Goal: Task Accomplishment & Management: Complete application form

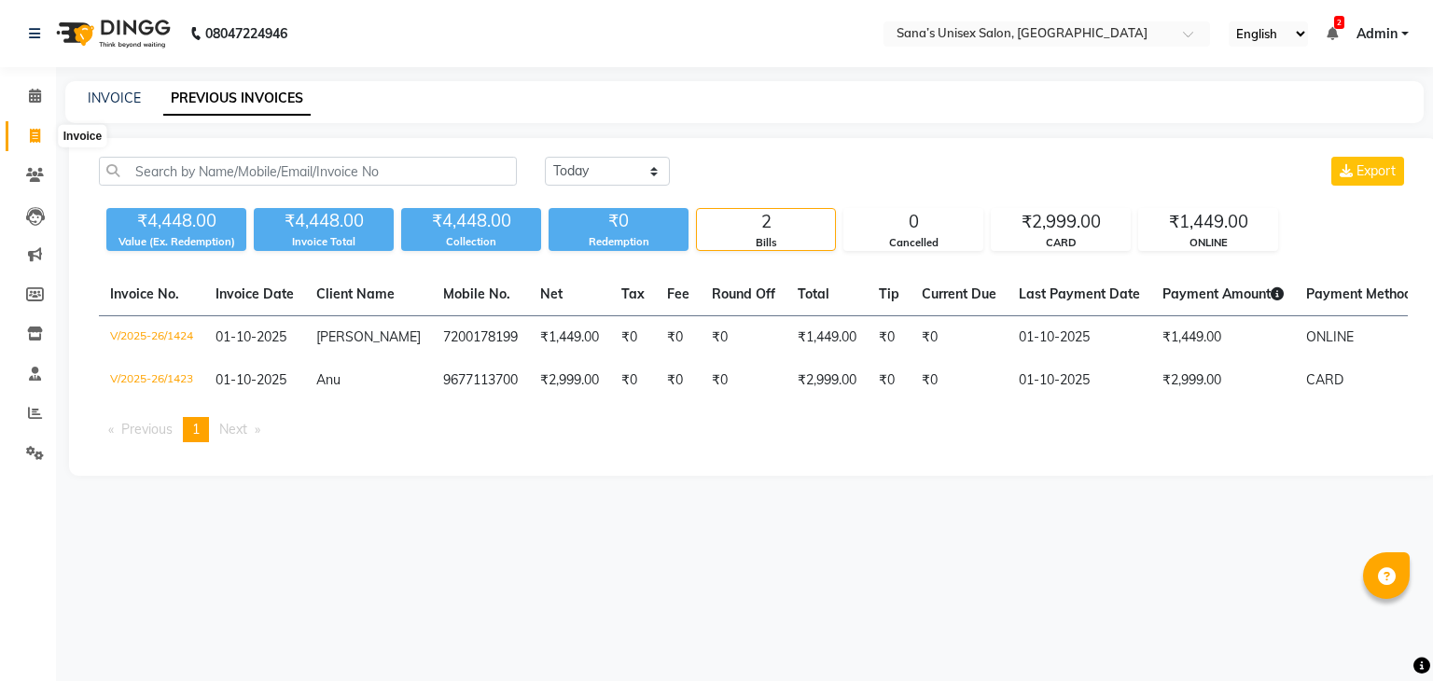
click at [30, 130] on icon at bounding box center [35, 136] width 10 height 14
select select "service"
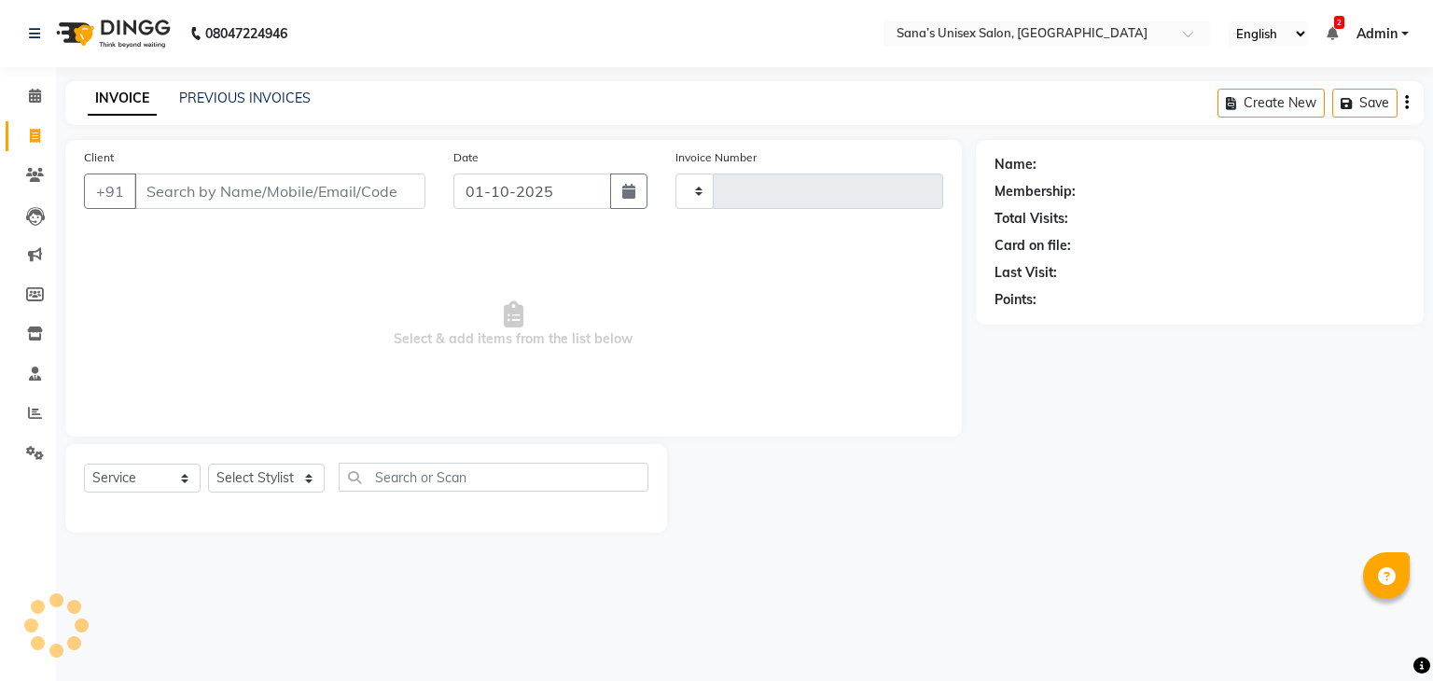
type input "1425"
select select "6091"
click at [267, 479] on select "Select Stylist anjali beauty MADHU MUTHU MARI (BEAUTY THERAPIST) NANDHINI Nivet…" at bounding box center [278, 478] width 141 height 29
select select "45708"
click at [208, 465] on select "Select Stylist anjali beauty MADHU MUTHU MARI (BEAUTY THERAPIST) NANDHINI Nivet…" at bounding box center [278, 478] width 141 height 29
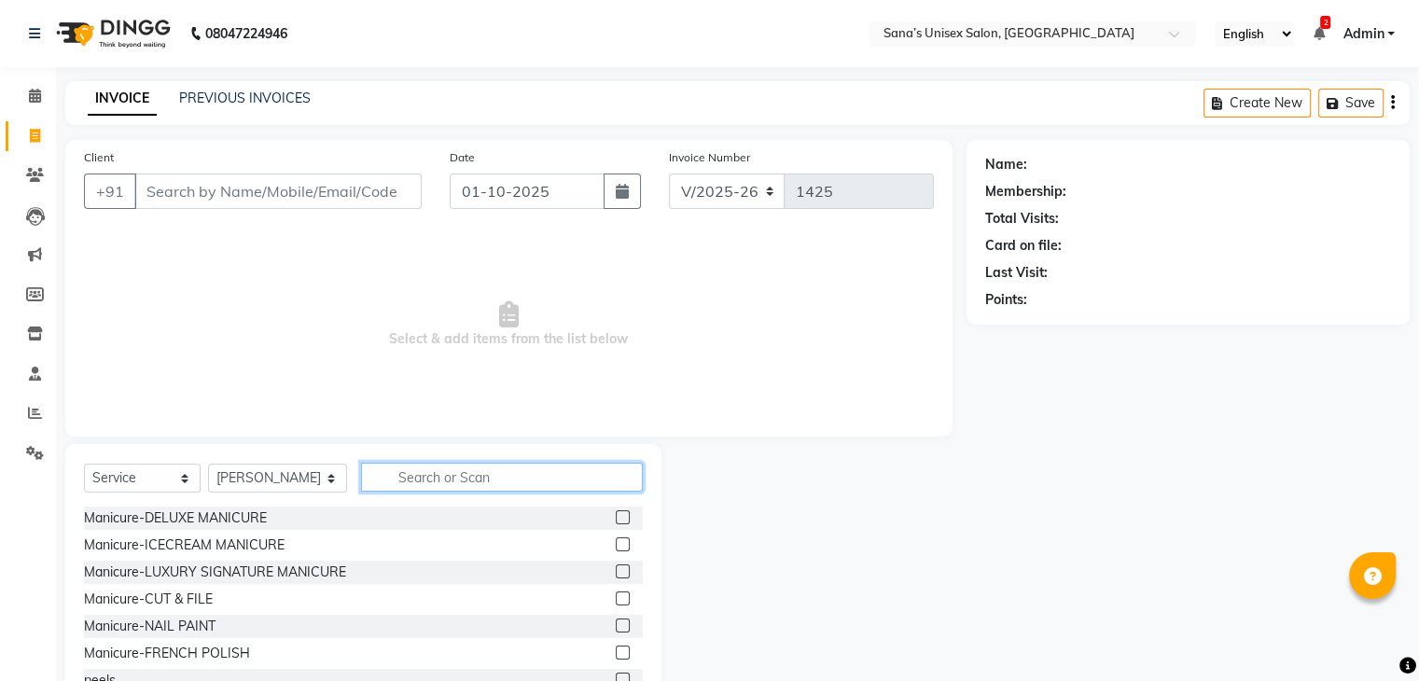
click at [377, 475] on input "text" at bounding box center [501, 477] width 281 height 29
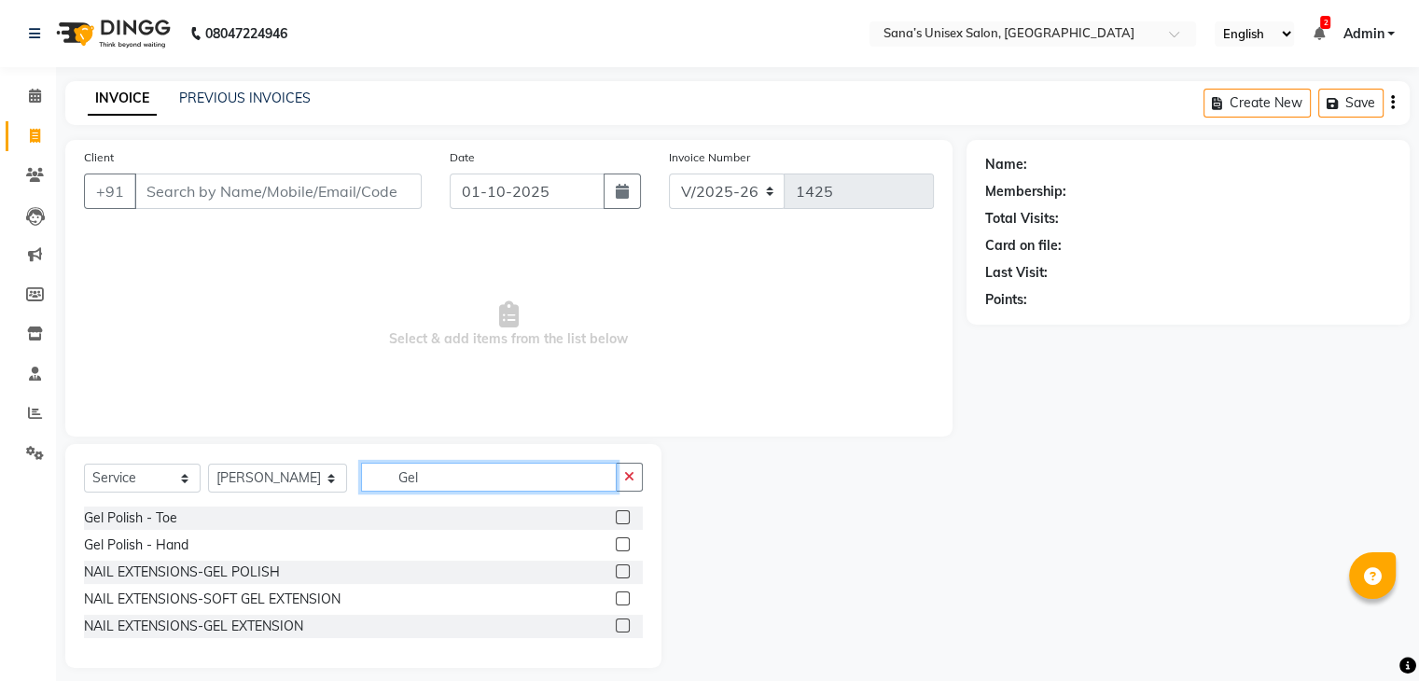
type input "Gel"
click at [618, 548] on label at bounding box center [623, 544] width 14 height 14
click at [618, 548] on input "checkbox" at bounding box center [622, 545] width 12 height 12
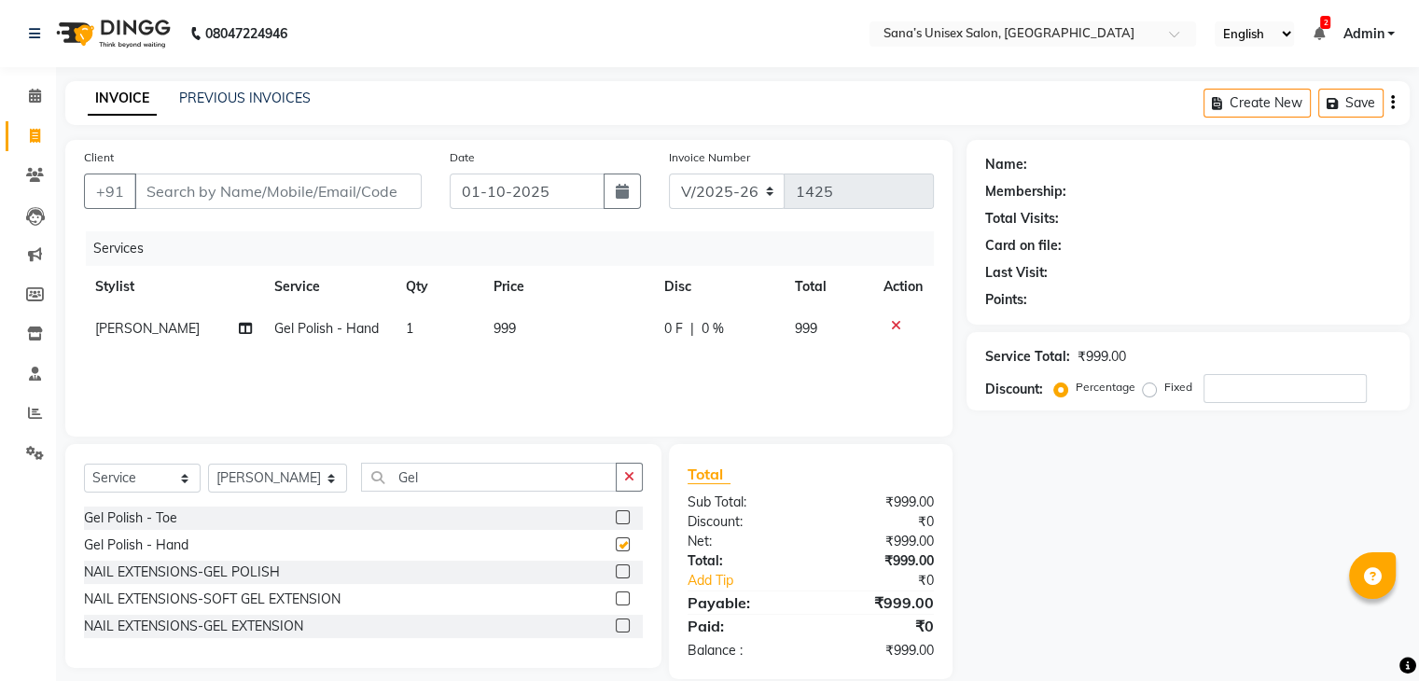
checkbox input "false"
click at [434, 332] on td "1" at bounding box center [439, 329] width 88 height 42
select select "45708"
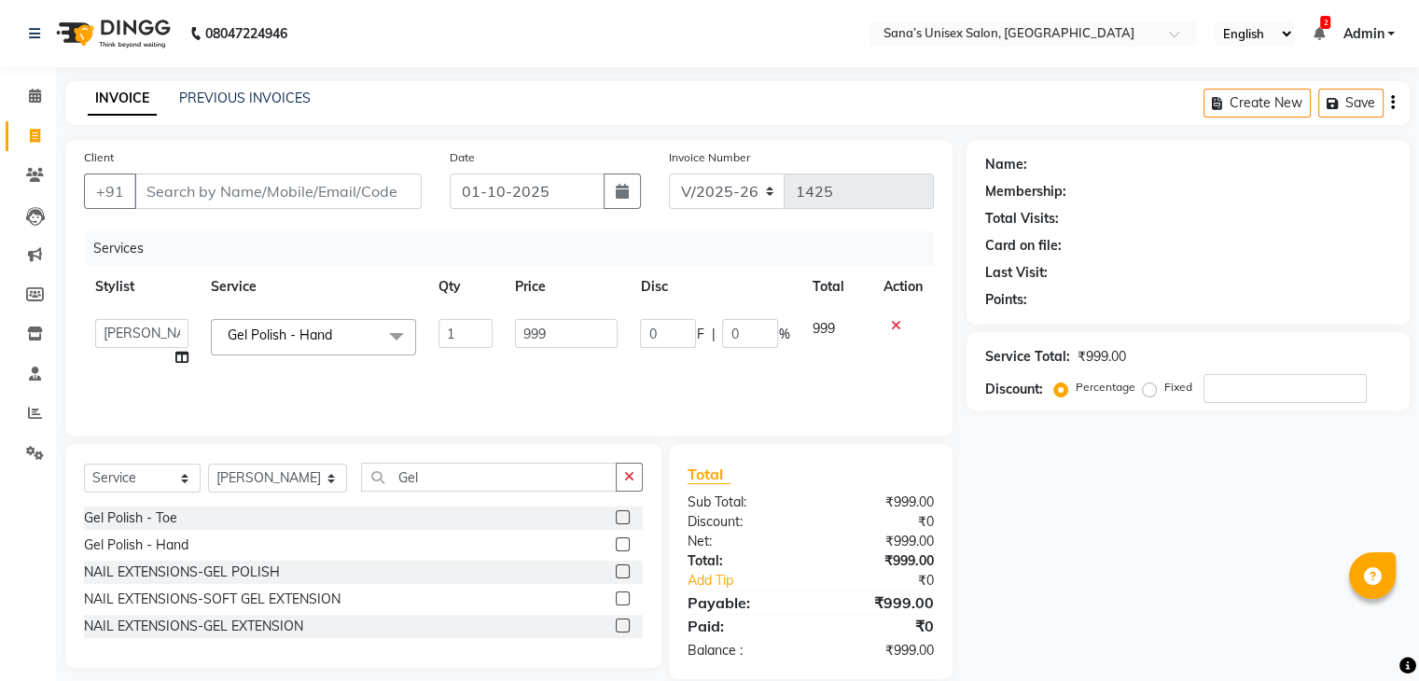
click at [537, 382] on div "Services Stylist Service Qty Price Disc Total Action anjali beauty MADHU MUTHU …" at bounding box center [509, 324] width 850 height 187
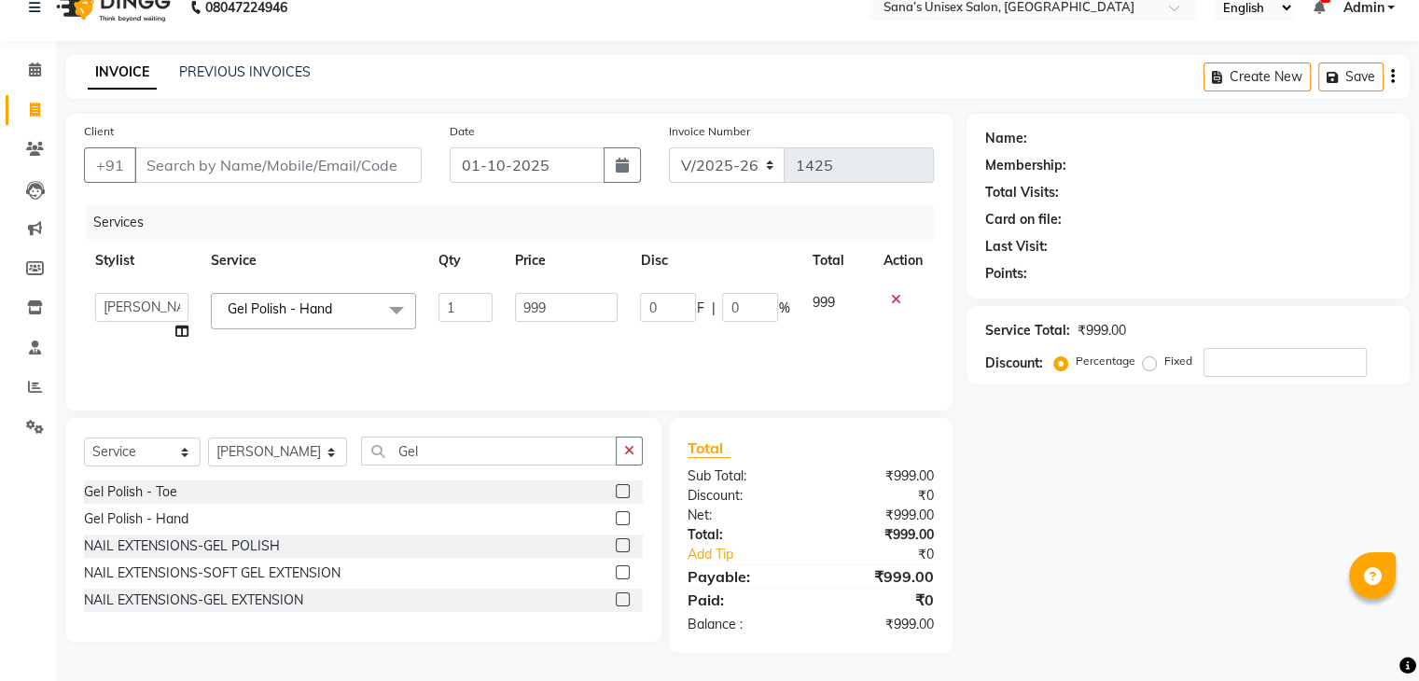
scroll to position [26, 0]
click at [630, 447] on icon "button" at bounding box center [629, 450] width 10 height 13
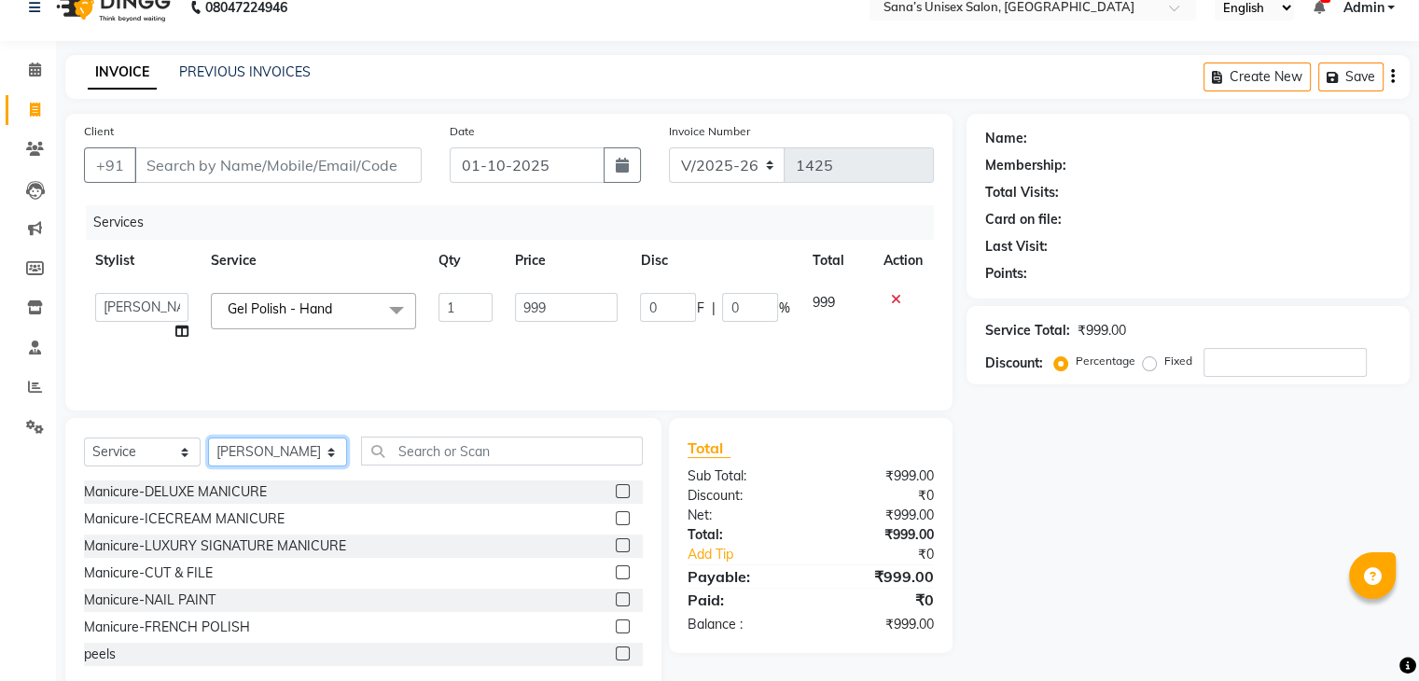
click at [275, 443] on select "Select Stylist anjali beauty MADHU MUTHU MARI (BEAUTY THERAPIST) NANDHINI Nivet…" at bounding box center [277, 451] width 139 height 29
select select "45605"
click at [208, 438] on select "Select Stylist anjali beauty MADHU MUTHU MARI (BEAUTY THERAPIST) NANDHINI Nivet…" at bounding box center [277, 451] width 139 height 29
click at [467, 464] on input "text" at bounding box center [501, 451] width 281 height 29
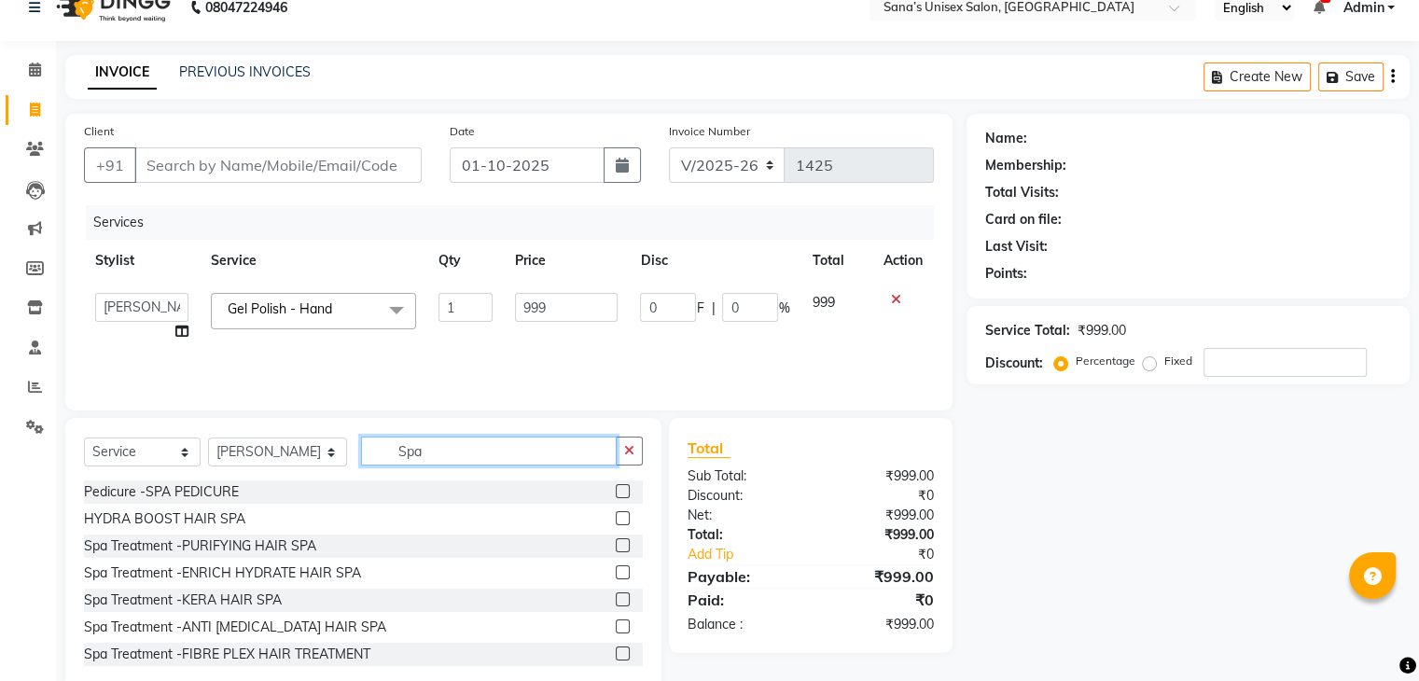
type input "Spa"
click at [616, 493] on label at bounding box center [623, 491] width 14 height 14
click at [616, 493] on input "checkbox" at bounding box center [622, 492] width 12 height 12
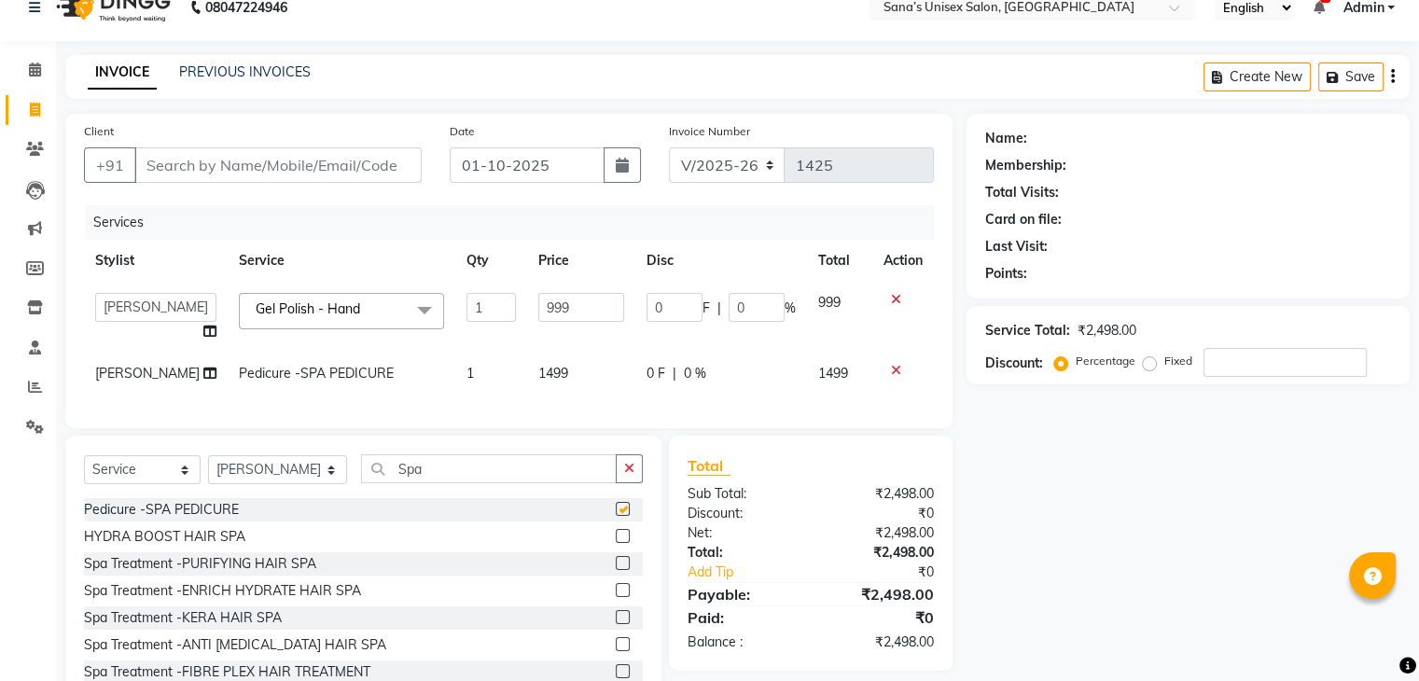
checkbox input "false"
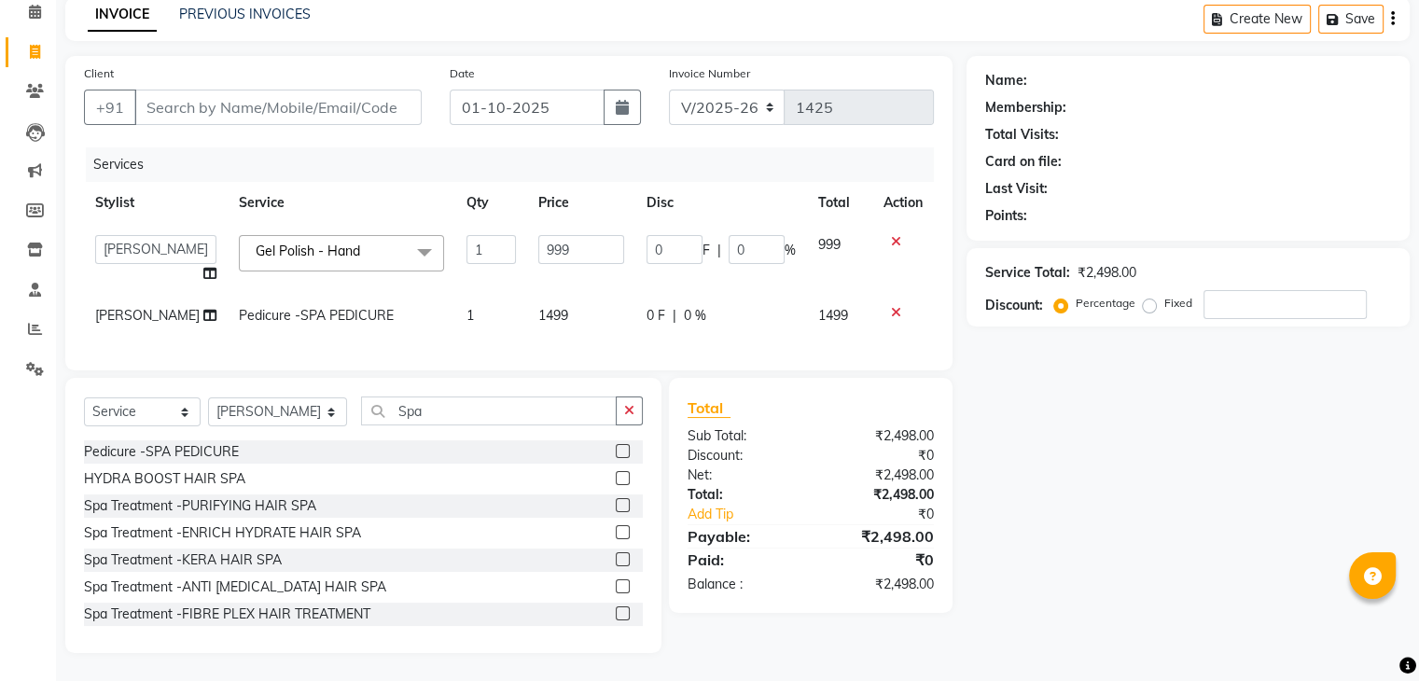
scroll to position [99, 0]
click at [891, 306] on icon at bounding box center [896, 312] width 10 height 13
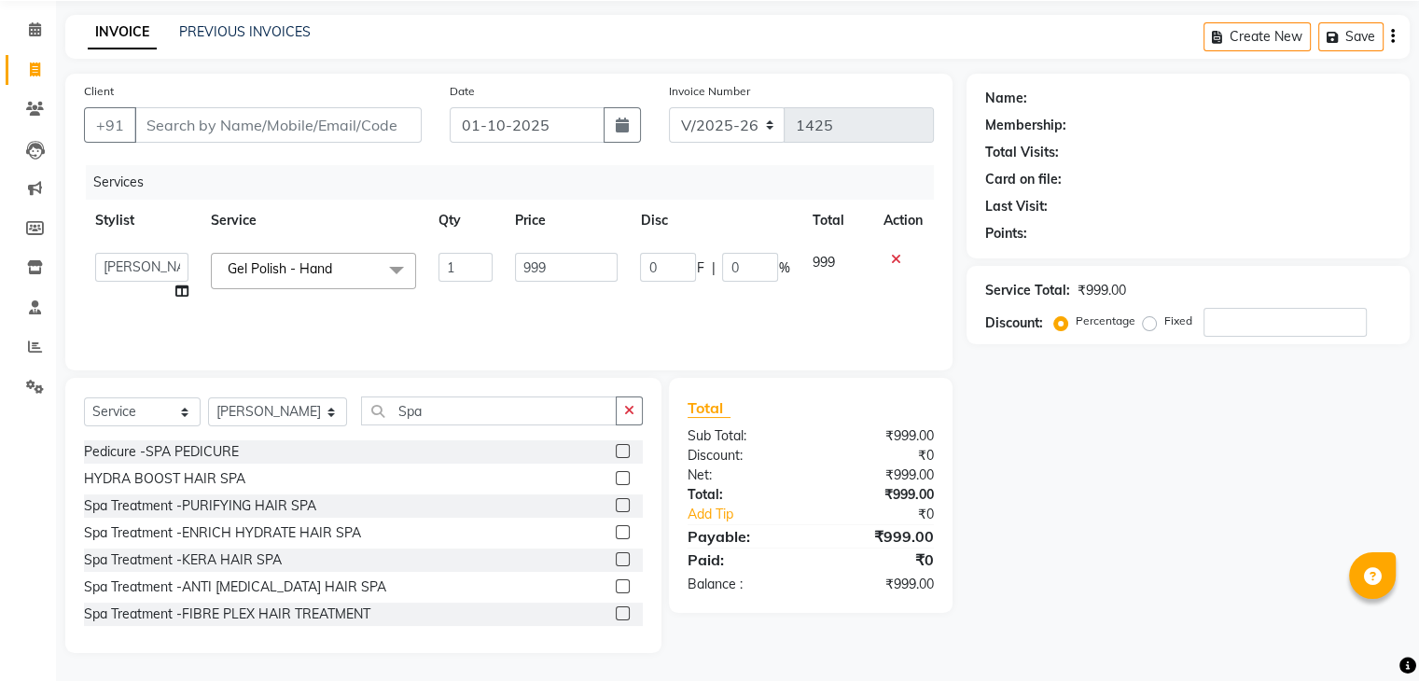
click at [634, 412] on button "button" at bounding box center [629, 410] width 27 height 29
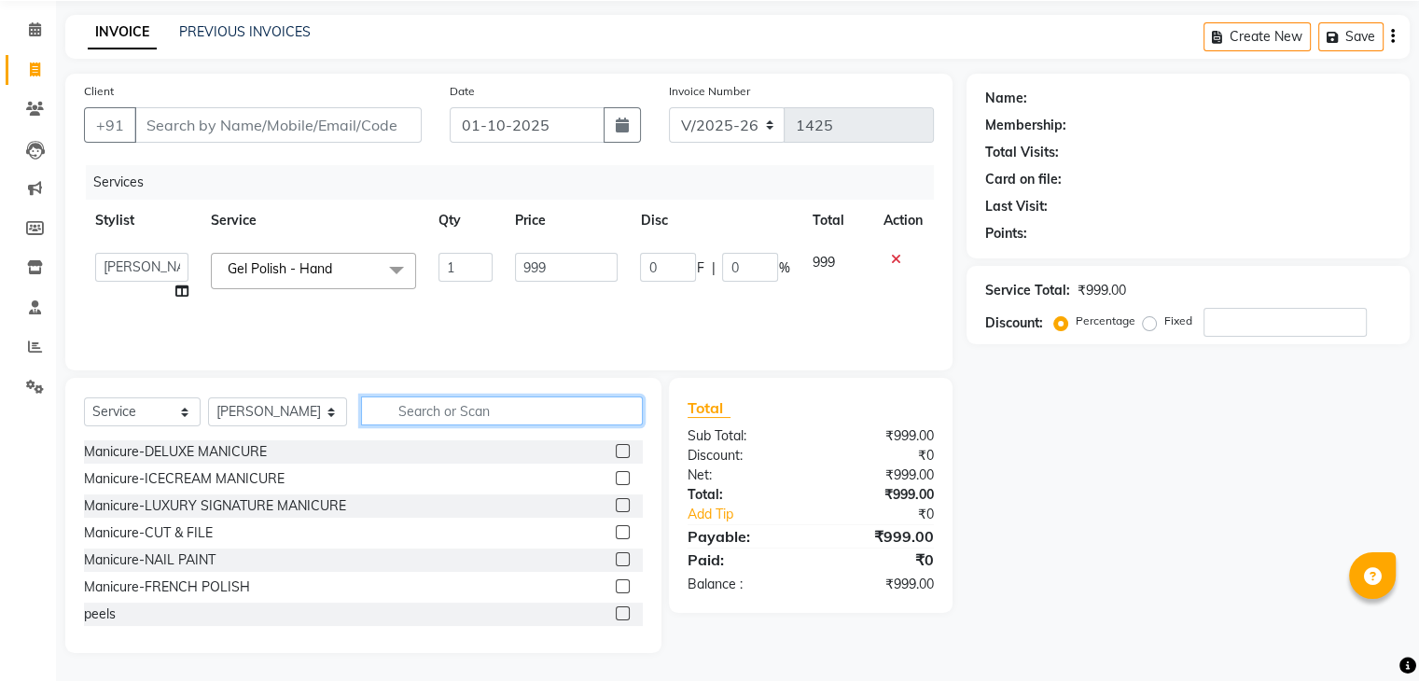
click at [559, 417] on input "text" at bounding box center [501, 410] width 281 height 29
type input "De"
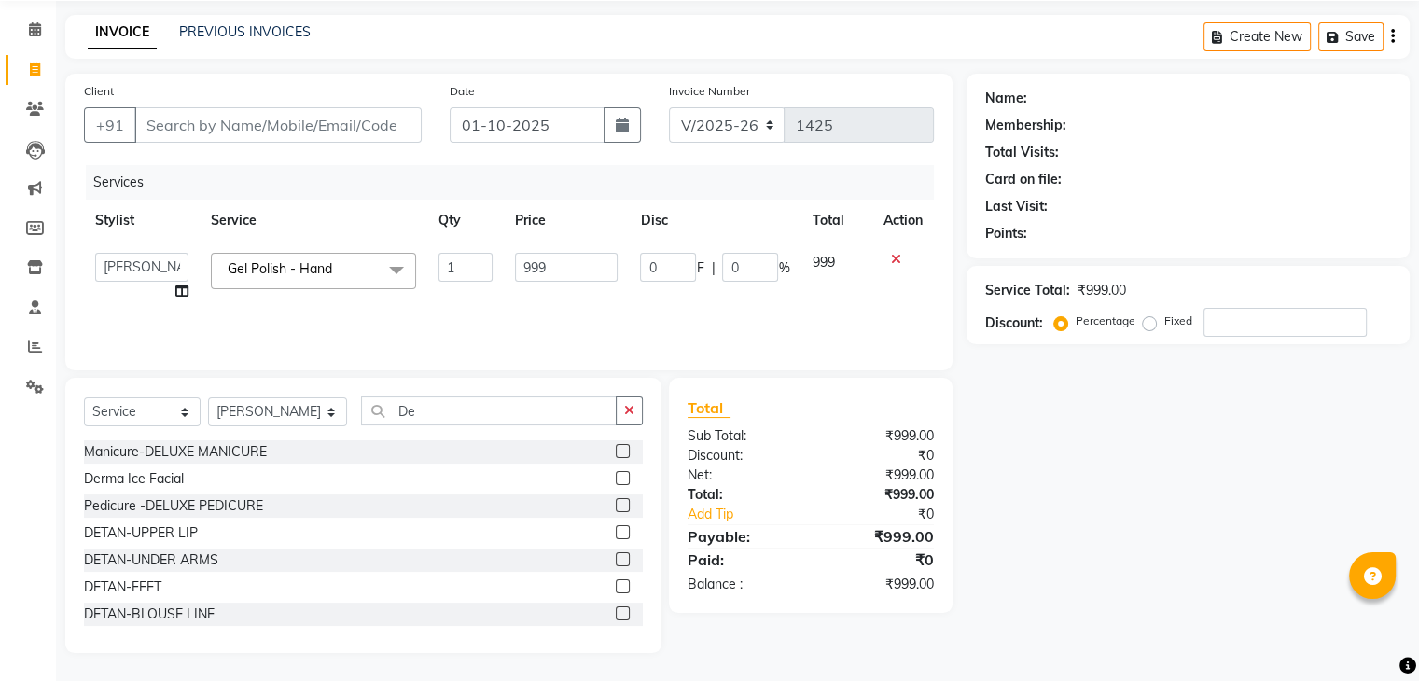
click at [616, 516] on div at bounding box center [622, 508] width 12 height 20
click at [616, 505] on label at bounding box center [623, 505] width 14 height 14
click at [616, 505] on input "checkbox" at bounding box center [622, 506] width 12 height 12
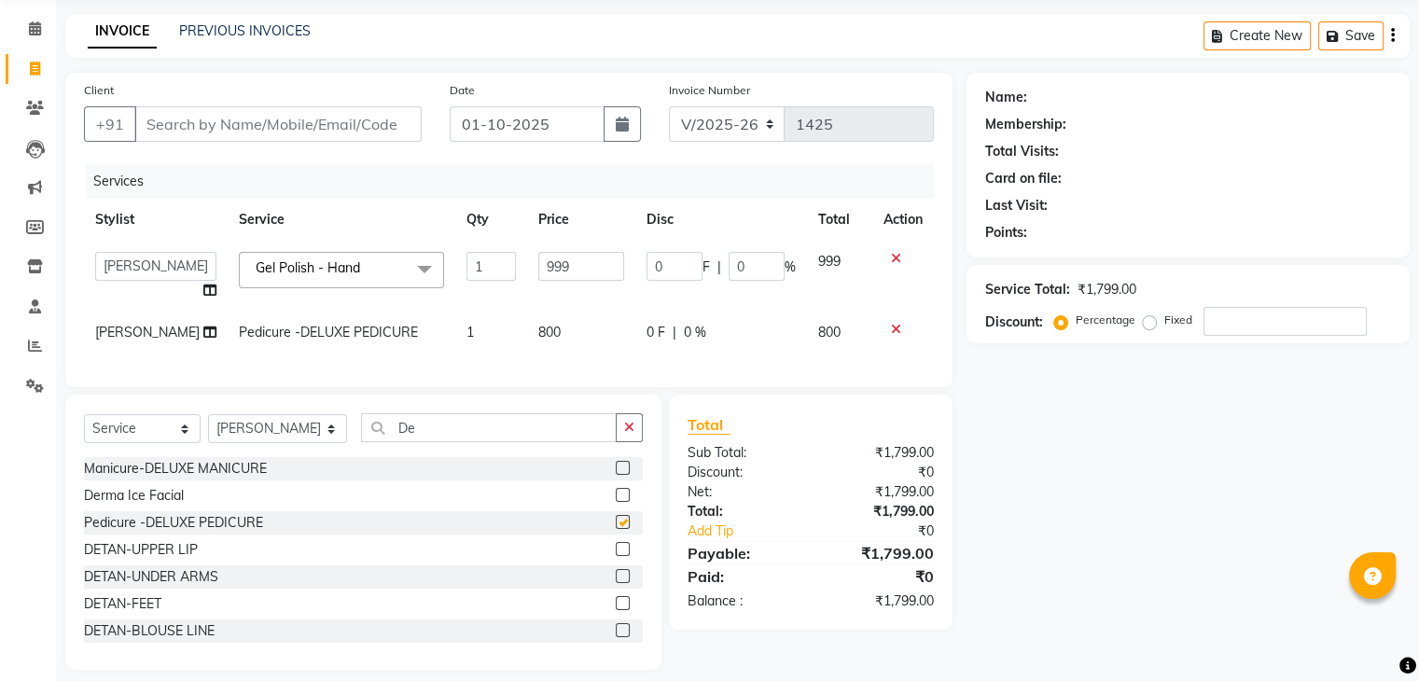
checkbox input "false"
drag, startPoint x: 624, startPoint y: 446, endPoint x: 586, endPoint y: 446, distance: 38.2
click at [625, 434] on icon "button" at bounding box center [629, 427] width 10 height 13
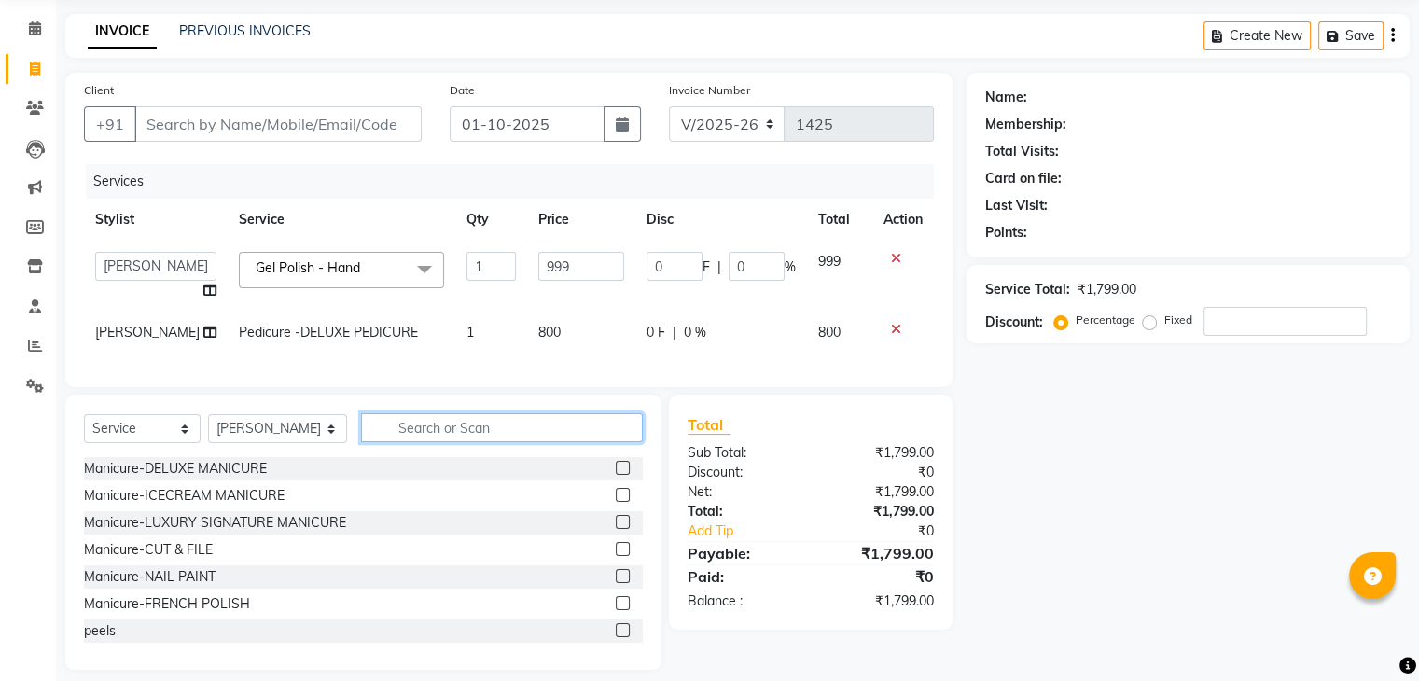
click at [583, 442] on input "text" at bounding box center [501, 427] width 281 height 29
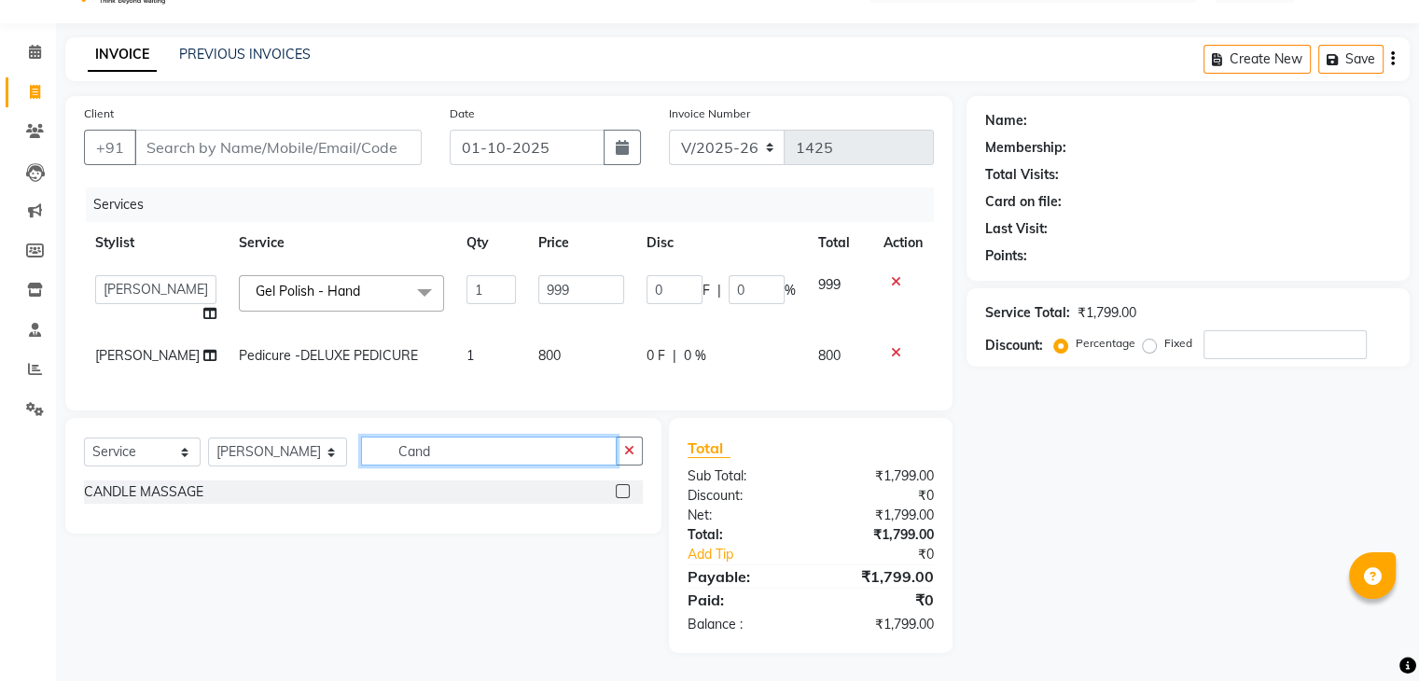
type input "Cand"
click at [621, 482] on div at bounding box center [629, 491] width 27 height 23
click at [621, 489] on label at bounding box center [623, 491] width 14 height 14
click at [621, 489] on input "checkbox" at bounding box center [622, 492] width 12 height 12
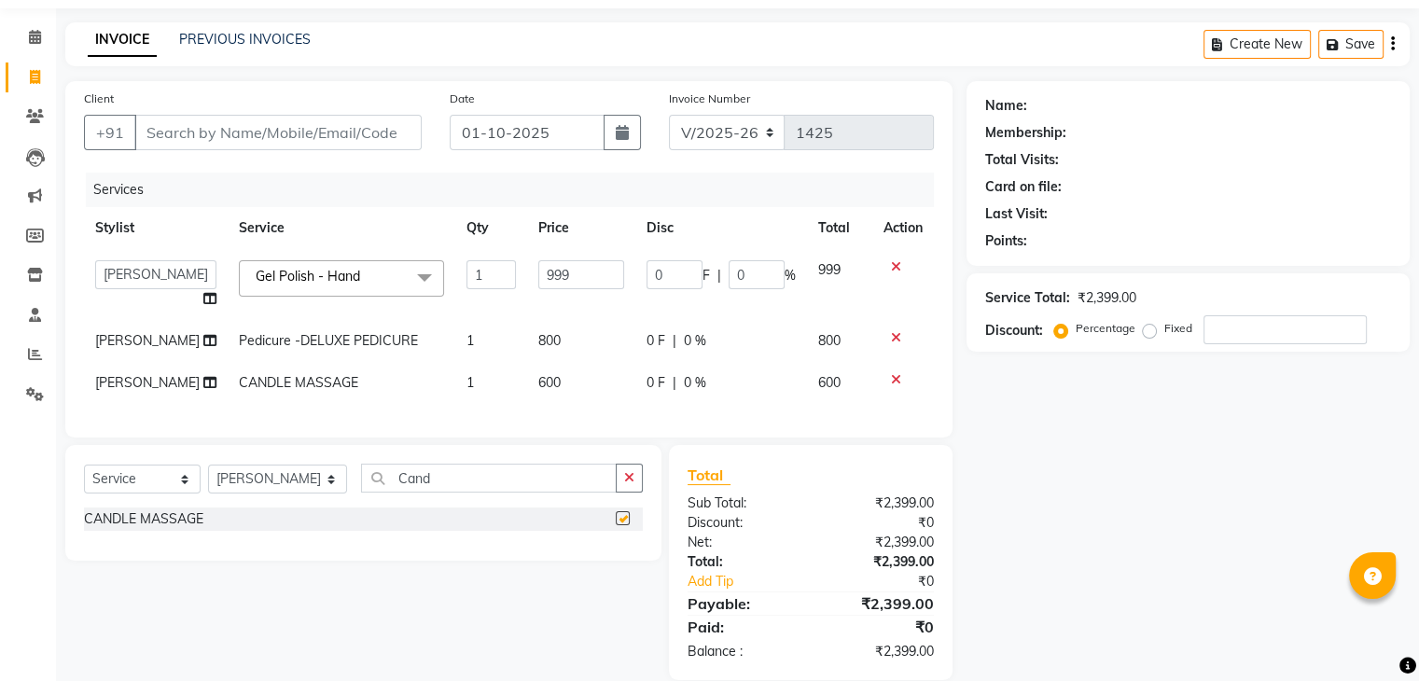
checkbox input "false"
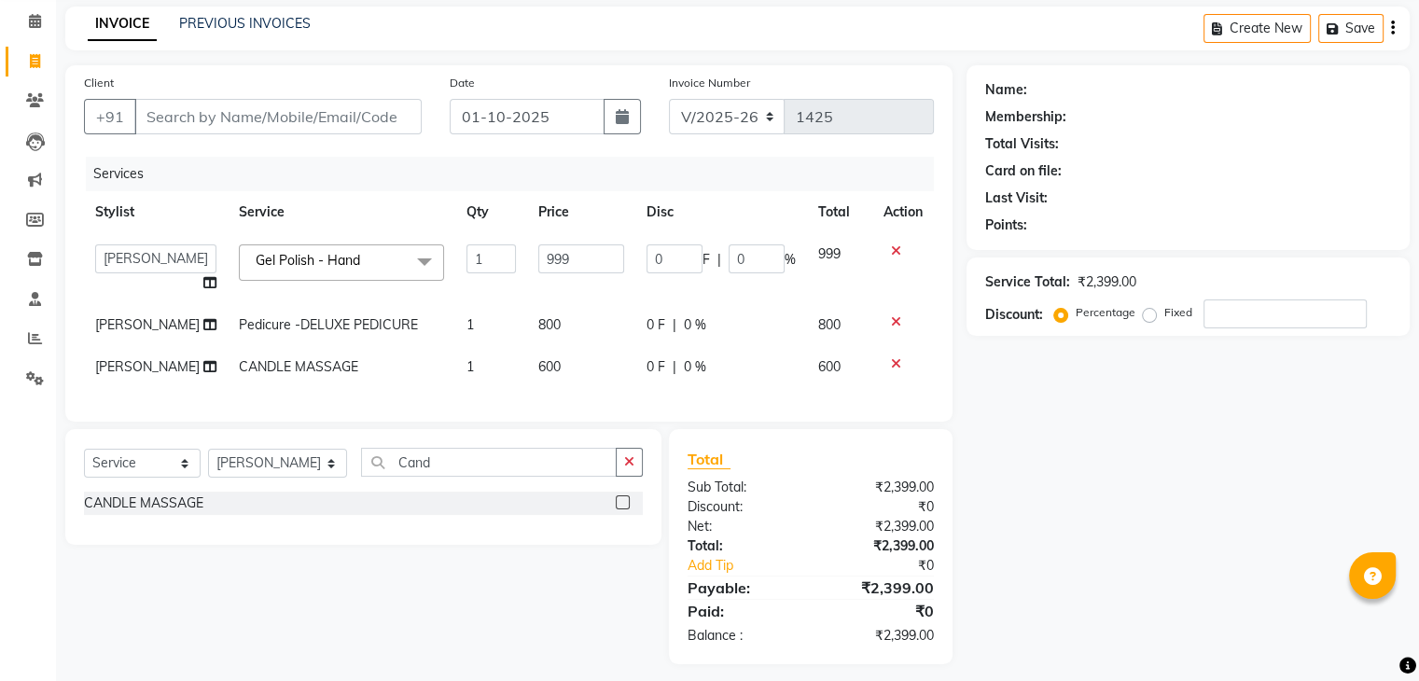
scroll to position [101, 0]
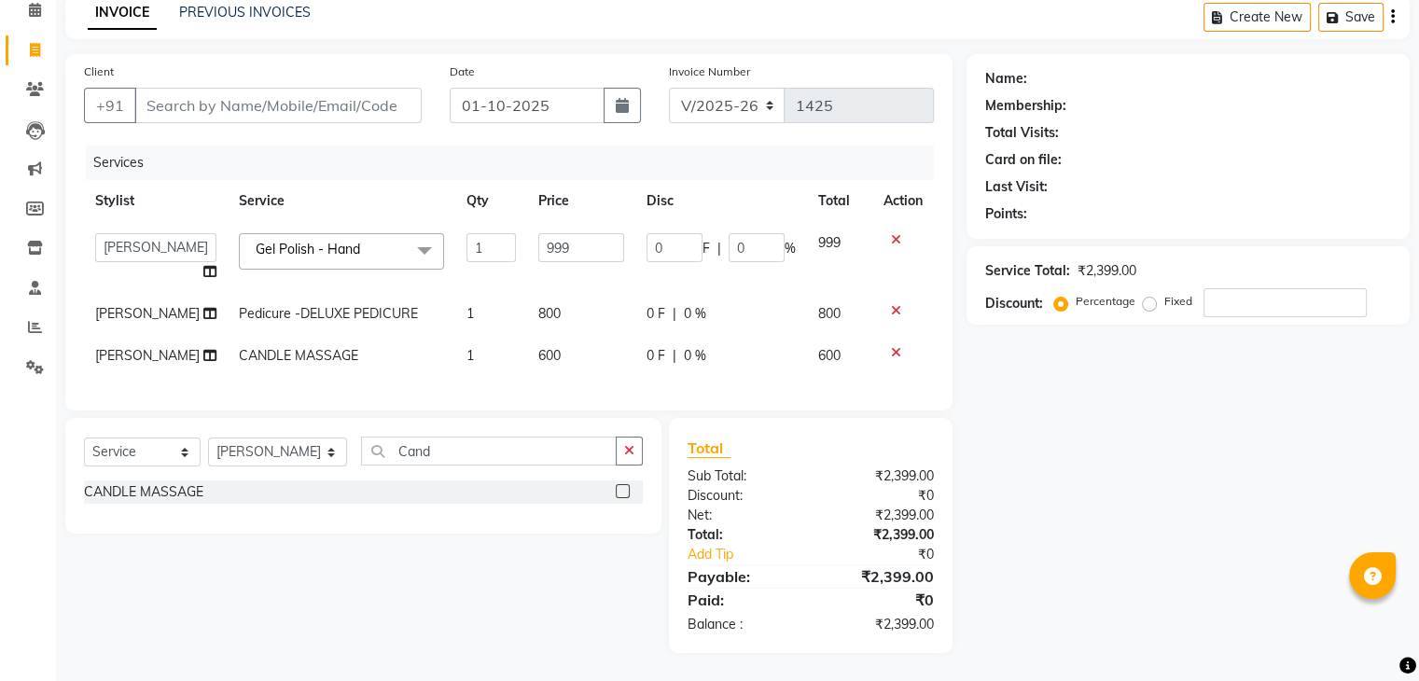
click at [593, 308] on td "800" at bounding box center [581, 314] width 108 height 42
select select "45605"
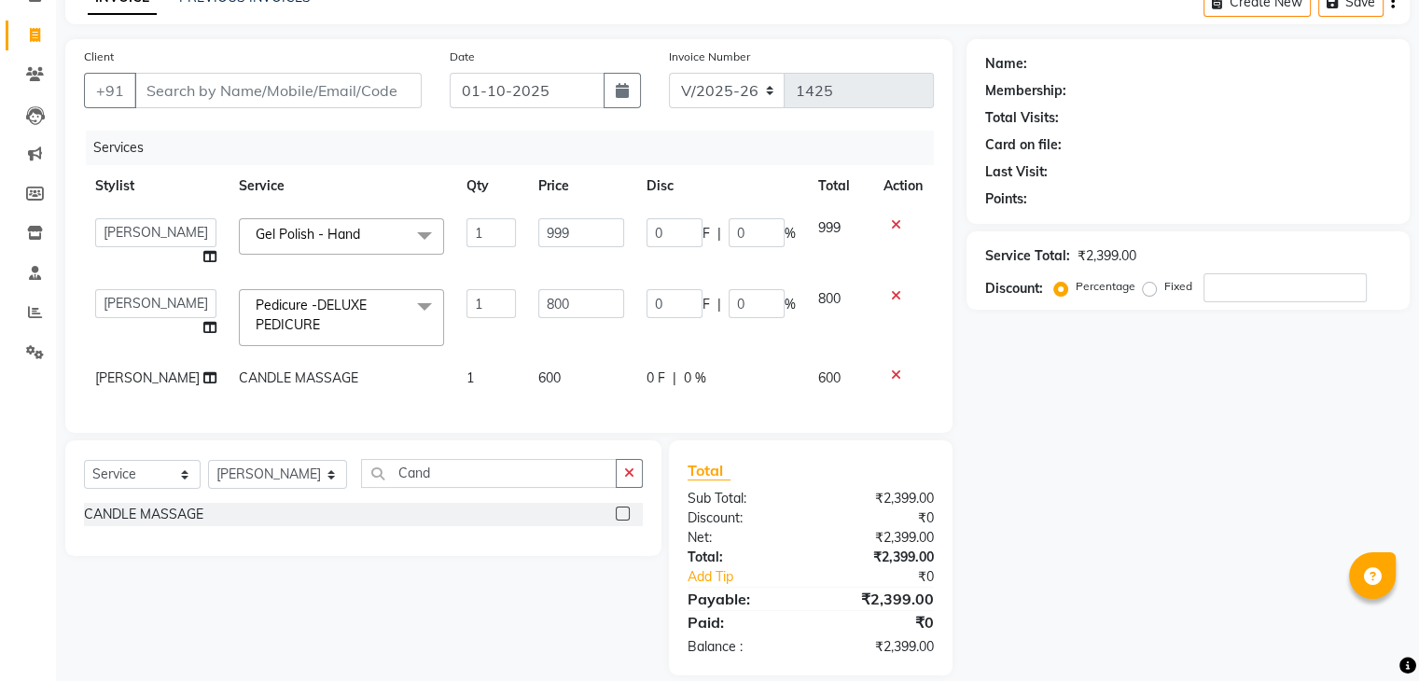
click at [575, 359] on td "600" at bounding box center [581, 378] width 108 height 42
select select "45605"
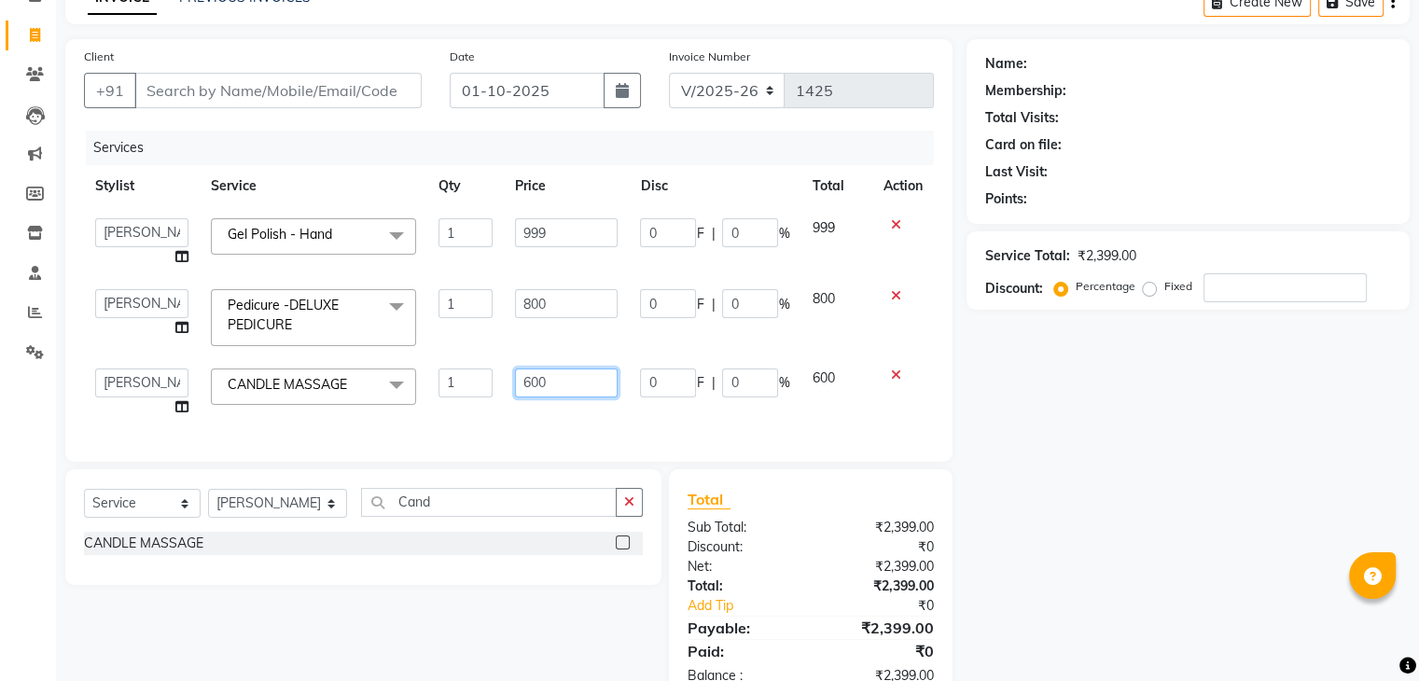
drag, startPoint x: 492, startPoint y: 384, endPoint x: 433, endPoint y: 388, distance: 59.8
click at [433, 387] on tr "anjali beauty MADHU MUTHU MARI (BEAUTY THERAPIST) NANDHINI NivethaKarthikeyan P…" at bounding box center [509, 392] width 850 height 71
type input "800"
click at [563, 406] on div "Services Stylist Service Qty Price Disc Total Action anjali beauty MADHU MUTHU …" at bounding box center [509, 287] width 850 height 312
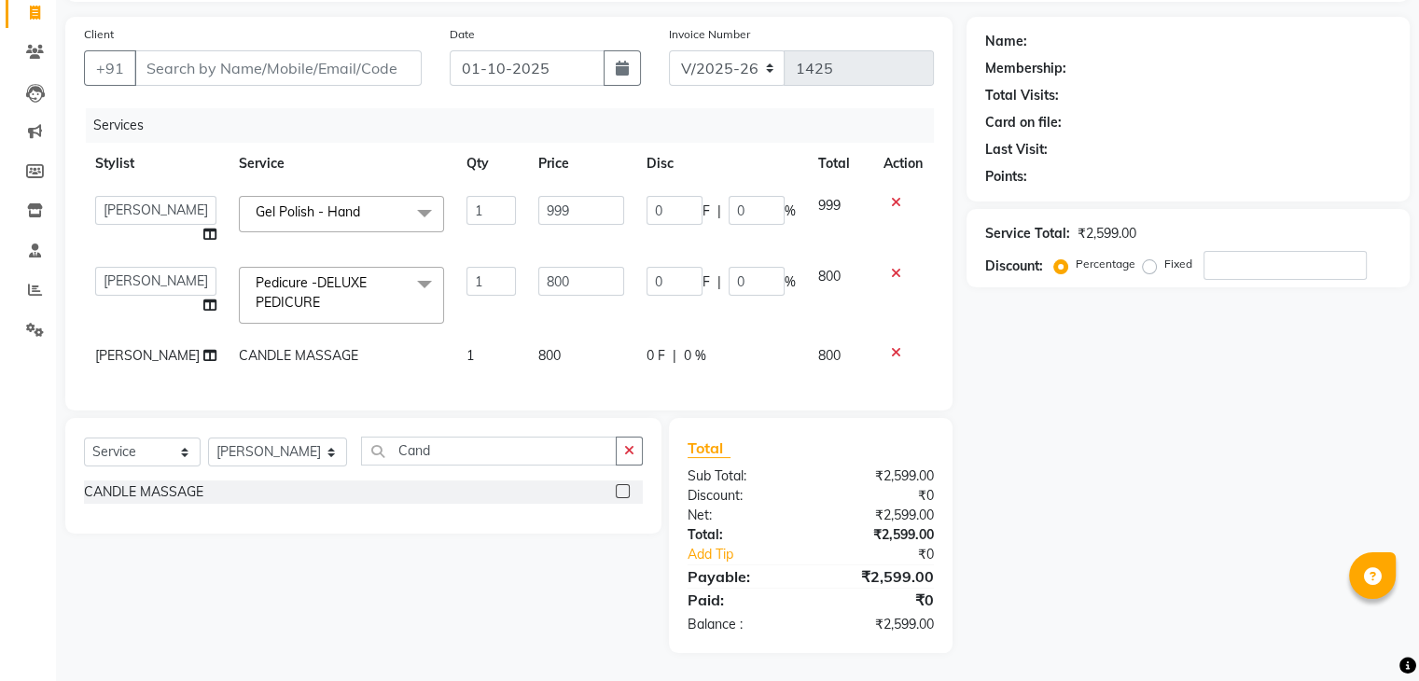
scroll to position [137, 0]
click at [278, 58] on input "Client" at bounding box center [277, 67] width 287 height 35
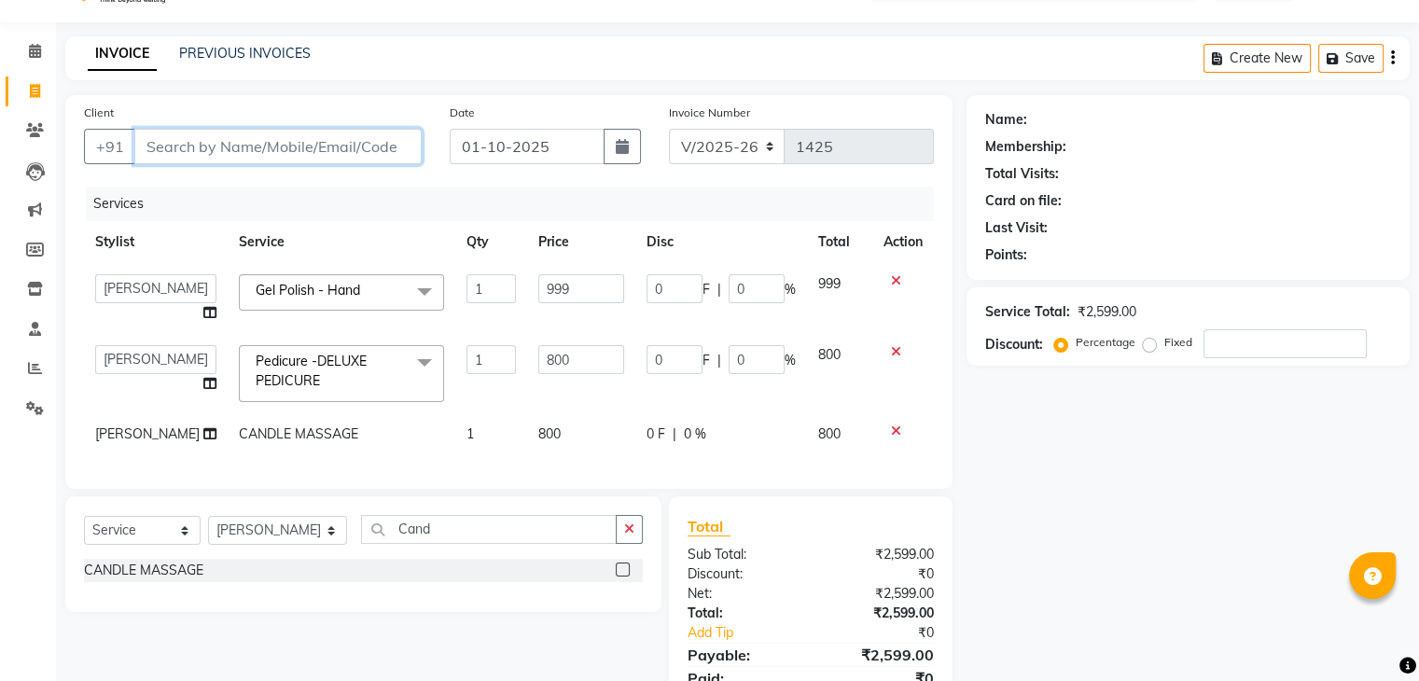
scroll to position [0, 0]
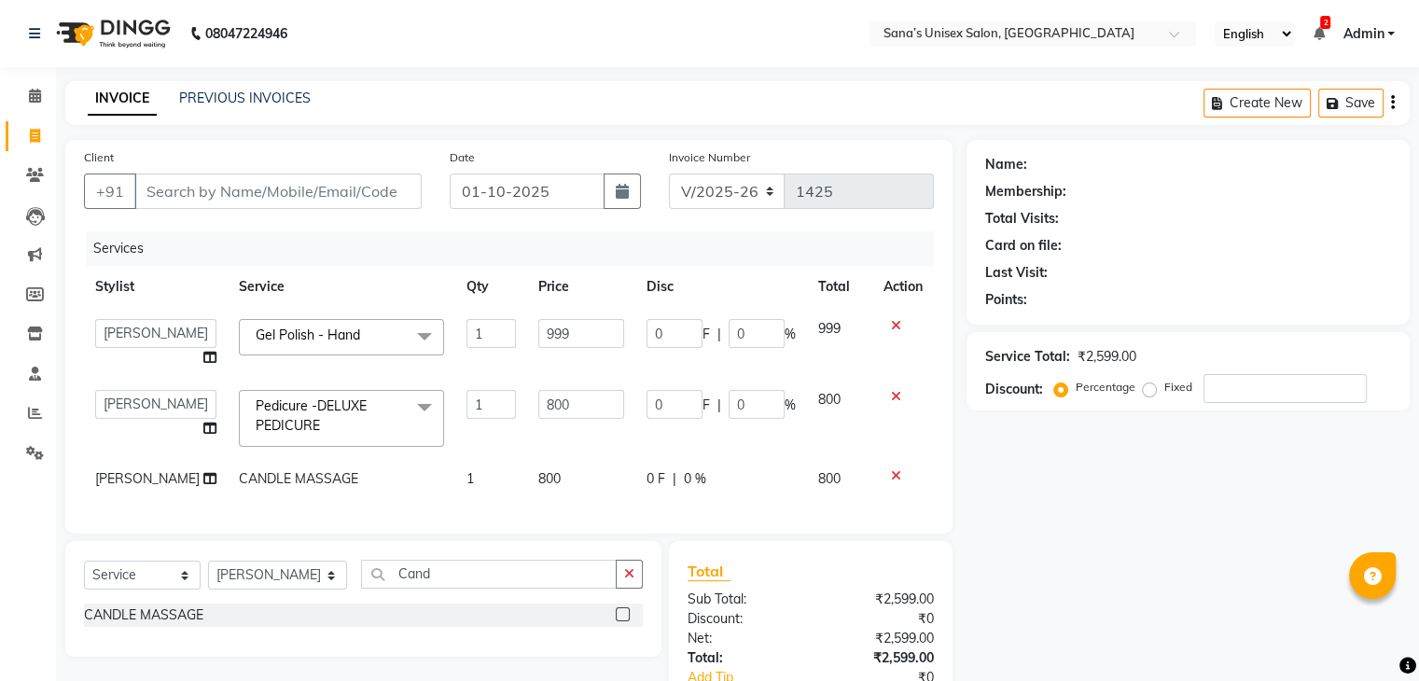
click at [1322, 26] on span "2" at bounding box center [1325, 22] width 10 height 13
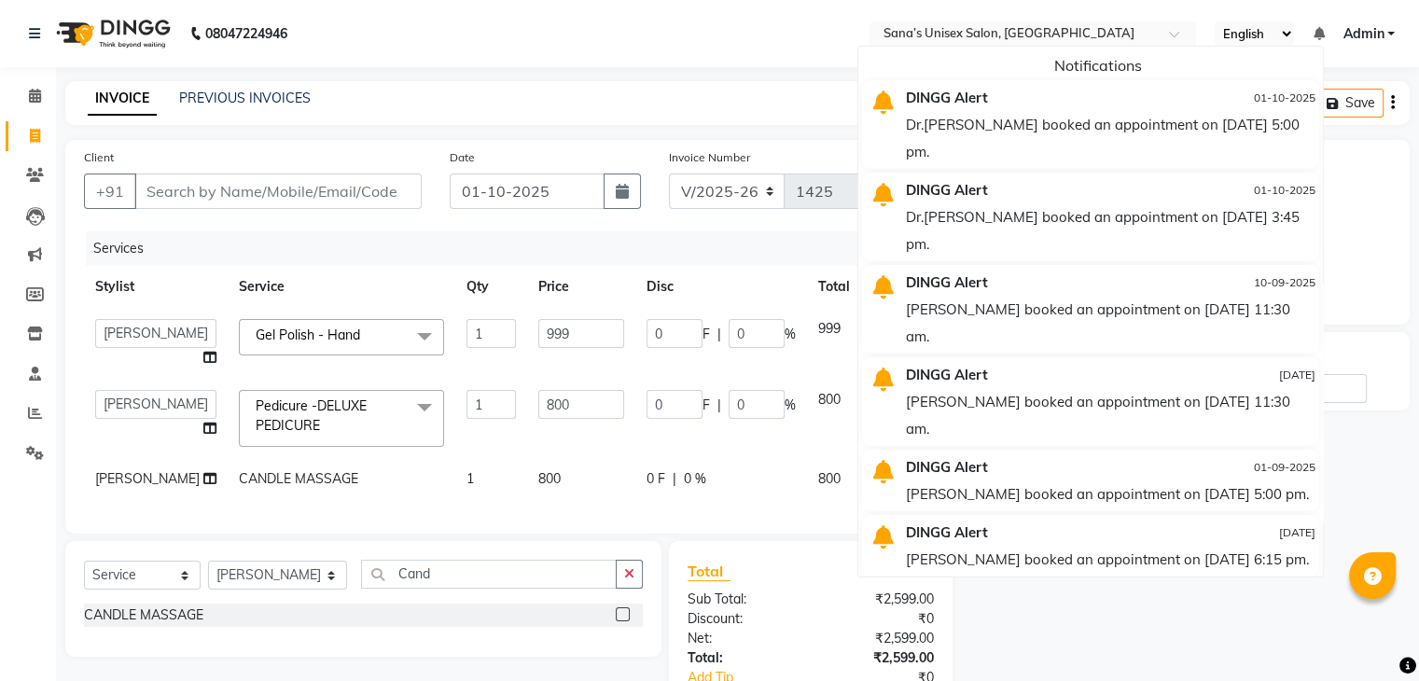
click at [1078, 121] on div "Dr.Sankamitra booked an appointment on 07-10-2025 at 5:00 pm." at bounding box center [1110, 138] width 409 height 54
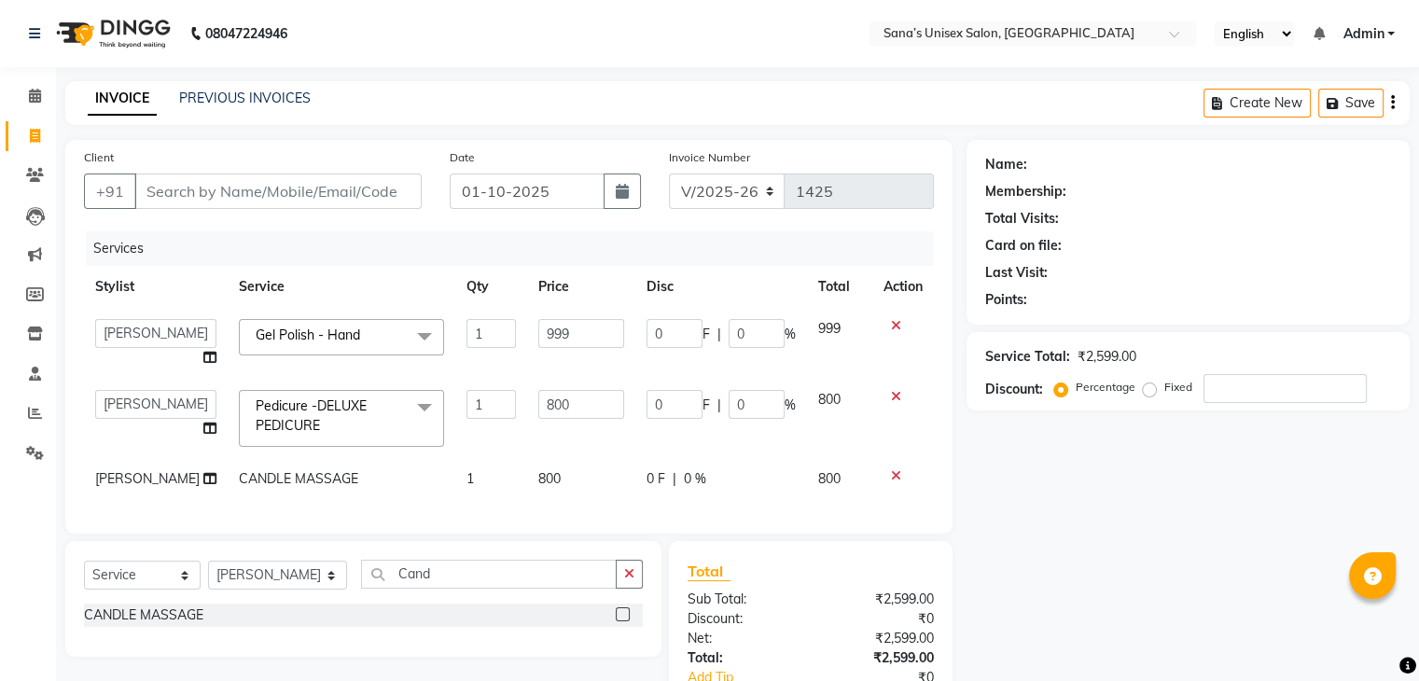
drag, startPoint x: 627, startPoint y: 587, endPoint x: 597, endPoint y: 585, distance: 29.9
click at [627, 580] on icon "button" at bounding box center [629, 573] width 10 height 13
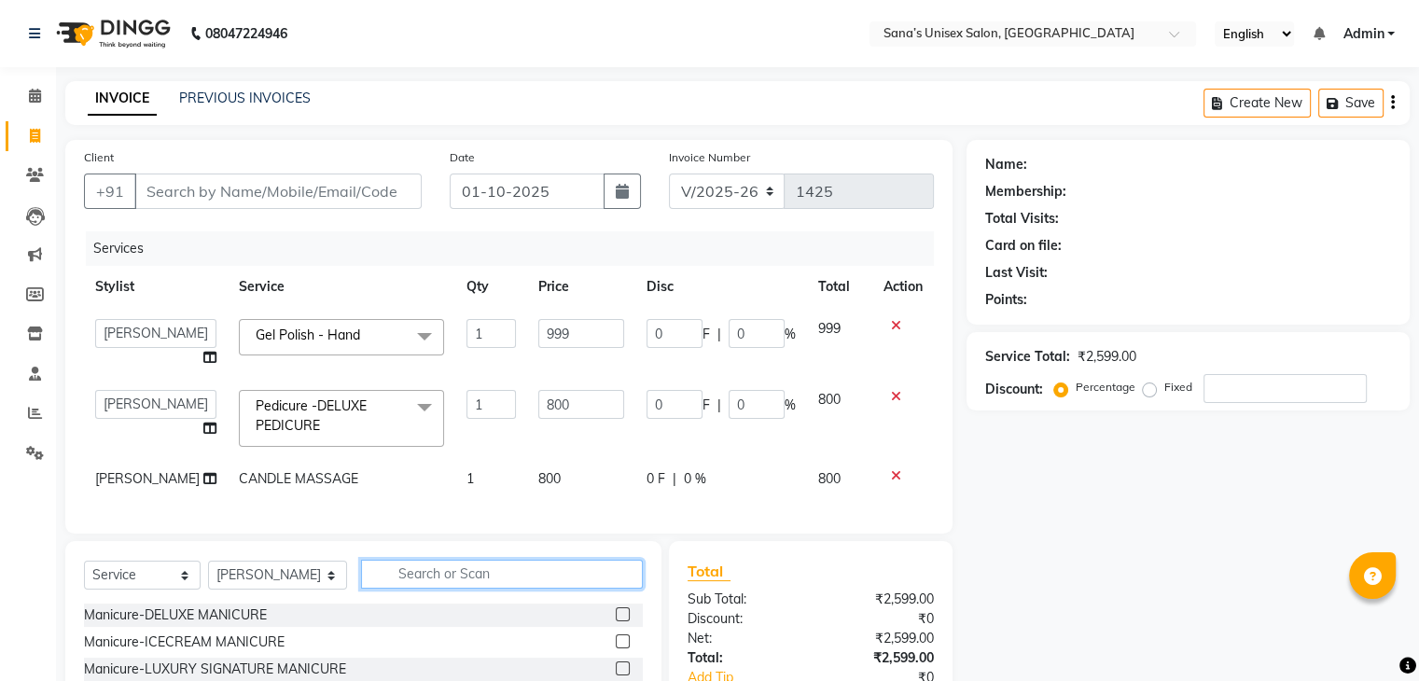
click at [596, 586] on input "text" at bounding box center [501, 574] width 281 height 29
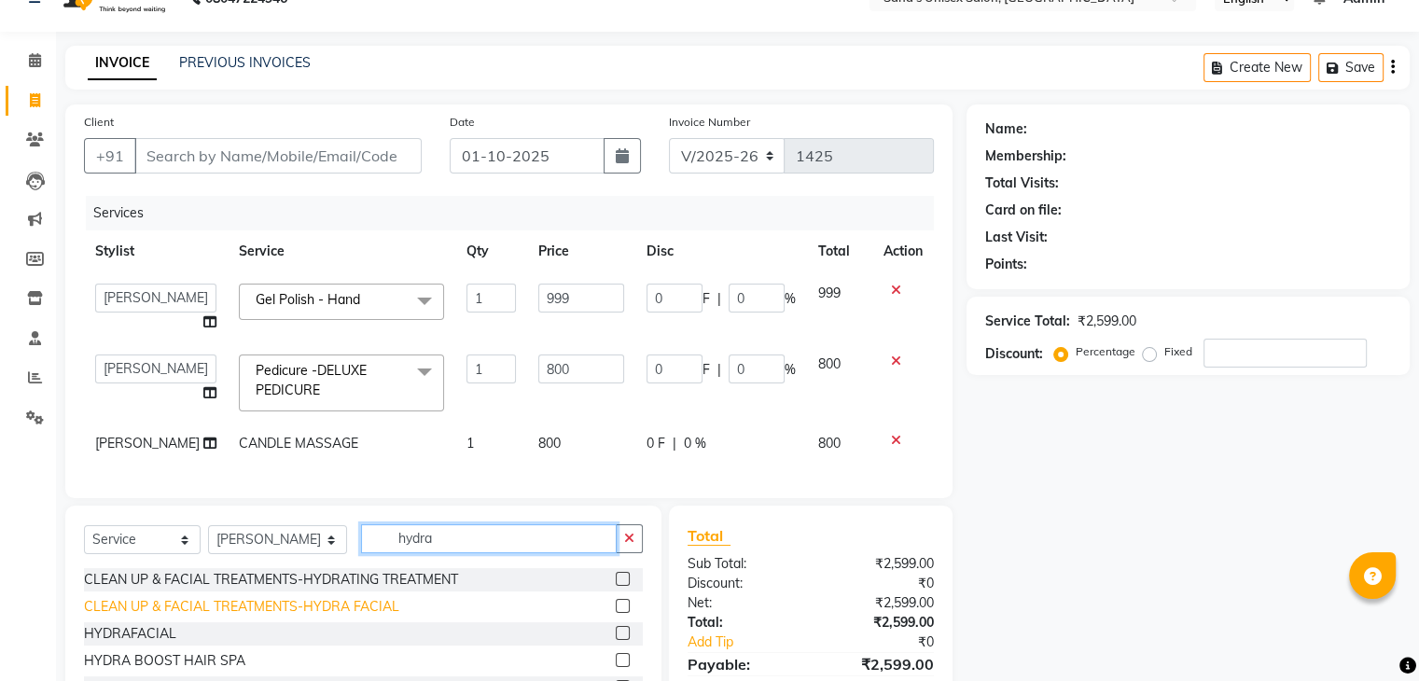
scroll to position [93, 0]
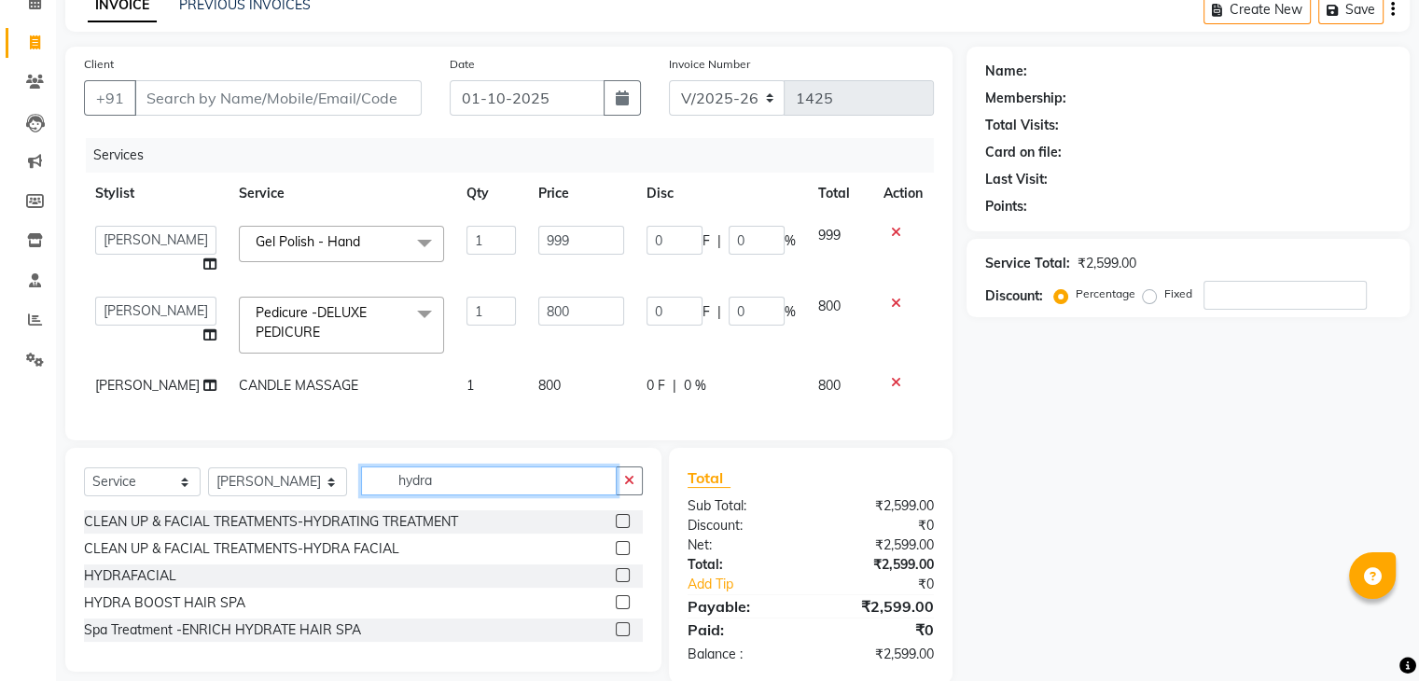
type input "hydra"
click at [626, 555] on label at bounding box center [623, 548] width 14 height 14
click at [626, 555] on input "checkbox" at bounding box center [622, 549] width 12 height 12
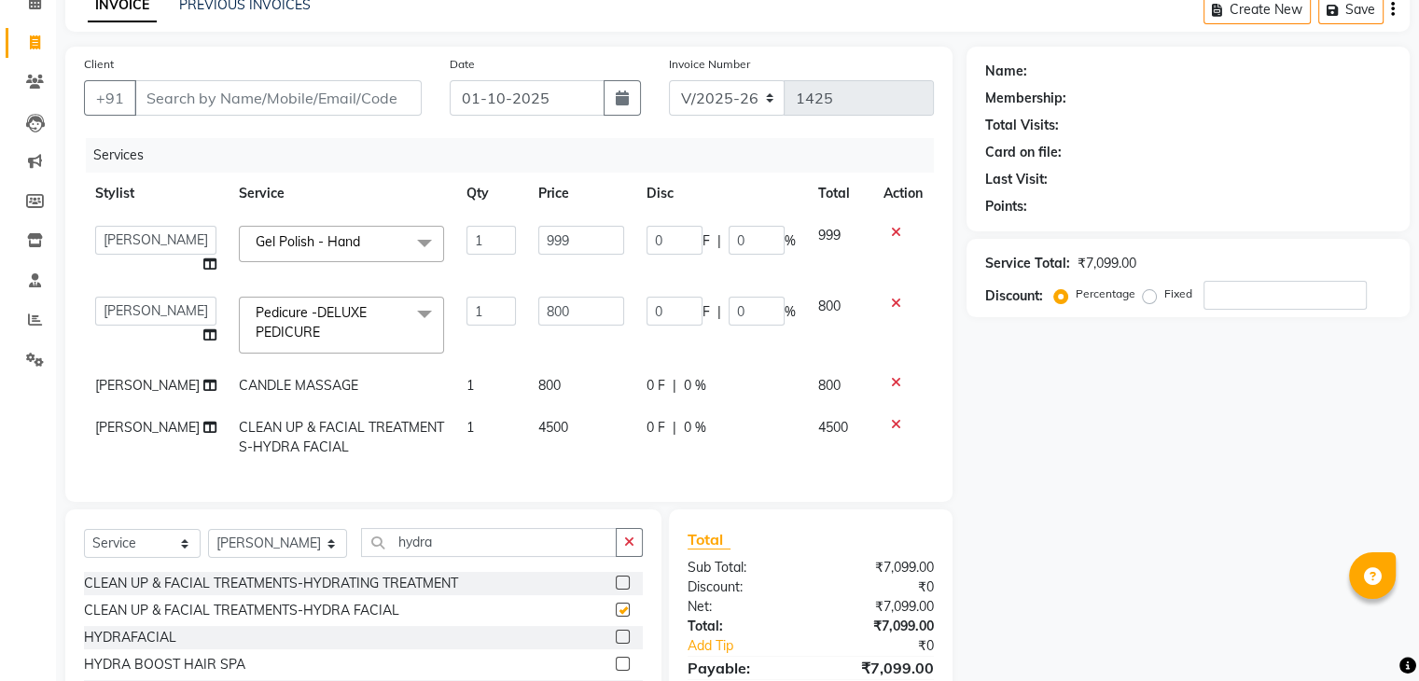
checkbox input "false"
click at [892, 423] on icon at bounding box center [896, 424] width 10 height 13
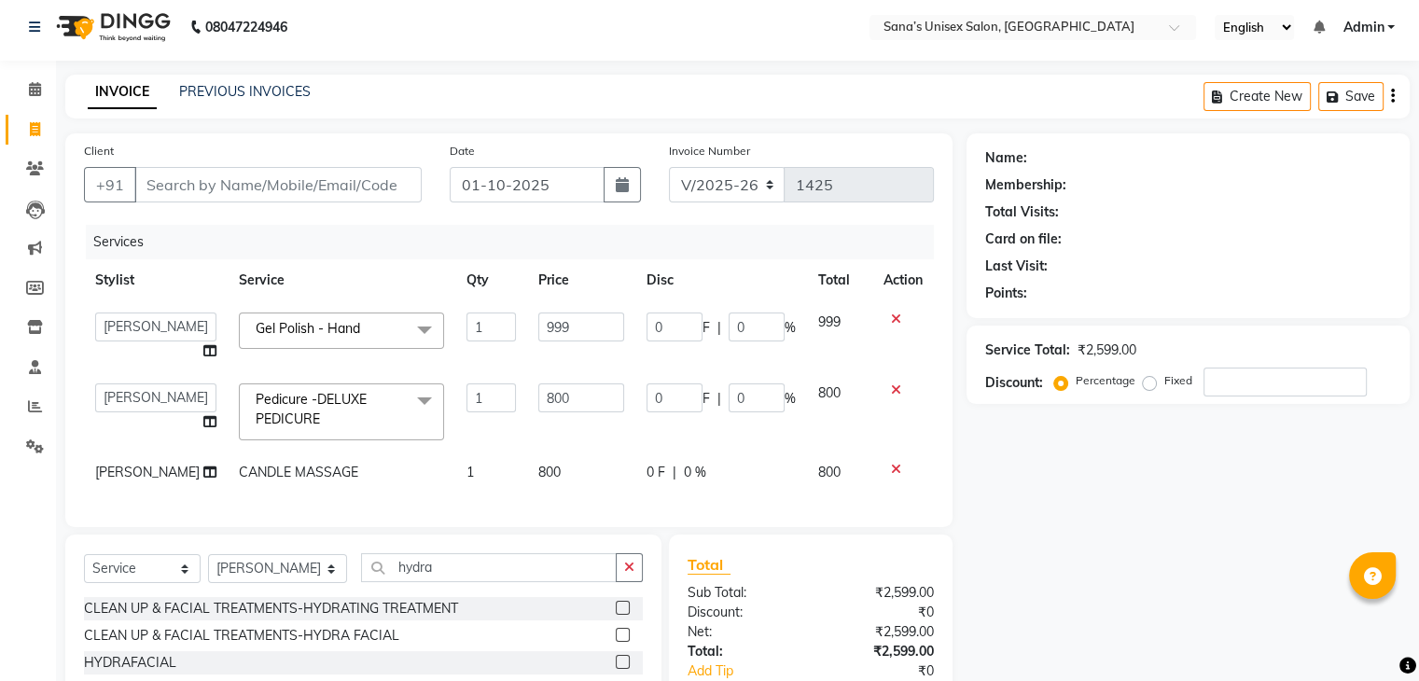
scroll to position [0, 0]
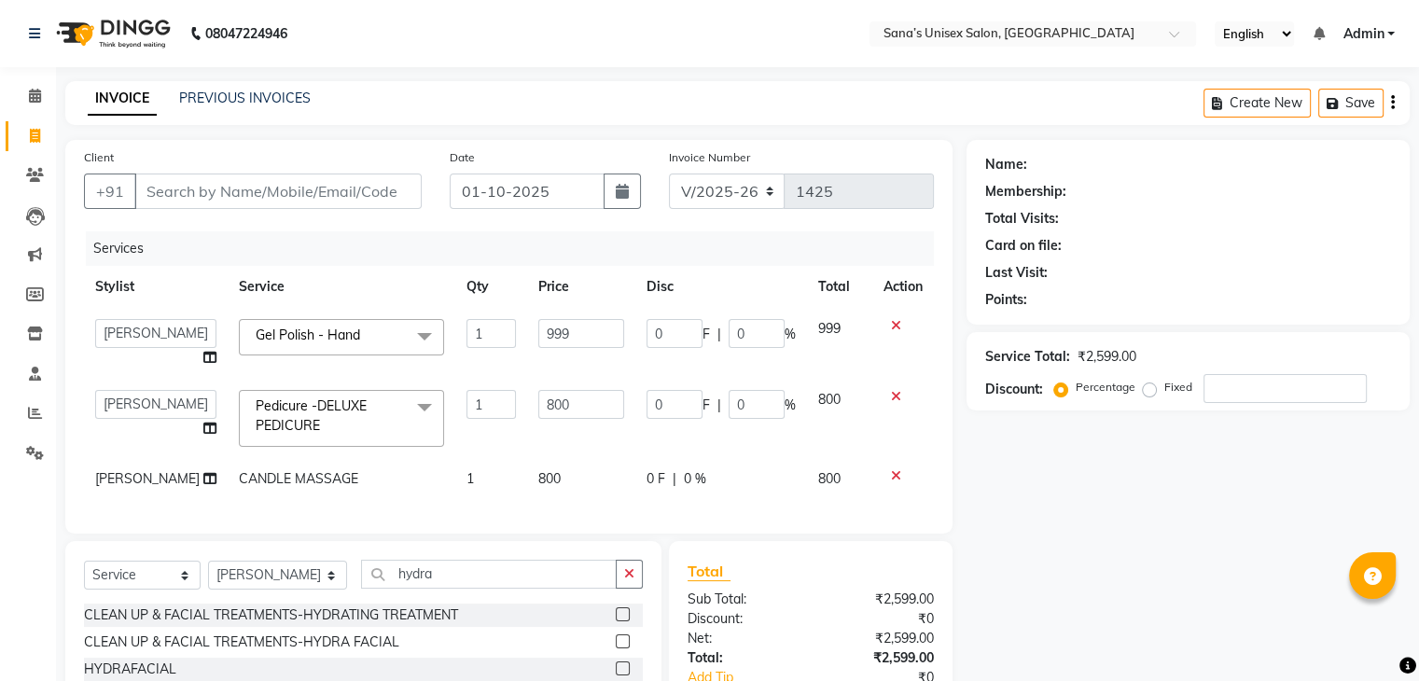
click at [627, 621] on label at bounding box center [623, 614] width 14 height 14
click at [627, 621] on input "checkbox" at bounding box center [622, 615] width 12 height 12
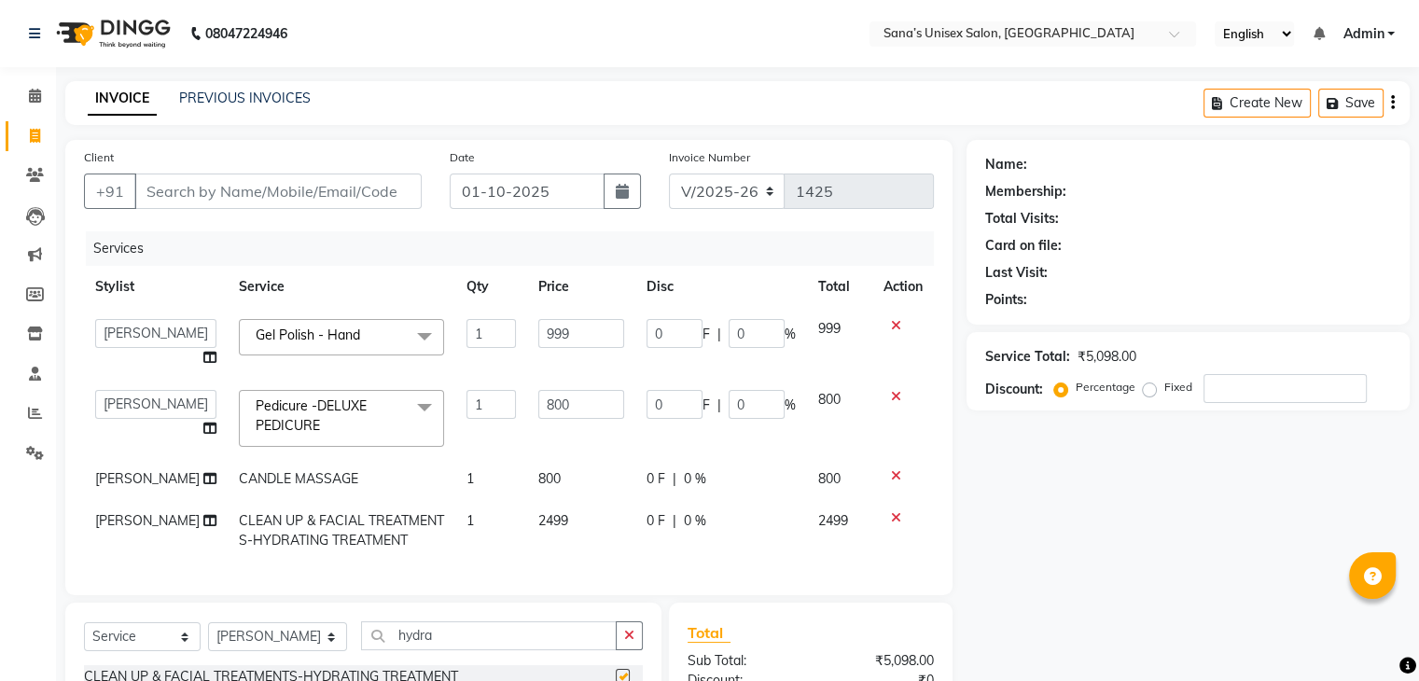
checkbox input "false"
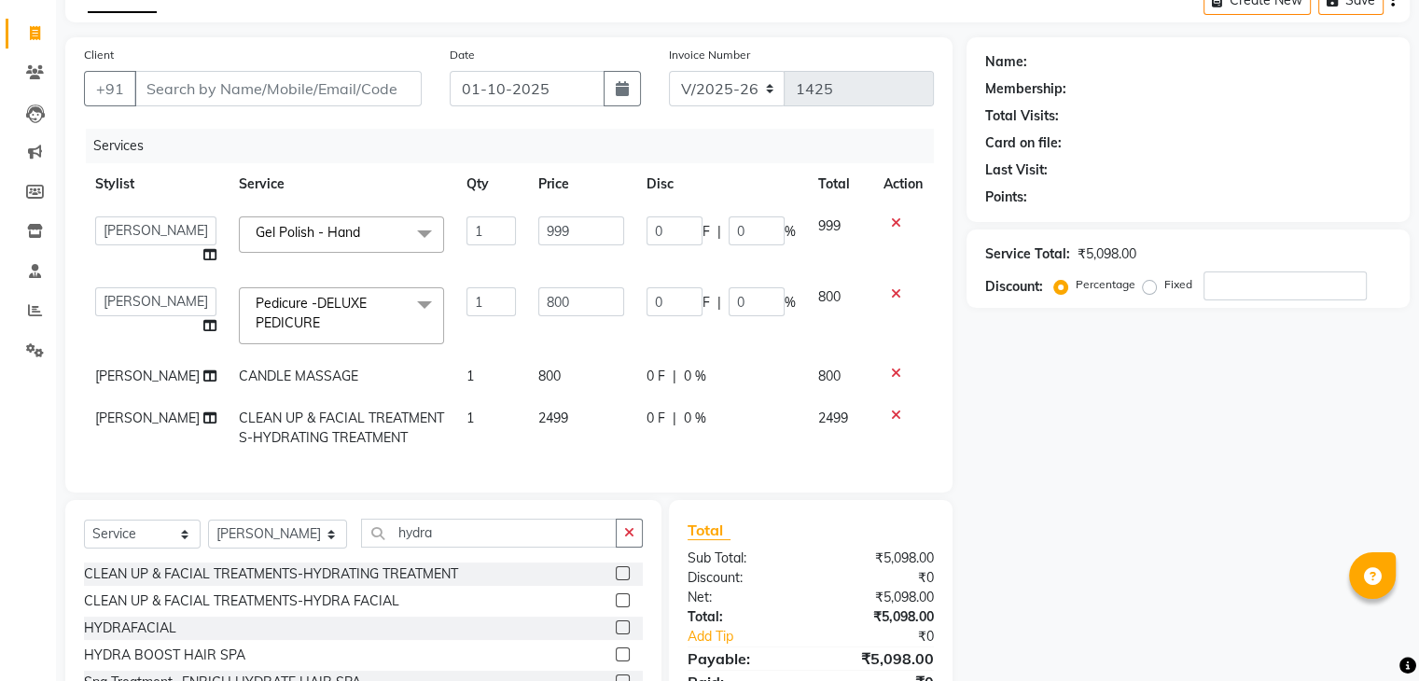
scroll to position [187, 0]
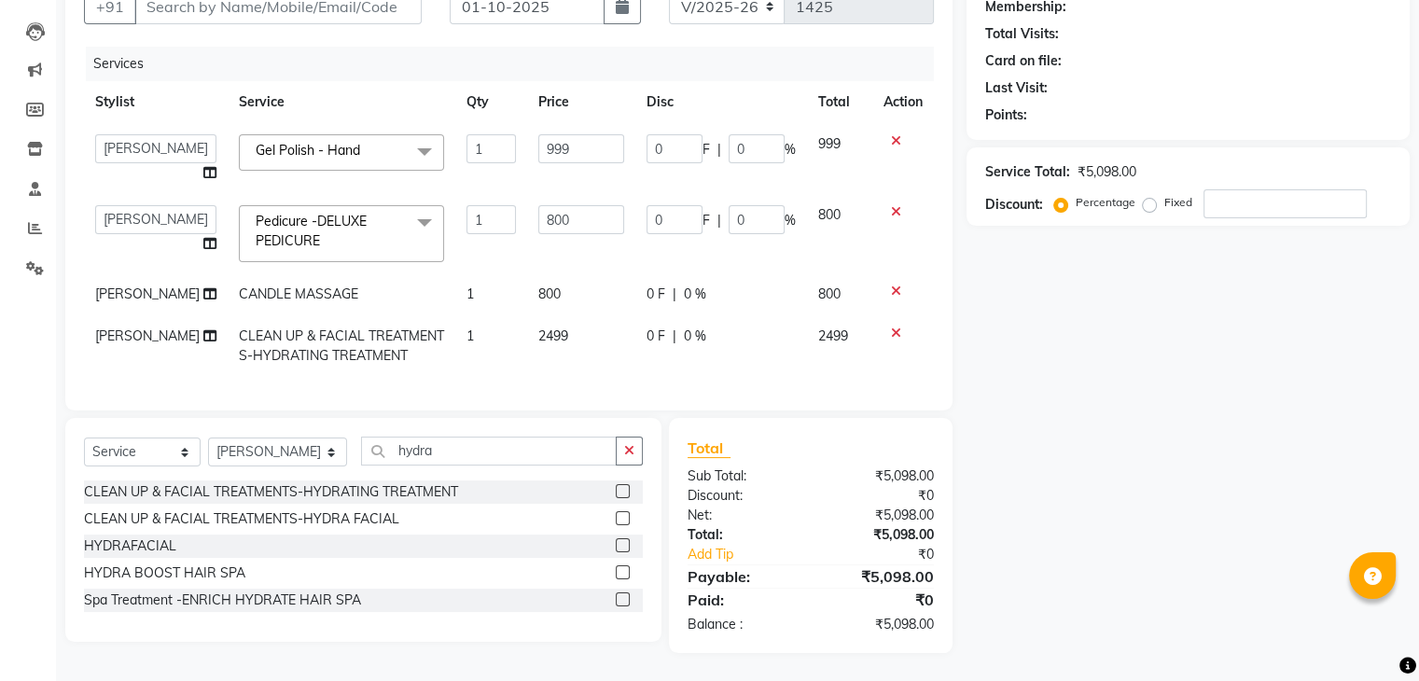
click at [895, 326] on icon at bounding box center [896, 332] width 10 height 13
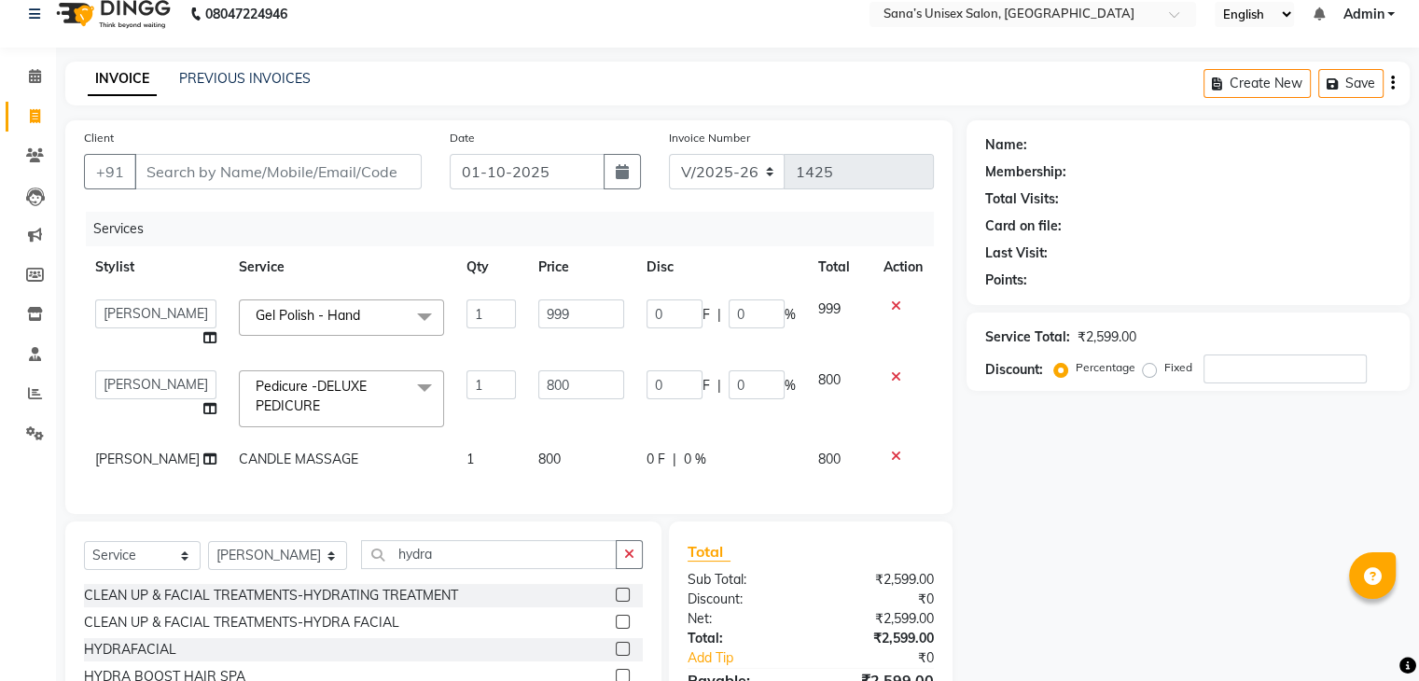
scroll to position [0, 0]
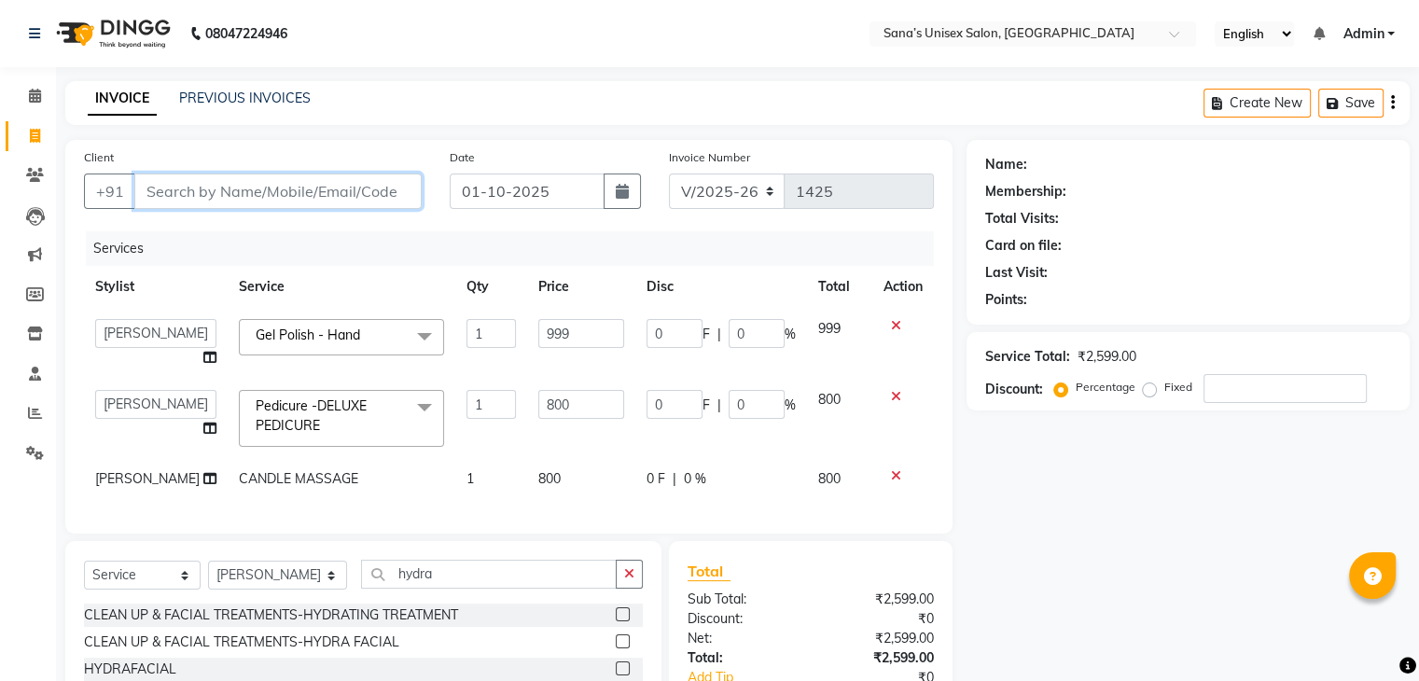
click at [347, 202] on input "Client" at bounding box center [277, 190] width 287 height 35
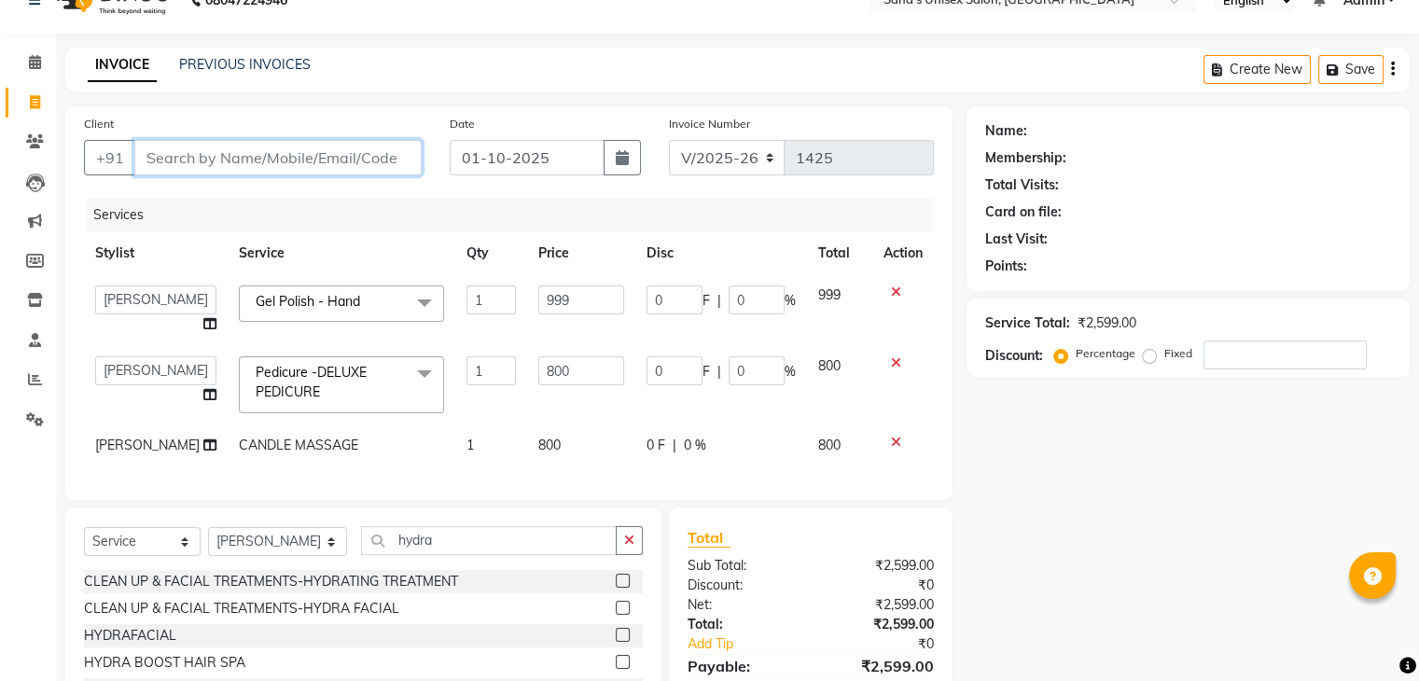
scroll to position [137, 0]
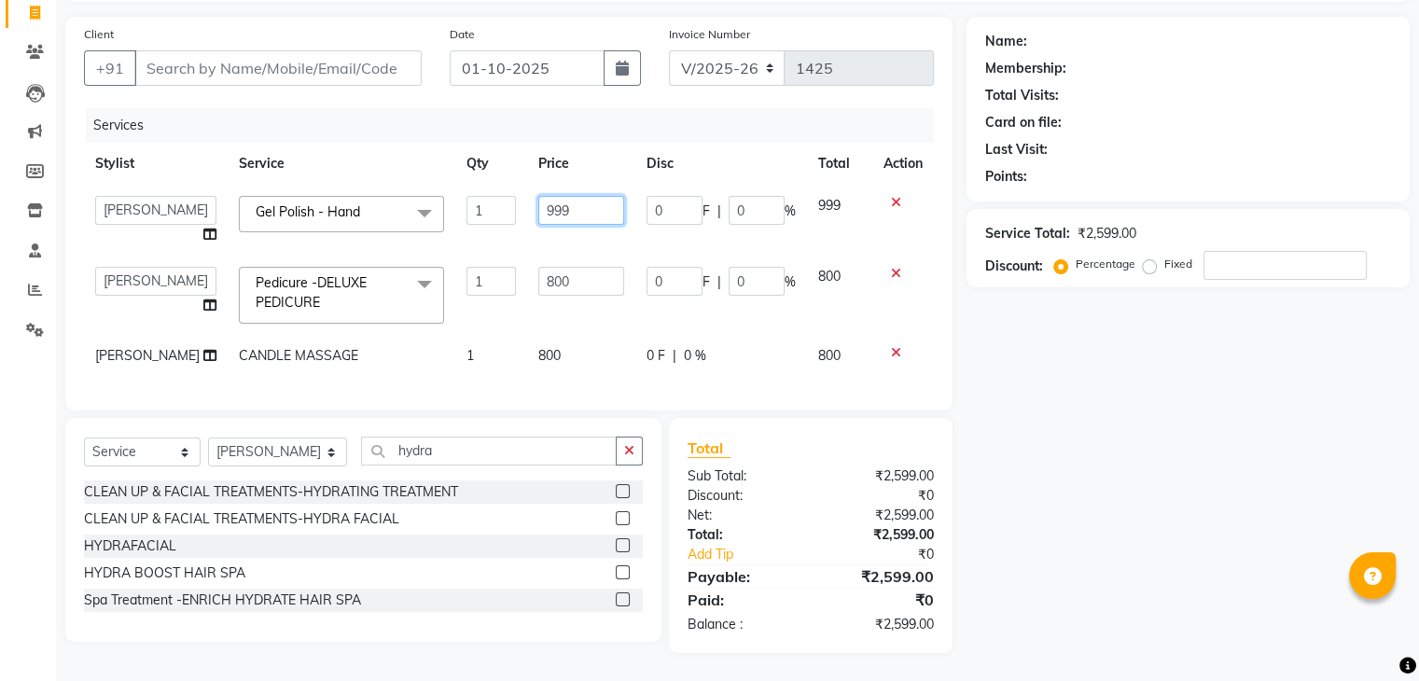
drag, startPoint x: 563, startPoint y: 199, endPoint x: 481, endPoint y: 195, distance: 82.2
click at [481, 195] on tr "anjali beauty MADHU MUTHU MARI (BEAUTY THERAPIST) NANDHINI NivethaKarthikeyan P…" at bounding box center [509, 220] width 850 height 71
type input "699"
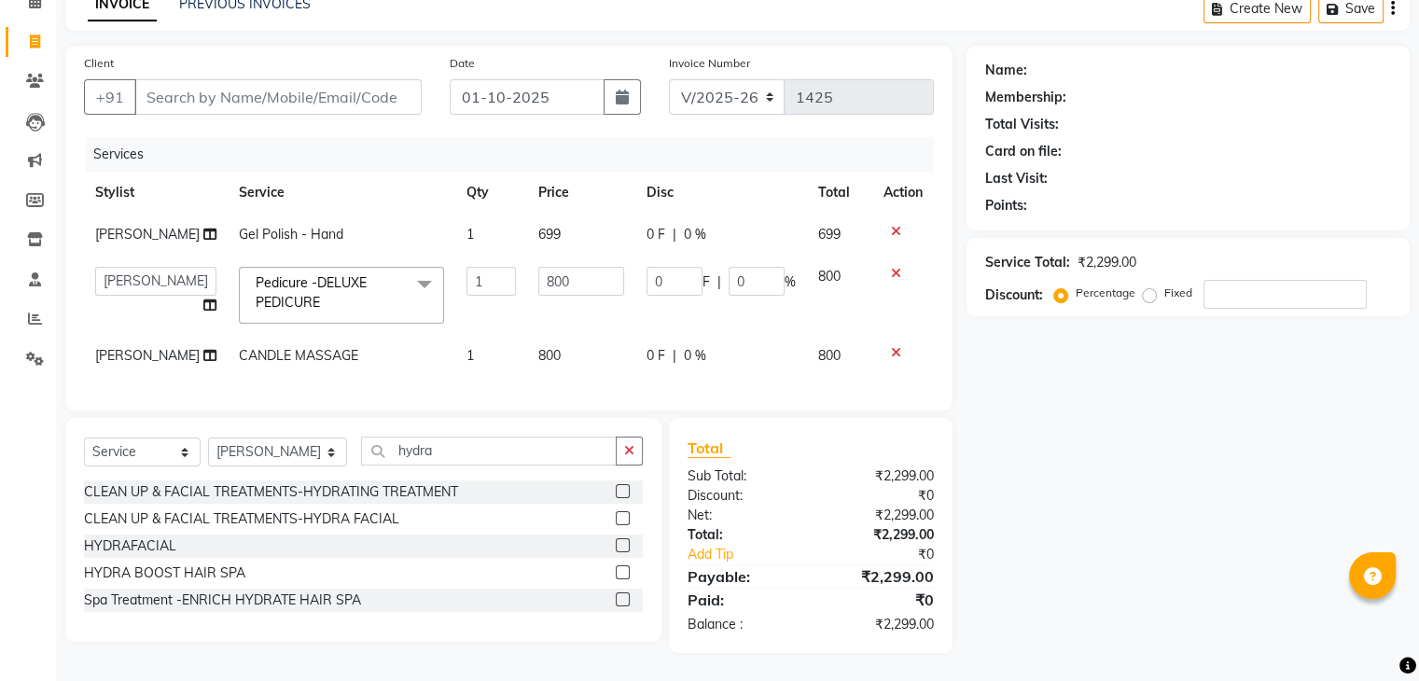
click at [492, 216] on td "1" at bounding box center [491, 235] width 73 height 42
select select "45708"
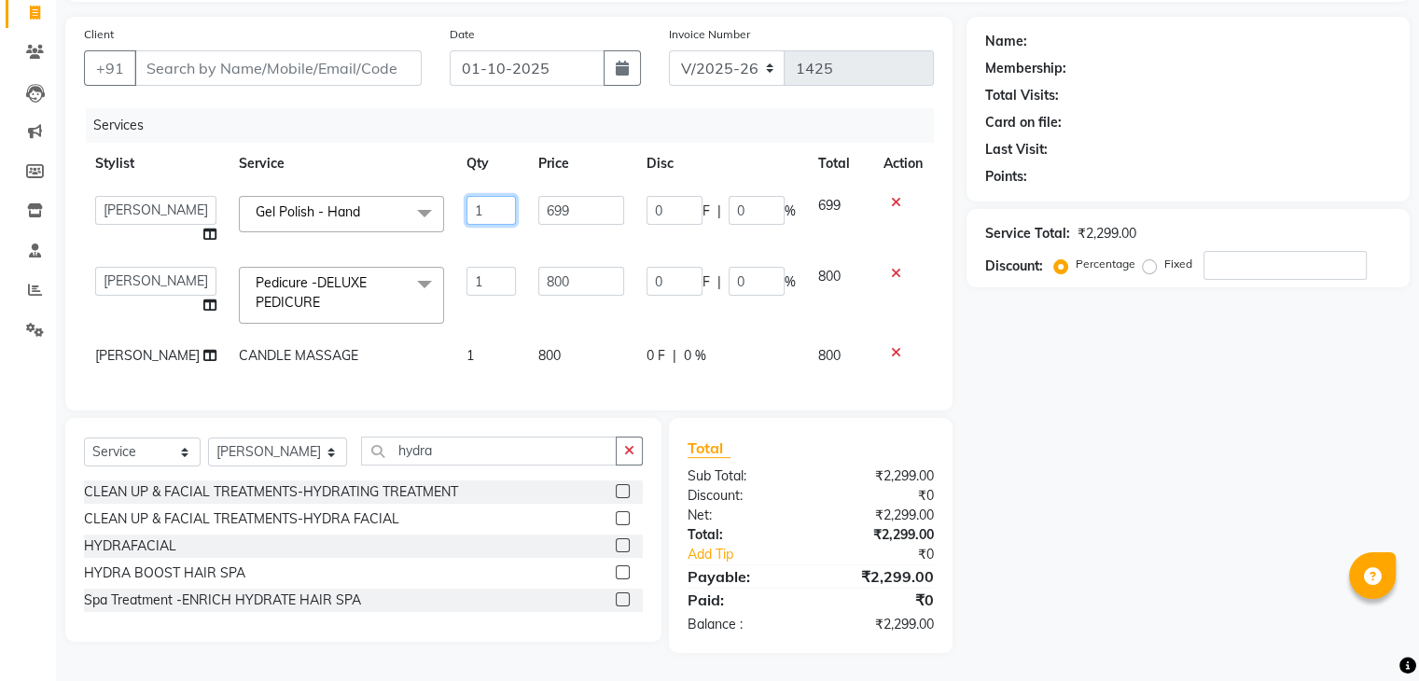
drag, startPoint x: 482, startPoint y: 194, endPoint x: 362, endPoint y: 193, distance: 120.3
click at [362, 193] on tr "anjali beauty MADHU MUTHU MARI (BEAUTY THERAPIST) NANDHINI NivethaKarthikeyan P…" at bounding box center [509, 220] width 850 height 71
type input "2"
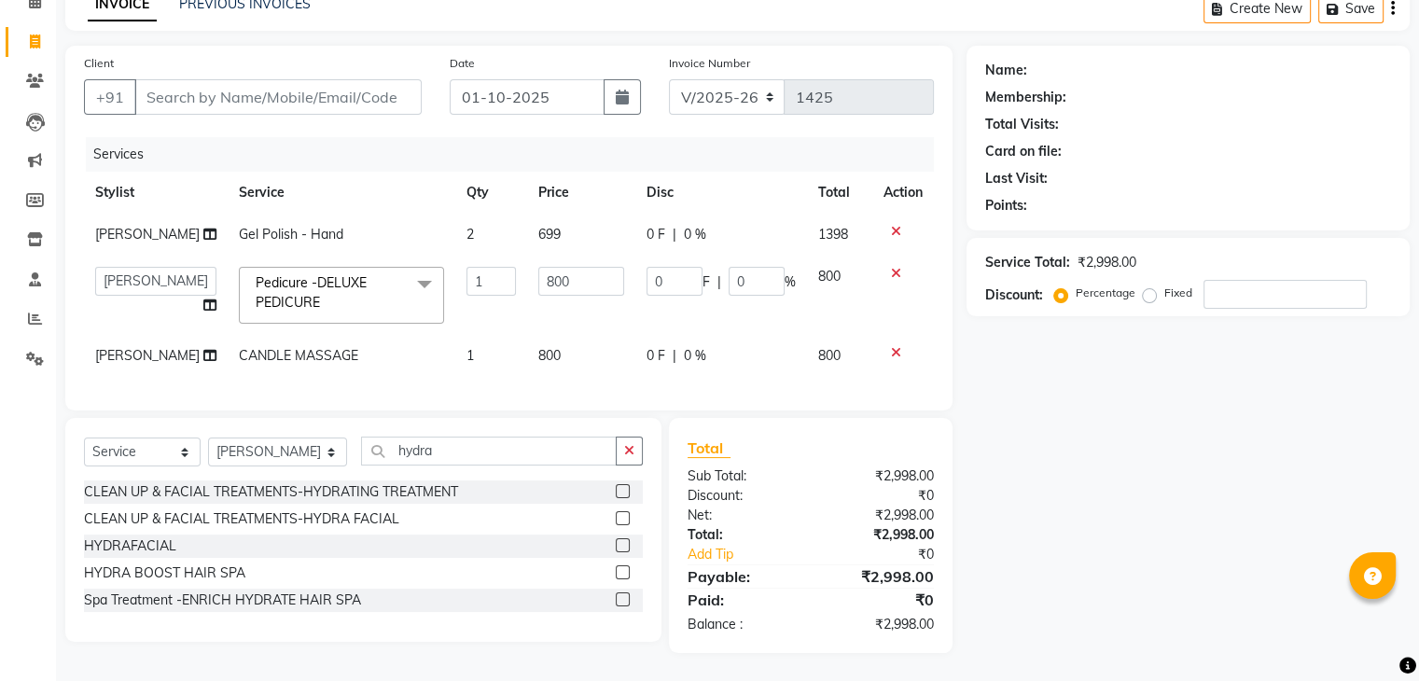
scroll to position [108, 0]
click at [552, 117] on div "Client +91 Date 01-10-2025 Invoice Number V/2025 V/2025-26 1425 Services Stylis…" at bounding box center [508, 228] width 887 height 365
click at [596, 456] on input "hydra" at bounding box center [488, 451] width 255 height 29
click at [620, 518] on label at bounding box center [623, 518] width 14 height 14
click at [620, 518] on input "checkbox" at bounding box center [622, 519] width 12 height 12
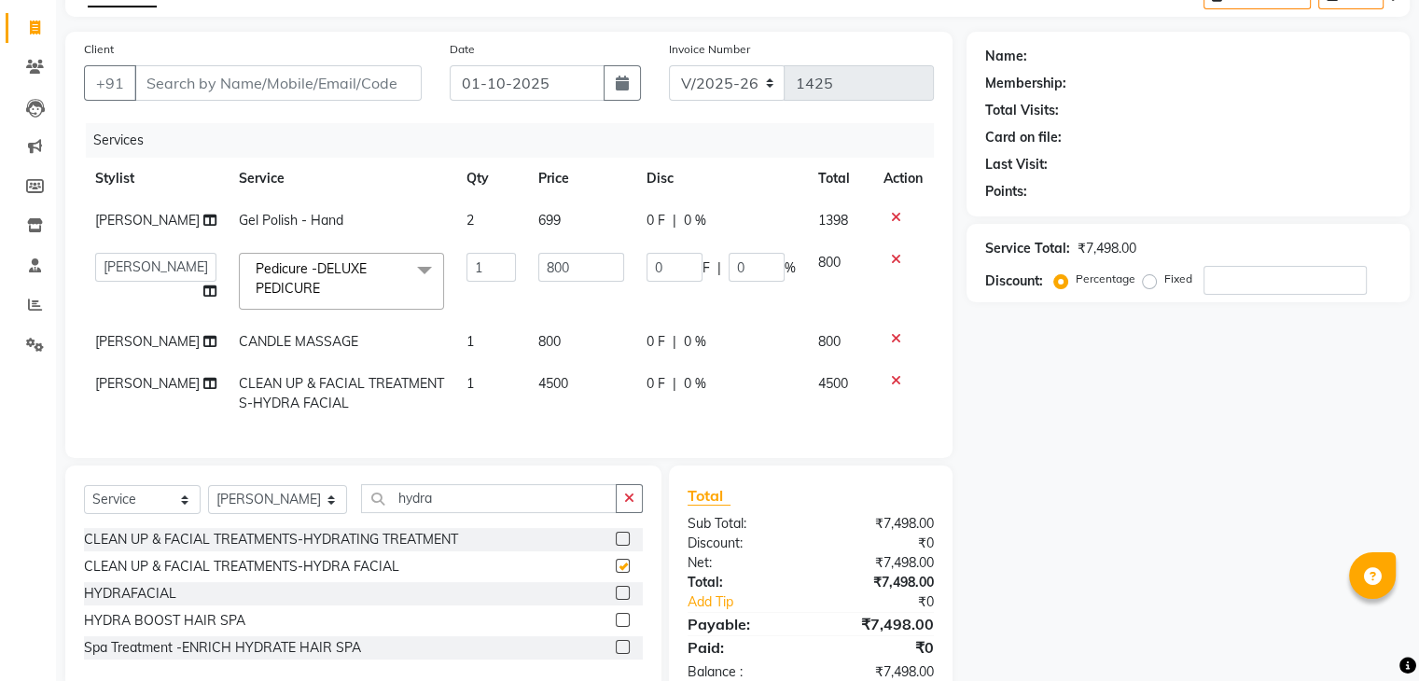
checkbox input "false"
click at [631, 505] on icon "button" at bounding box center [629, 498] width 10 height 13
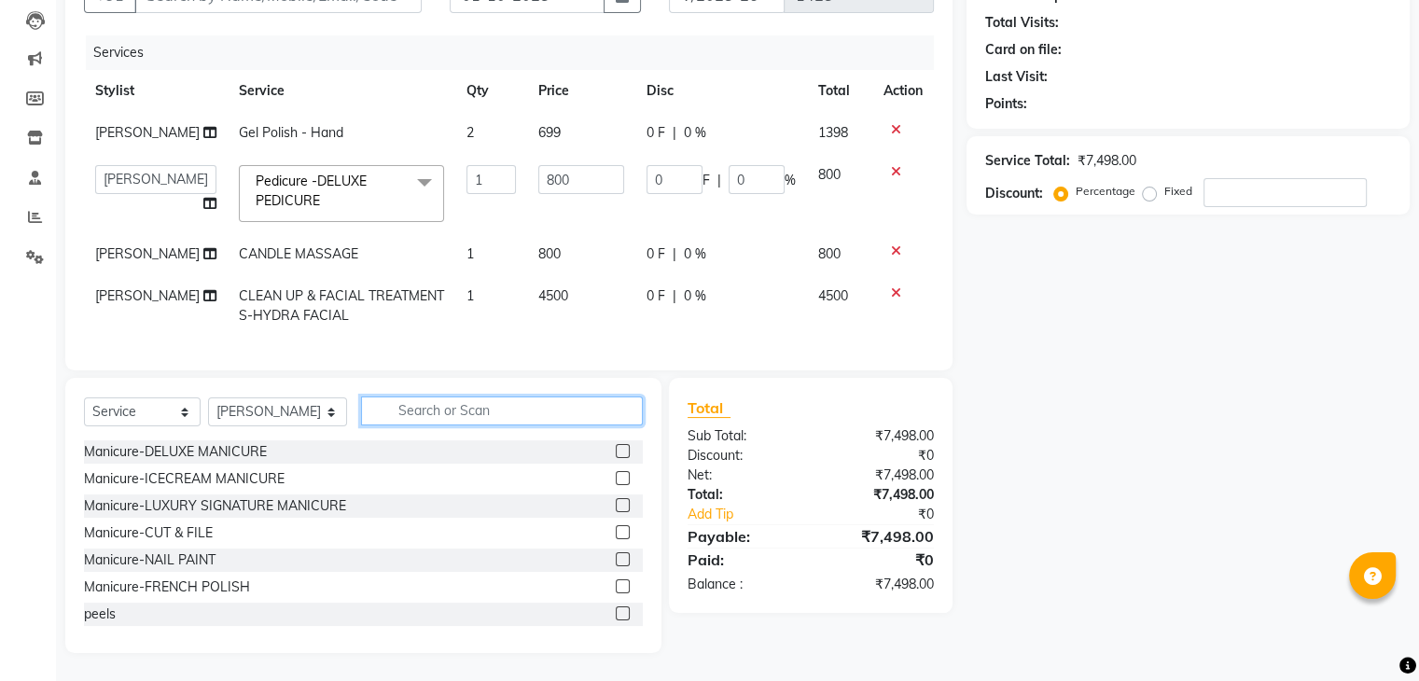
scroll to position [210, 0]
click at [601, 430] on div "Select Service Product Membership Package Voucher Prepaid Gift Card Select Styl…" at bounding box center [363, 418] width 559 height 44
click at [602, 425] on div "Select Service Product Membership Package Voucher Prepaid Gift Card Select Styl…" at bounding box center [363, 418] width 559 height 44
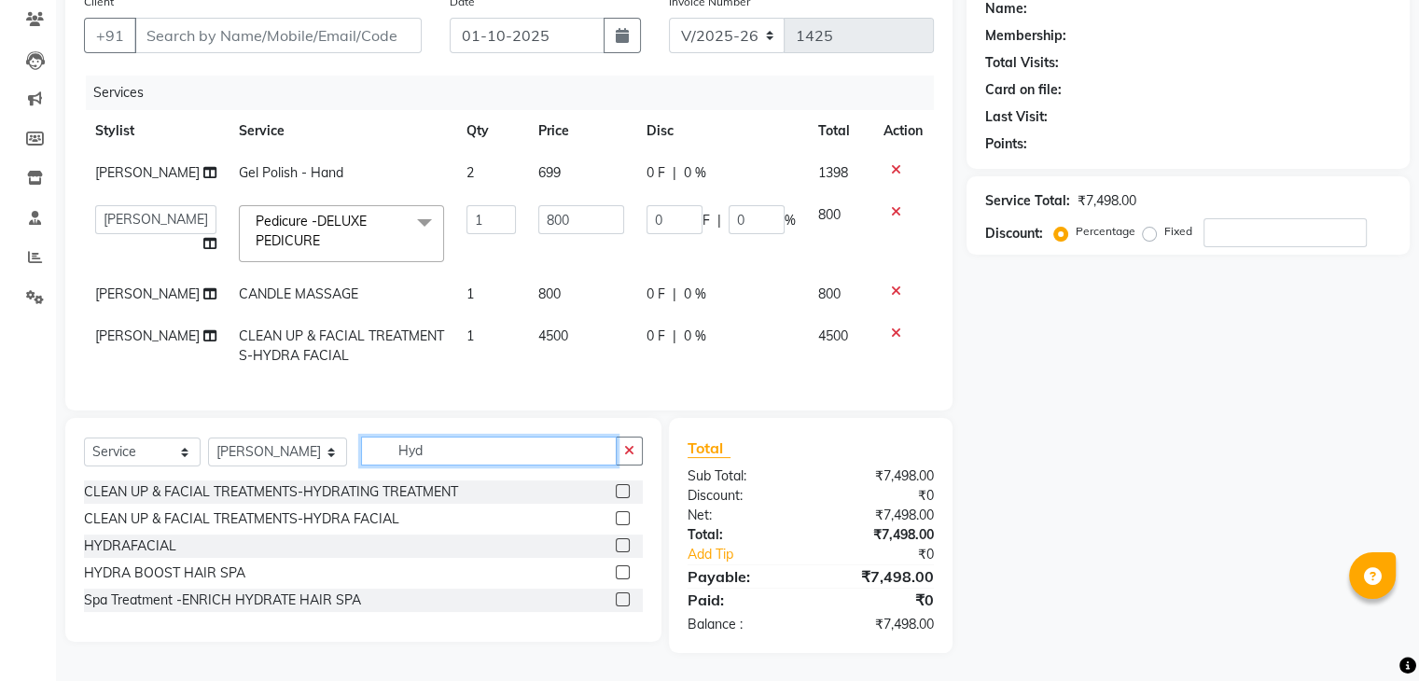
scroll to position [170, 0]
type input "Hydra"
click at [623, 540] on label at bounding box center [623, 545] width 14 height 14
click at [623, 540] on input "checkbox" at bounding box center [622, 546] width 12 height 12
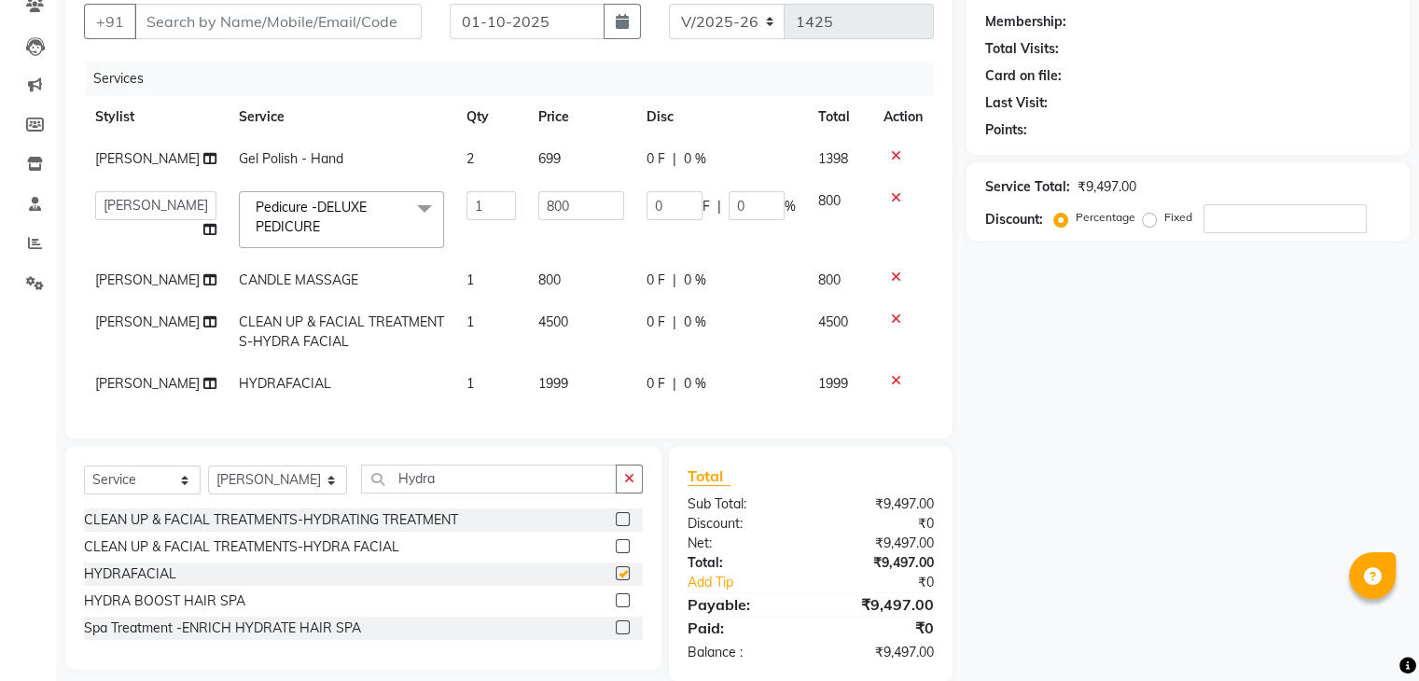
checkbox input "false"
click at [583, 380] on td "1999" at bounding box center [581, 384] width 108 height 42
select select "45605"
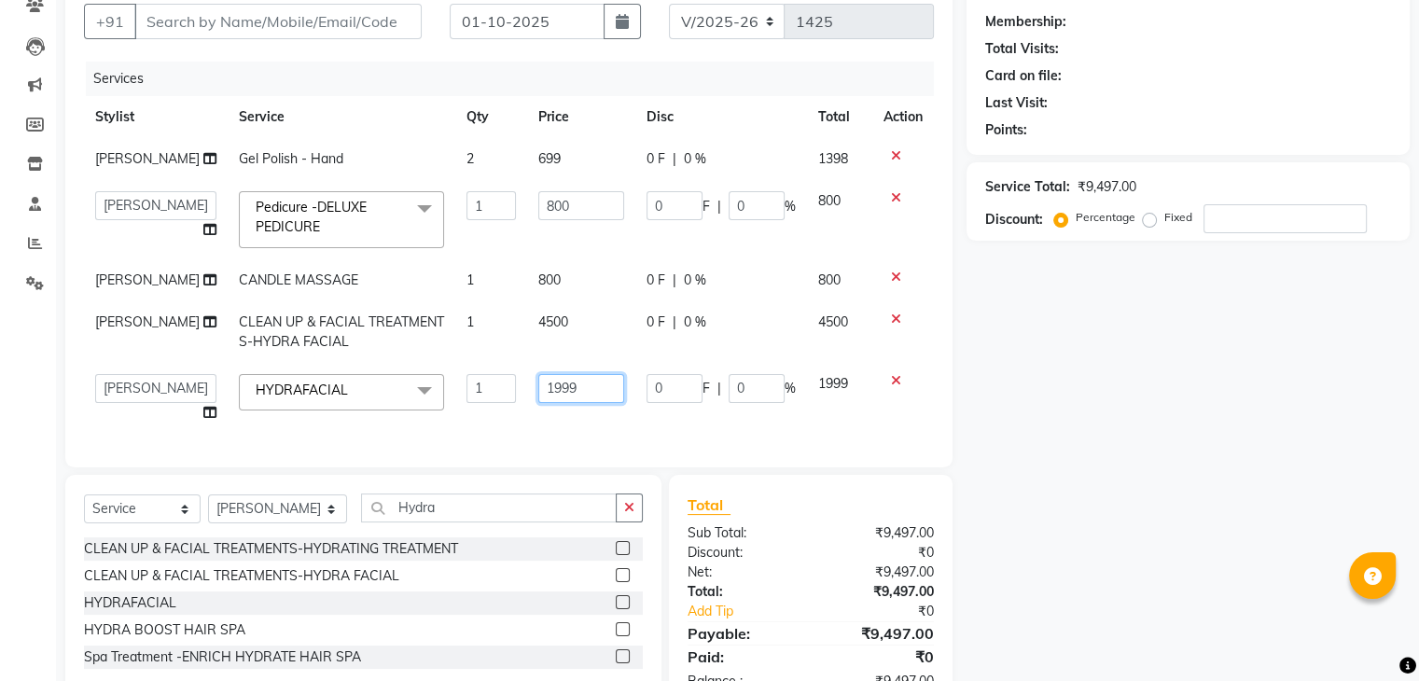
drag, startPoint x: 601, startPoint y: 392, endPoint x: 504, endPoint y: 391, distance: 97.0
click at [474, 400] on tr "anjali beauty MADHU MUTHU MARI (BEAUTY THERAPIST) NANDHINI NivethaKarthikeyan P…" at bounding box center [509, 398] width 850 height 71
type input "999"
click at [559, 437] on div "Client +91 Date 01-10-2025 Invoice Number V/2025 V/2025-26 1425 Services Stylis…" at bounding box center [508, 218] width 887 height 497
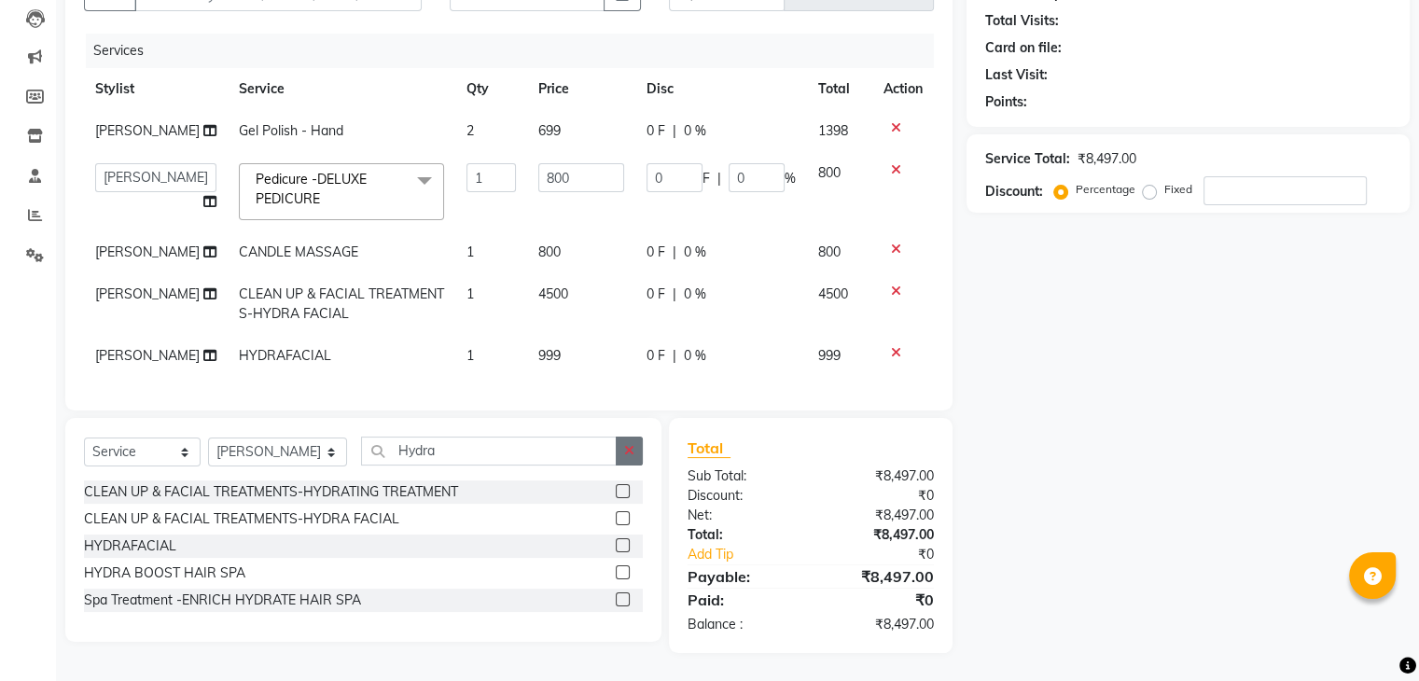
scroll to position [212, 0]
click at [631, 444] on icon "button" at bounding box center [629, 450] width 10 height 13
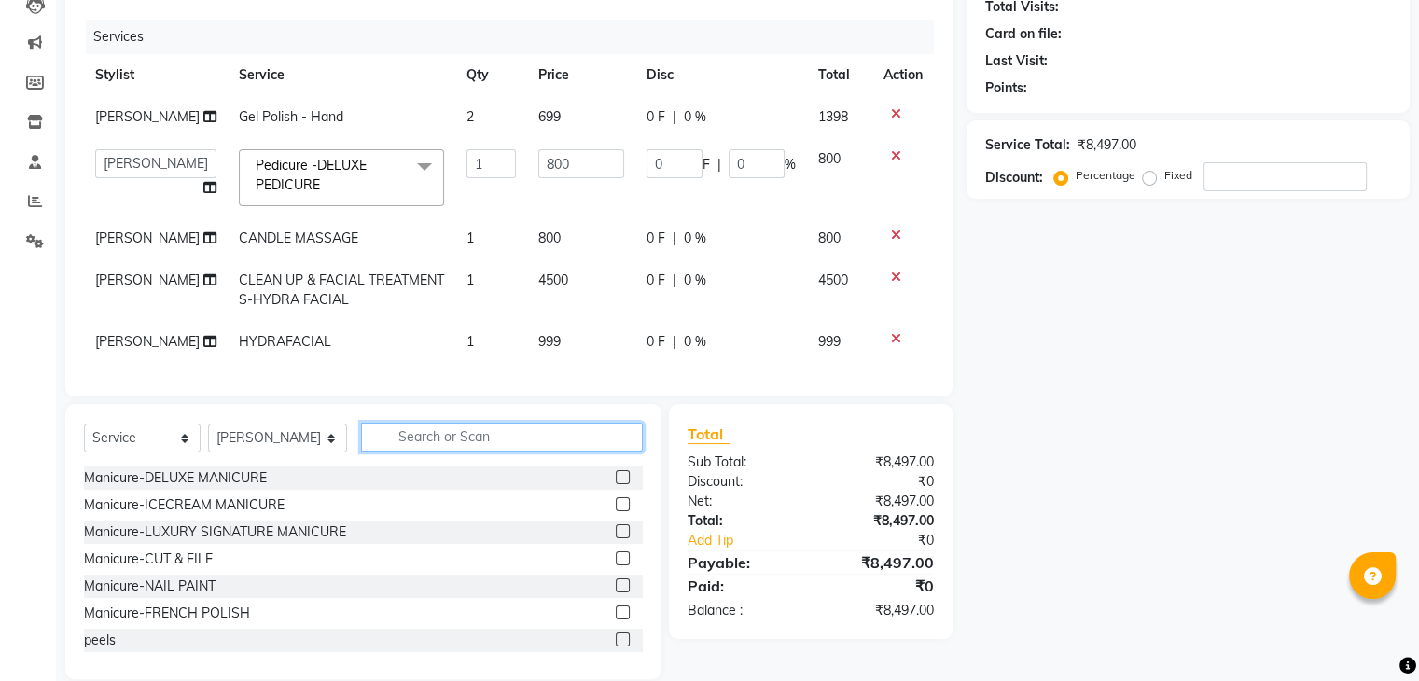
click at [576, 442] on input "text" at bounding box center [501, 437] width 281 height 29
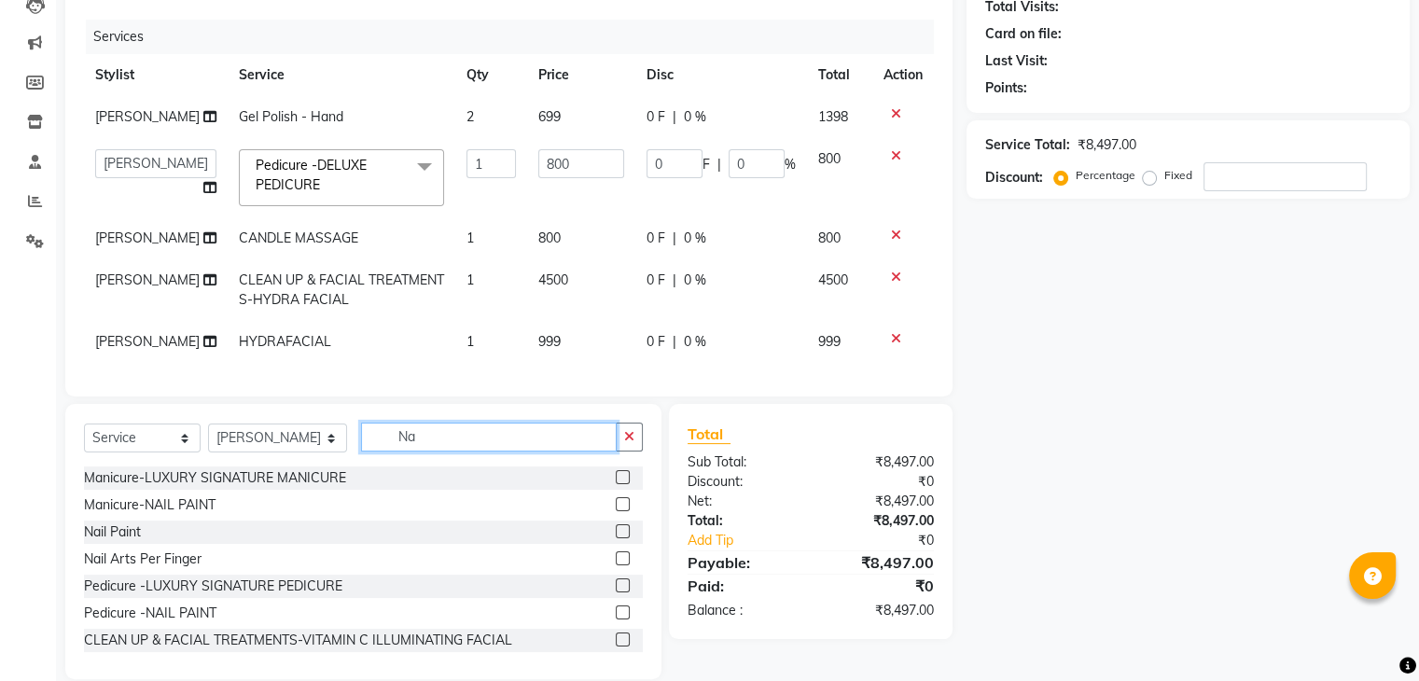
type input "N"
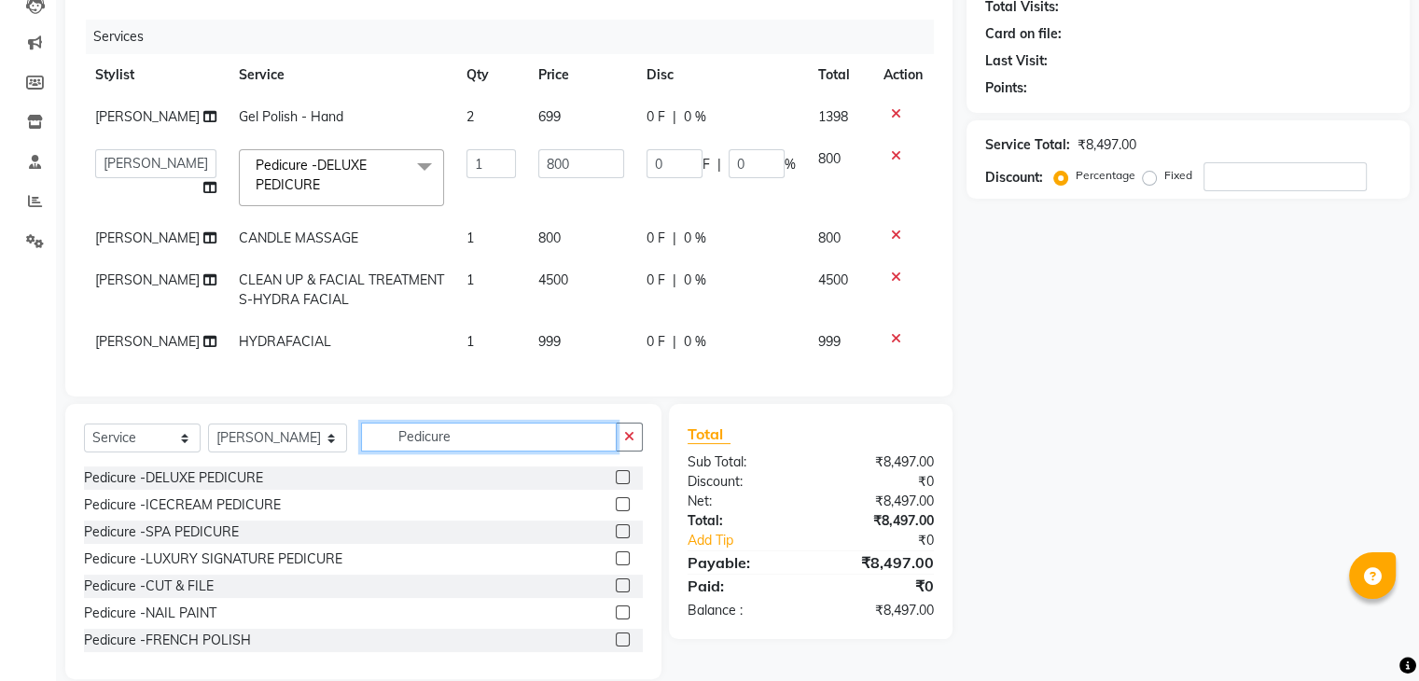
type input "Pedicure"
click at [616, 565] on label at bounding box center [623, 558] width 14 height 14
click at [616, 565] on input "checkbox" at bounding box center [622, 559] width 12 height 12
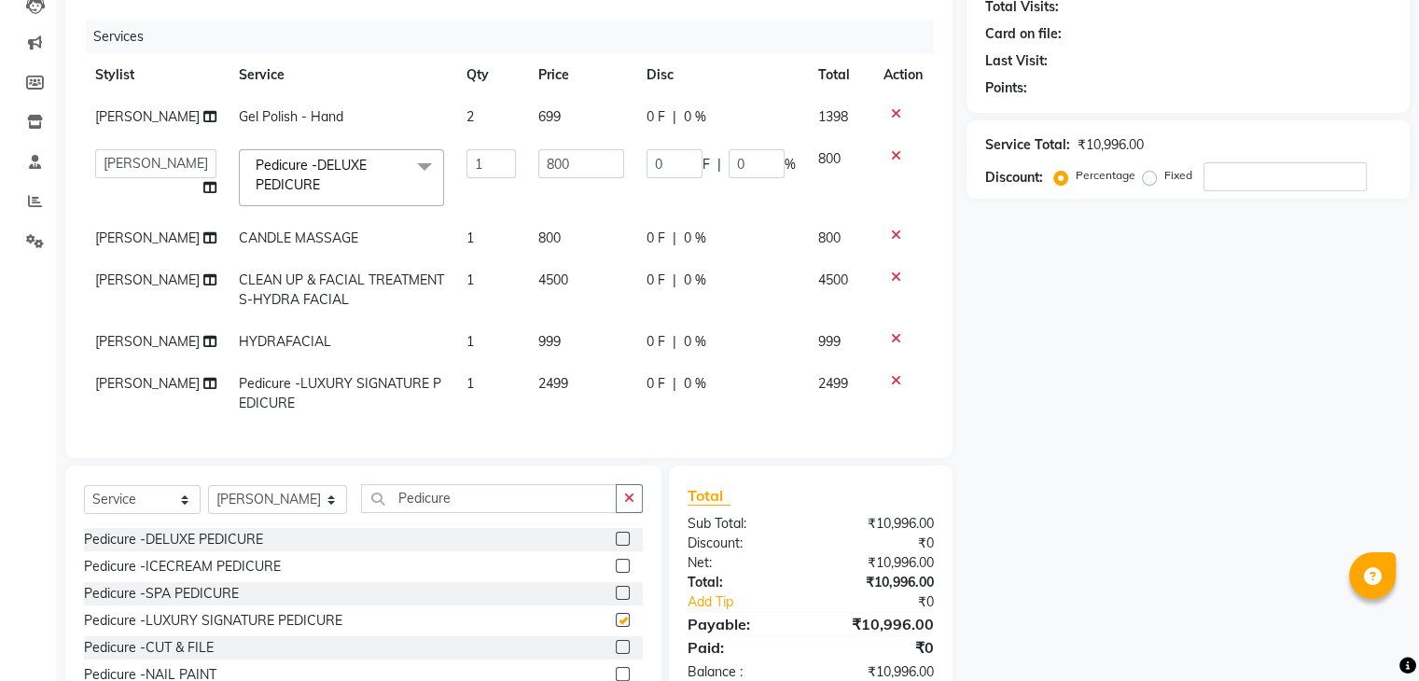
checkbox input "false"
click at [575, 385] on td "2499" at bounding box center [581, 394] width 108 height 62
select select "45605"
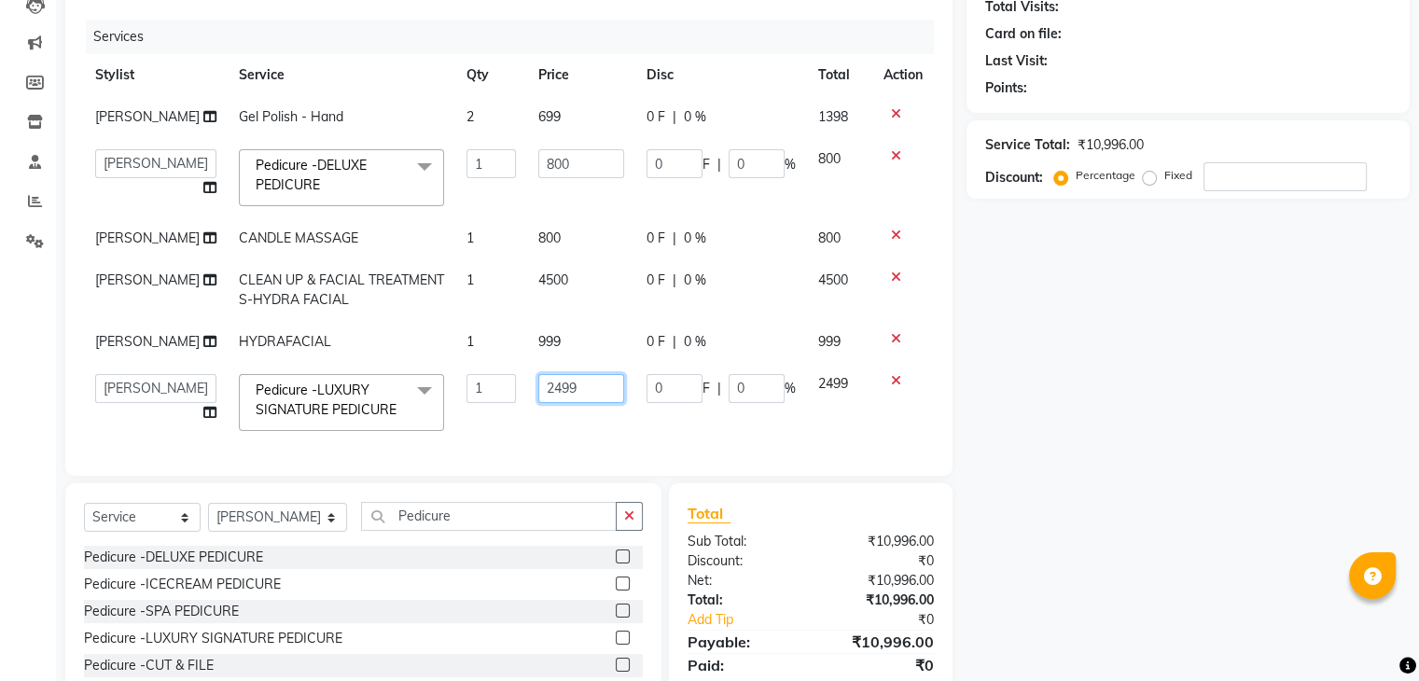
drag, startPoint x: 575, startPoint y: 385, endPoint x: 572, endPoint y: 396, distance: 11.5
click at [448, 395] on tr "anjali beauty MADHU MUTHU MARI (BEAUTY THERAPIST) NANDHINI NivethaKarthikeyan P…" at bounding box center [509, 402] width 850 height 79
type input "2999"
click at [893, 425] on div "Services Stylist Service Qty Price Disc Total Action SANJITHA Gel Polish - Hand…" at bounding box center [509, 238] width 850 height 437
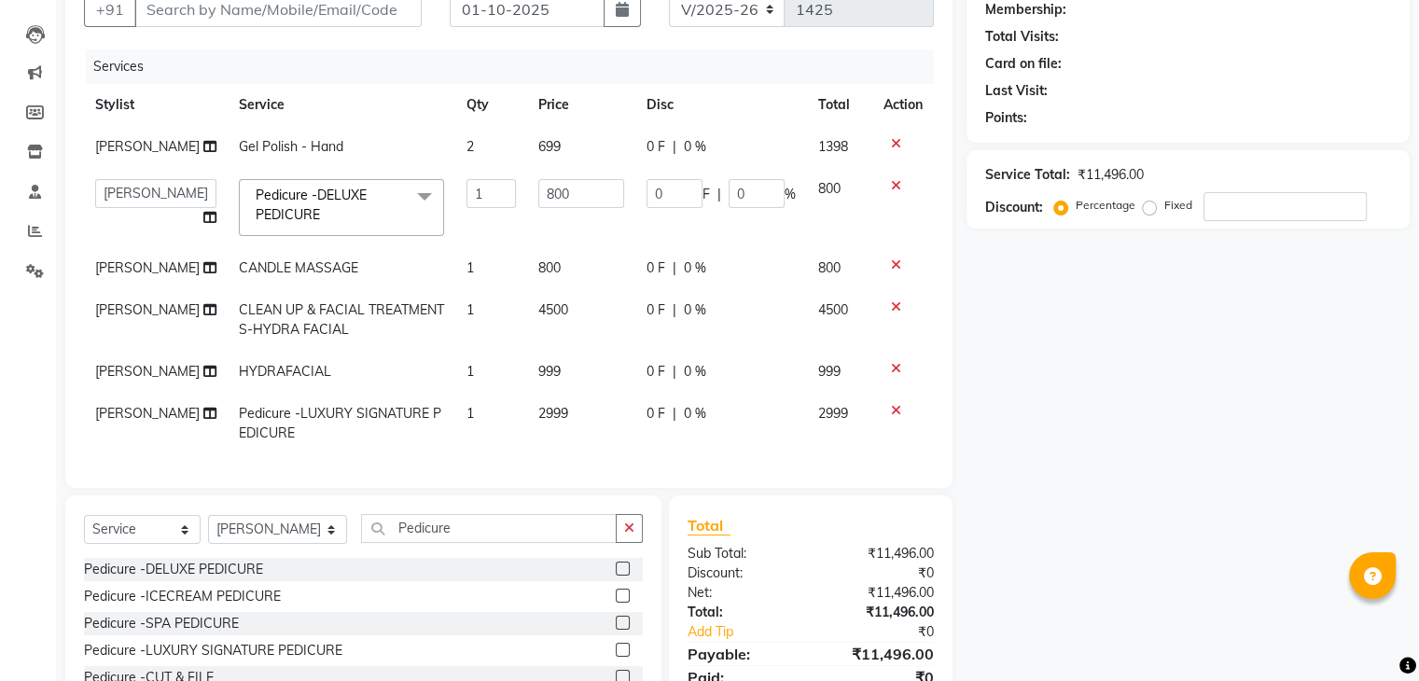
scroll to position [187, 0]
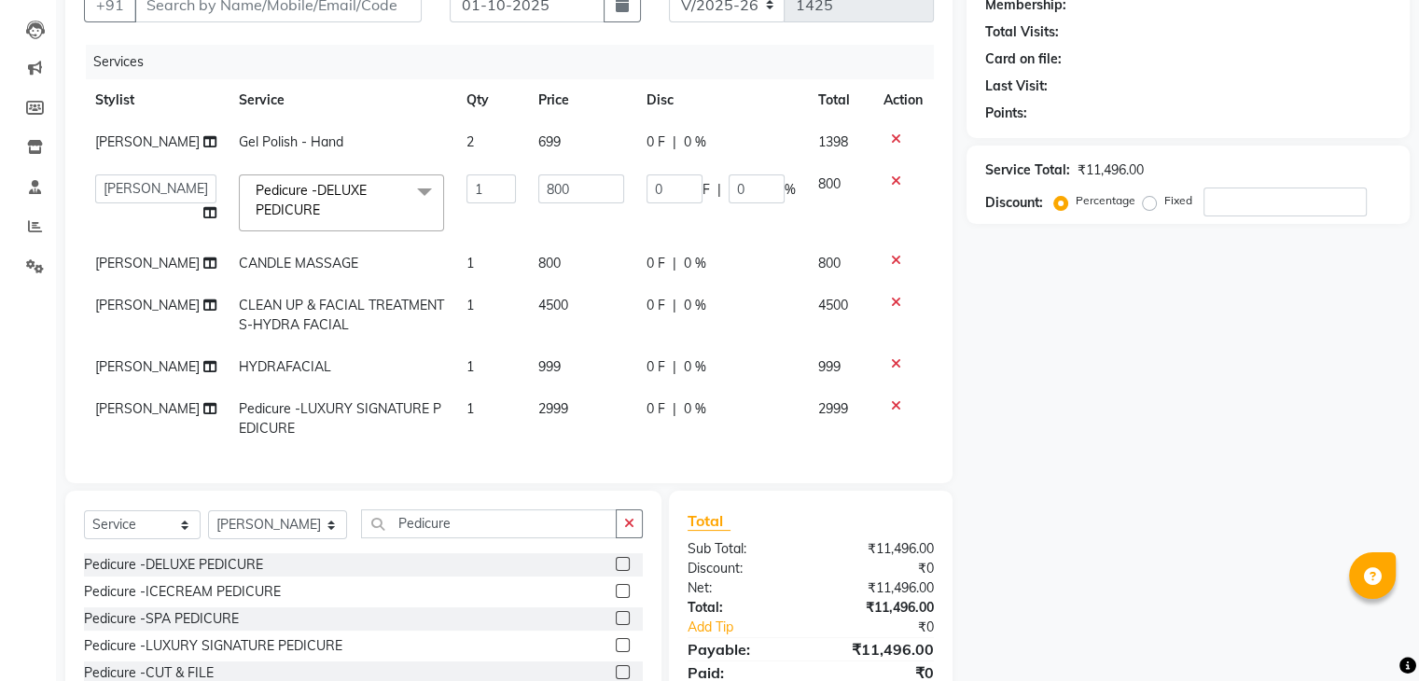
click at [557, 305] on td "4500" at bounding box center [581, 315] width 108 height 62
select select "45605"
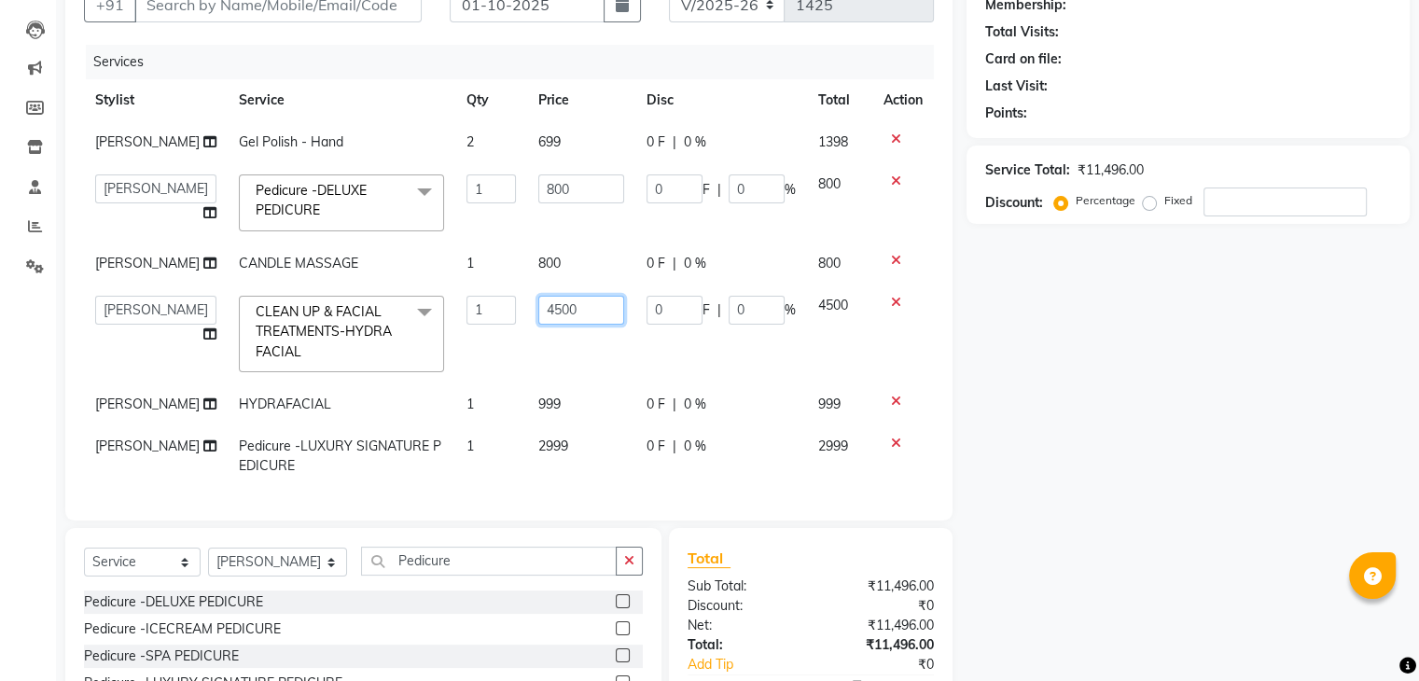
drag, startPoint x: 586, startPoint y: 307, endPoint x: 416, endPoint y: 320, distance: 170.3
click at [416, 320] on tr "anjali beauty MADHU MUTHU MARI (BEAUTY THERAPIST) NANDHINI NivethaKarthikeyan P…" at bounding box center [509, 333] width 850 height 99
click at [886, 300] on div at bounding box center [902, 302] width 39 height 13
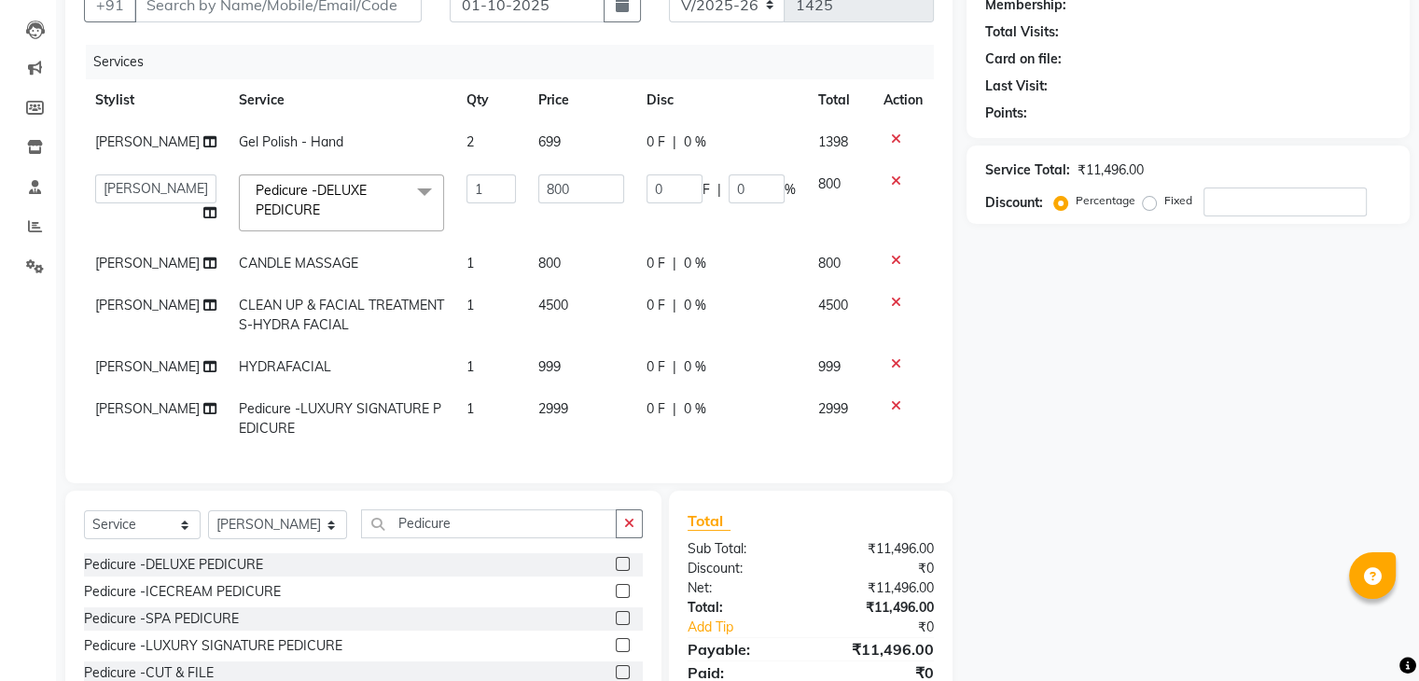
click at [894, 305] on icon at bounding box center [896, 302] width 10 height 13
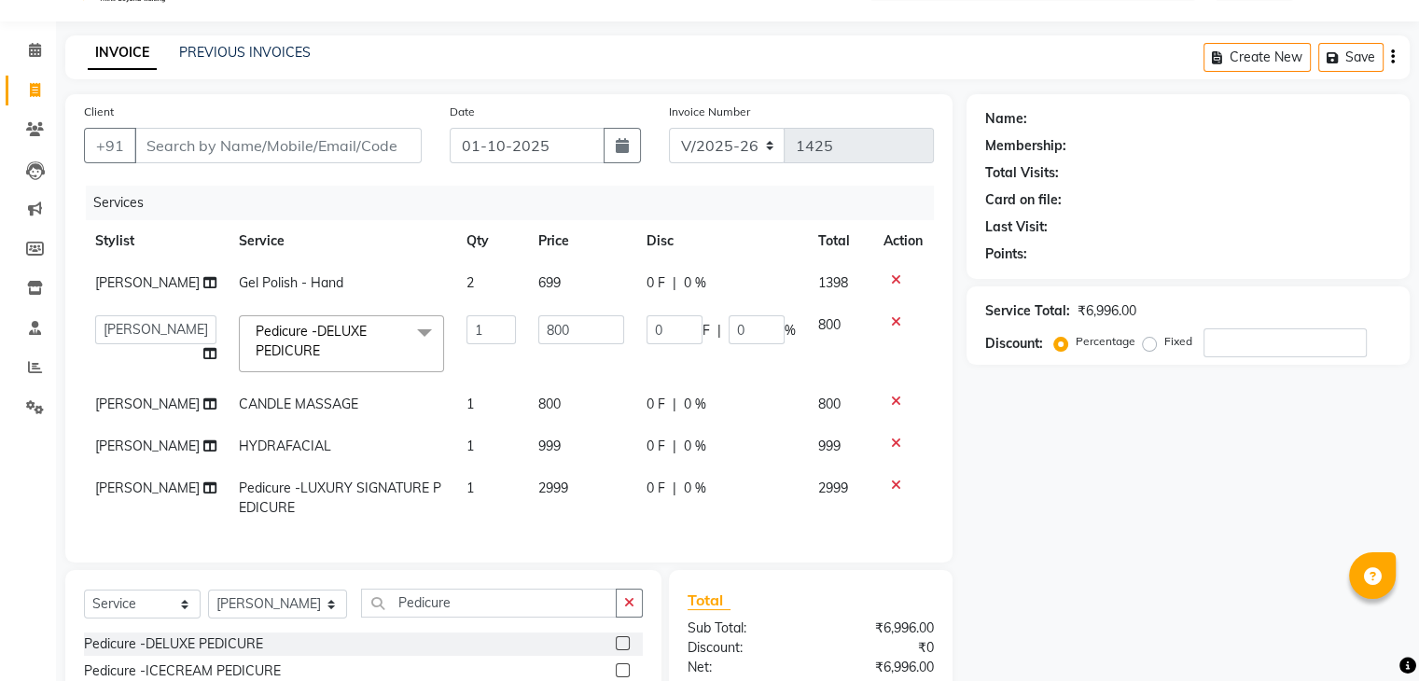
scroll to position [0, 0]
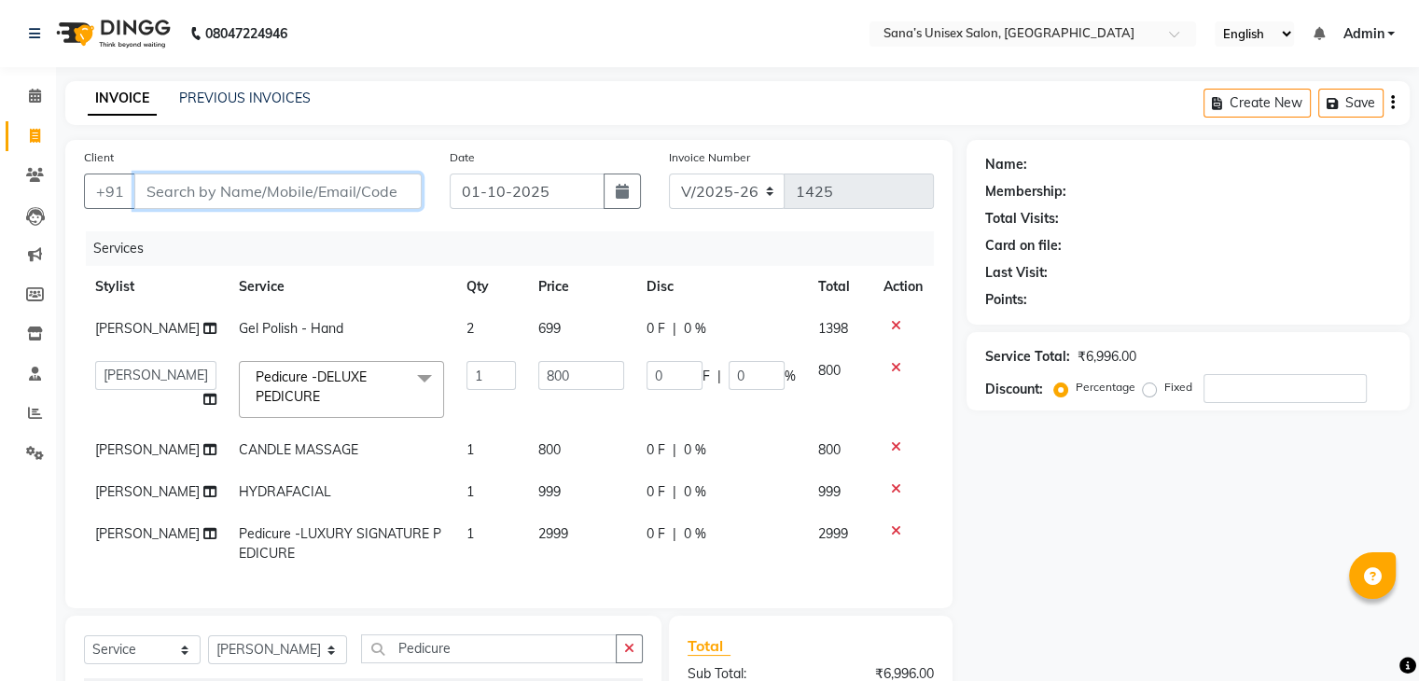
click at [179, 195] on input "Client" at bounding box center [277, 190] width 287 height 35
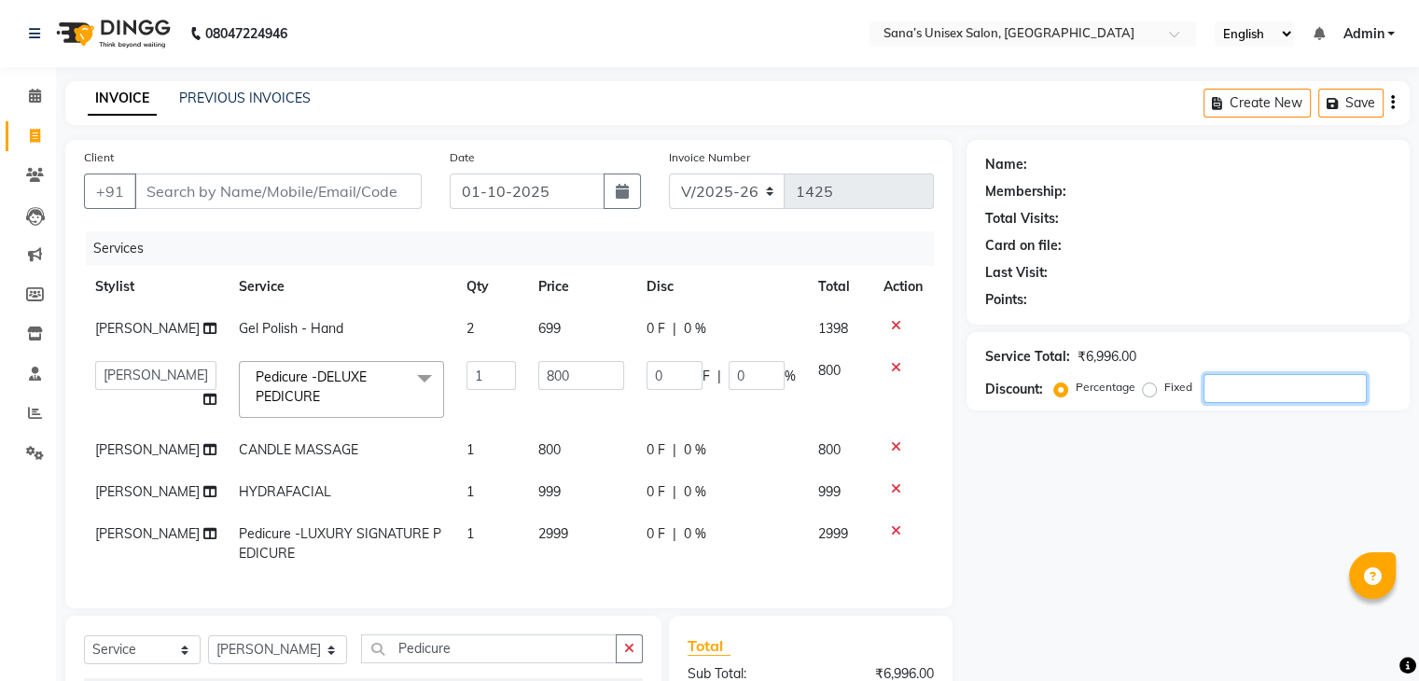
click at [1318, 387] on input "number" at bounding box center [1284, 388] width 163 height 29
click at [90, 396] on td "anjali beauty MADHU MUTHU MARI (BEAUTY THERAPIST) NANDHINI NivethaKarthikeyan P…" at bounding box center [156, 389] width 144 height 79
click at [187, 266] on th "Stylist" at bounding box center [156, 287] width 144 height 42
drag, startPoint x: 112, startPoint y: 50, endPoint x: 0, endPoint y: 724, distance: 682.7
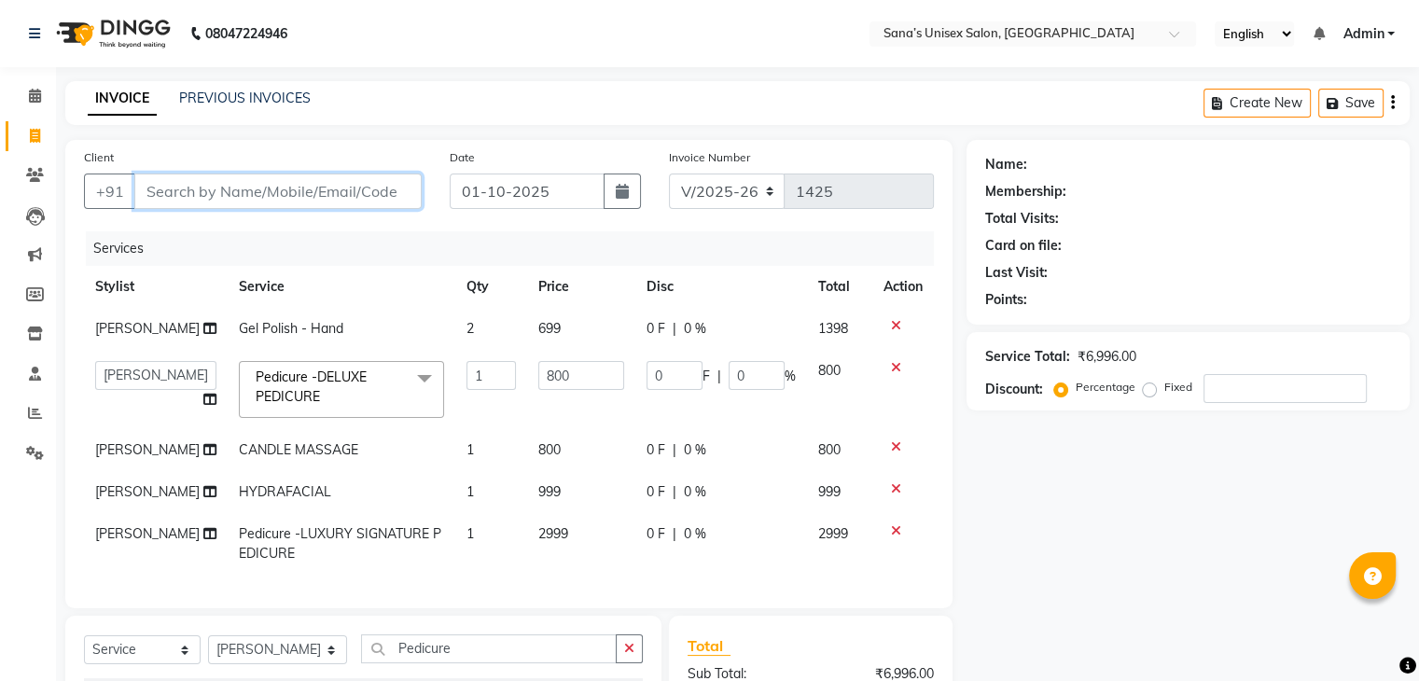
click at [350, 182] on input "Client" at bounding box center [277, 190] width 287 height 35
type input "9"
type input "0"
type input "9789807901"
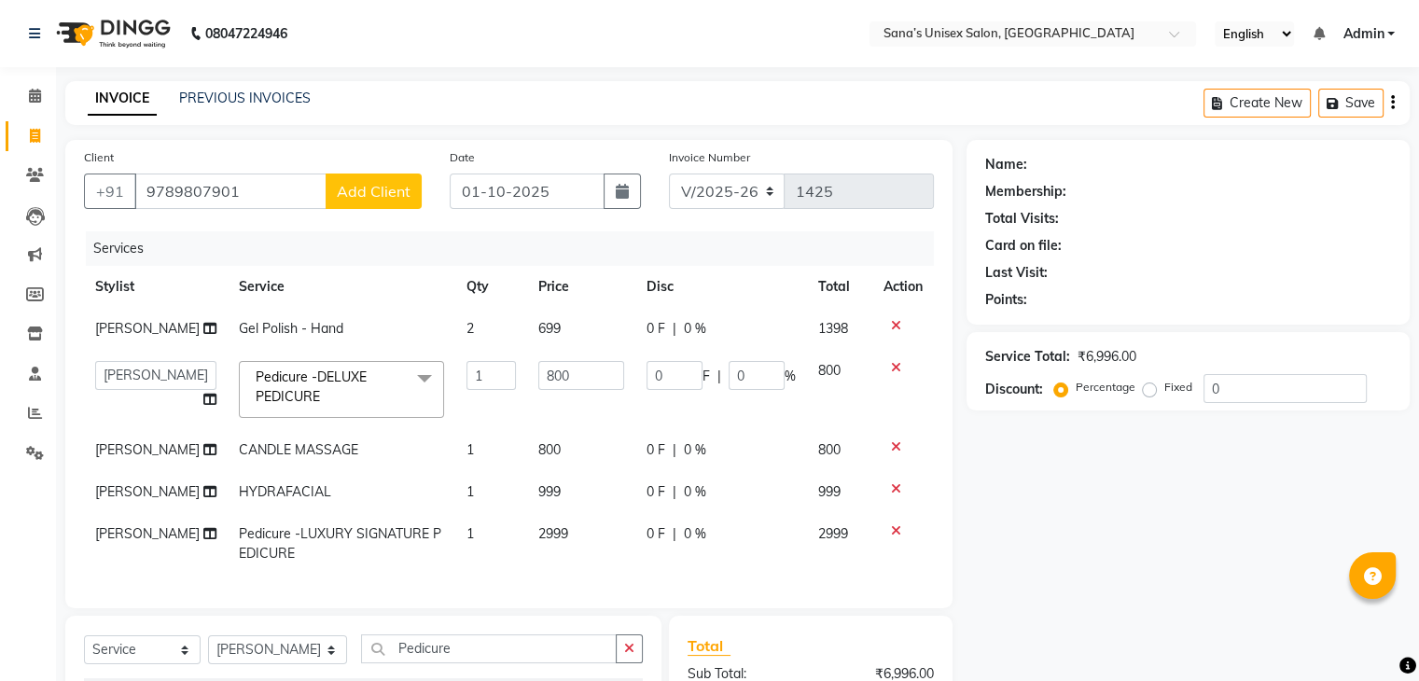
click at [353, 177] on button "Add Client" at bounding box center [374, 190] width 96 height 35
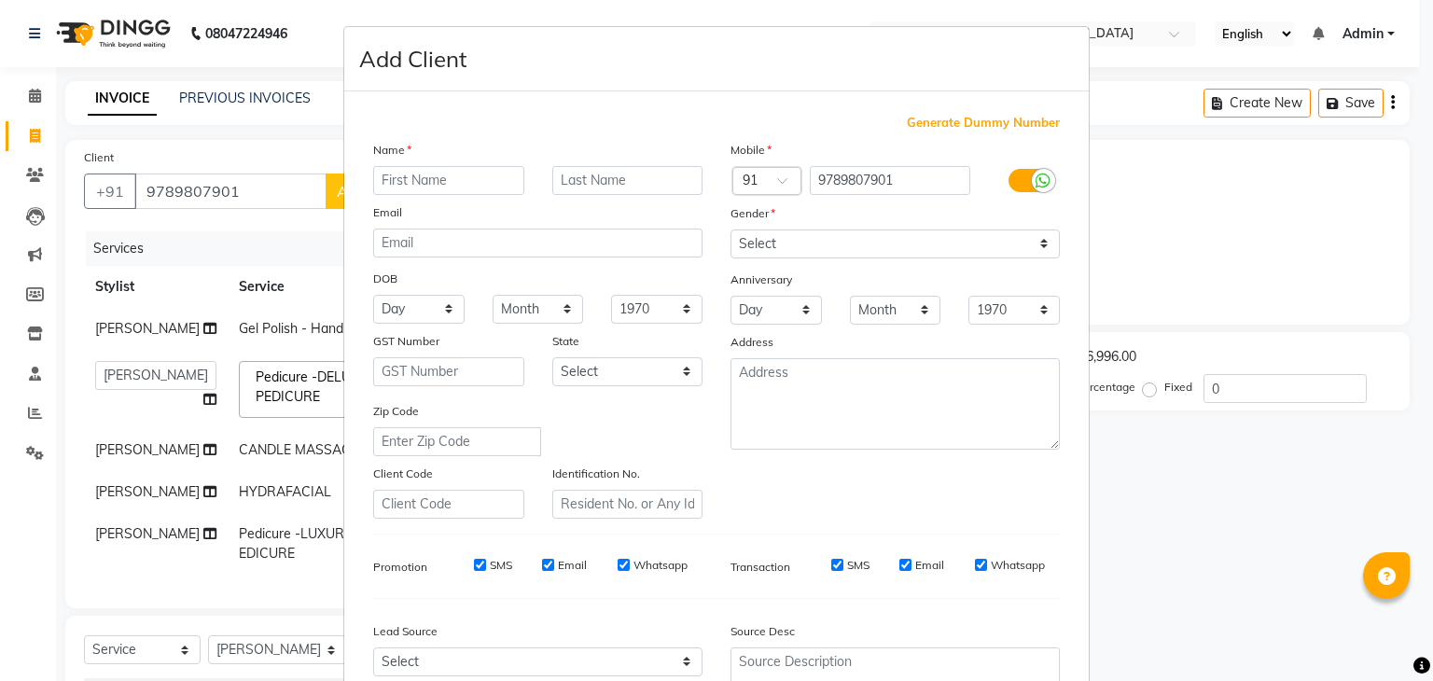
click at [382, 182] on input "text" at bounding box center [448, 180] width 151 height 29
type input "Rhea"
click at [759, 235] on select "Select Male Female Other Prefer Not To Say" at bounding box center [894, 243] width 329 height 29
select select "female"
click at [730, 230] on select "Select Male Female Other Prefer Not To Say" at bounding box center [894, 243] width 329 height 29
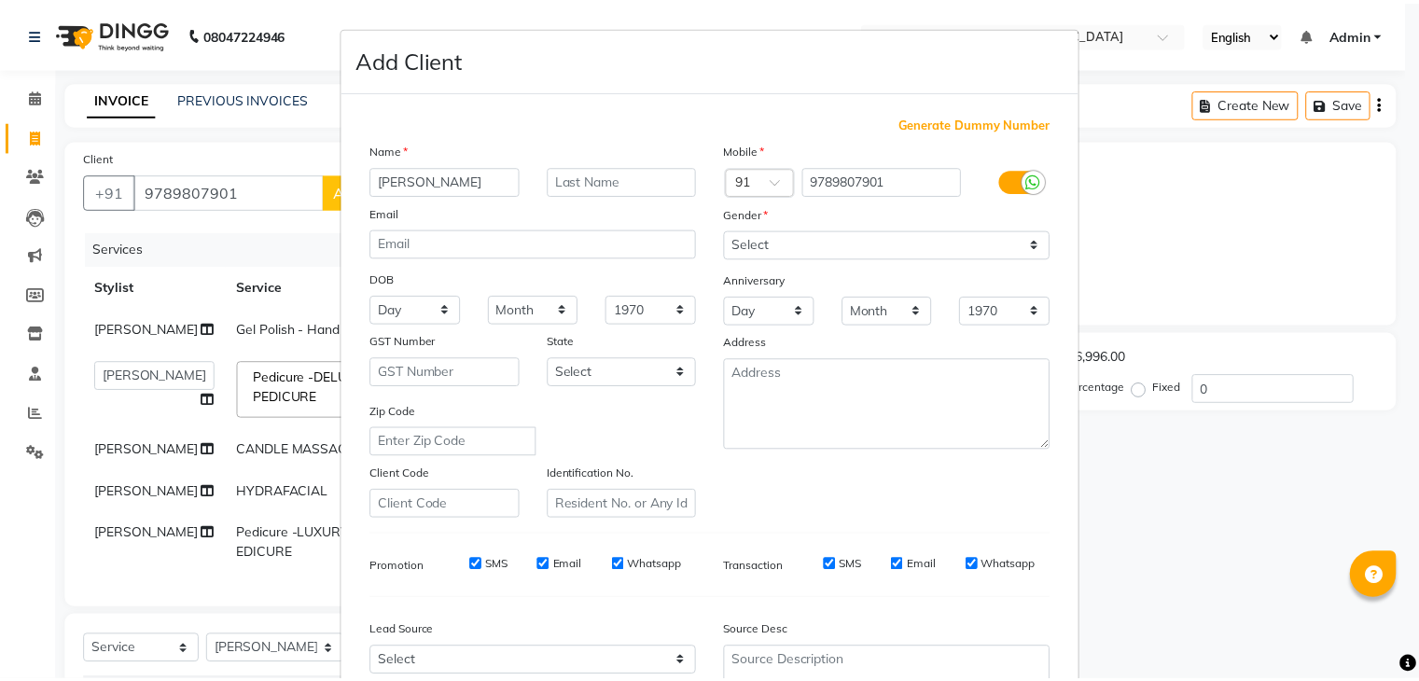
scroll to position [189, 0]
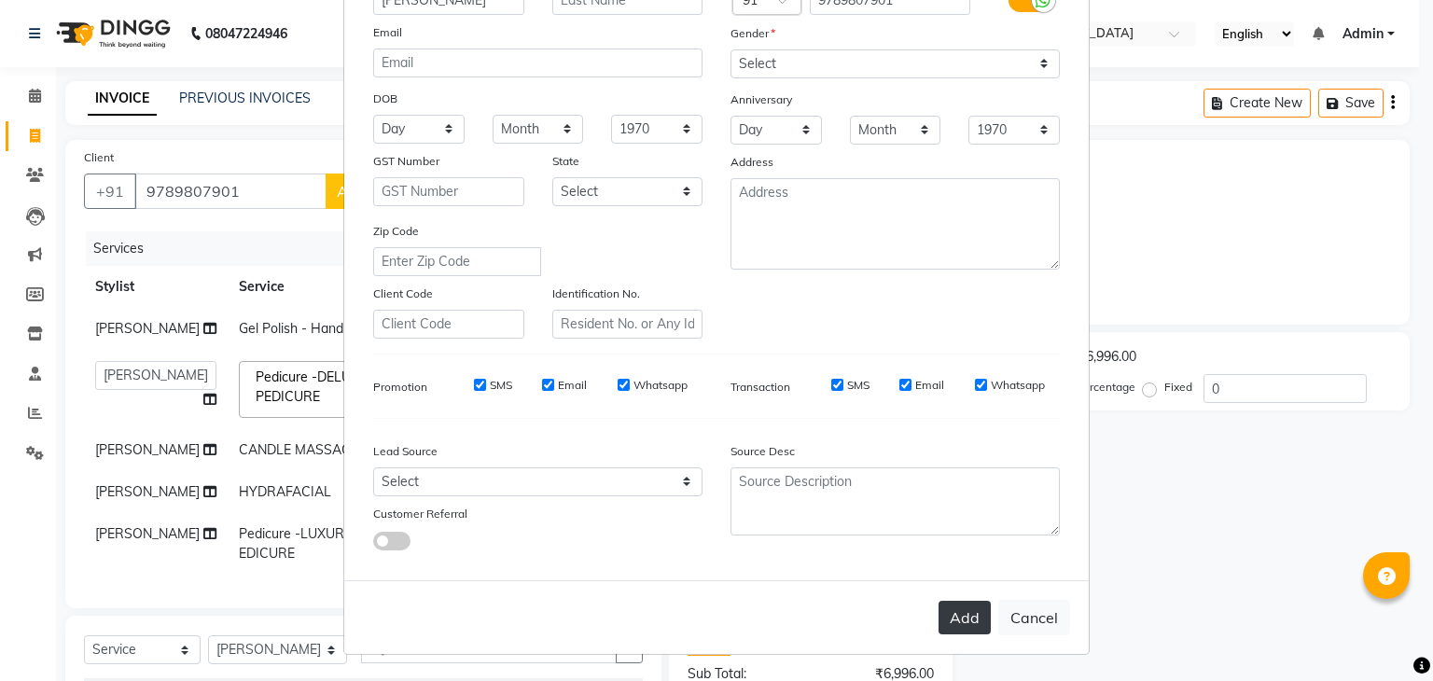
click at [950, 628] on button "Add" at bounding box center [964, 618] width 52 height 34
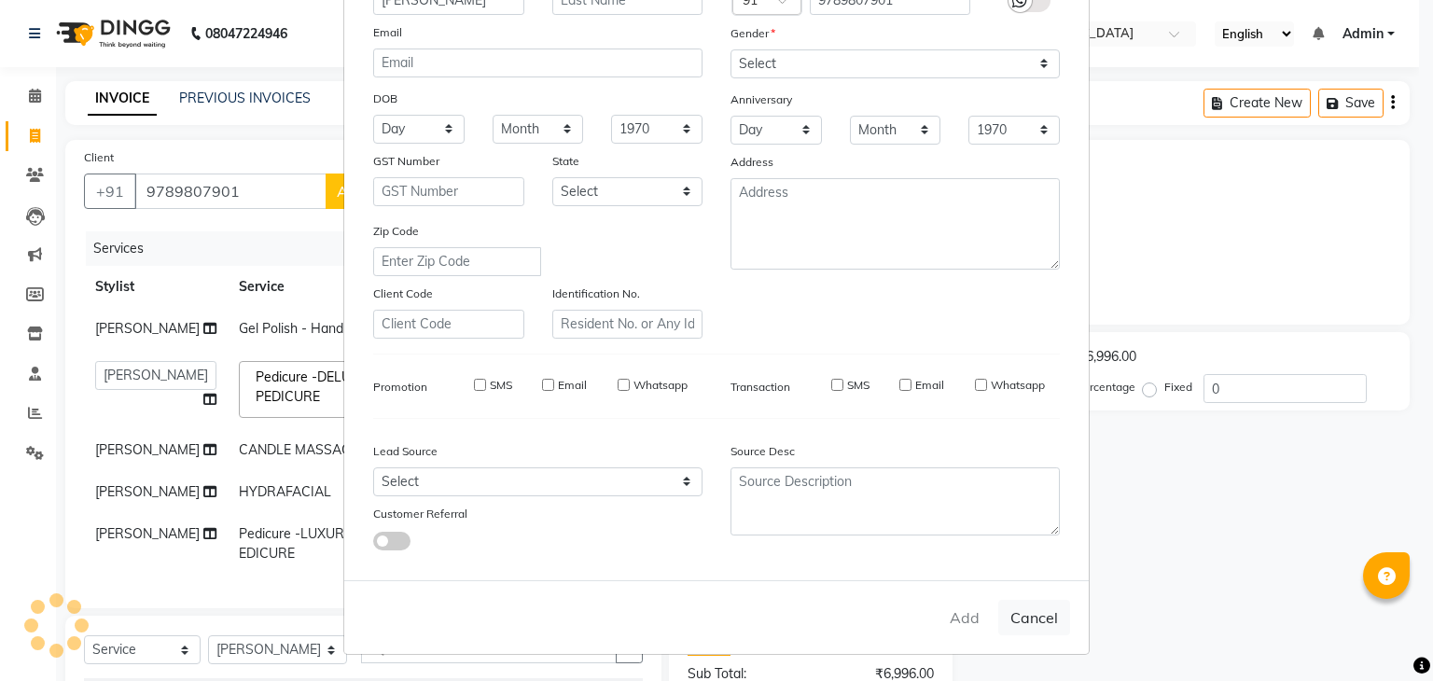
select select
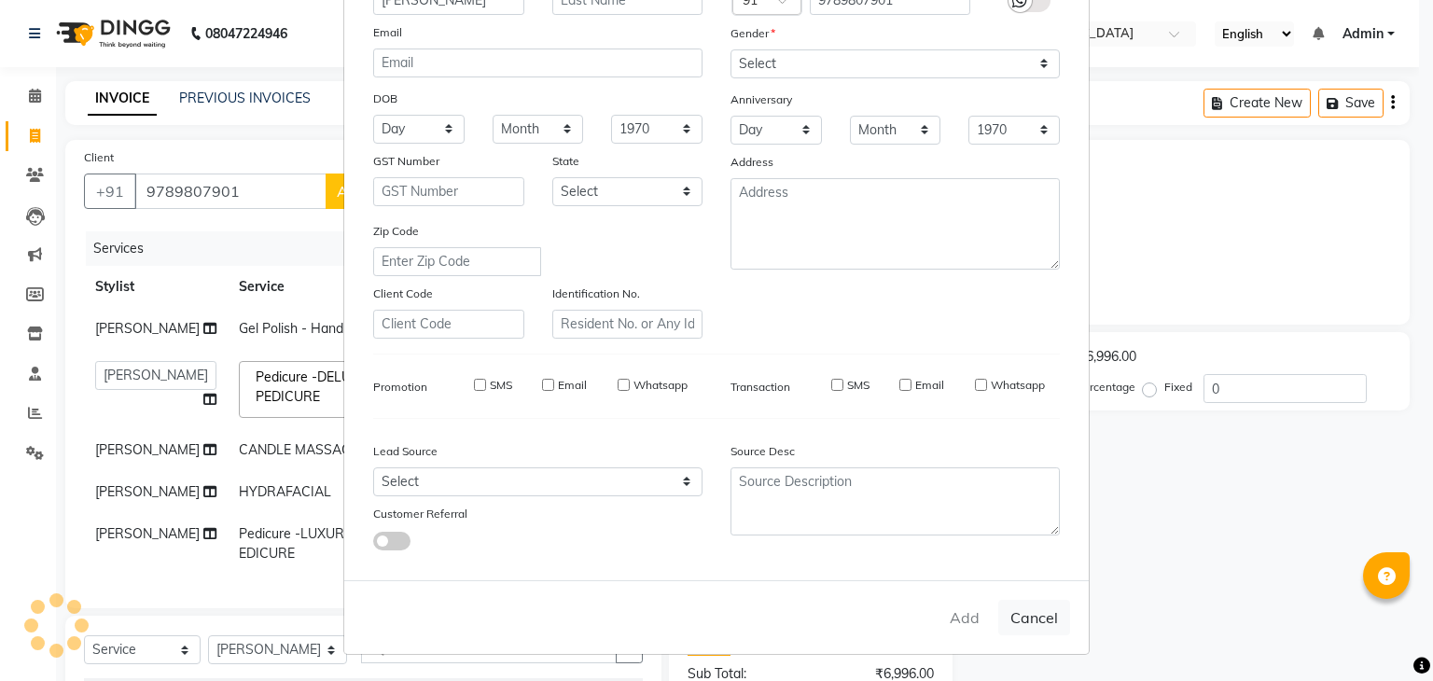
select select
checkbox input "false"
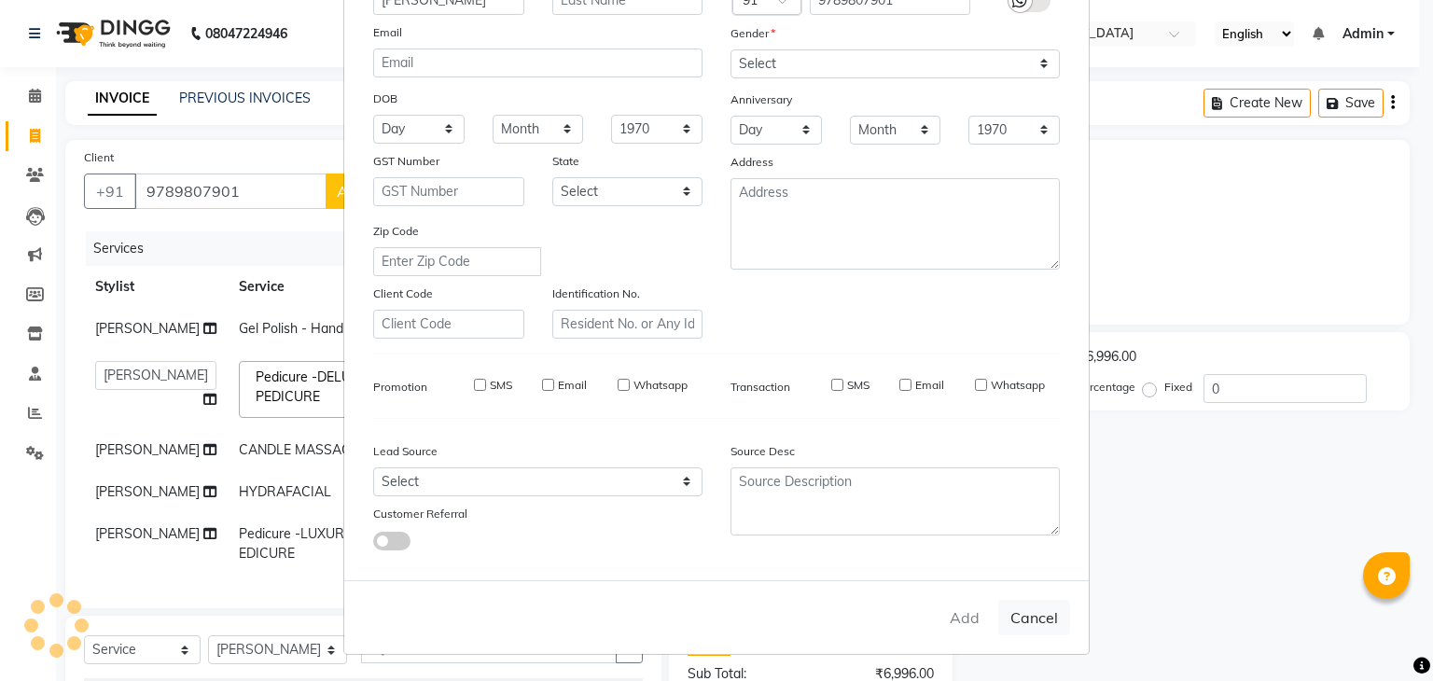
checkbox input "false"
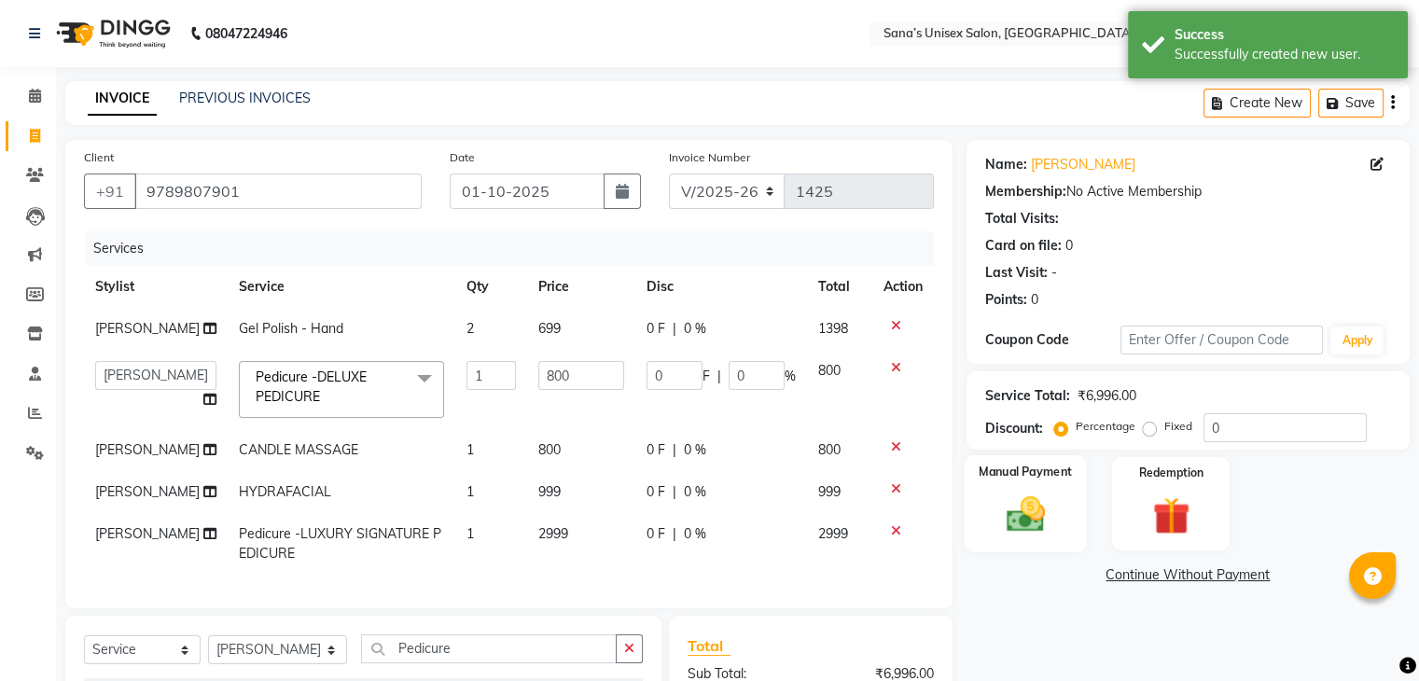
click at [1082, 514] on div "Manual Payment" at bounding box center [1025, 503] width 122 height 96
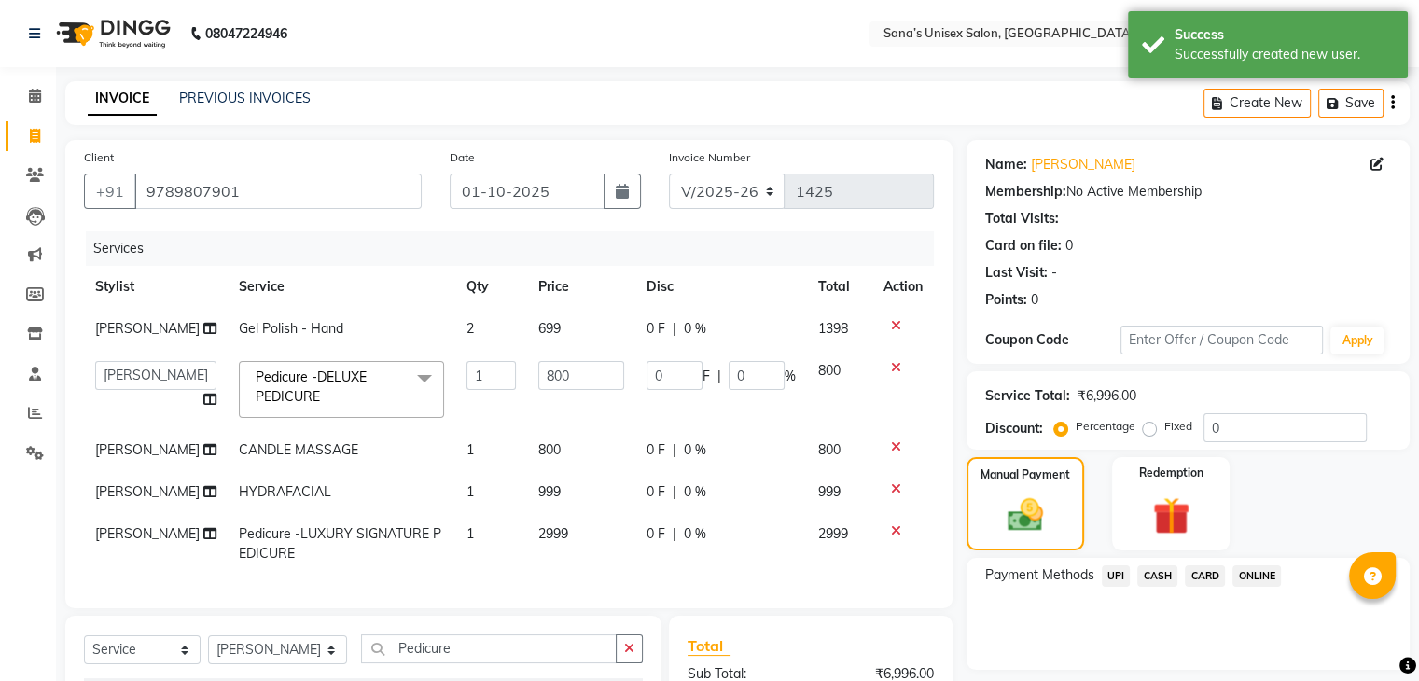
click at [1260, 568] on span "ONLINE" at bounding box center [1256, 575] width 49 height 21
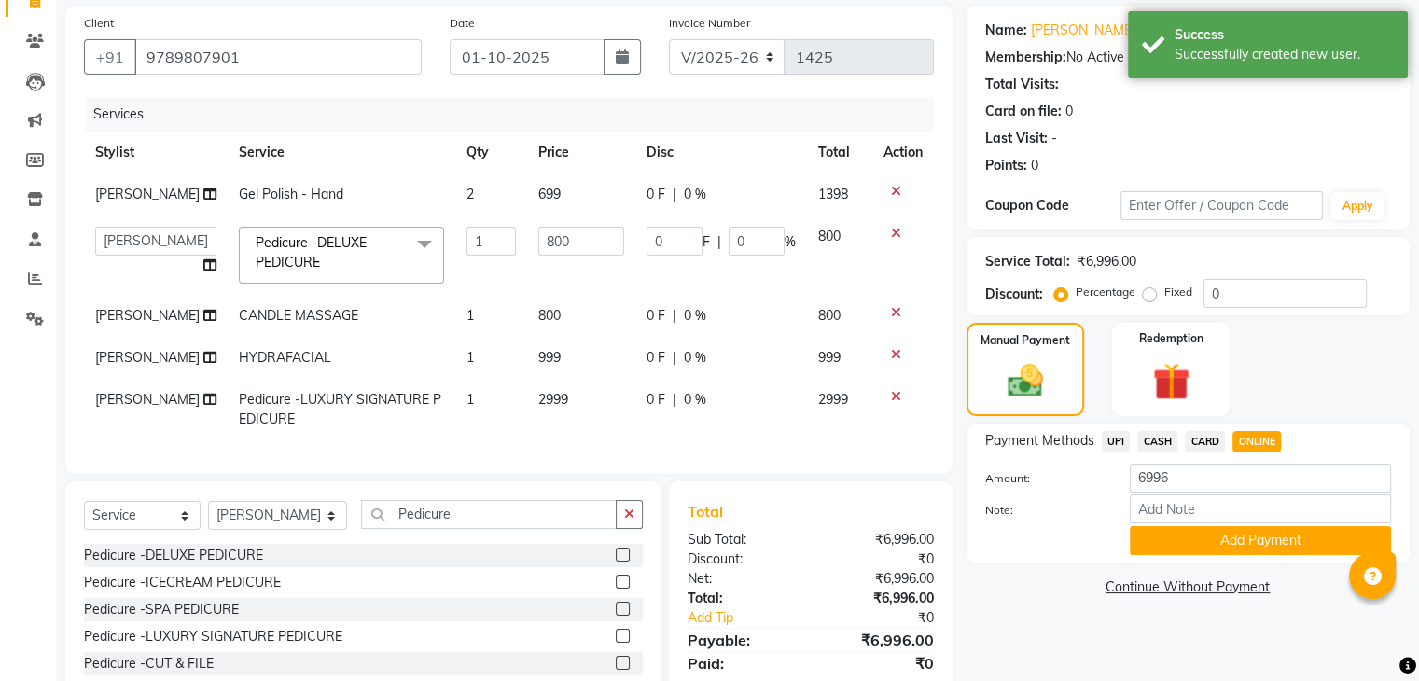
scroll to position [139, 0]
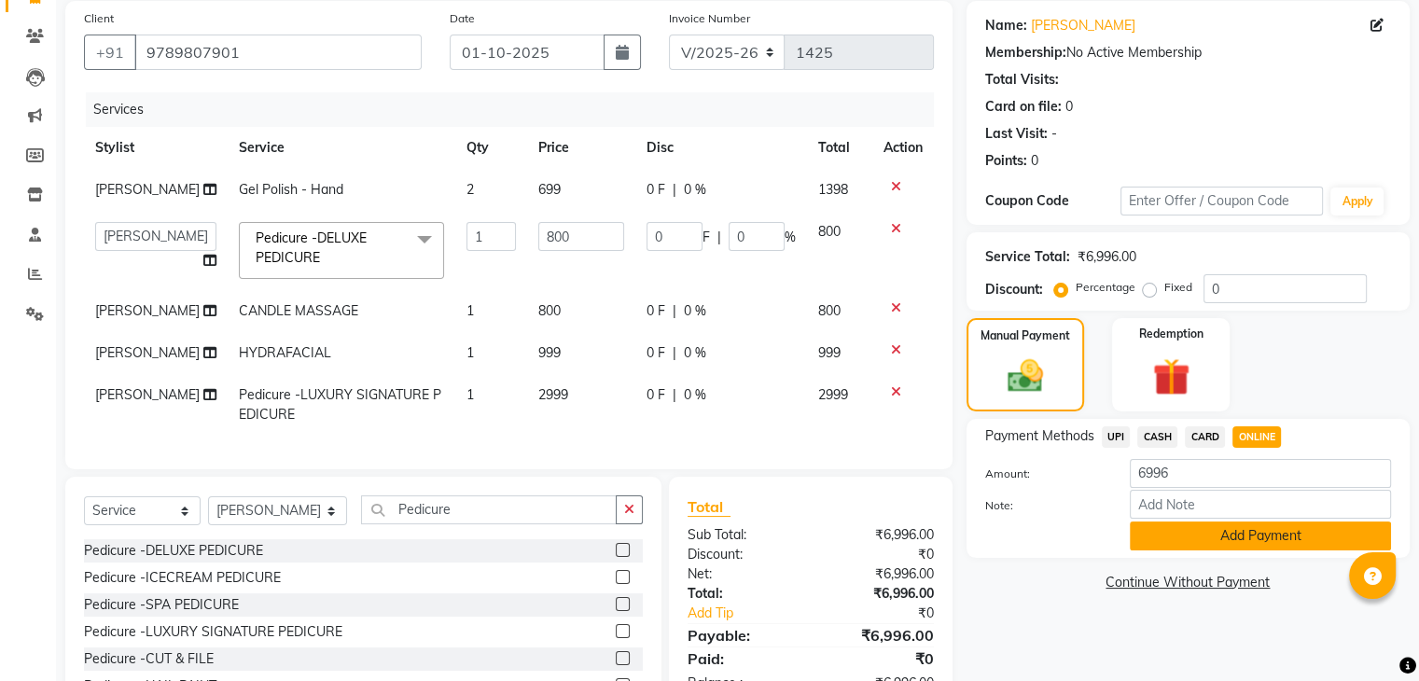
click at [1293, 534] on button "Add Payment" at bounding box center [1260, 535] width 261 height 29
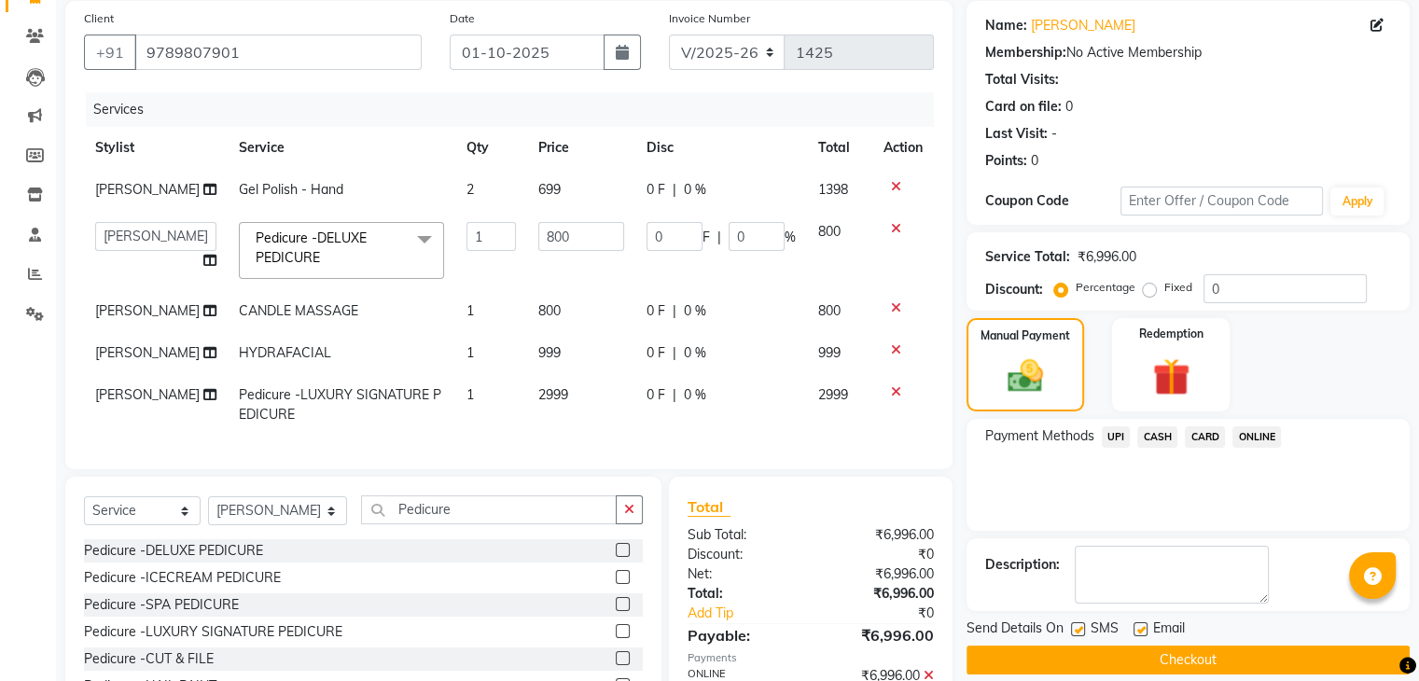
click at [1256, 653] on button "Checkout" at bounding box center [1187, 659] width 443 height 29
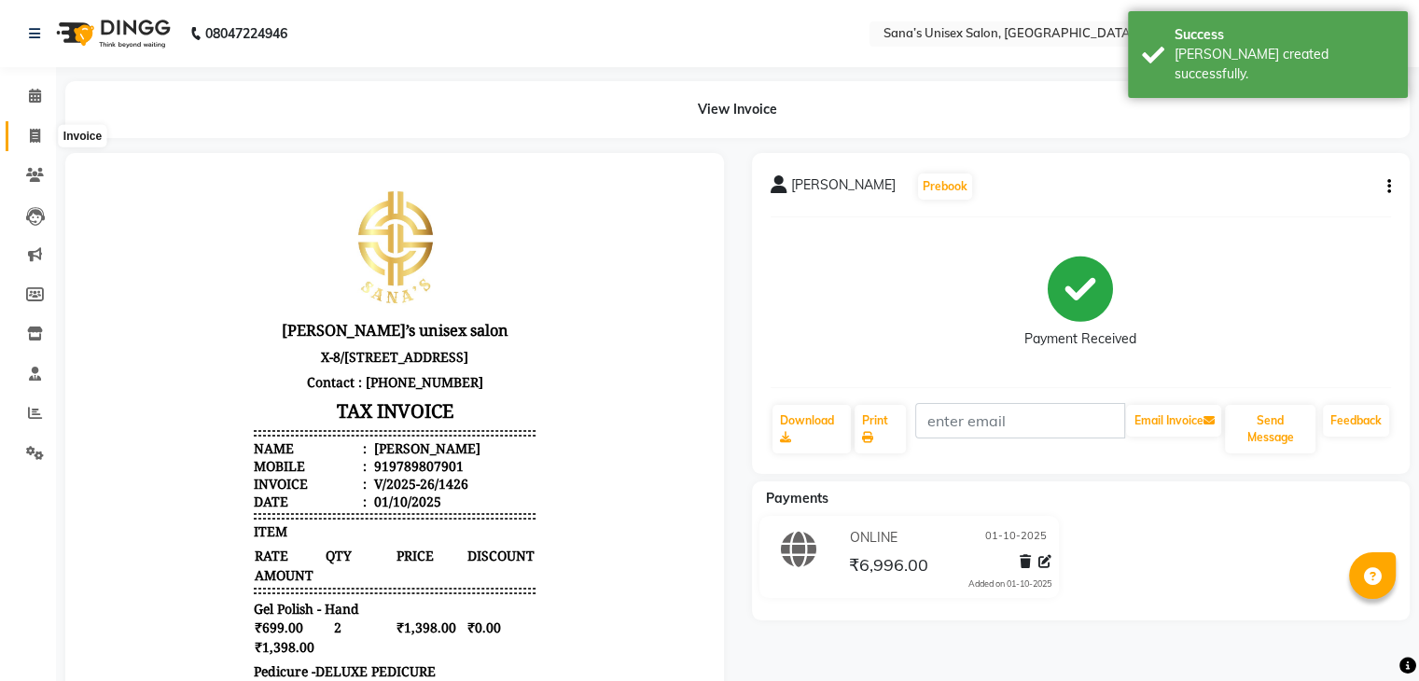
click at [40, 136] on span at bounding box center [35, 136] width 33 height 21
select select "service"
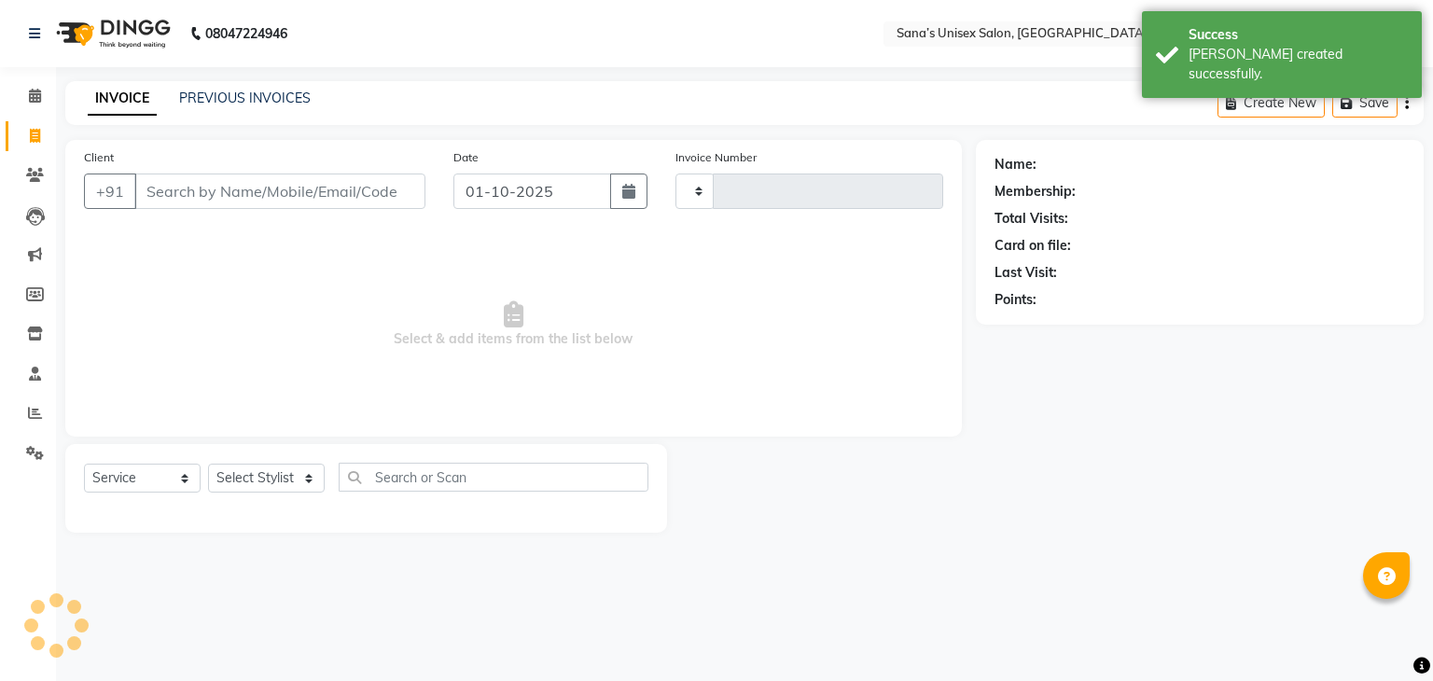
type input "1427"
select select "6091"
click at [239, 97] on link "PREVIOUS INVOICES" at bounding box center [245, 98] width 132 height 17
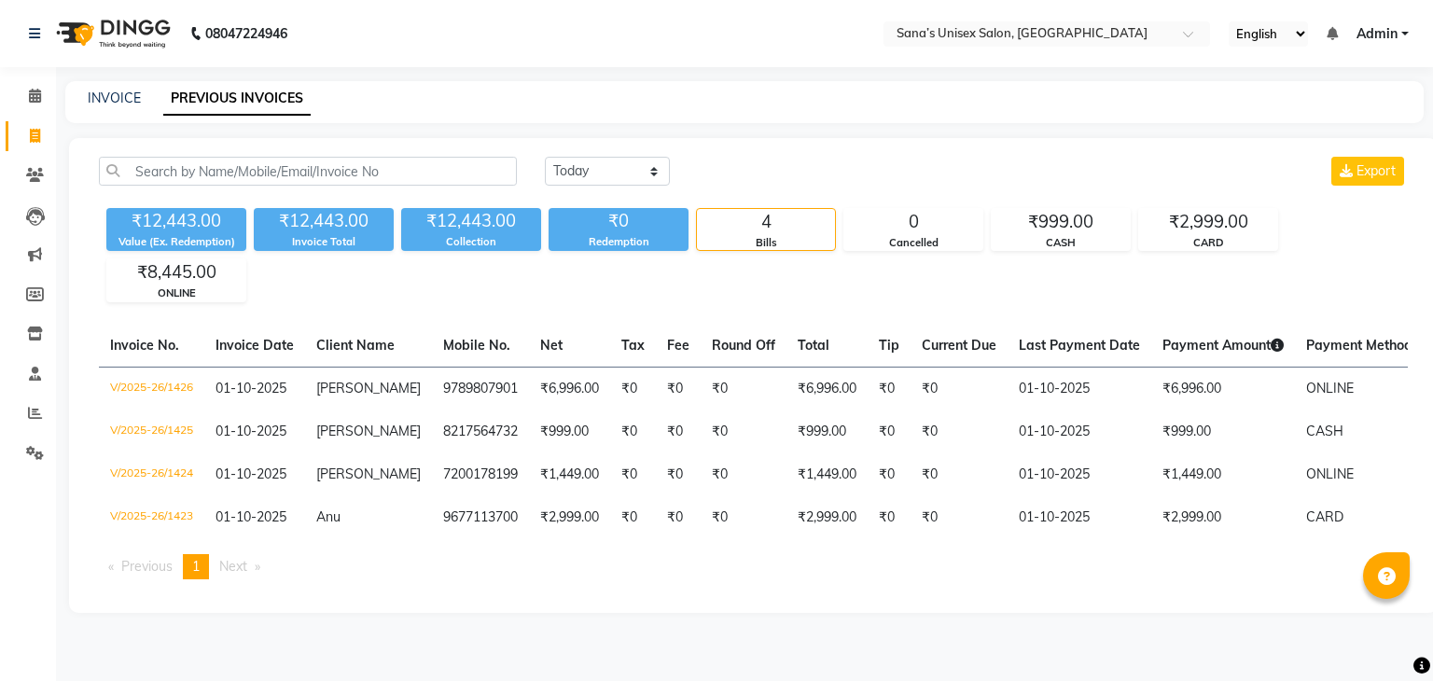
click at [604, 154] on div "Today Yesterday Custom Range Export ₹12,443.00 Value (Ex. Redemption) ₹12,443.0…" at bounding box center [753, 375] width 1368 height 475
click at [598, 167] on select "Today Yesterday Custom Range" at bounding box center [607, 171] width 125 height 29
select select "range"
click at [545, 157] on select "Today Yesterday Custom Range" at bounding box center [607, 171] width 125 height 29
click at [739, 170] on input "01-10-2025" at bounding box center [759, 172] width 131 height 26
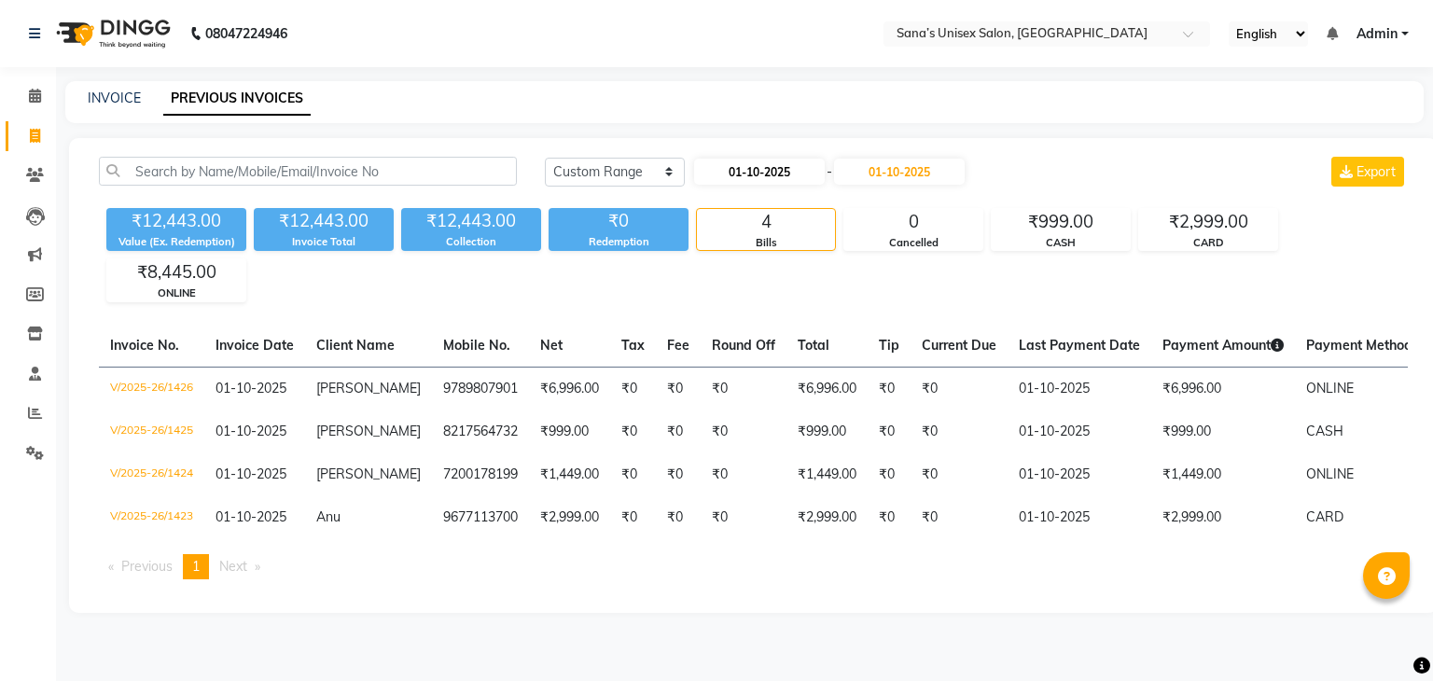
select select "10"
select select "2025"
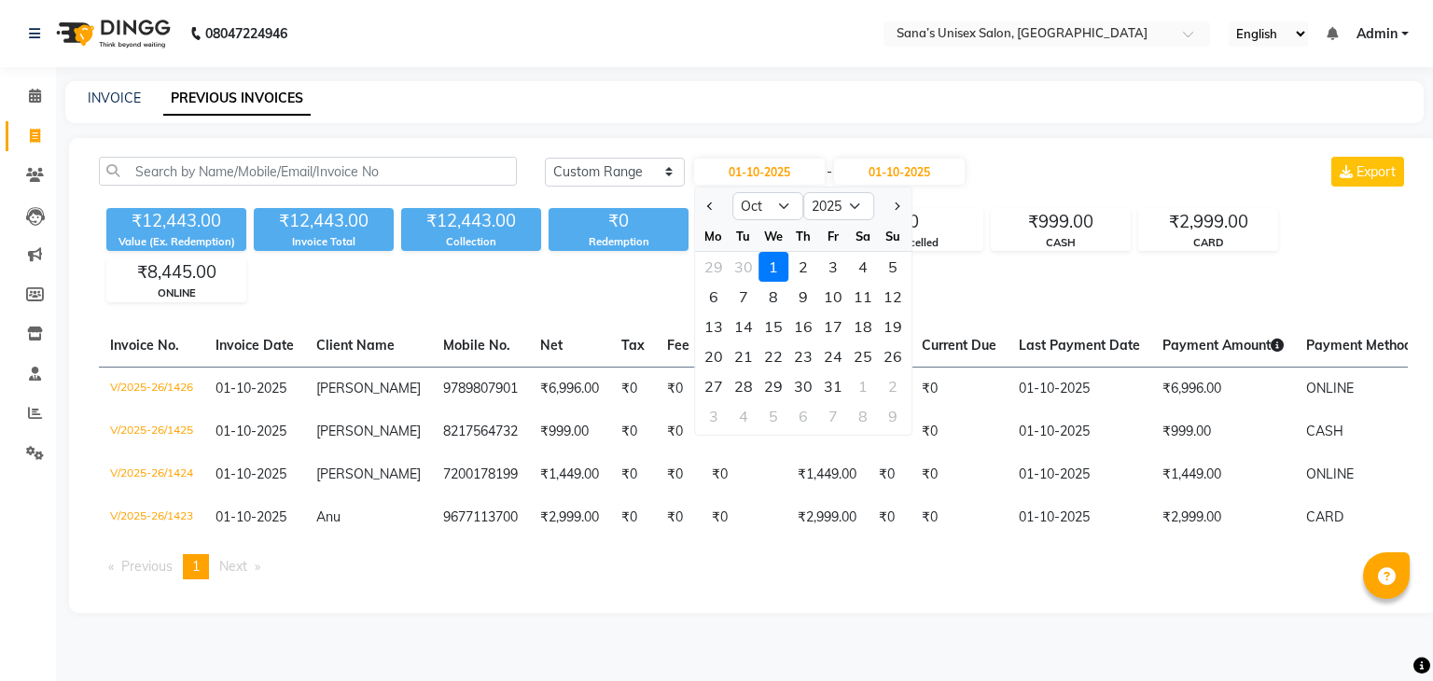
click at [712, 121] on div "INVOICE PREVIOUS INVOICES" at bounding box center [744, 102] width 1358 height 42
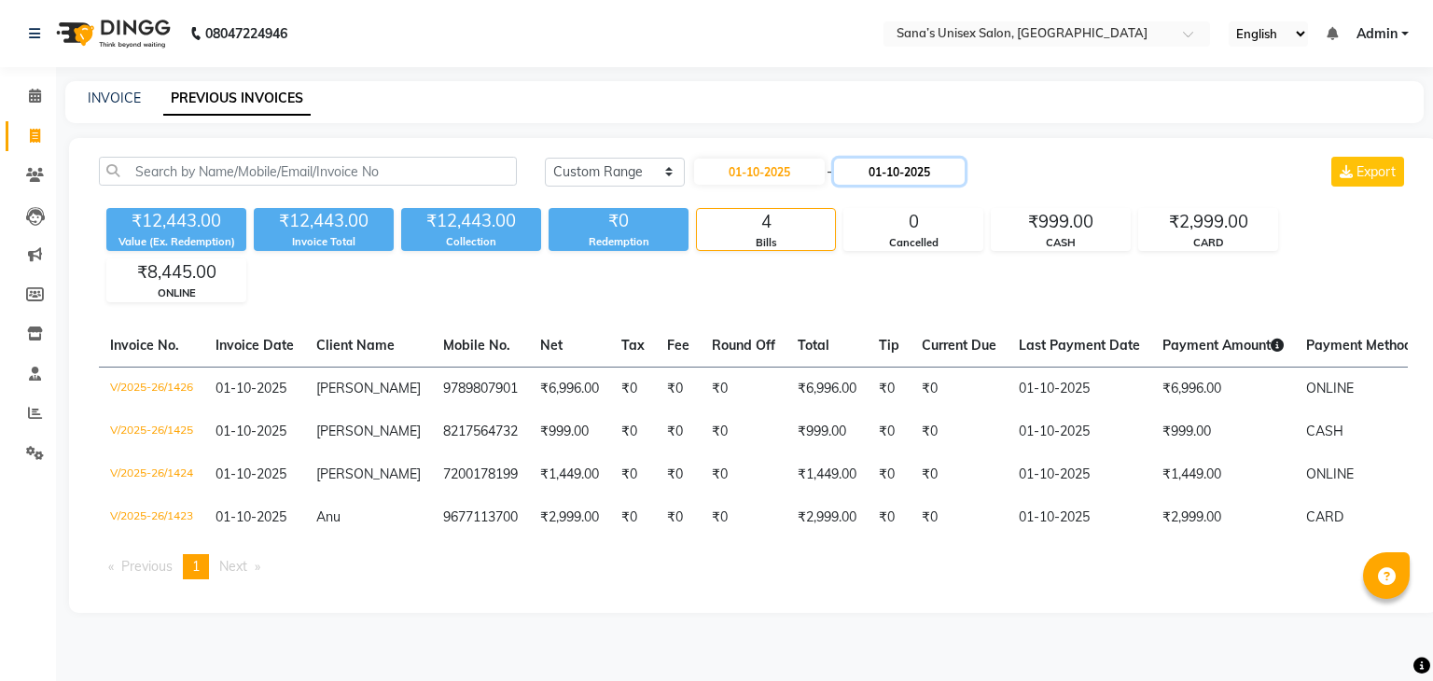
click at [889, 173] on input "01-10-2025" at bounding box center [899, 172] width 131 height 26
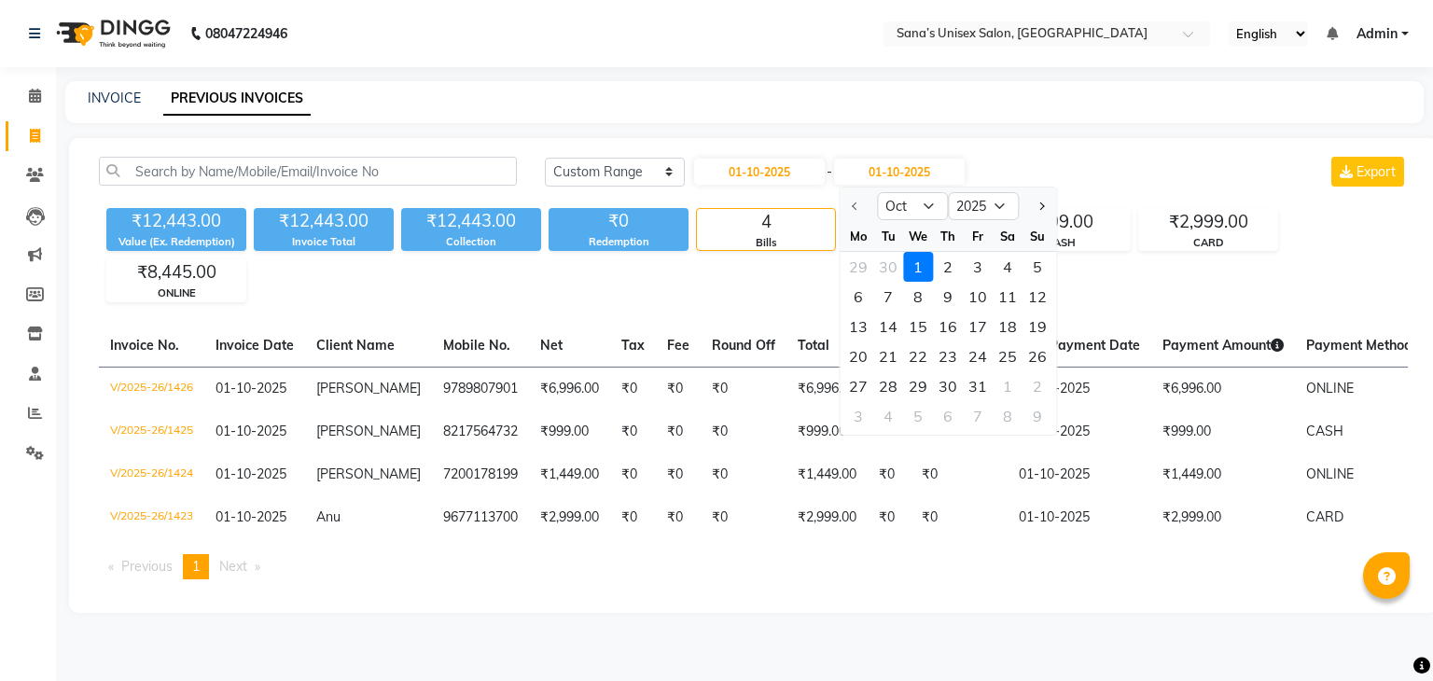
click at [597, 157] on div "Today Yesterday Custom Range 01-10-2025 - 01-10-2025 Oct Nov Dec 2025 2026 2027…" at bounding box center [756, 172] width 422 height 30
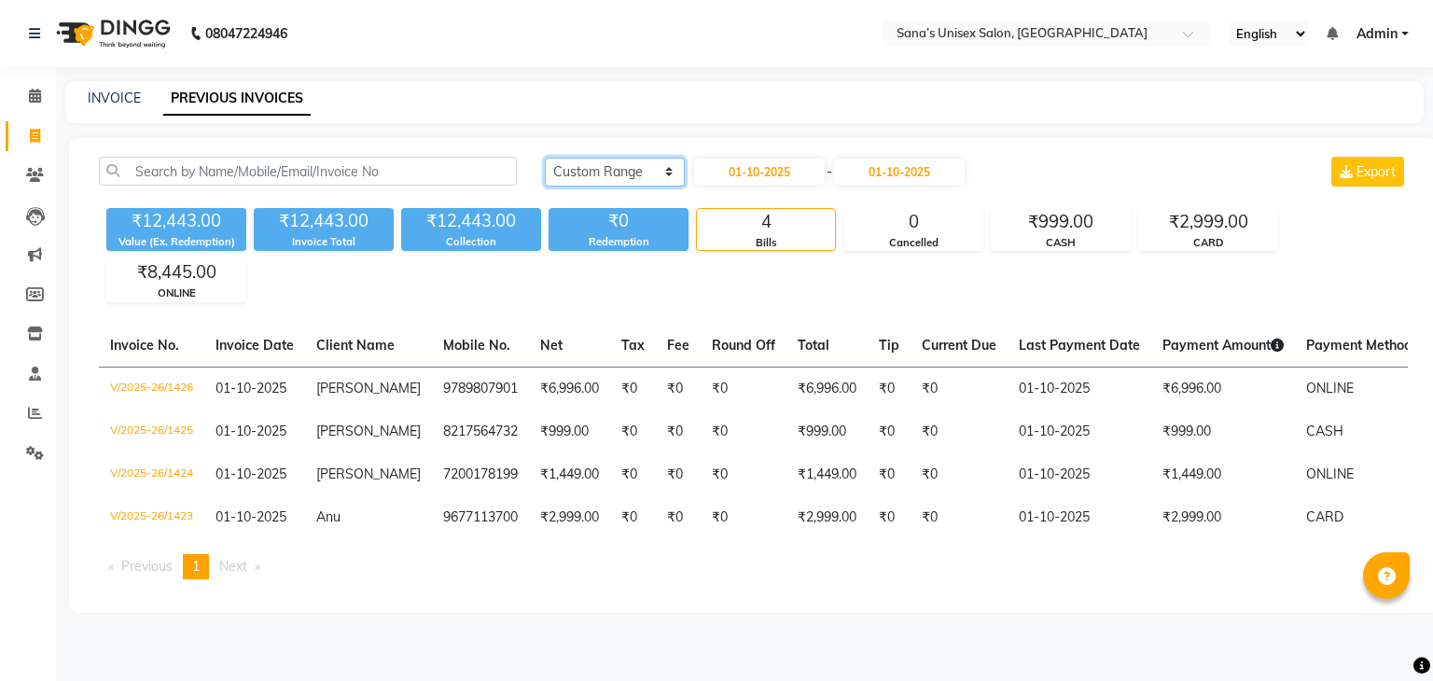
drag, startPoint x: 588, startPoint y: 169, endPoint x: 570, endPoint y: 191, distance: 28.6
click at [570, 191] on div "Today Yesterday Custom Range 01-10-2025 - 01-10-2025 Export" at bounding box center [976, 179] width 891 height 44
select select "today"
click at [545, 158] on select "Today Yesterday Custom Range" at bounding box center [615, 172] width 140 height 29
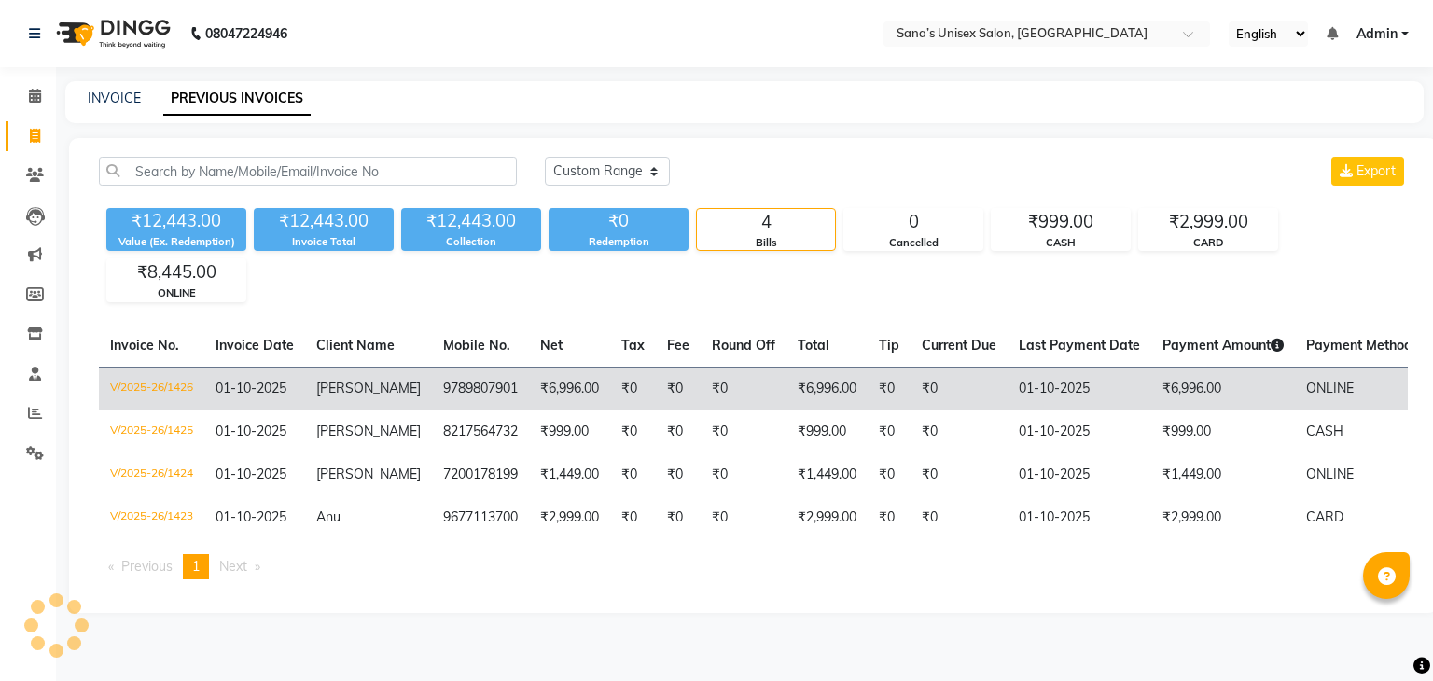
click at [286, 388] on span "01-10-2025" at bounding box center [250, 388] width 71 height 17
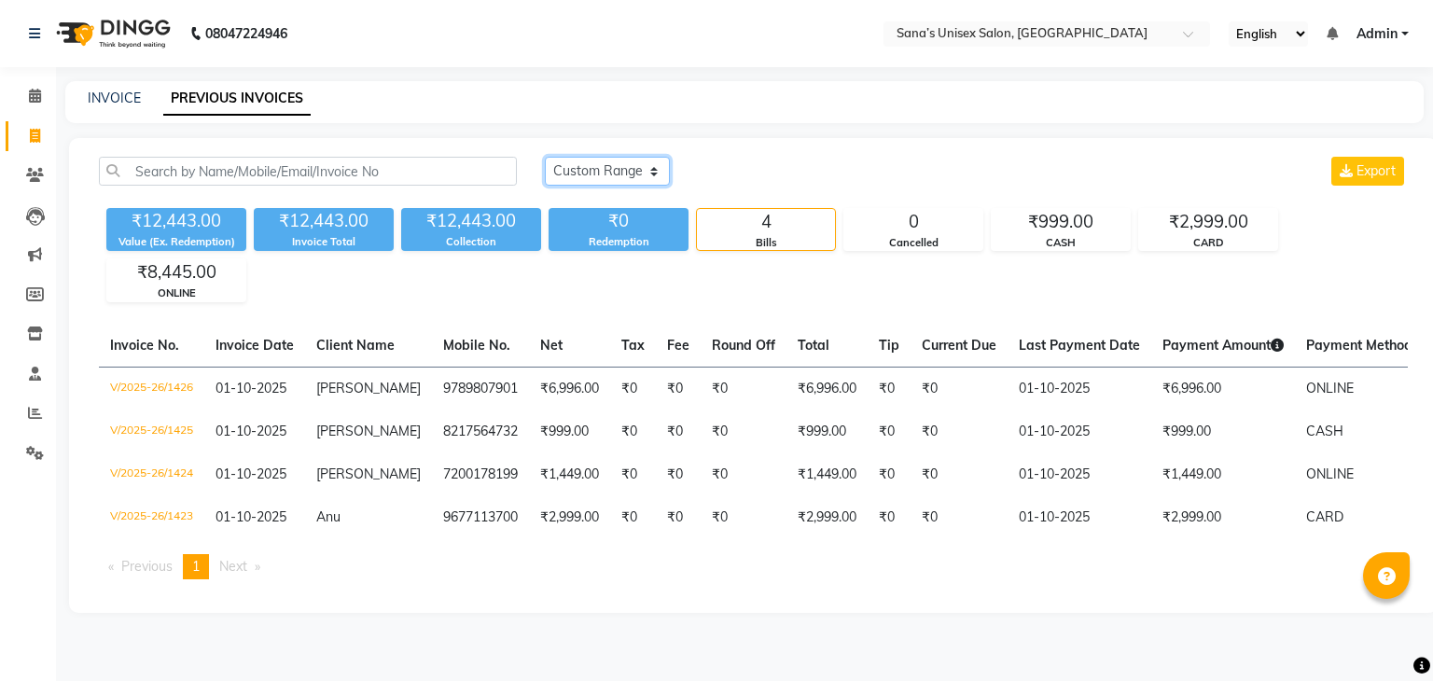
click at [578, 176] on select "Today Yesterday Custom Range" at bounding box center [607, 171] width 125 height 29
click at [575, 268] on div "₹12,443.00 Value (Ex. Redemption) ₹12,443.00 Invoice Total ₹12,443.00 Collectio…" at bounding box center [753, 252] width 1309 height 102
click at [581, 173] on select "Today Yesterday Custom Range" at bounding box center [607, 171] width 125 height 29
click at [575, 263] on div "₹12,443.00 Value (Ex. Redemption) ₹12,443.00 Invoice Total ₹12,443.00 Collectio…" at bounding box center [753, 252] width 1309 height 102
click at [567, 169] on select "Today Yesterday Custom Range" at bounding box center [607, 171] width 125 height 29
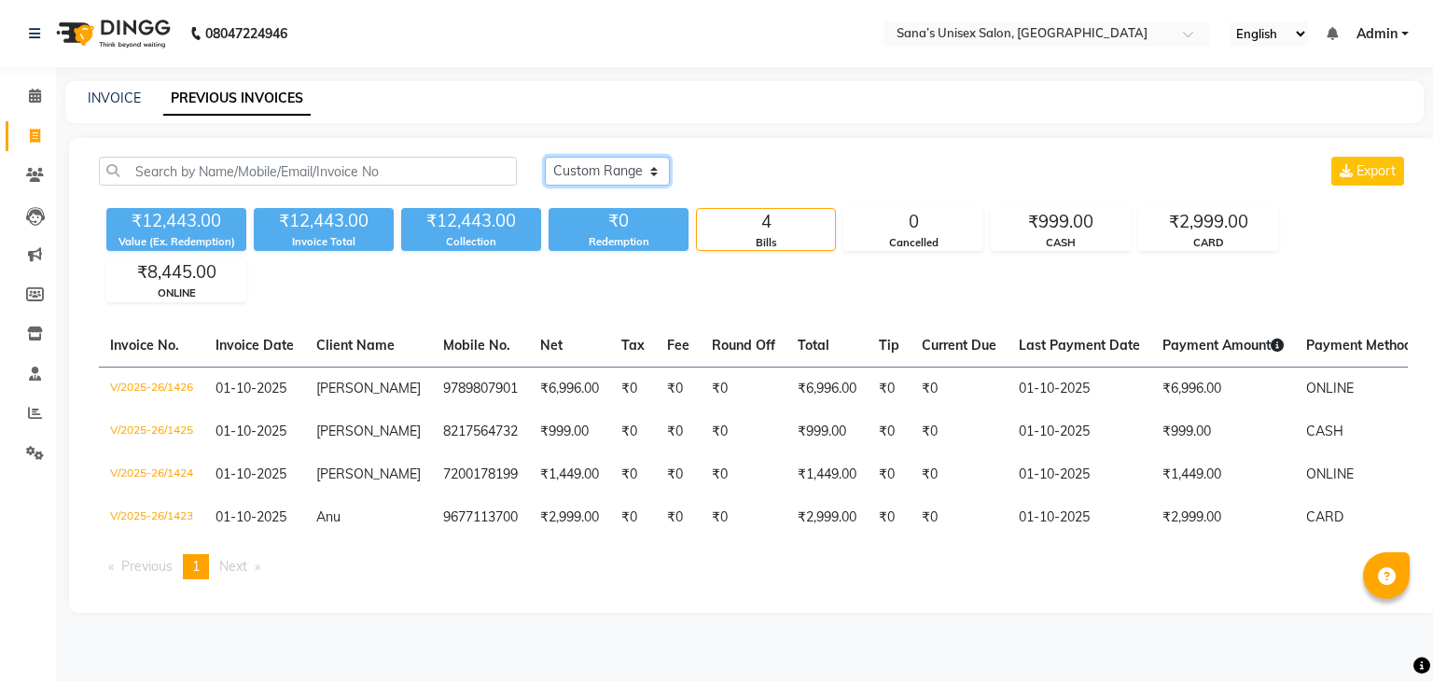
click at [567, 169] on select "Today Yesterday Custom Range" at bounding box center [607, 171] width 125 height 29
click at [706, 182] on div "Today Yesterday Custom Range Export" at bounding box center [976, 171] width 863 height 29
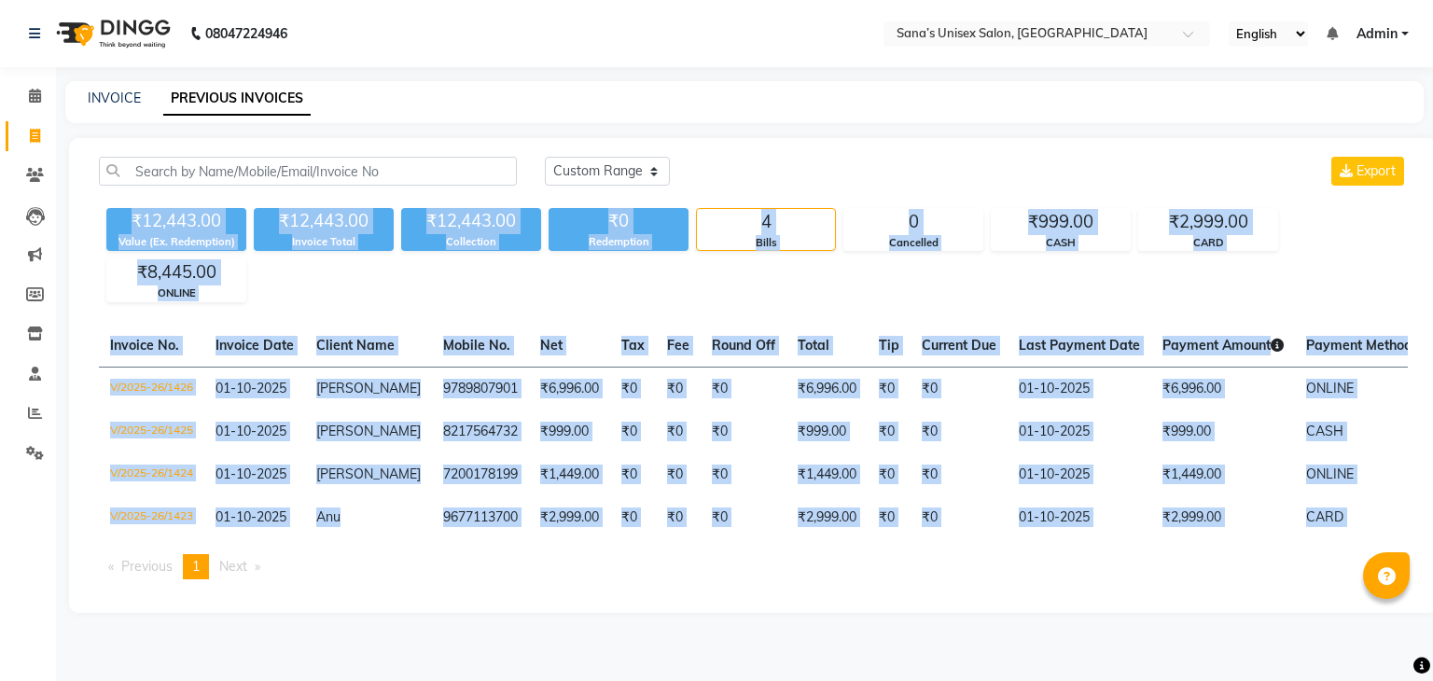
drag, startPoint x: 130, startPoint y: 215, endPoint x: 881, endPoint y: 597, distance: 842.2
click at [881, 597] on div "Today Yesterday Custom Range Export ₹12,443.00 Value (Ex. Redemption) ₹12,443.0…" at bounding box center [753, 375] width 1368 height 475
click at [884, 594] on div "Invoice No. Invoice Date Client Name Mobile No. Net Tax Fee Round Off Total Tip…" at bounding box center [753, 460] width 1331 height 270
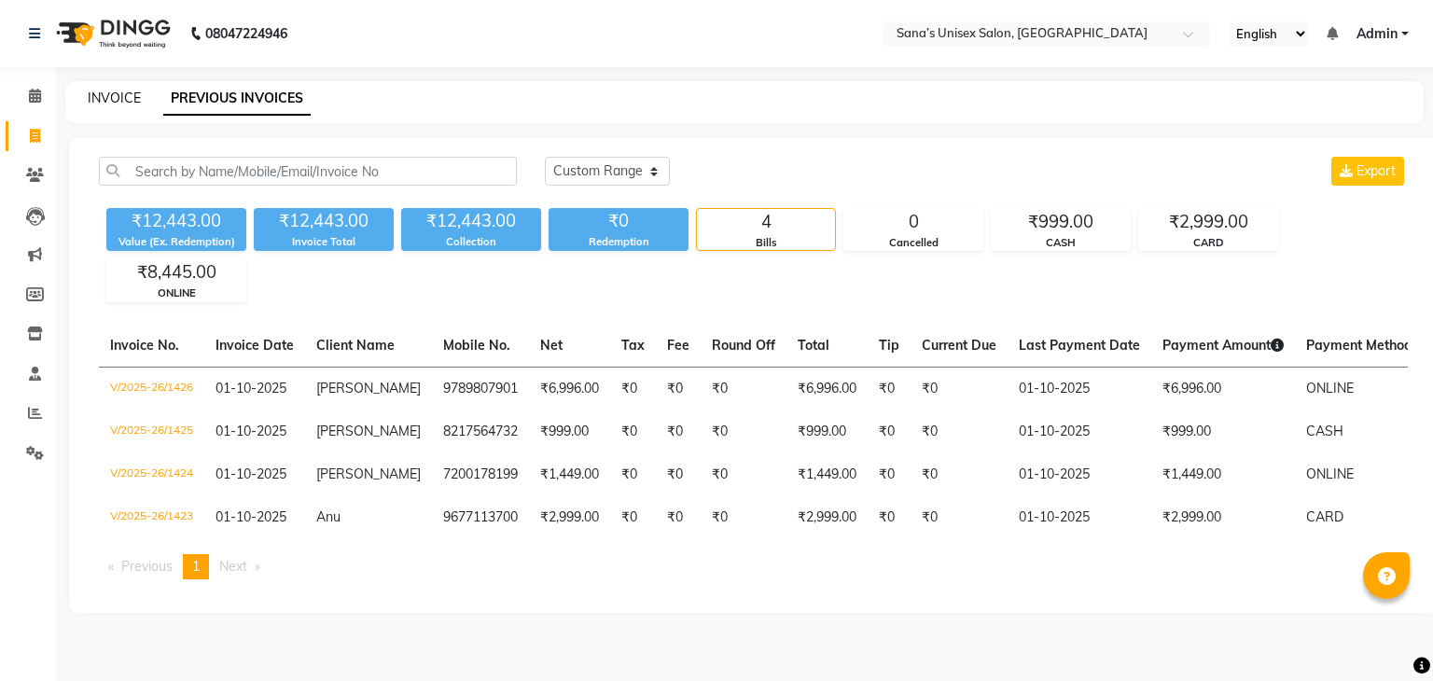
click at [113, 99] on link "INVOICE" at bounding box center [114, 98] width 53 height 17
select select "service"
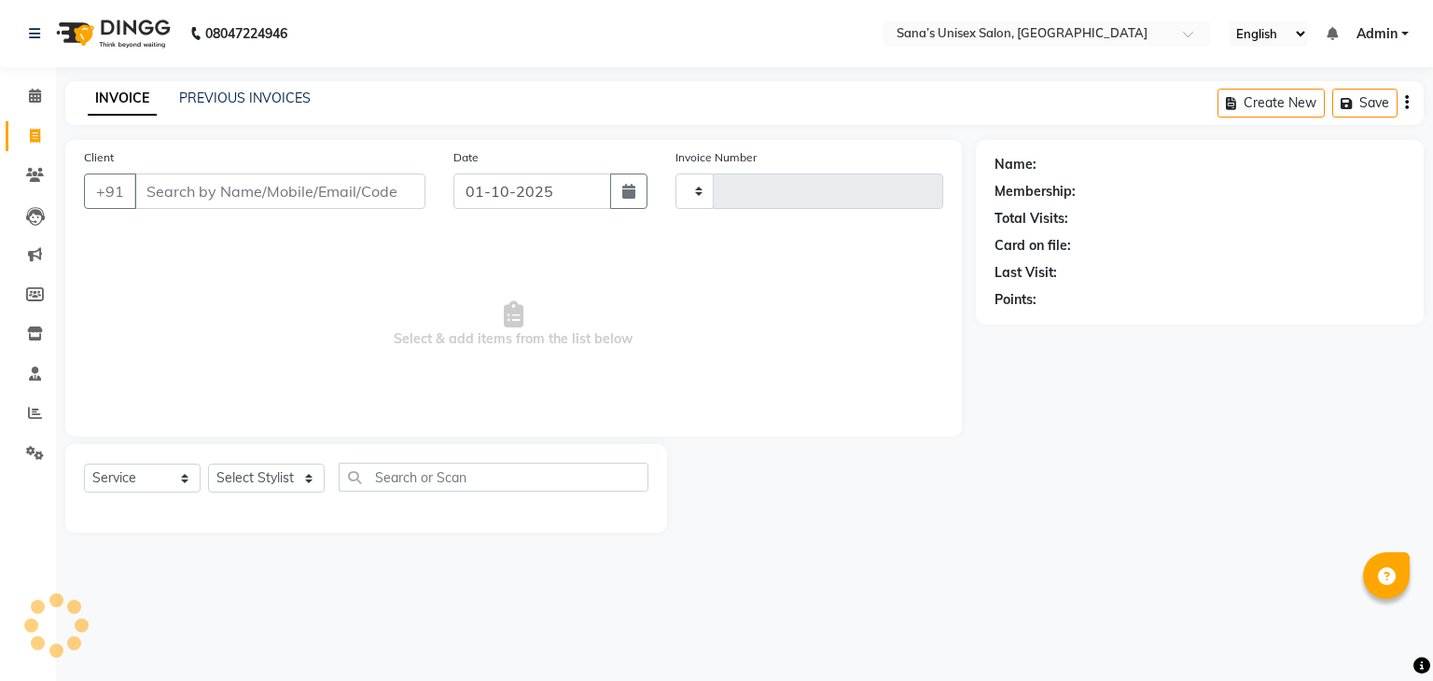
type input "1427"
select select "6091"
click at [175, 97] on div "INVOICE PREVIOUS INVOICES" at bounding box center [187, 99] width 245 height 20
click at [188, 97] on link "PREVIOUS INVOICES" at bounding box center [245, 98] width 132 height 17
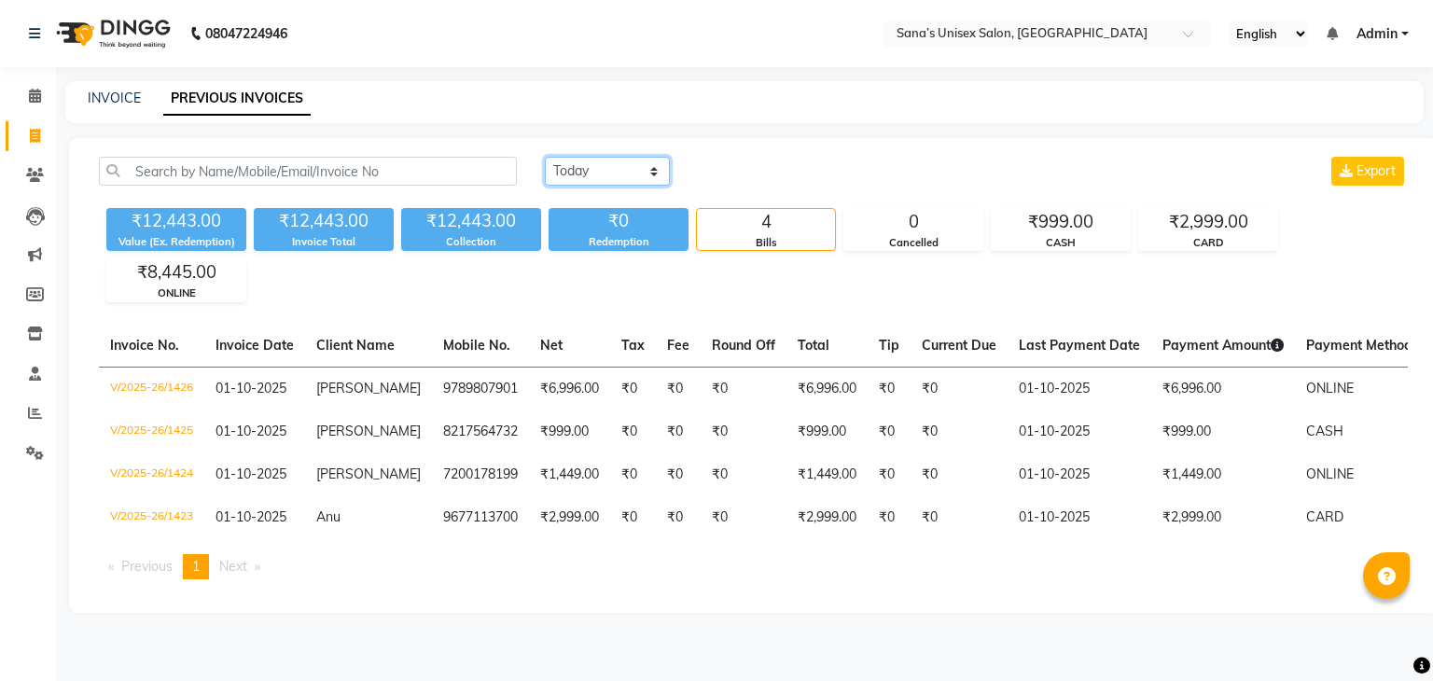
click at [560, 176] on select "Today Yesterday Custom Range" at bounding box center [607, 171] width 125 height 29
click at [545, 157] on select "Today Yesterday Custom Range" at bounding box center [607, 171] width 125 height 29
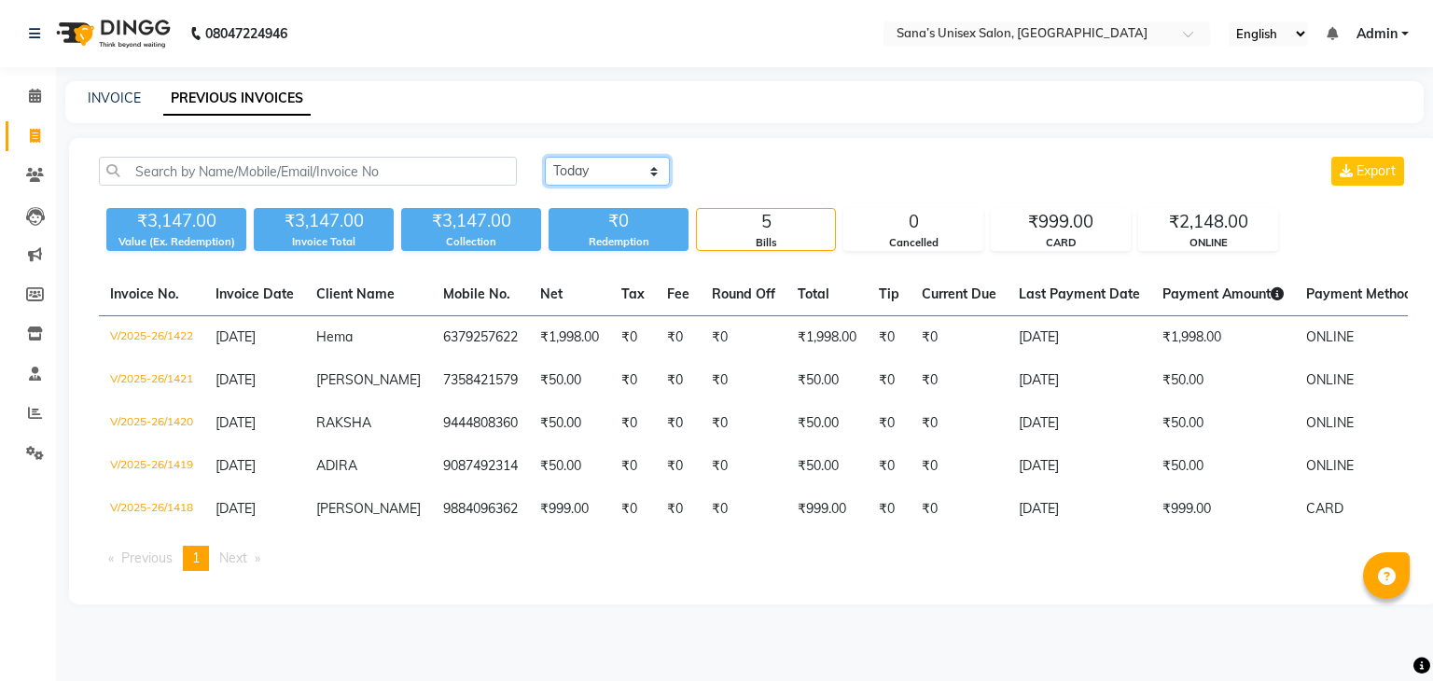
click at [561, 172] on select "Today Yesterday Custom Range" at bounding box center [607, 171] width 125 height 29
click at [545, 157] on select "Today Yesterday Custom Range" at bounding box center [607, 171] width 125 height 29
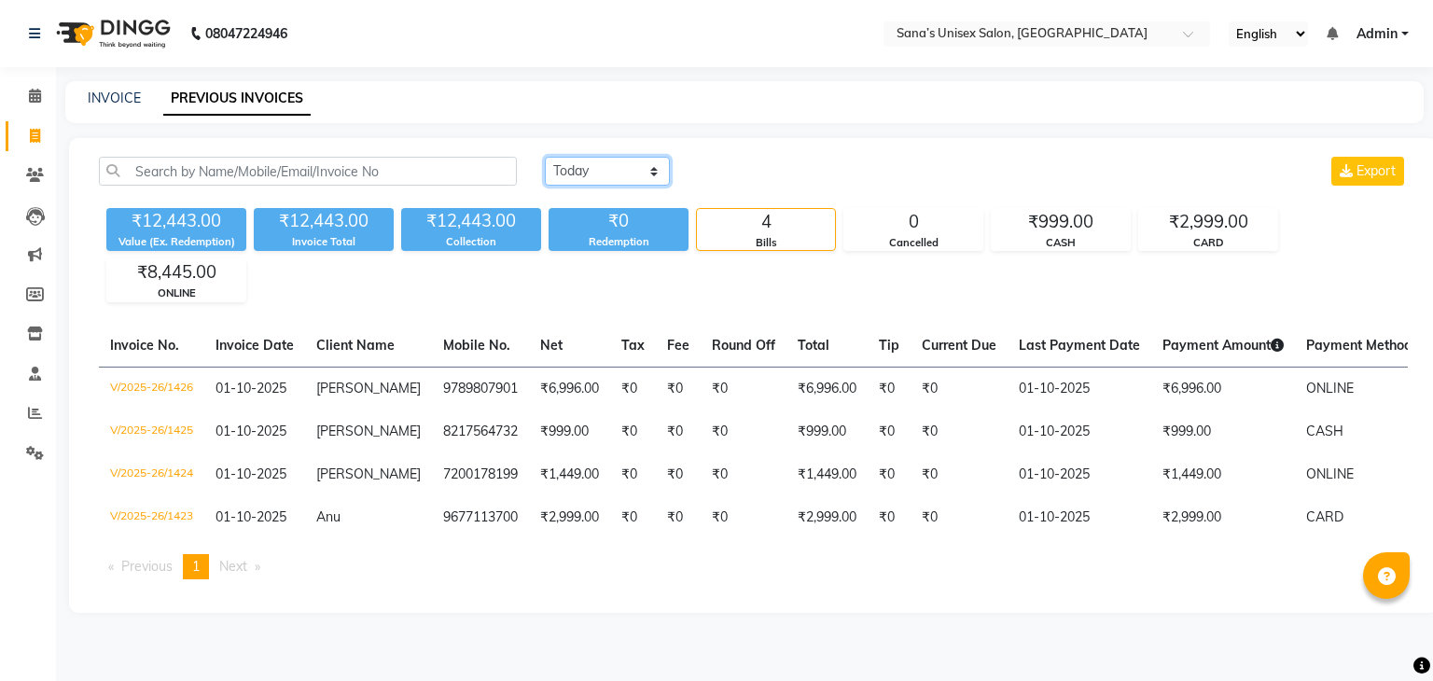
click at [591, 176] on select "Today Yesterday Custom Range" at bounding box center [607, 171] width 125 height 29
select select "range"
click at [545, 157] on select "Today Yesterday Custom Range" at bounding box center [607, 171] width 125 height 29
click at [703, 165] on input "01-10-2025" at bounding box center [759, 172] width 131 height 26
select select "10"
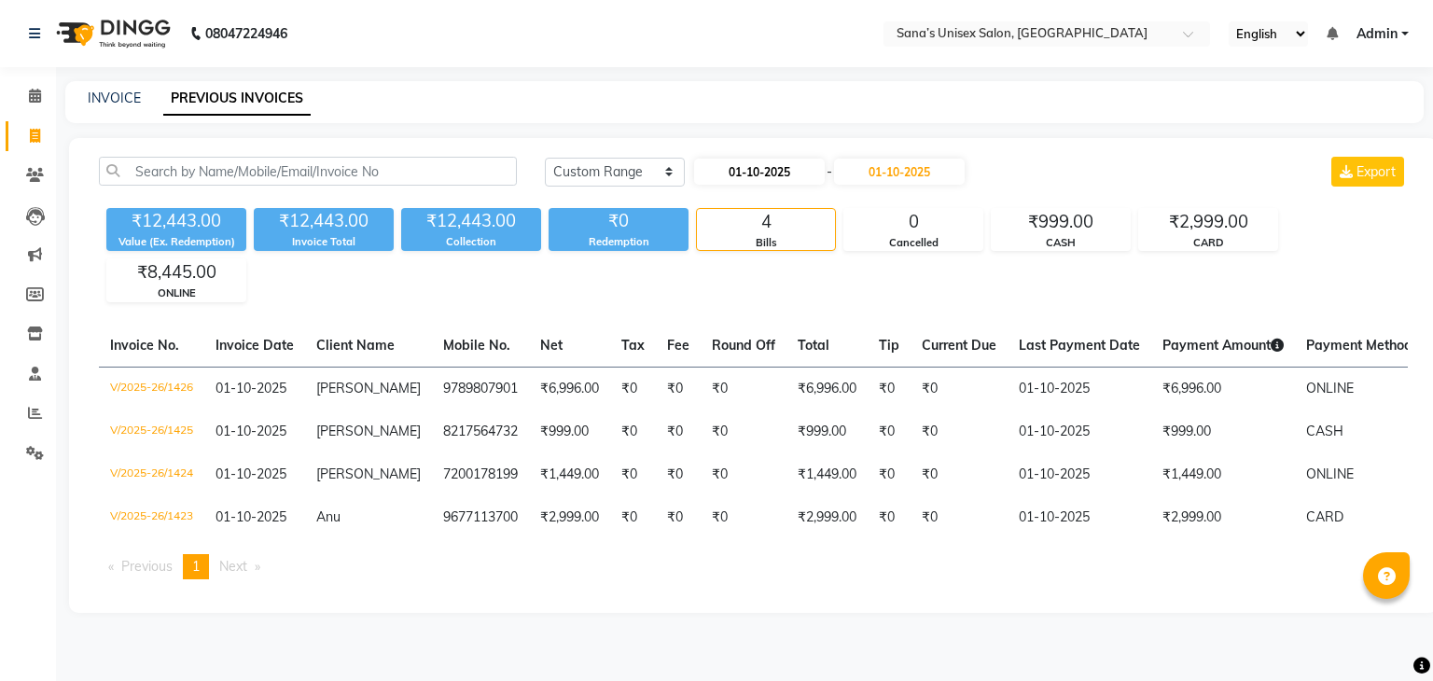
select select "2025"
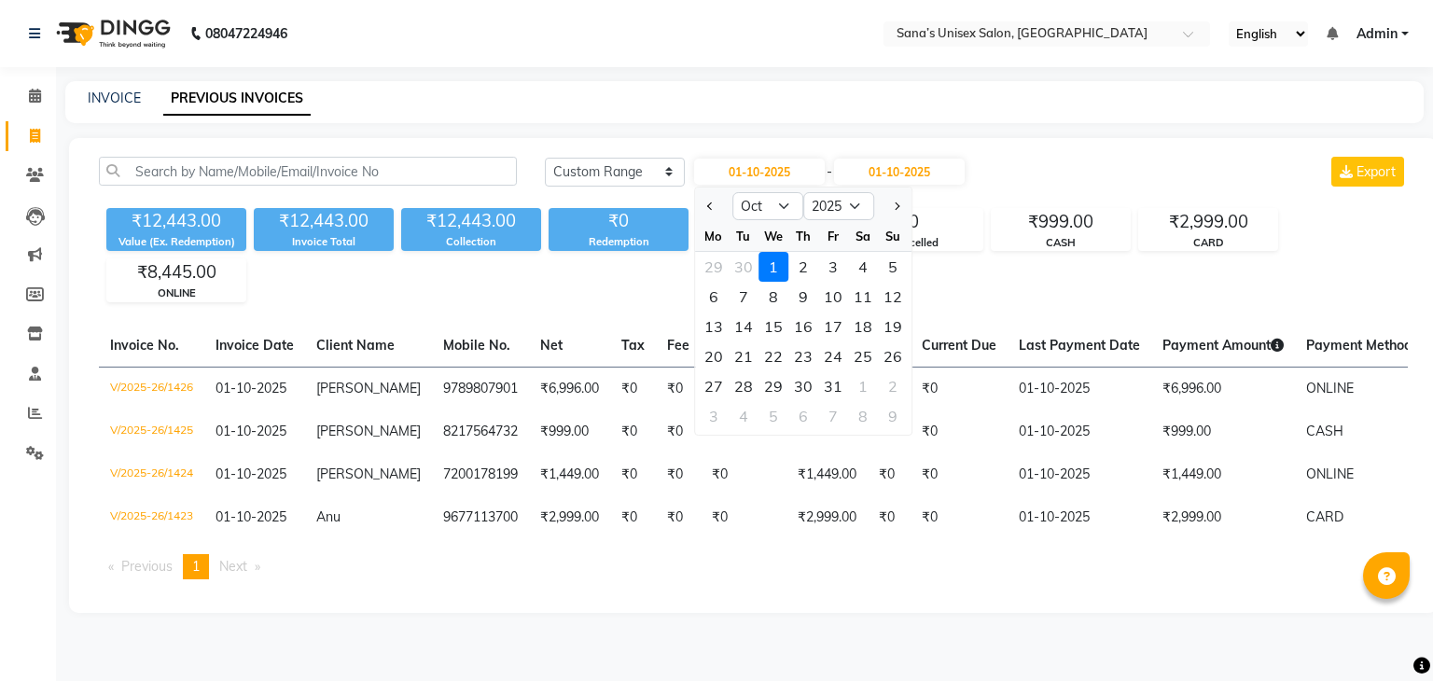
click at [761, 266] on div "1" at bounding box center [773, 267] width 30 height 30
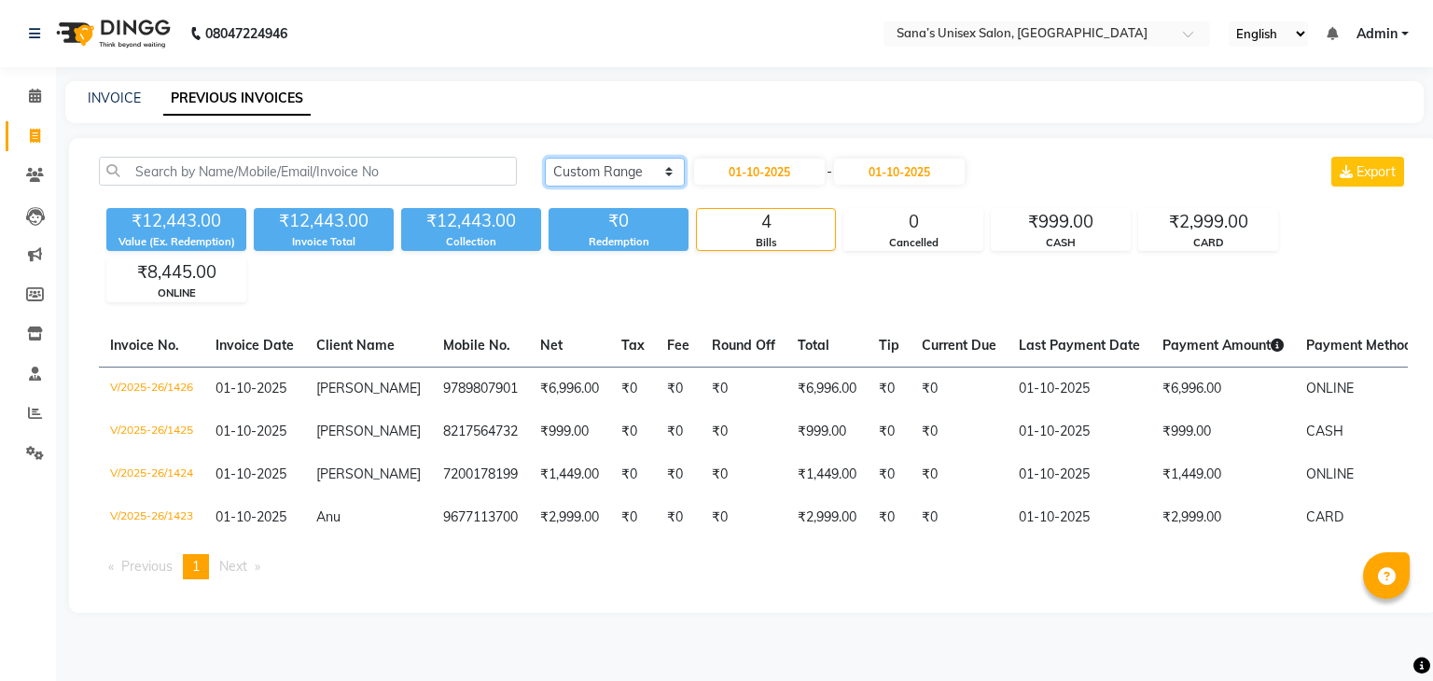
click at [631, 168] on select "Today Yesterday Custom Range" at bounding box center [615, 172] width 140 height 29
select select "today"
click at [545, 158] on select "Today Yesterday Custom Range" at bounding box center [615, 172] width 140 height 29
click at [104, 78] on div "08047224946 Select Location × Sana’s Unisex Salon, Ashok Nagar English ENGLISH …" at bounding box center [716, 340] width 1433 height 681
click at [118, 101] on link "INVOICE" at bounding box center [114, 98] width 53 height 17
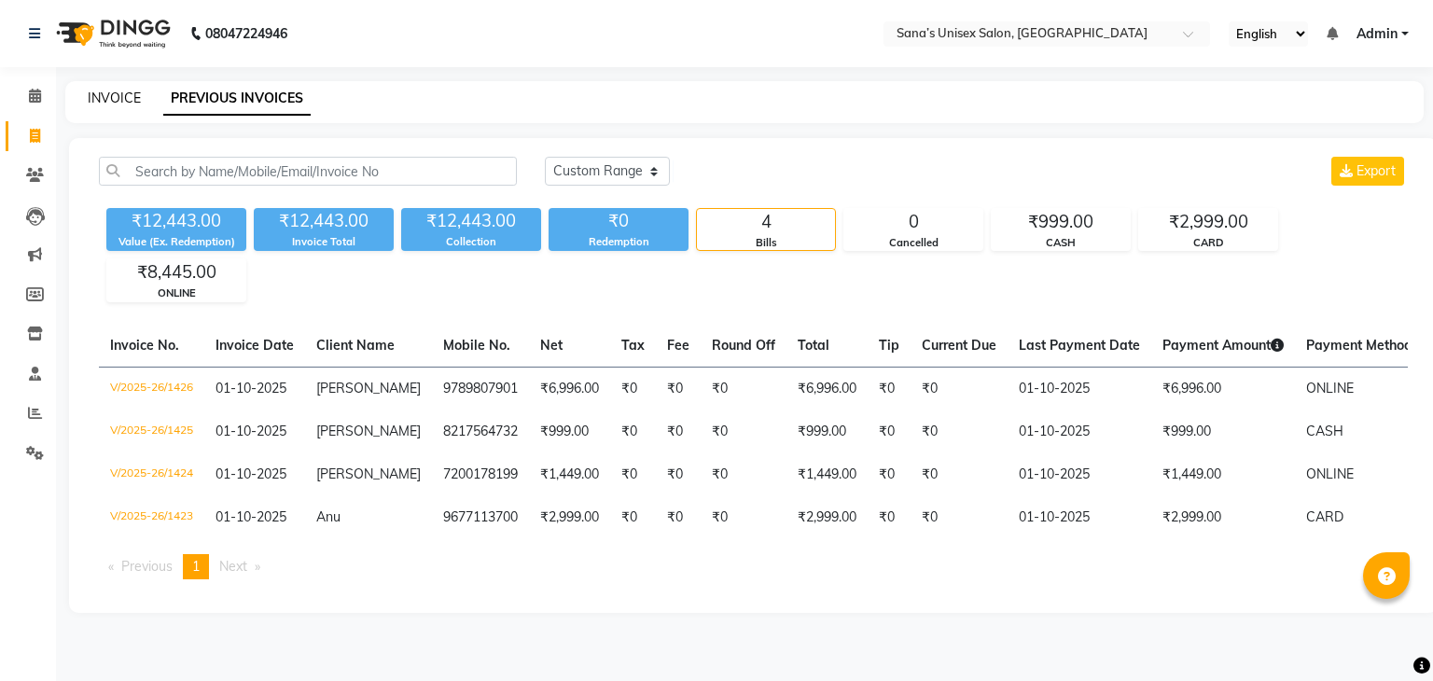
select select "6091"
select select "service"
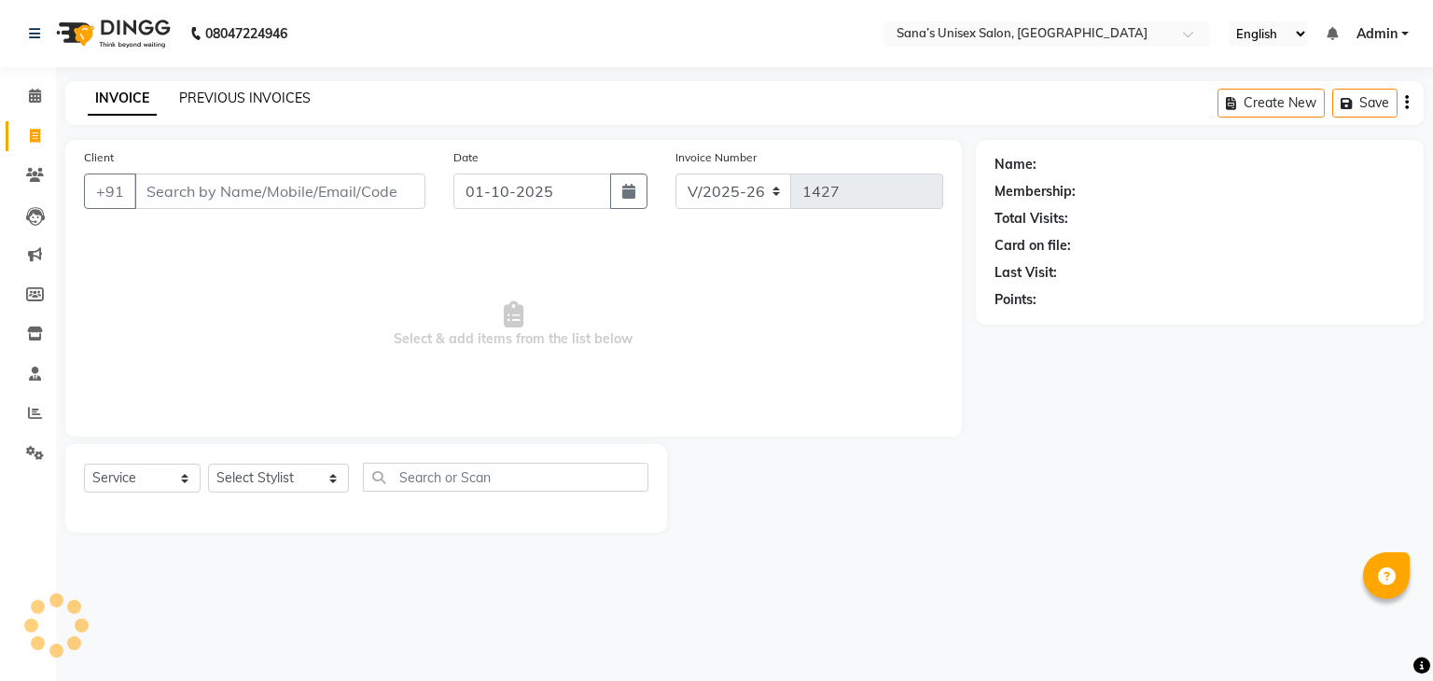
click at [266, 94] on link "PREVIOUS INVOICES" at bounding box center [245, 98] width 132 height 17
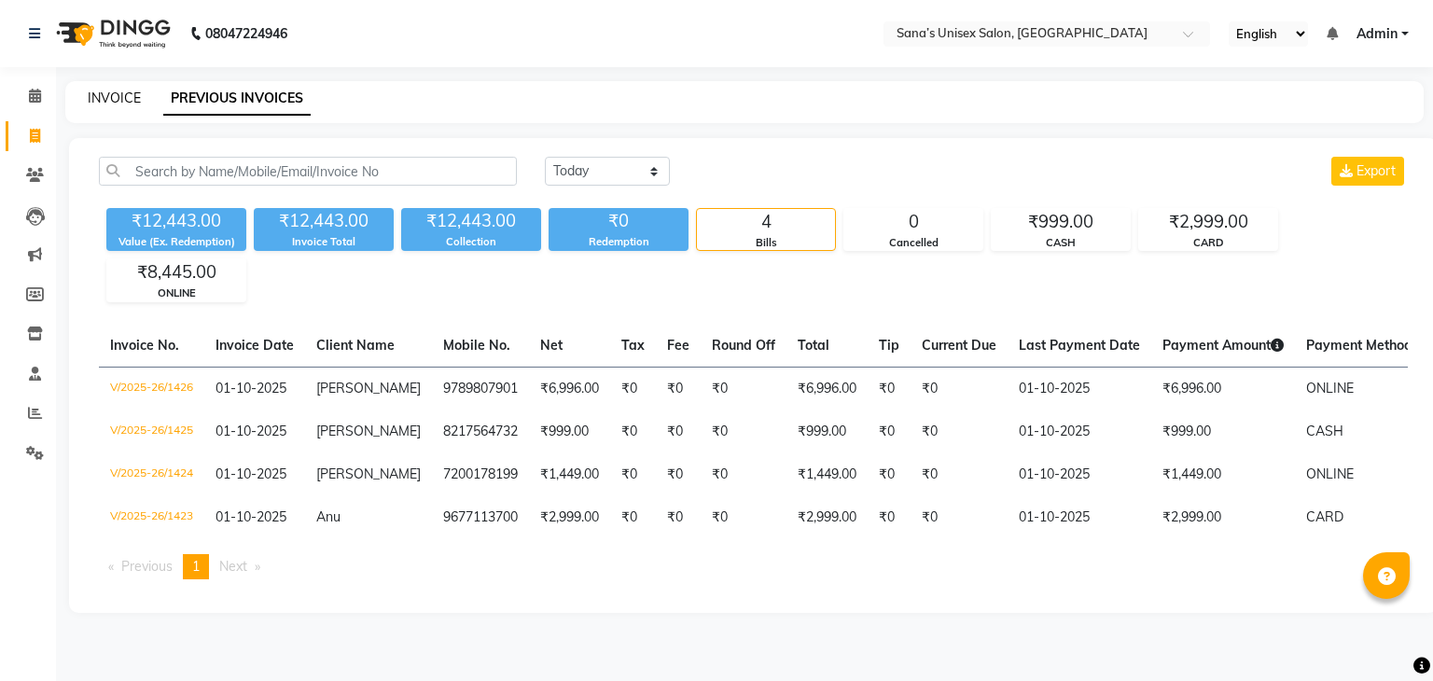
click at [114, 99] on link "INVOICE" at bounding box center [114, 98] width 53 height 17
select select "6091"
select select "service"
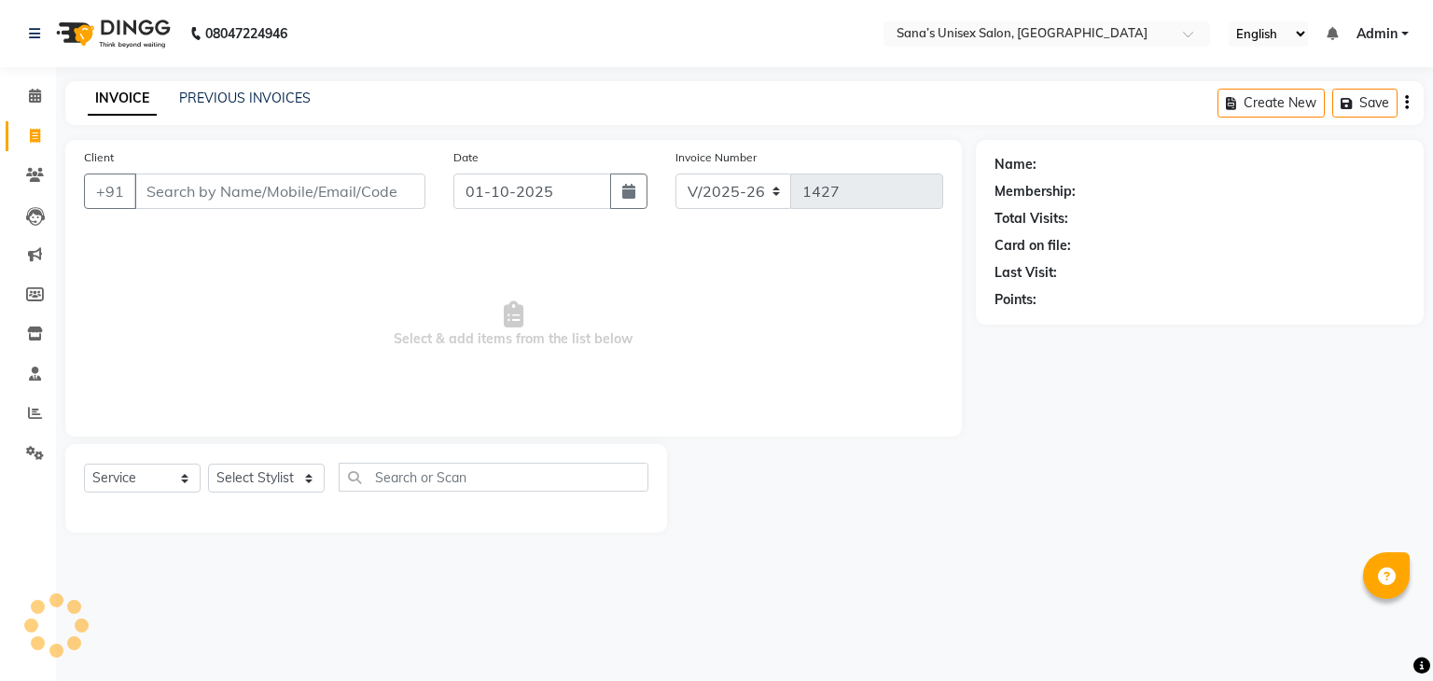
click at [236, 114] on div "INVOICE PREVIOUS INVOICES Create New Save" at bounding box center [744, 103] width 1358 height 44
click at [244, 102] on link "PREVIOUS INVOICES" at bounding box center [245, 98] width 132 height 17
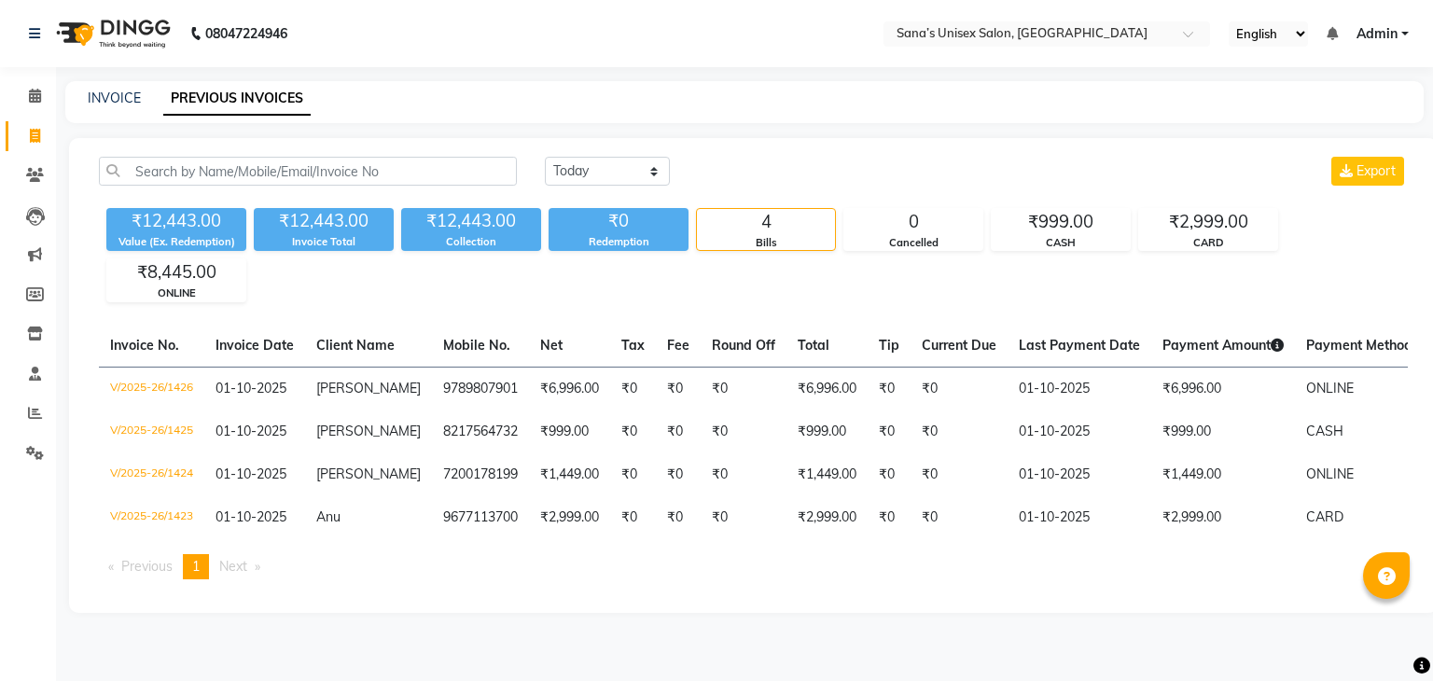
click at [541, 162] on div "Today Yesterday Custom Range Export" at bounding box center [976, 179] width 891 height 44
click at [549, 161] on select "Today Yesterday Custom Range" at bounding box center [607, 171] width 125 height 29
click at [467, 92] on div "INVOICE PREVIOUS INVOICES" at bounding box center [733, 99] width 1336 height 20
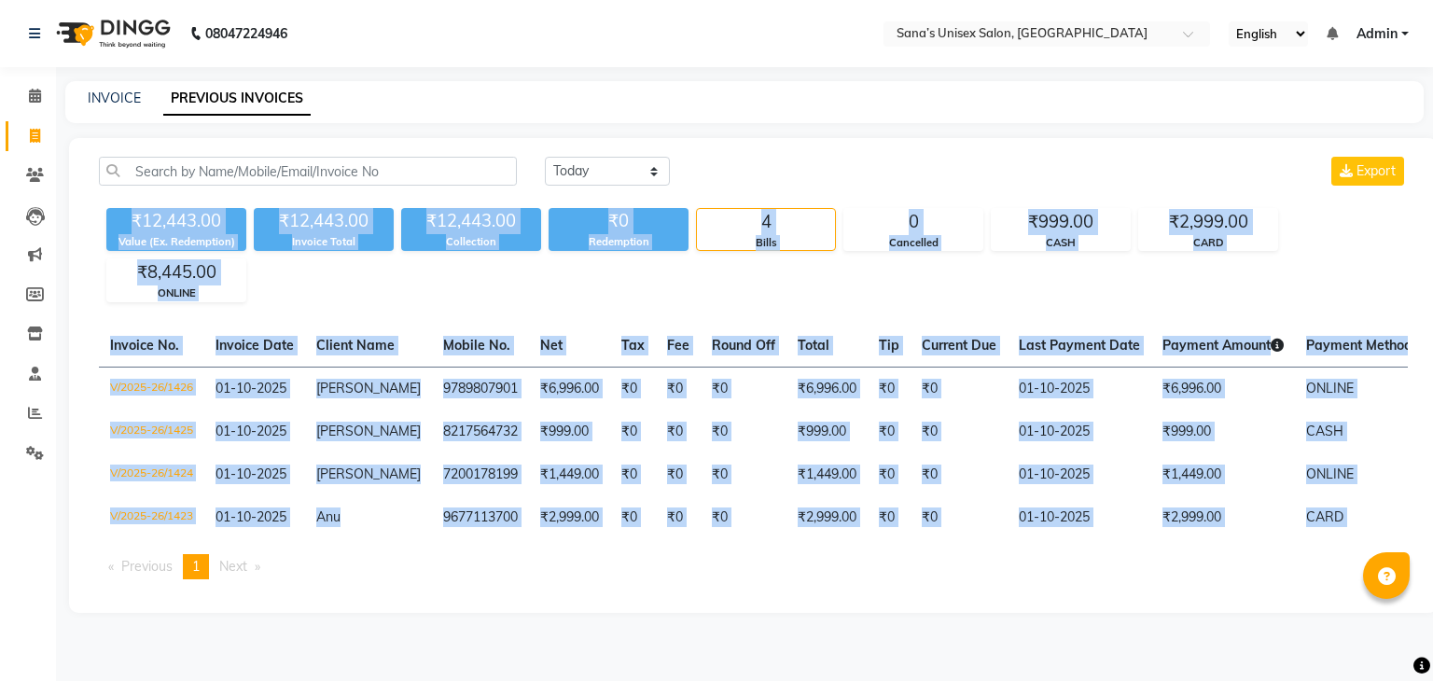
drag, startPoint x: 132, startPoint y: 213, endPoint x: 759, endPoint y: 581, distance: 727.1
click at [759, 581] on div "Today Yesterday Custom Range Export ₹12,443.00 Value (Ex. Redemption) ₹12,443.0…" at bounding box center [753, 375] width 1368 height 475
click at [761, 579] on ul "Previous page 1 / 1 You're on page 1 Next page" at bounding box center [753, 566] width 1309 height 25
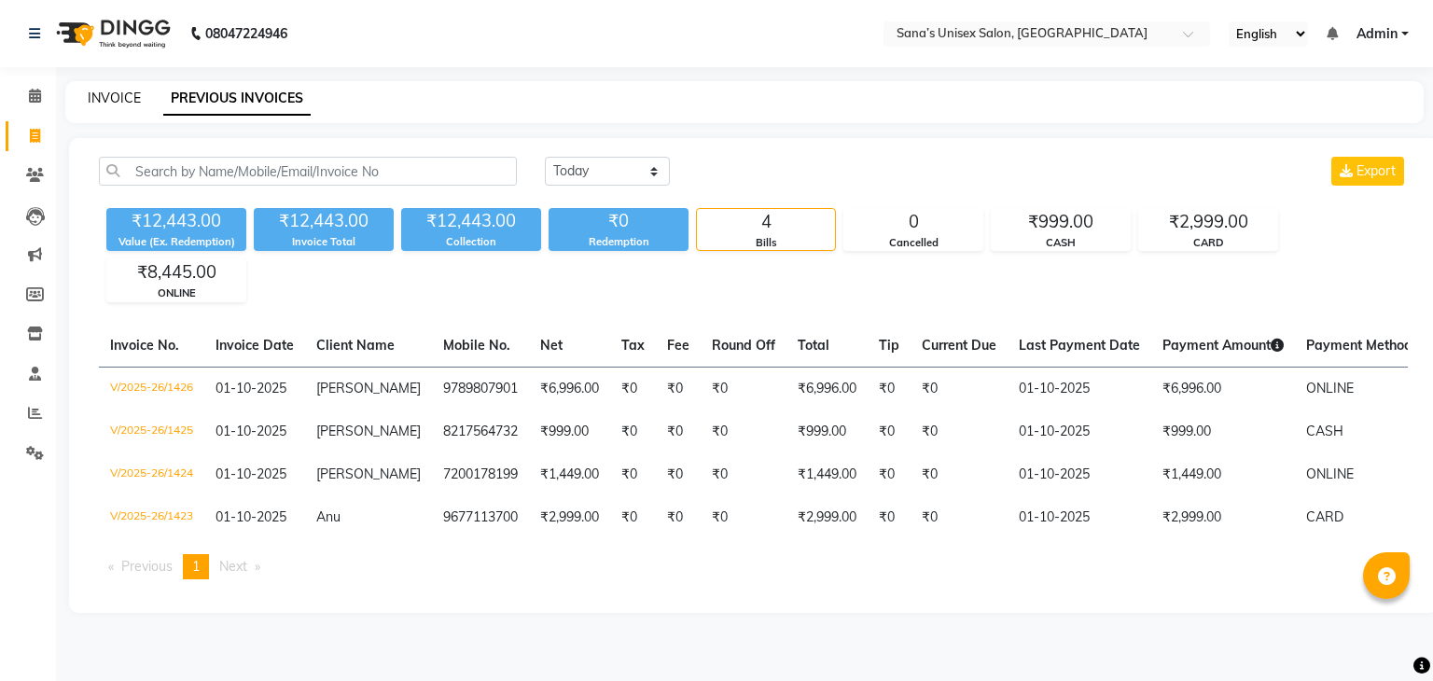
click at [97, 94] on link "INVOICE" at bounding box center [114, 98] width 53 height 17
select select "6091"
select select "service"
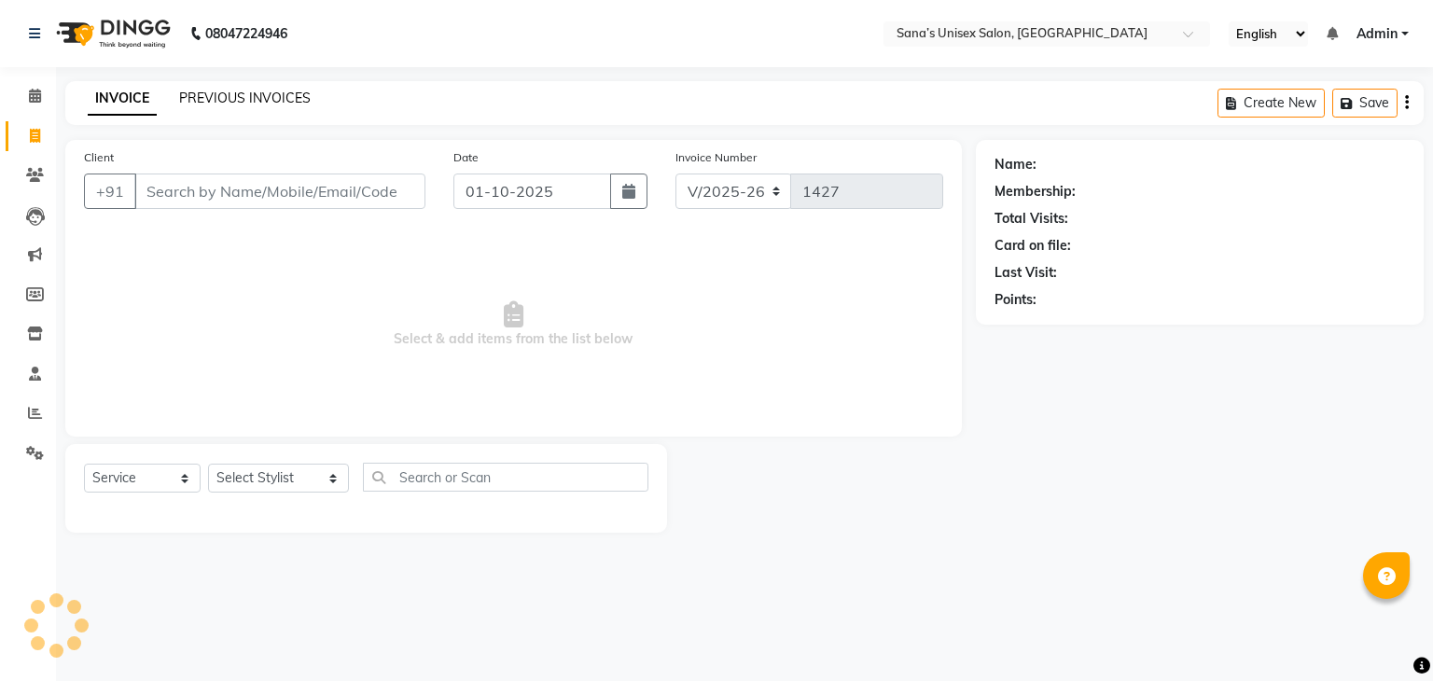
click at [229, 102] on link "PREVIOUS INVOICES" at bounding box center [245, 98] width 132 height 17
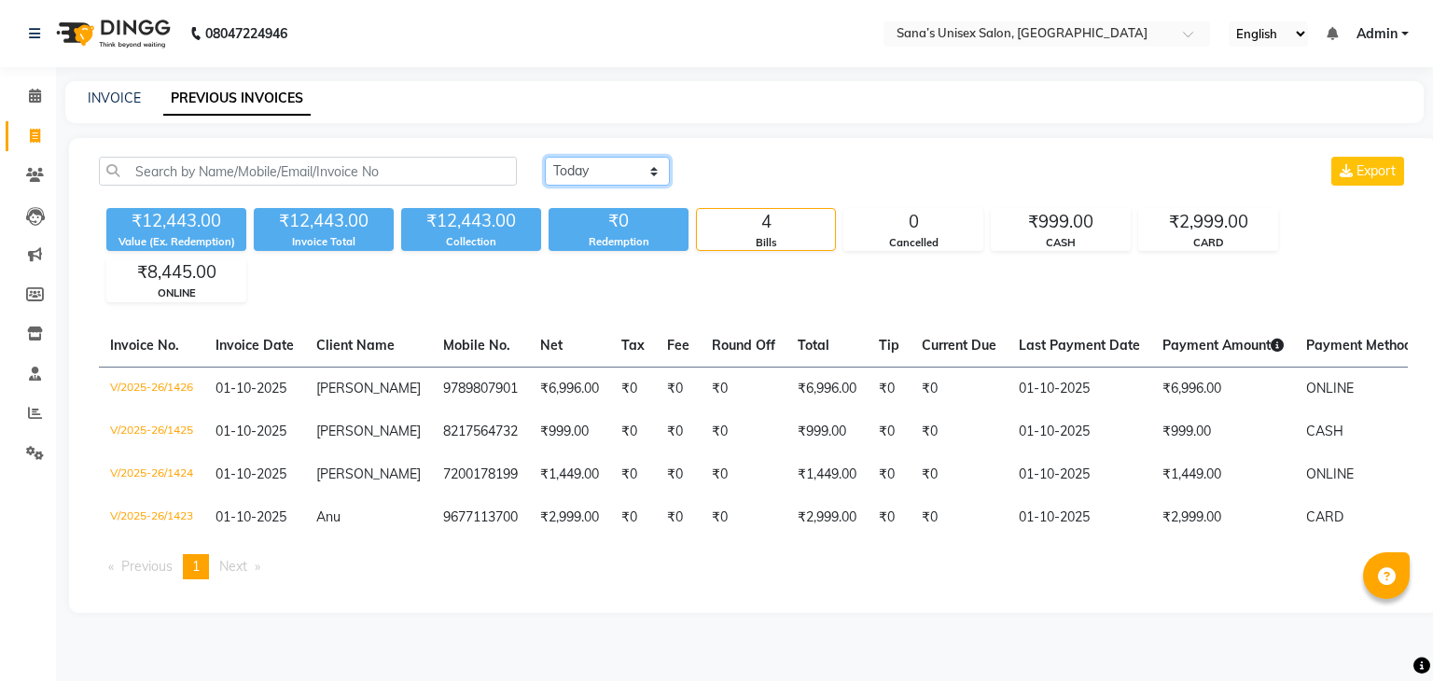
click at [575, 183] on select "Today Yesterday Custom Range" at bounding box center [607, 171] width 125 height 29
select select "range"
click at [545, 157] on select "Today Yesterday Custom Range" at bounding box center [607, 171] width 125 height 29
click at [694, 165] on input "01-10-2025" at bounding box center [759, 172] width 131 height 26
select select "10"
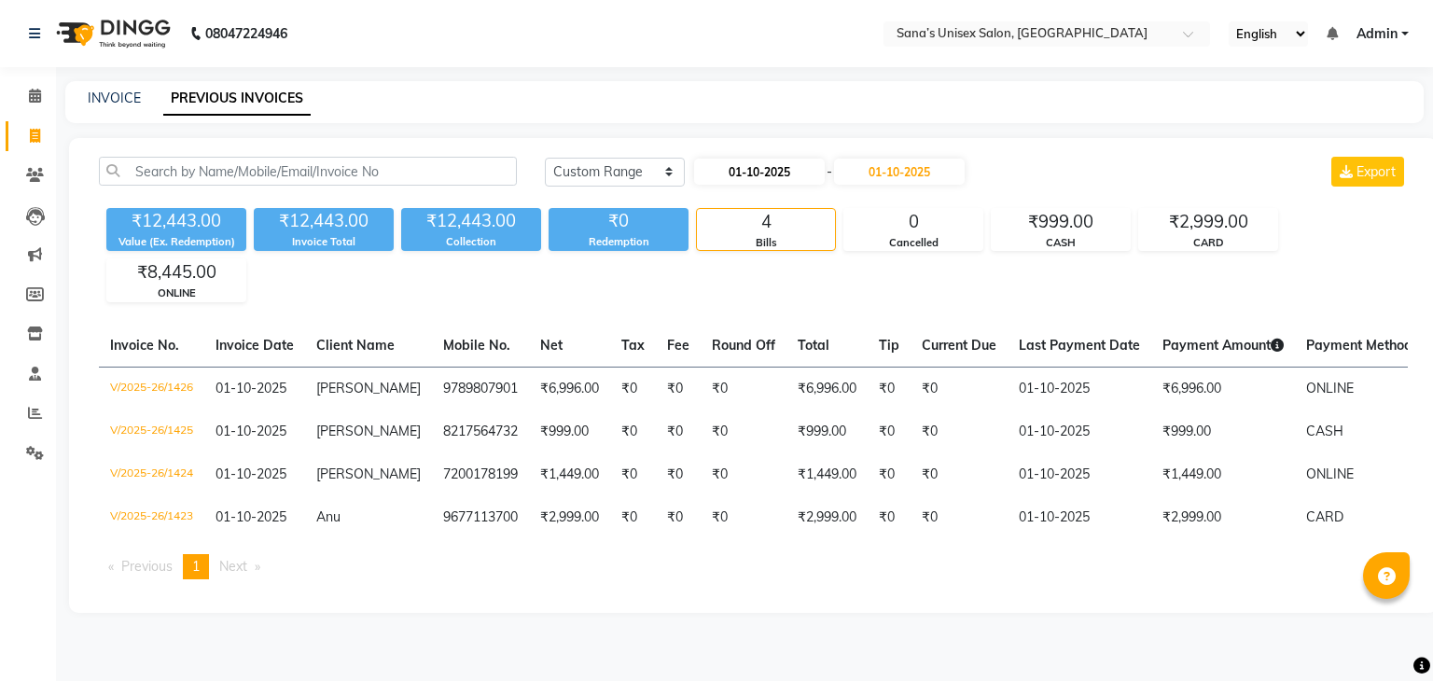
select select "2025"
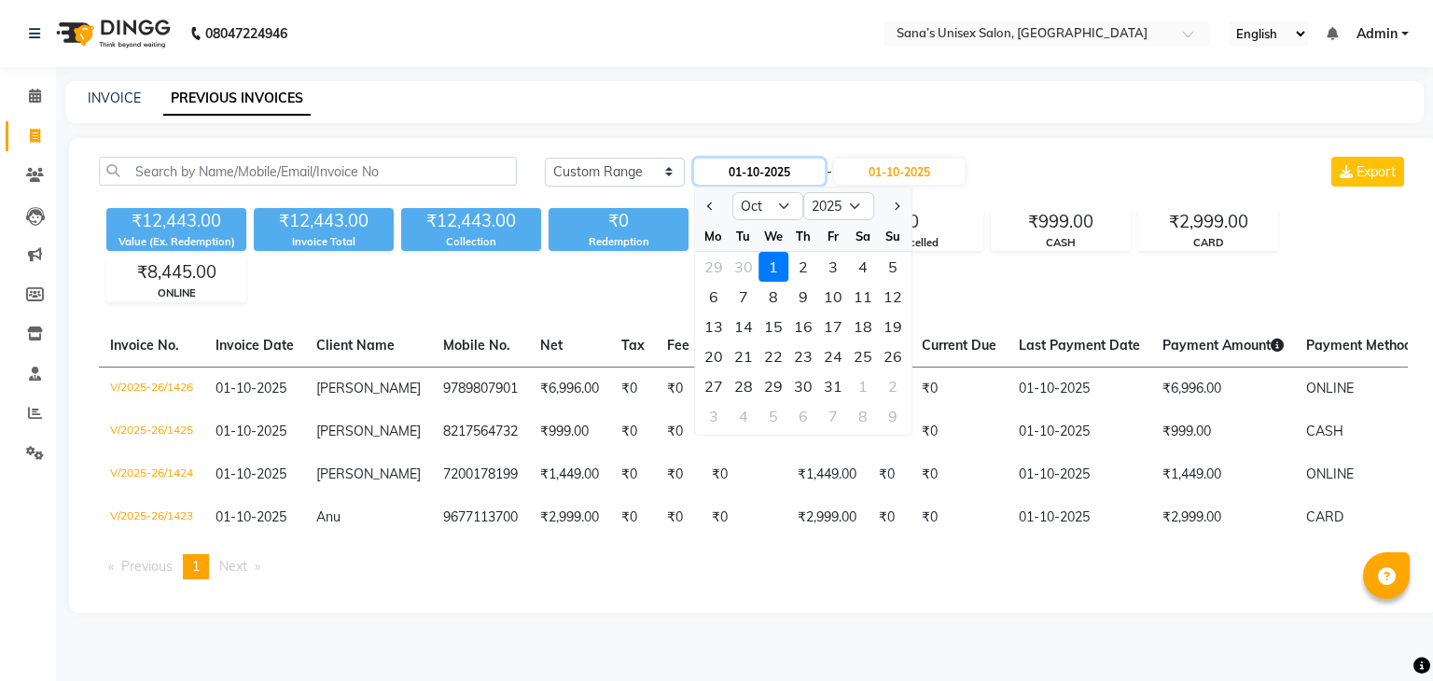
click at [694, 165] on input "01-10-2025" at bounding box center [759, 172] width 131 height 26
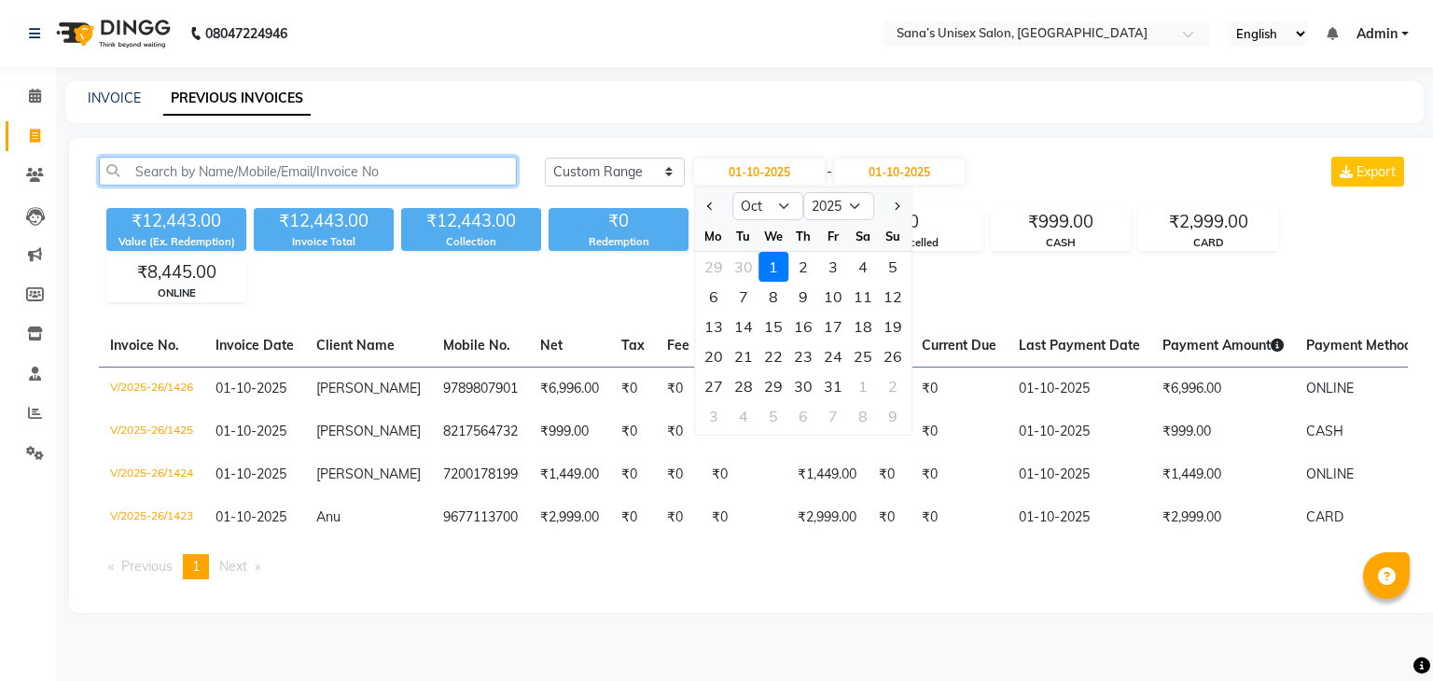
click at [471, 161] on input "text" at bounding box center [308, 171] width 418 height 29
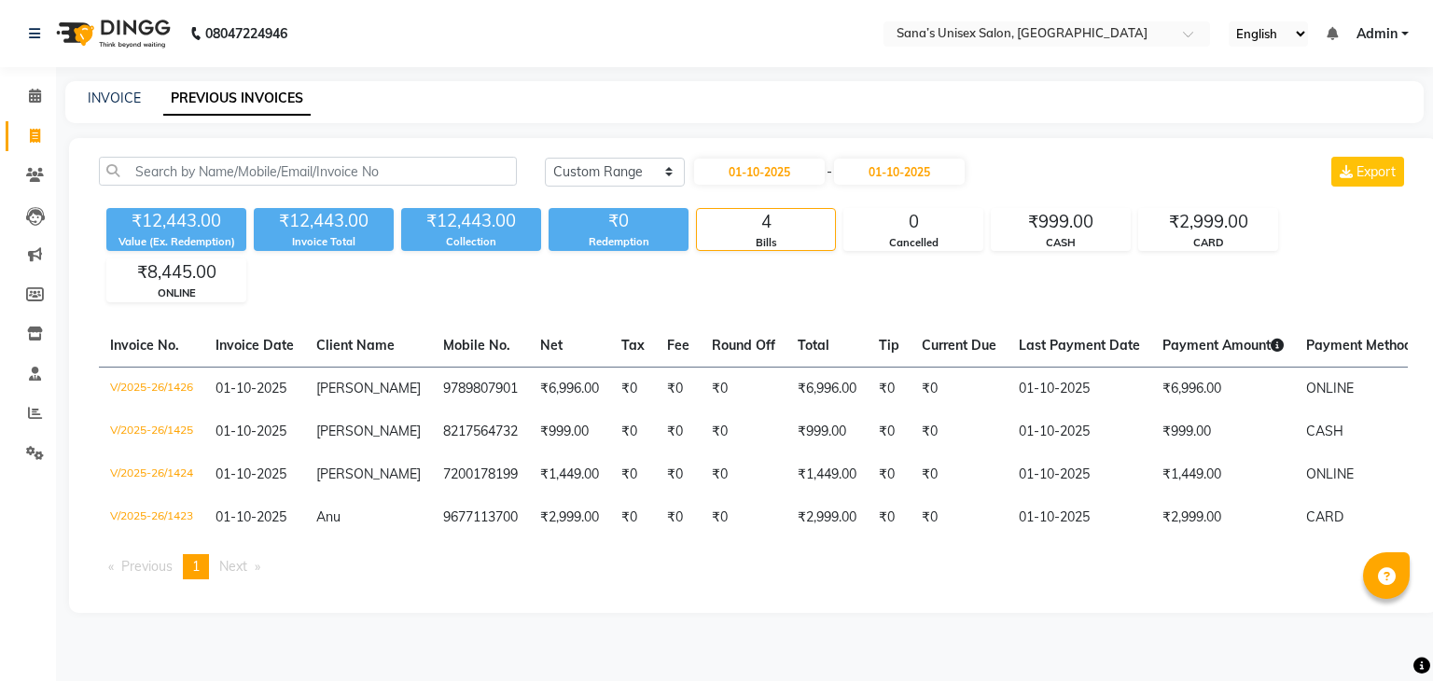
click at [438, 97] on div "INVOICE PREVIOUS INVOICES" at bounding box center [733, 99] width 1336 height 20
click at [442, 135] on main "INVOICE PREVIOUS INVOICES Today Yesterday Custom Range 01-10-2025 - 01-10-2025 …" at bounding box center [744, 361] width 1377 height 560
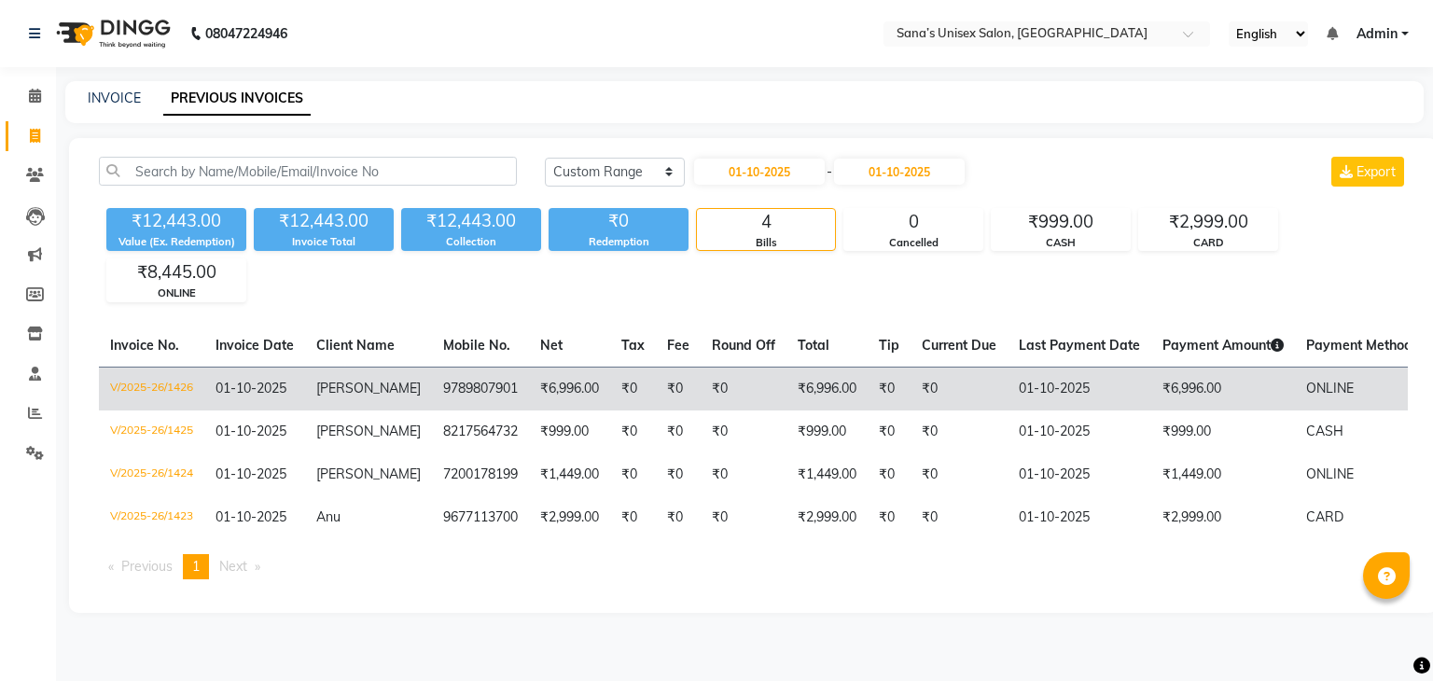
click at [313, 380] on td "Rhea" at bounding box center [368, 389] width 127 height 44
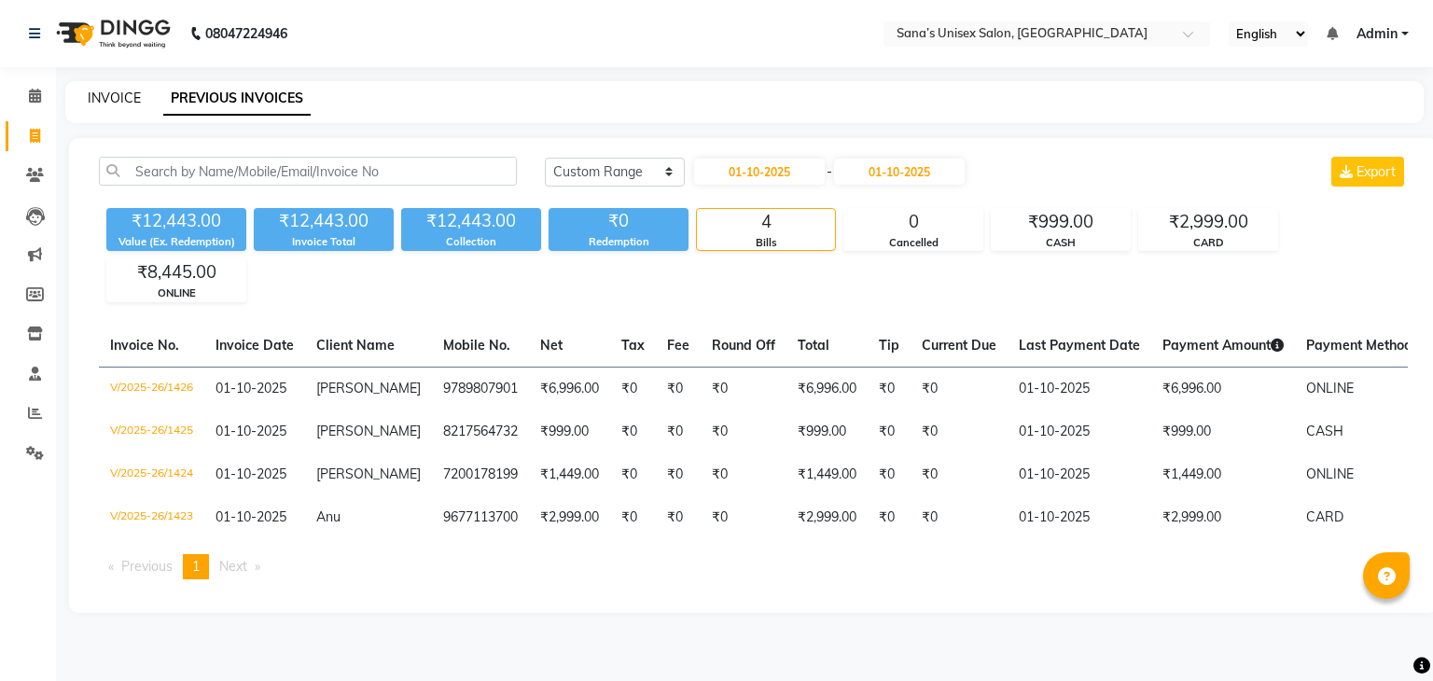
click at [122, 91] on link "INVOICE" at bounding box center [114, 98] width 53 height 17
select select "6091"
select select "service"
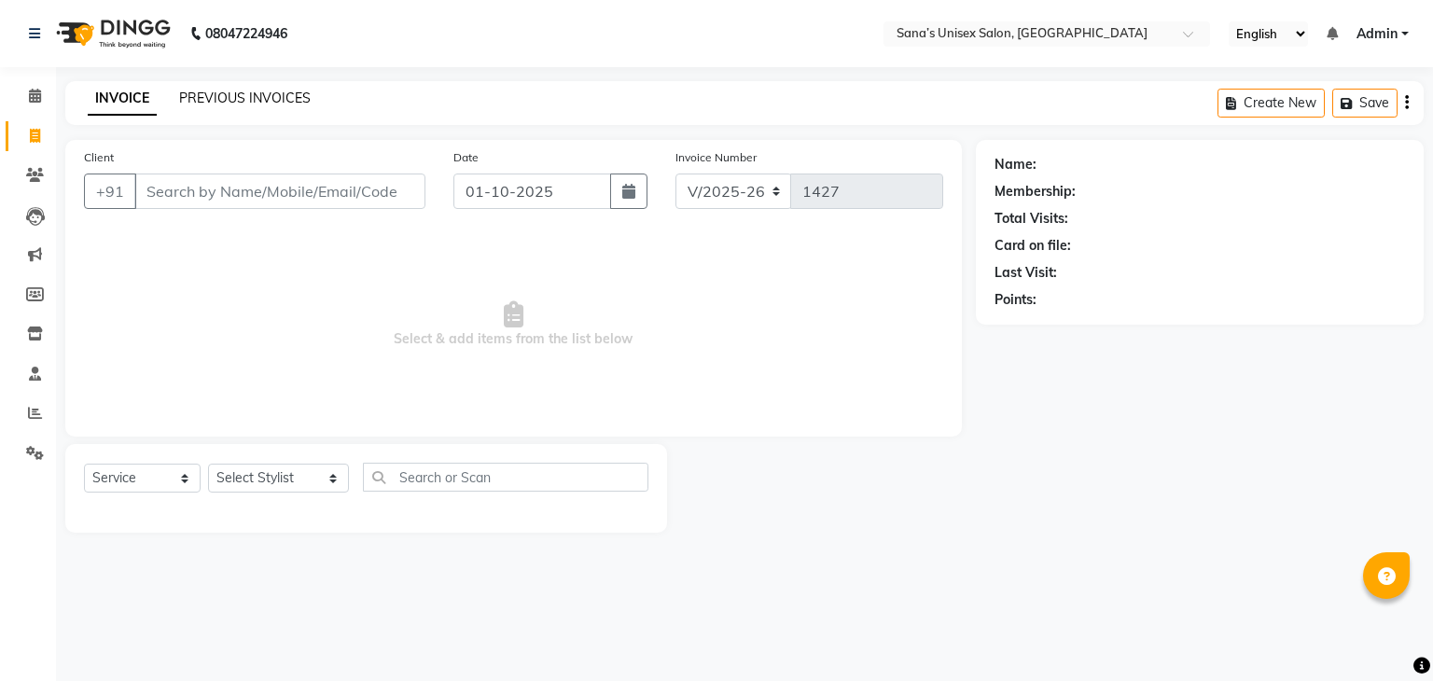
click at [202, 92] on link "PREVIOUS INVOICES" at bounding box center [245, 98] width 132 height 17
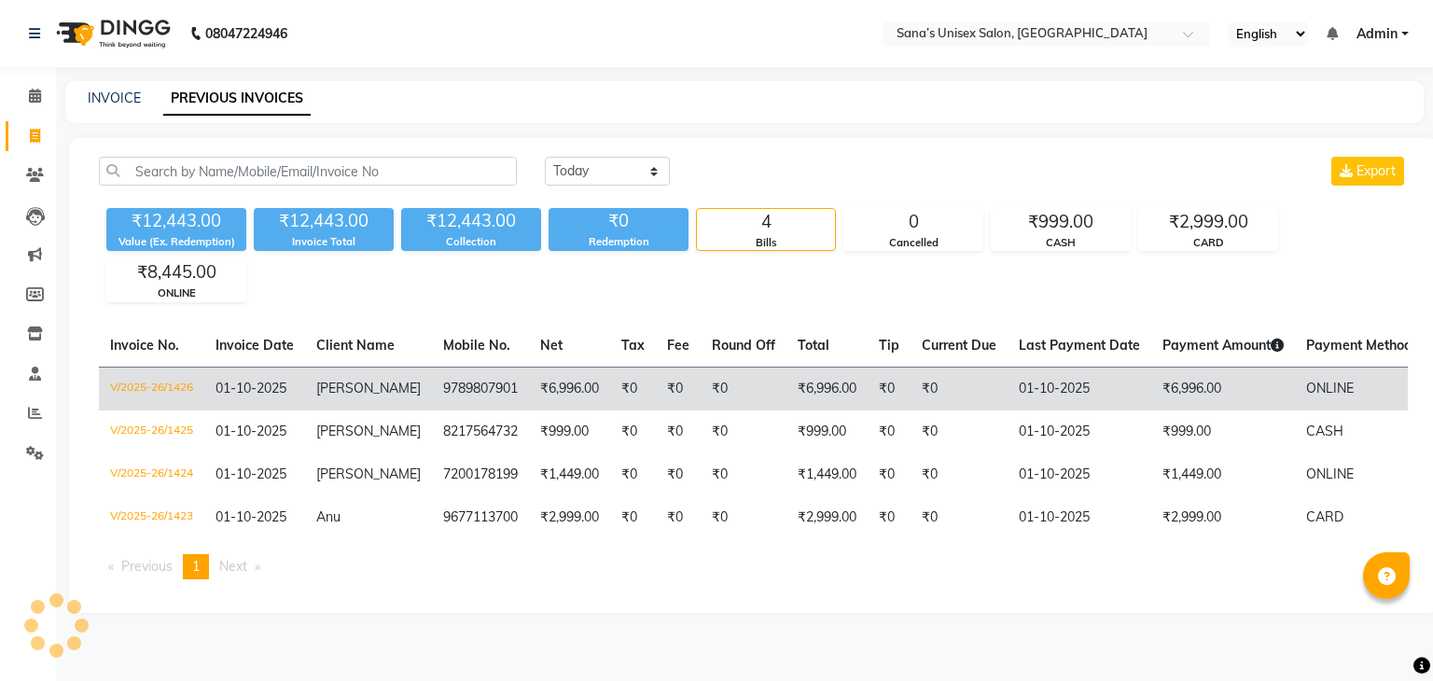
click at [343, 401] on td "Rhea" at bounding box center [368, 389] width 127 height 44
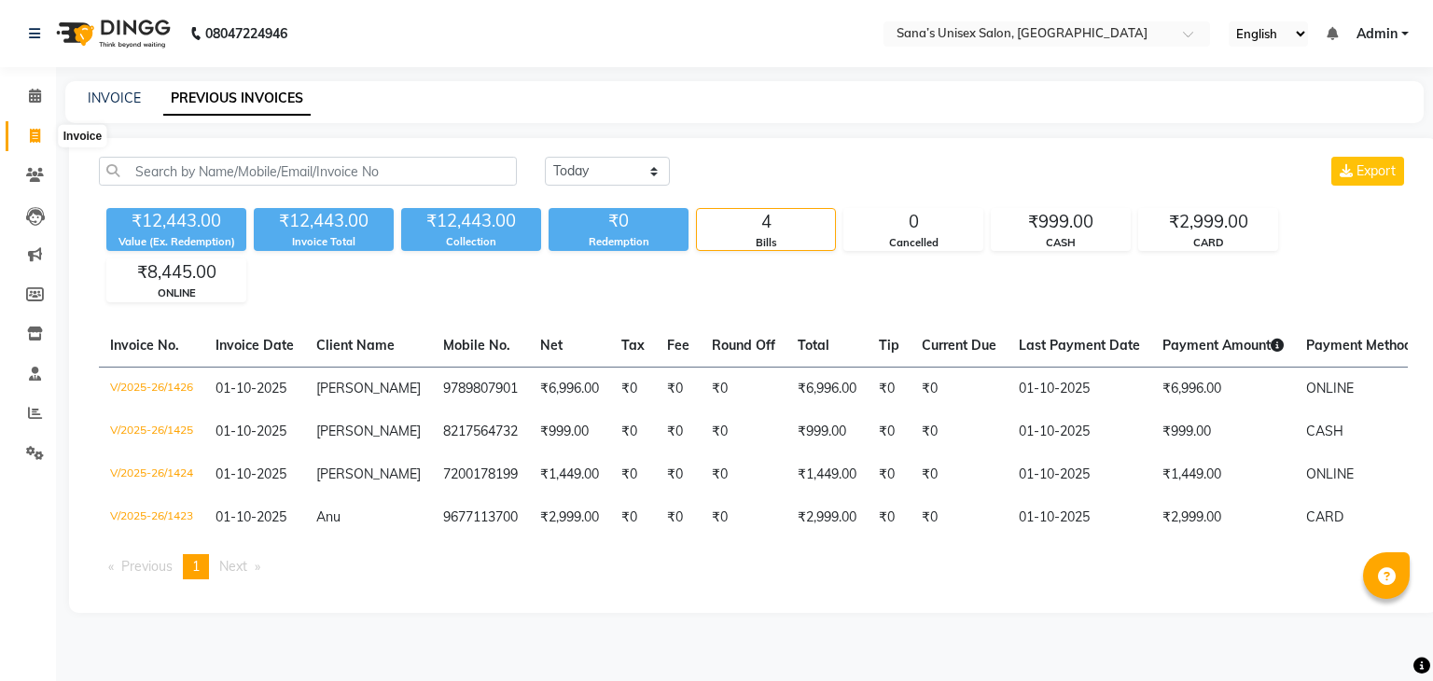
click at [30, 139] on icon at bounding box center [35, 136] width 10 height 14
select select "service"
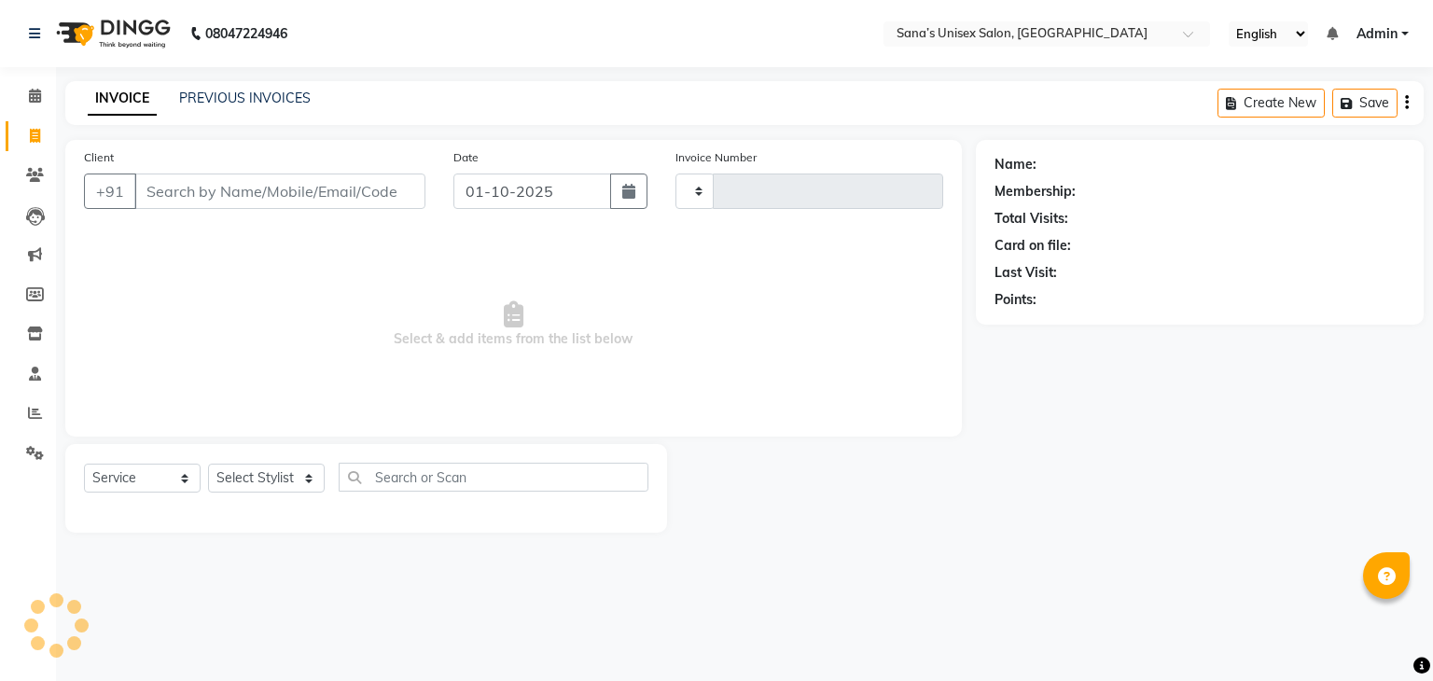
type input "1427"
select select "6091"
click at [201, 104] on link "PREVIOUS INVOICES" at bounding box center [245, 98] width 132 height 17
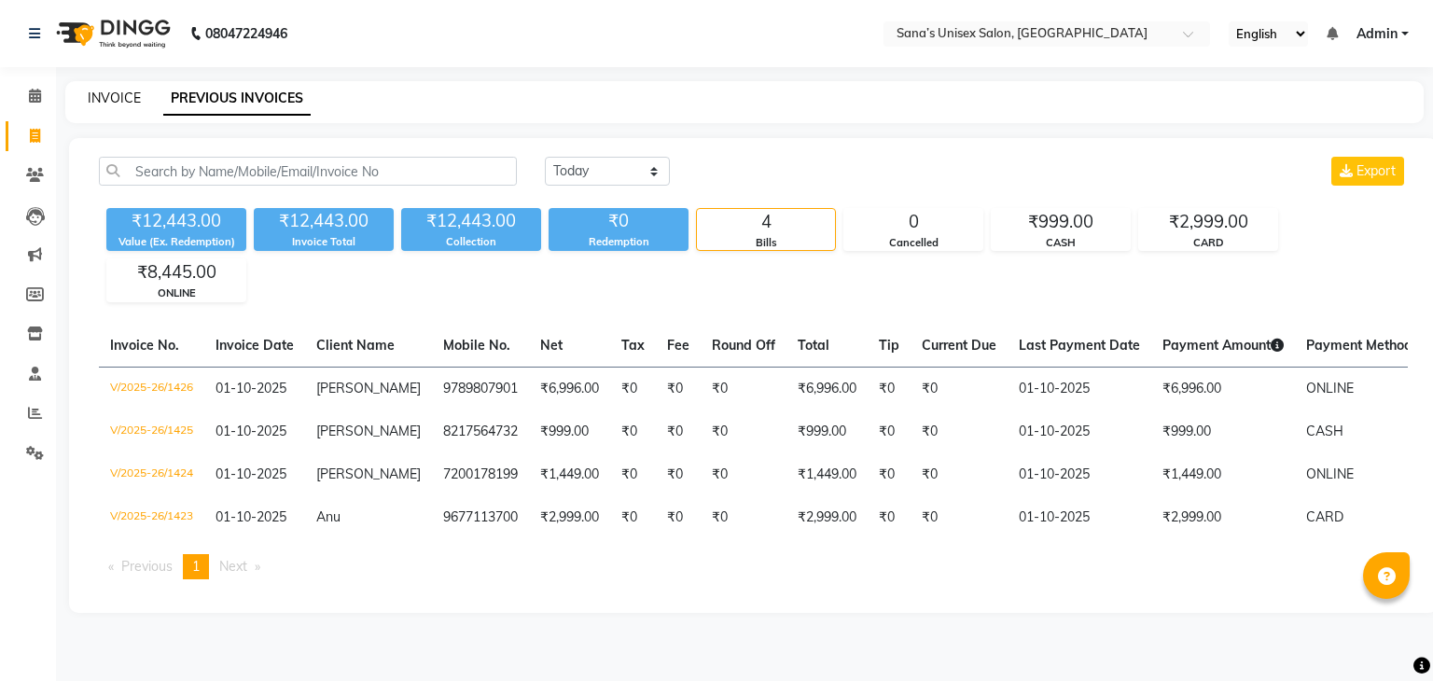
click at [131, 96] on link "INVOICE" at bounding box center [114, 98] width 53 height 17
select select "6091"
select select "service"
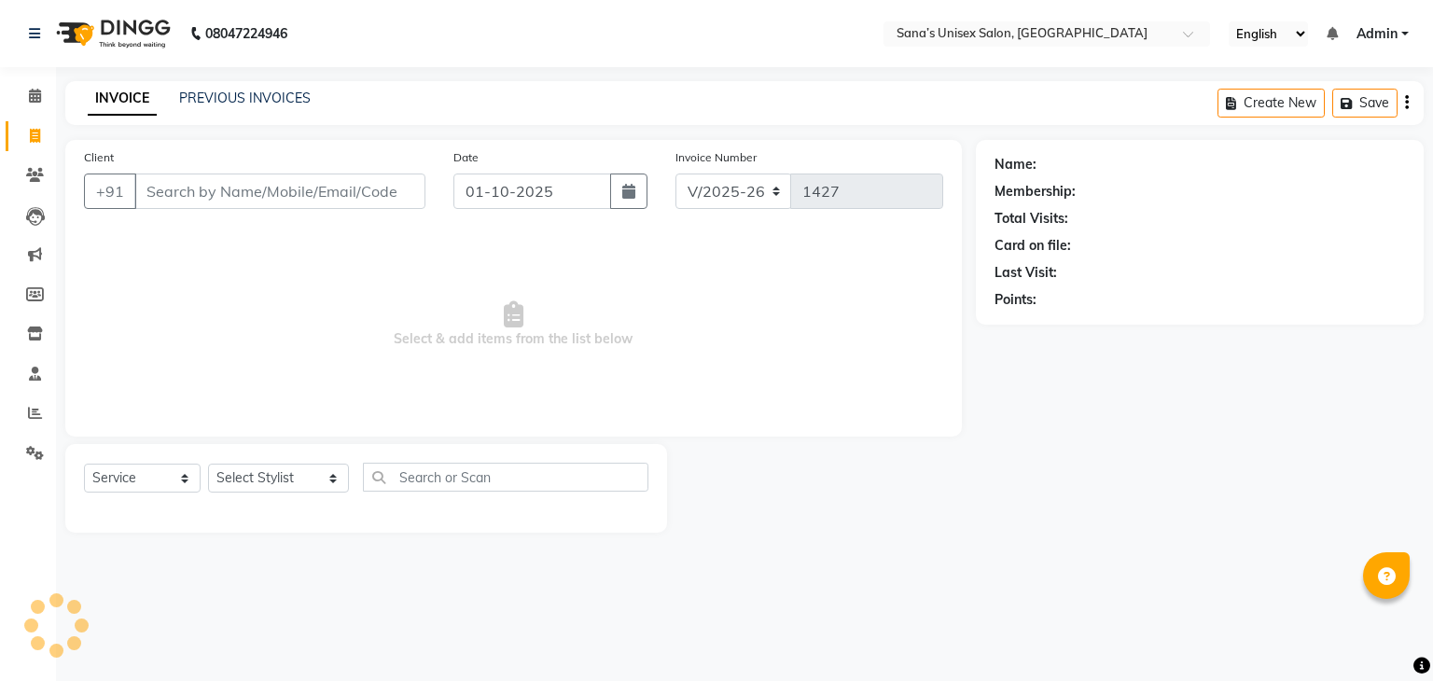
click at [264, 191] on input "Client" at bounding box center [279, 190] width 291 height 35
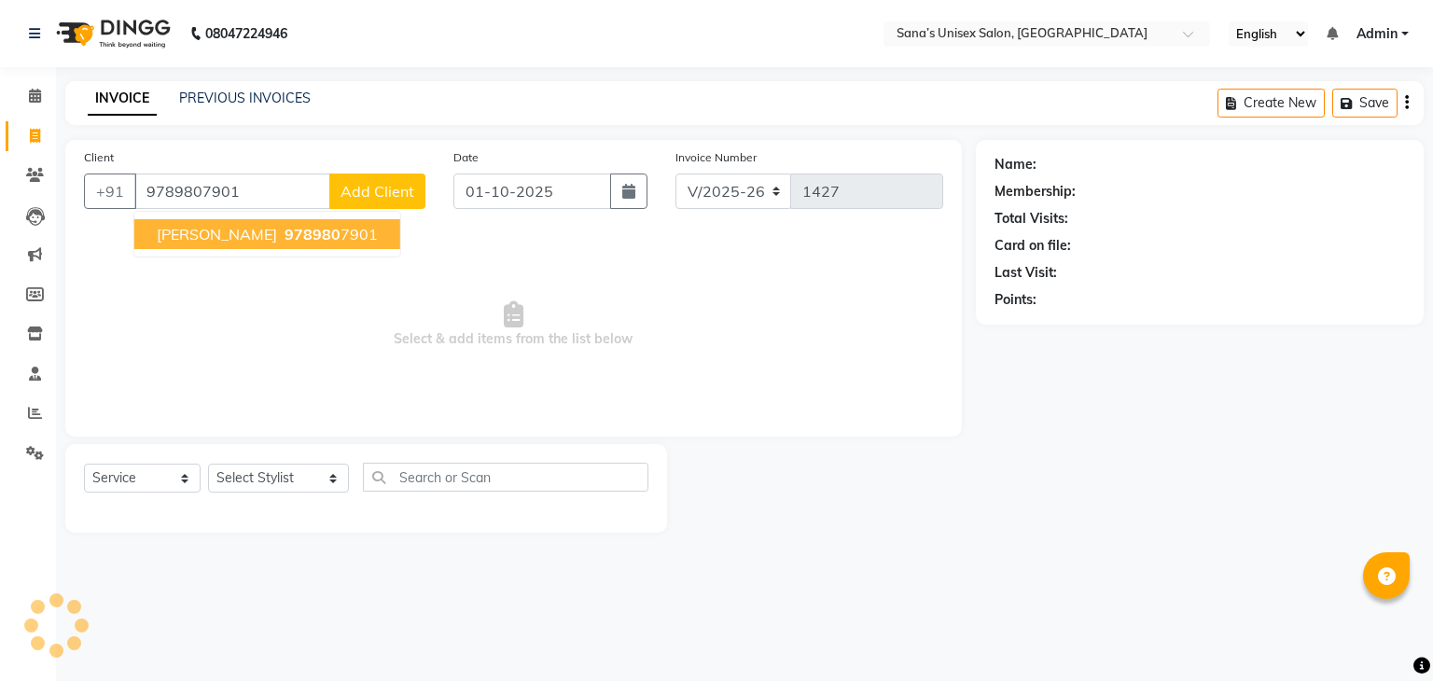
type input "9789807901"
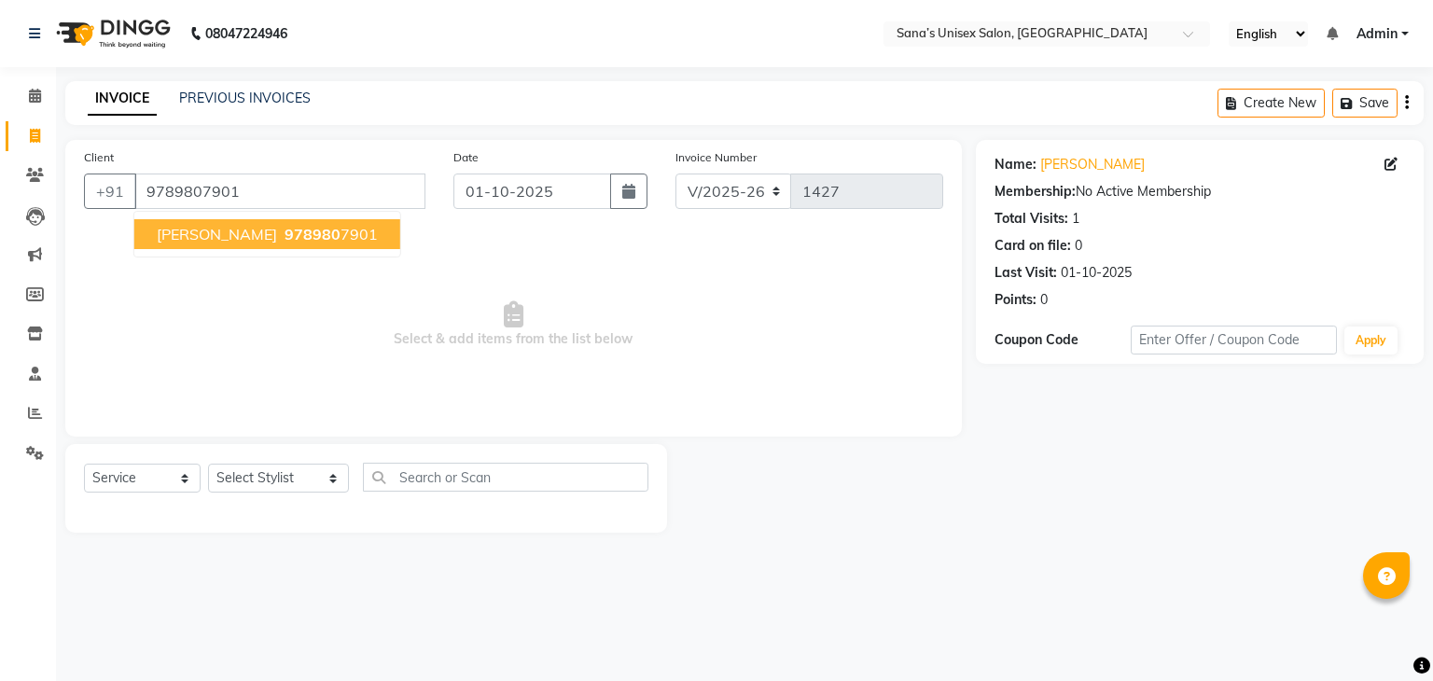
click at [284, 229] on span "978980" at bounding box center [312, 234] width 56 height 19
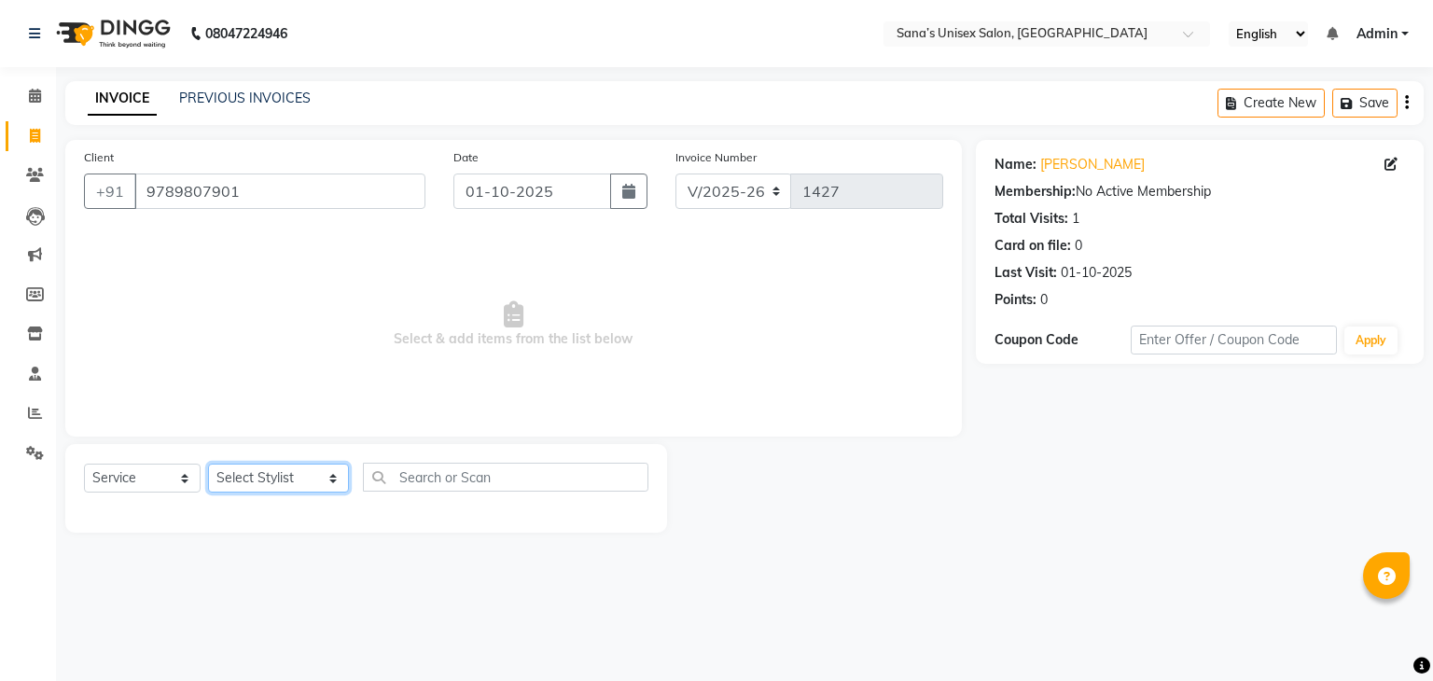
click at [257, 489] on select "Select Stylist anjali beauty MADHU MUTHU MARI (BEAUTY THERAPIST) NANDHINI Nivet…" at bounding box center [278, 478] width 141 height 29
select select "45708"
click at [208, 465] on select "Select Stylist anjali beauty MADHU MUTHU MARI (BEAUTY THERAPIST) NANDHINI Nivet…" at bounding box center [278, 478] width 141 height 29
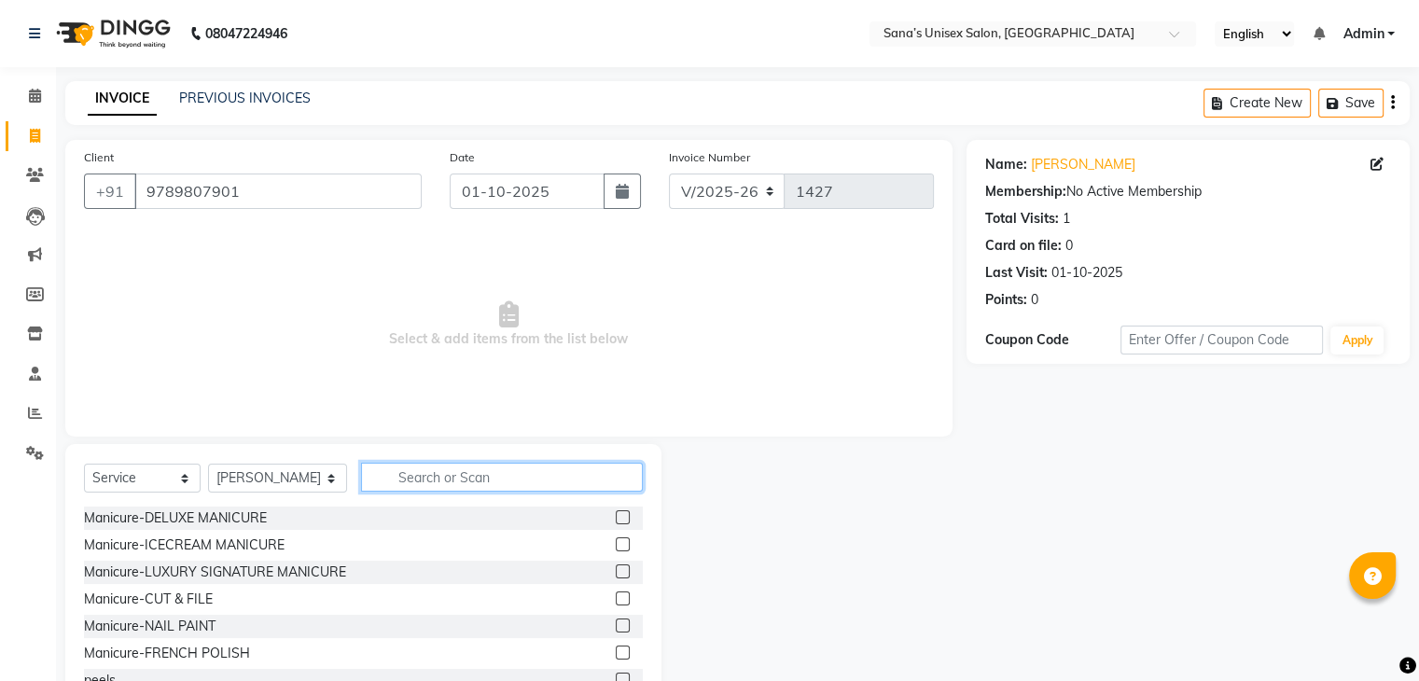
click at [410, 491] on input "text" at bounding box center [501, 477] width 281 height 29
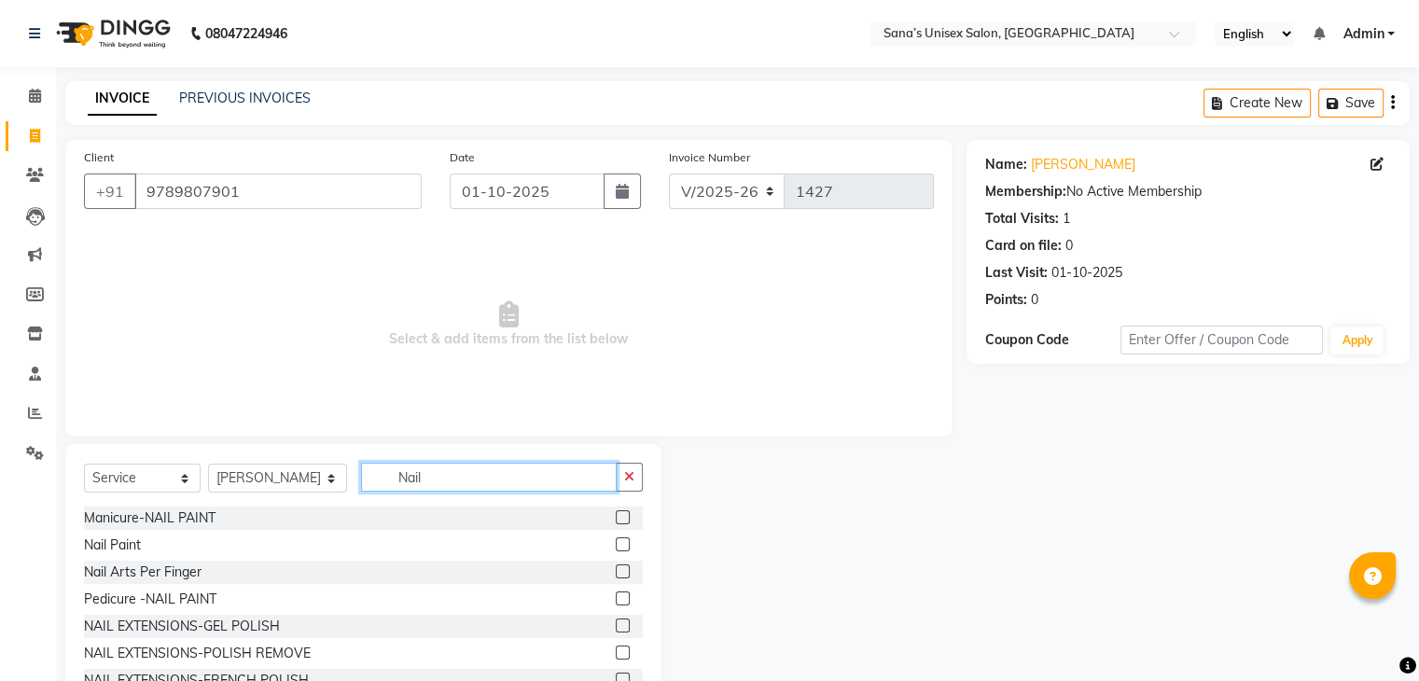
type input "Nail"
click at [616, 577] on label at bounding box center [623, 571] width 14 height 14
click at [616, 577] on input "checkbox" at bounding box center [622, 572] width 12 height 12
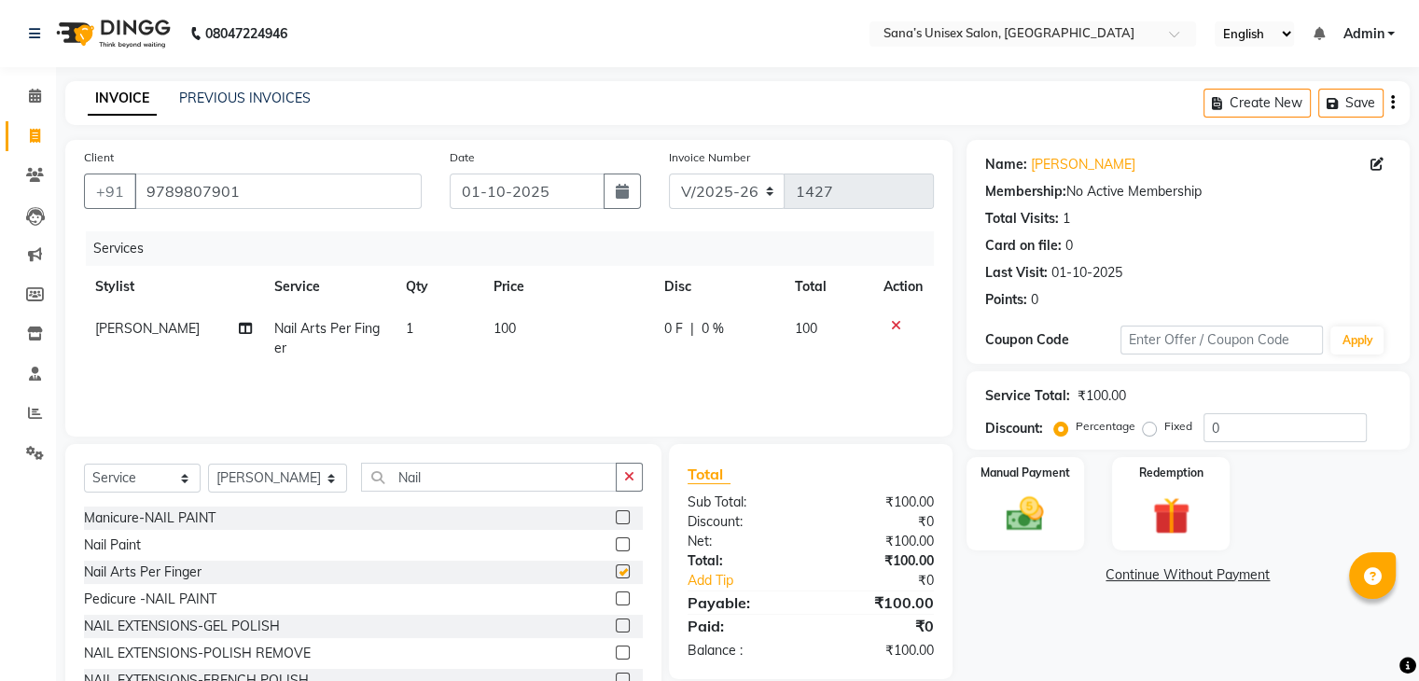
checkbox input "false"
click at [449, 336] on td "1" at bounding box center [439, 339] width 88 height 62
select select "45708"
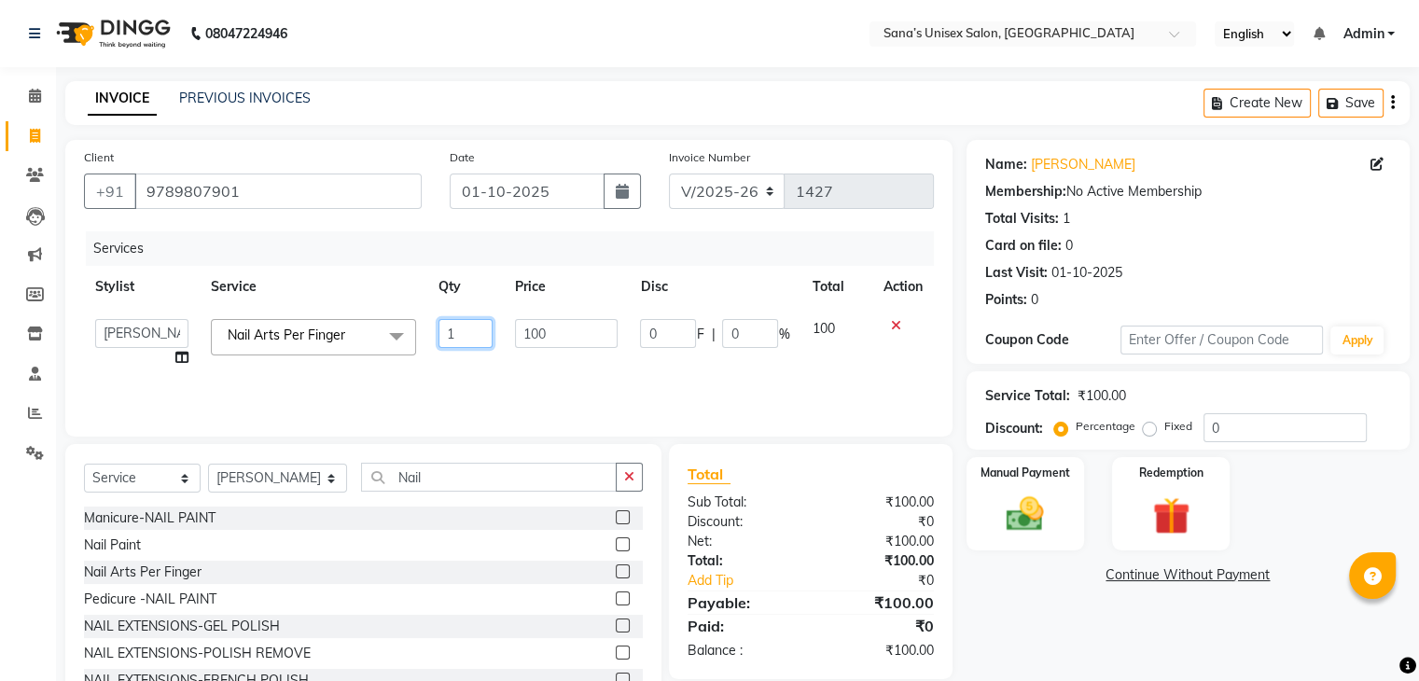
drag, startPoint x: 458, startPoint y: 336, endPoint x: 363, endPoint y: 338, distance: 95.2
click at [363, 338] on tr "anjali beauty MADHU MUTHU MARI (BEAUTY THERAPIST) NANDHINI NivethaKarthikeyan P…" at bounding box center [509, 343] width 850 height 71
type input "10"
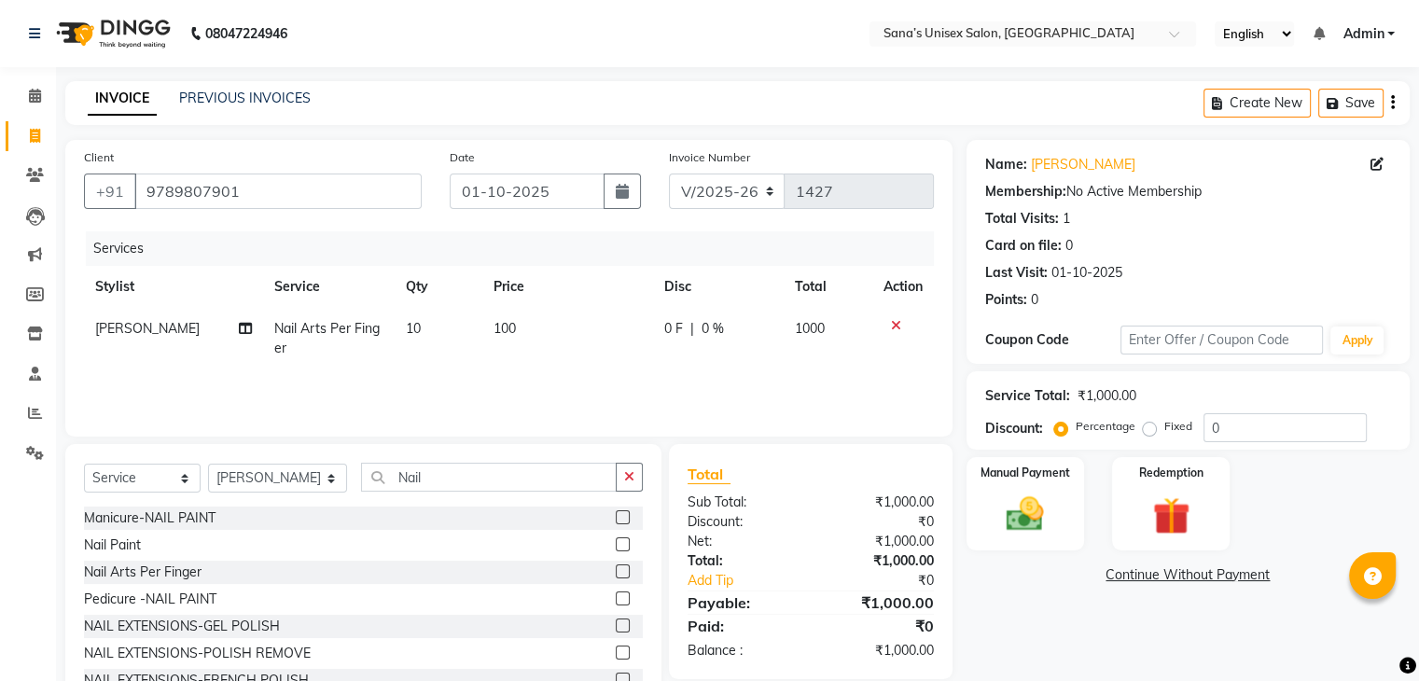
click at [522, 369] on td "100" at bounding box center [567, 339] width 171 height 62
select select "45708"
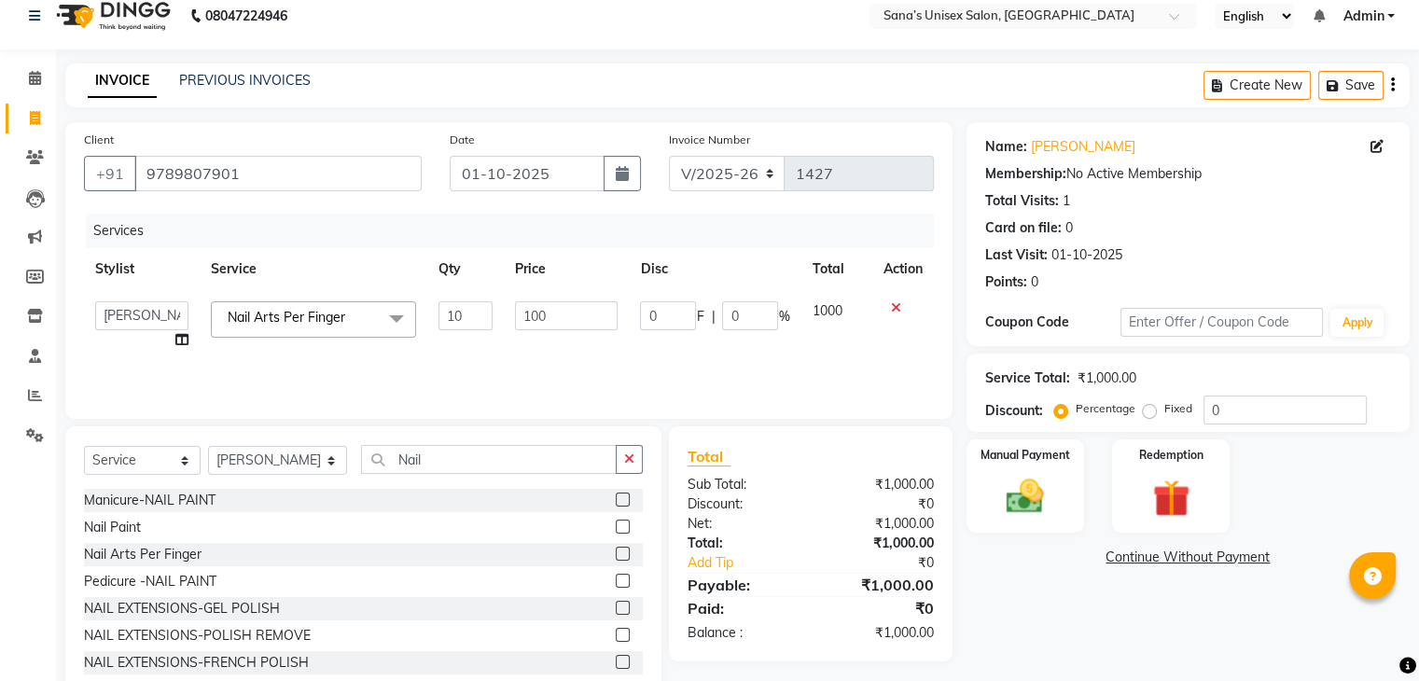
scroll to position [67, 0]
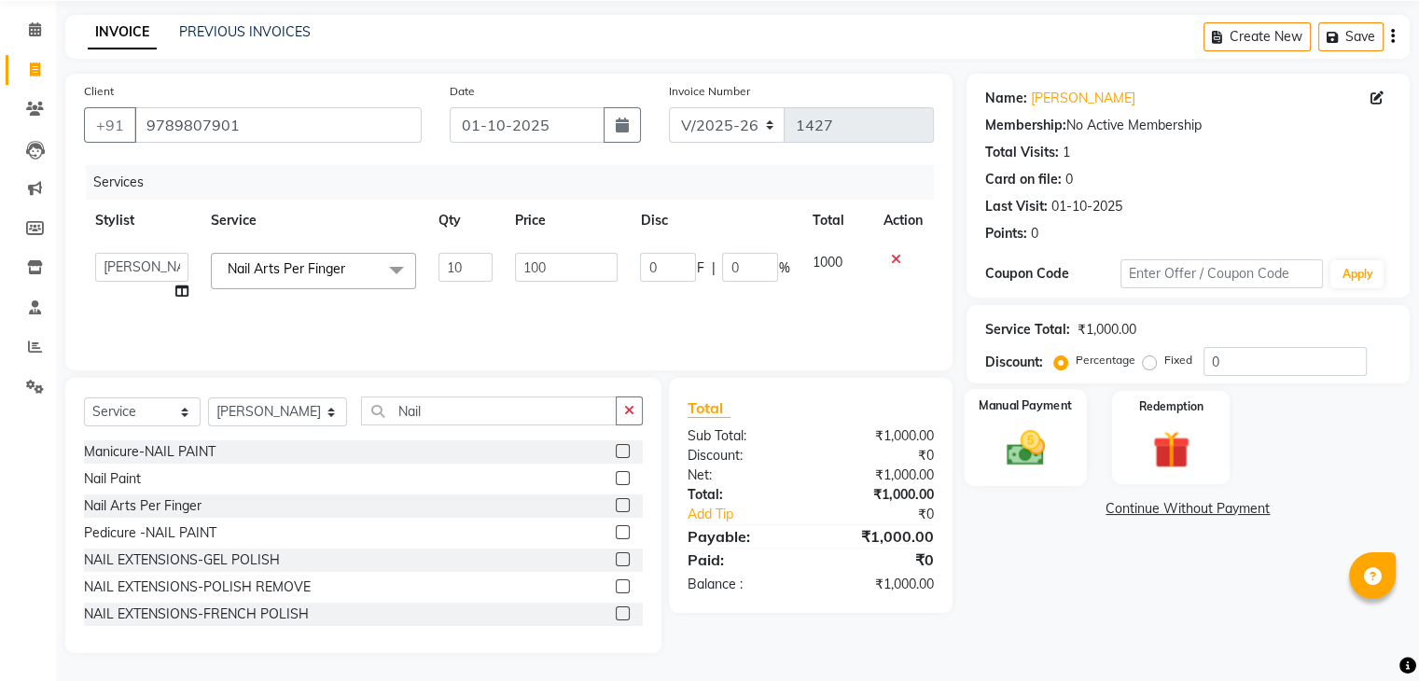
click at [1042, 458] on img at bounding box center [1024, 448] width 62 height 45
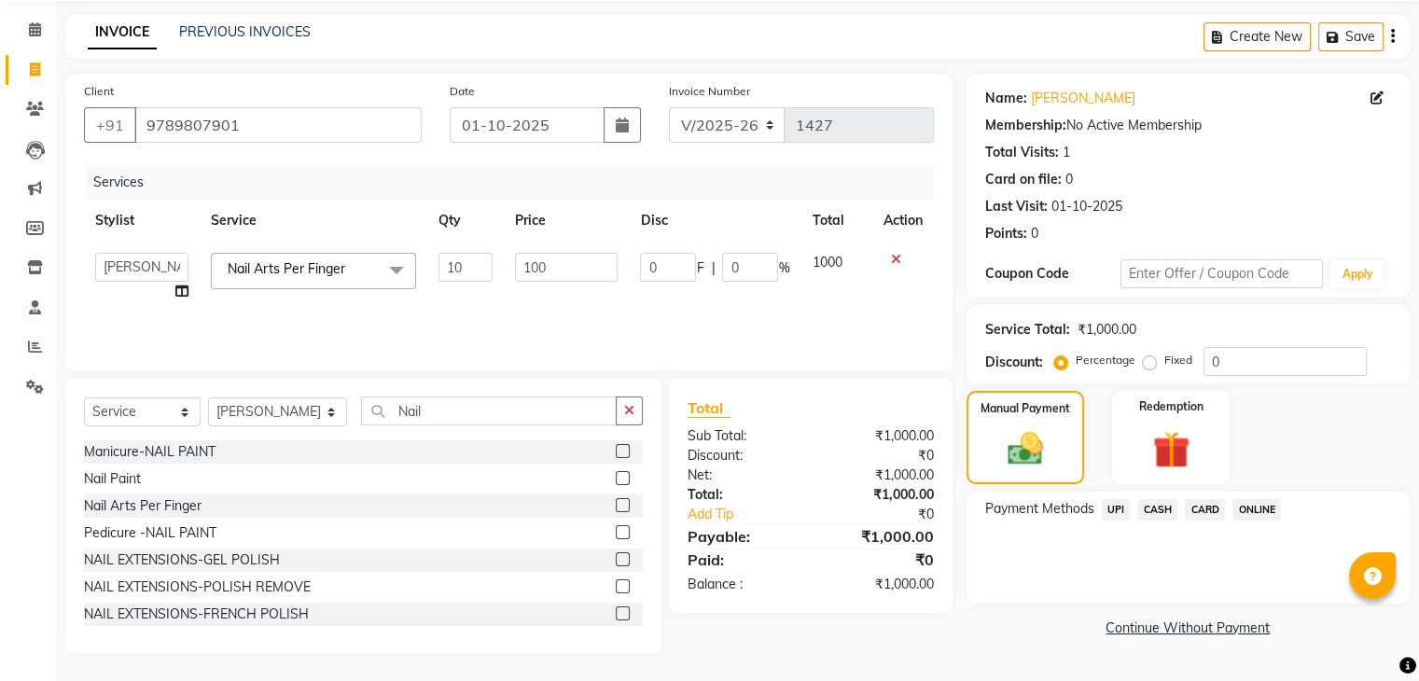
drag, startPoint x: 1248, startPoint y: 510, endPoint x: 1253, endPoint y: 497, distance: 13.9
click at [1250, 505] on span "ONLINE" at bounding box center [1256, 509] width 49 height 21
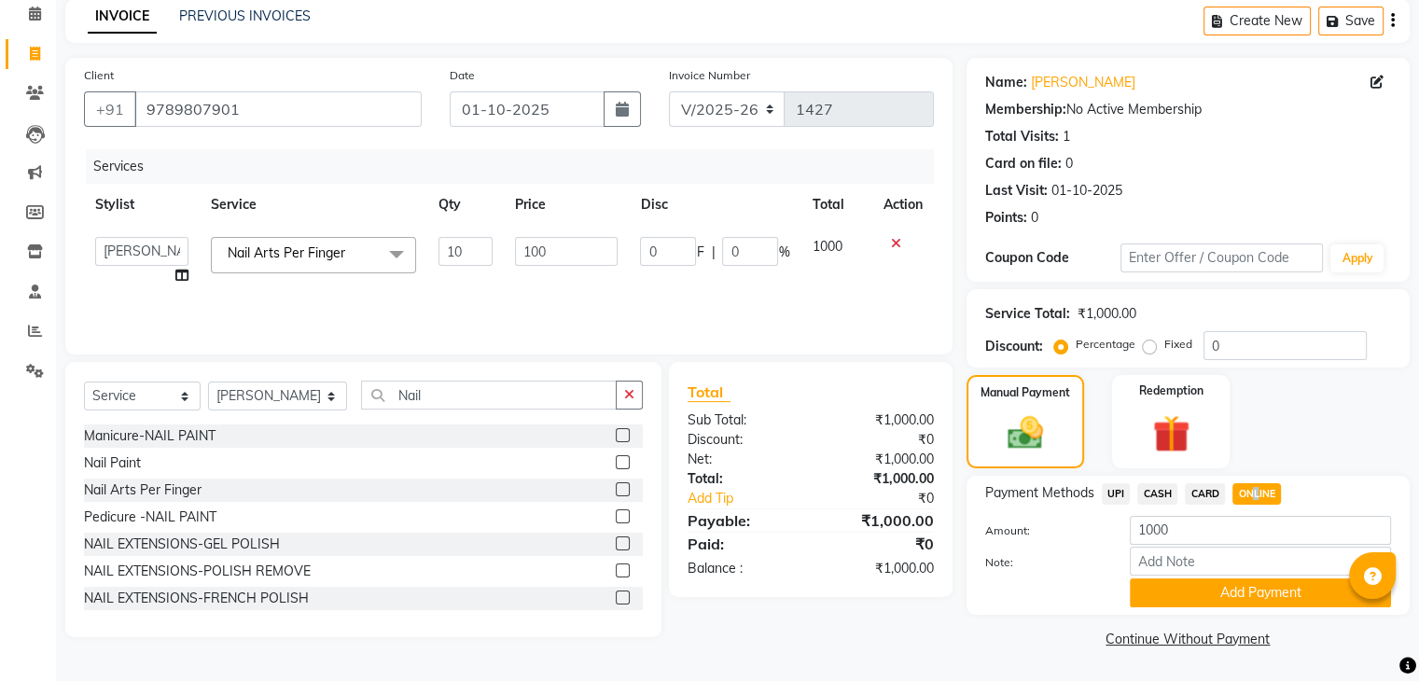
scroll to position [83, 0]
click at [1228, 590] on button "Add Payment" at bounding box center [1260, 592] width 261 height 29
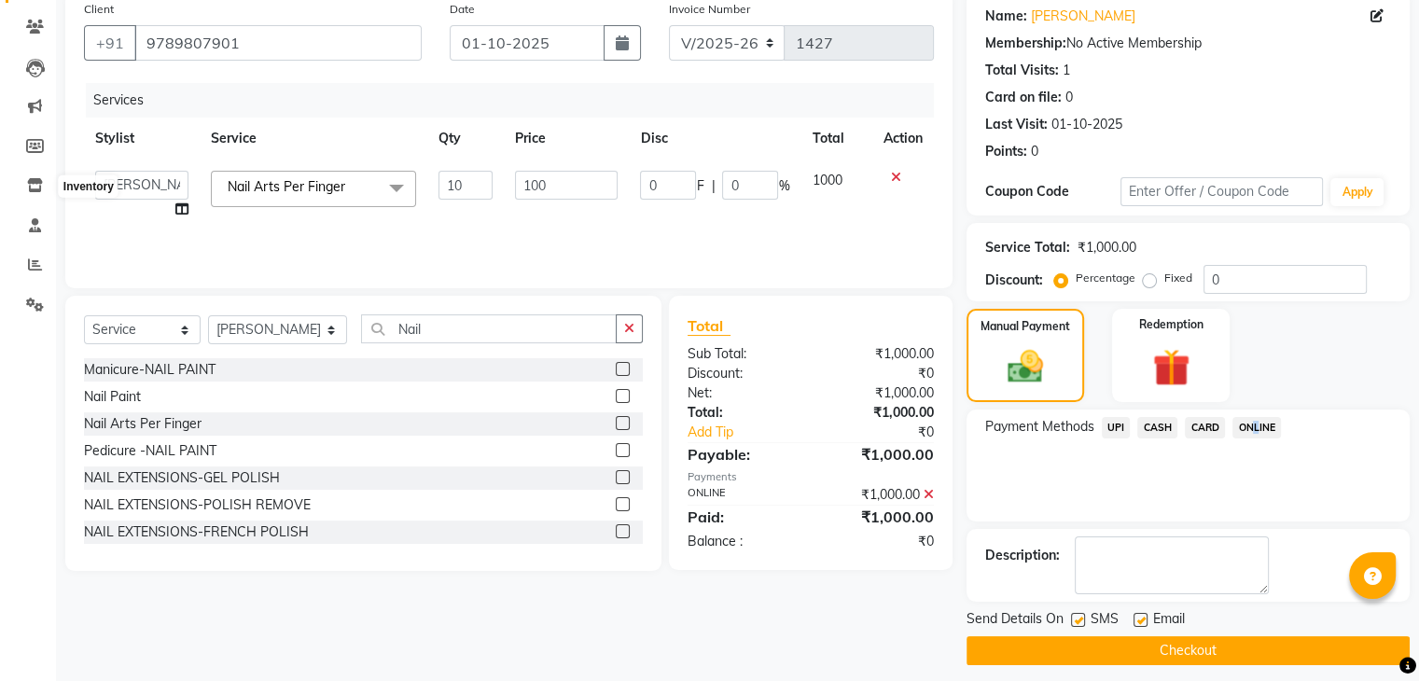
scroll to position [160, 0]
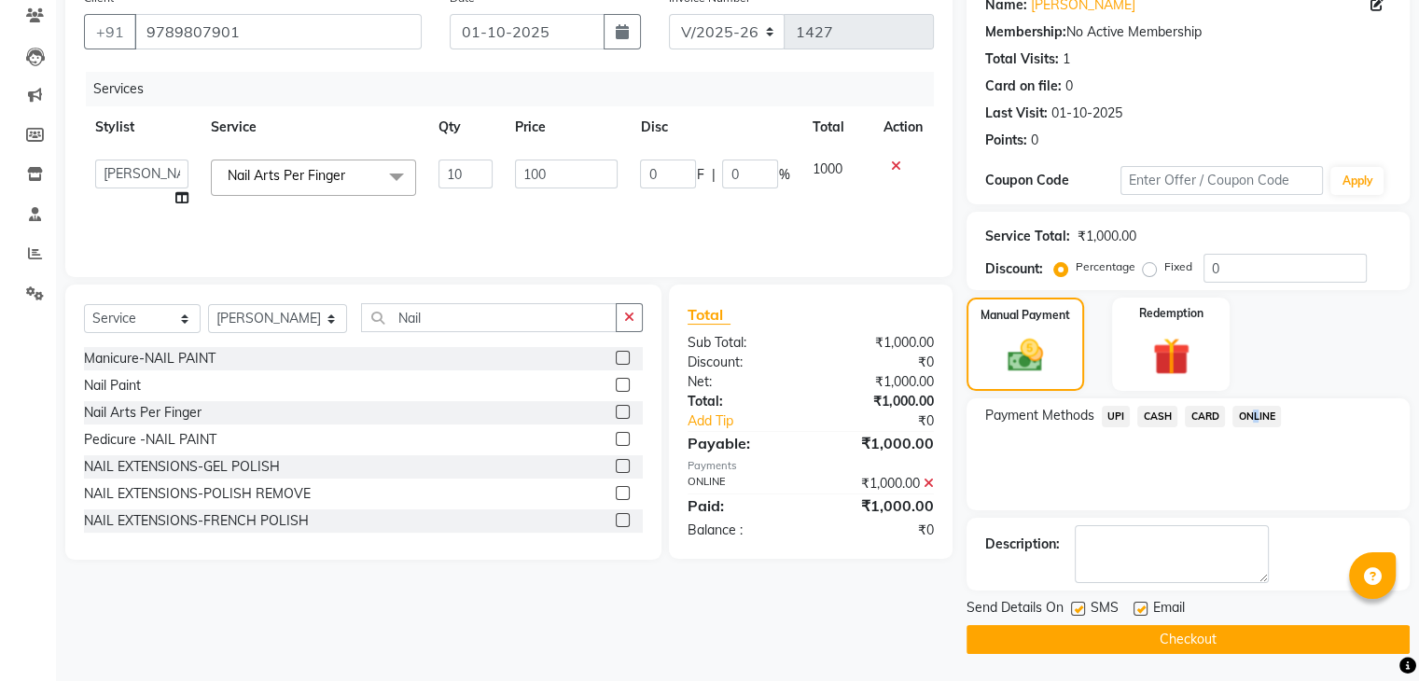
click at [1131, 629] on button "Checkout" at bounding box center [1187, 639] width 443 height 29
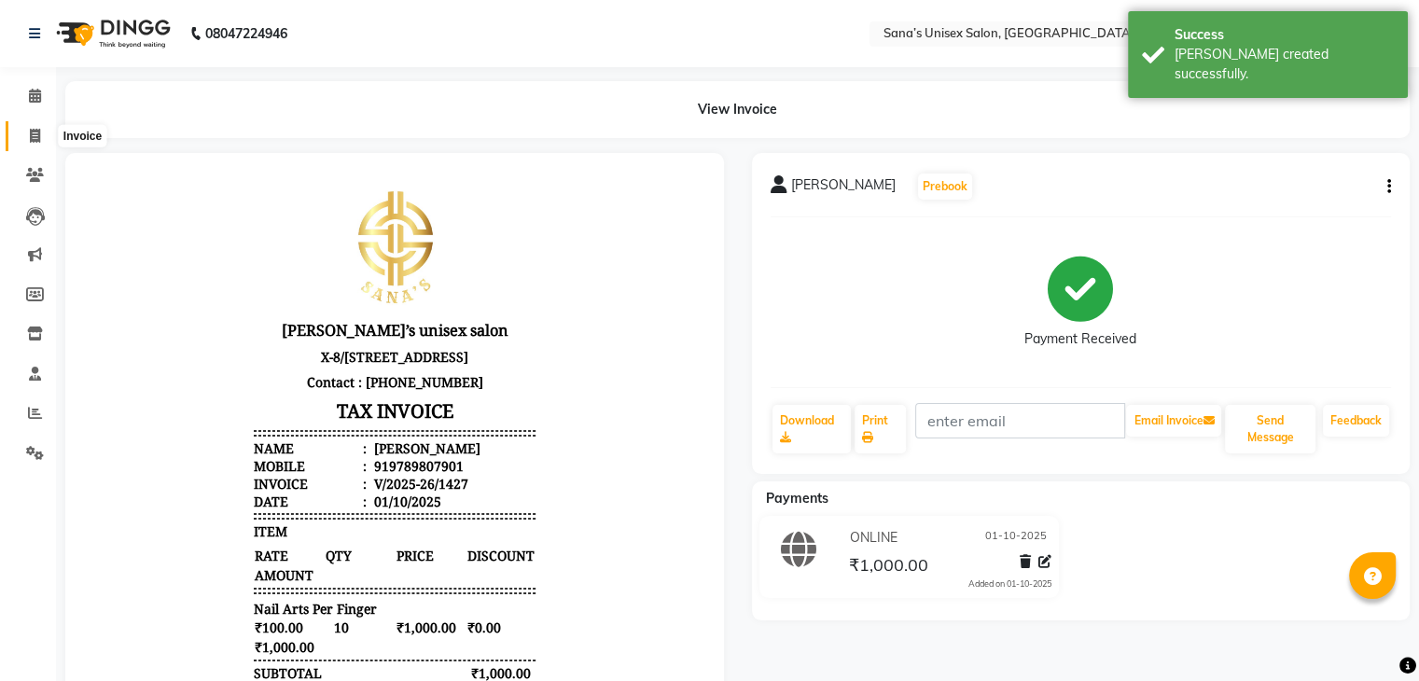
drag, startPoint x: 28, startPoint y: 133, endPoint x: 59, endPoint y: 122, distance: 32.8
click at [29, 135] on span at bounding box center [35, 136] width 33 height 21
select select "service"
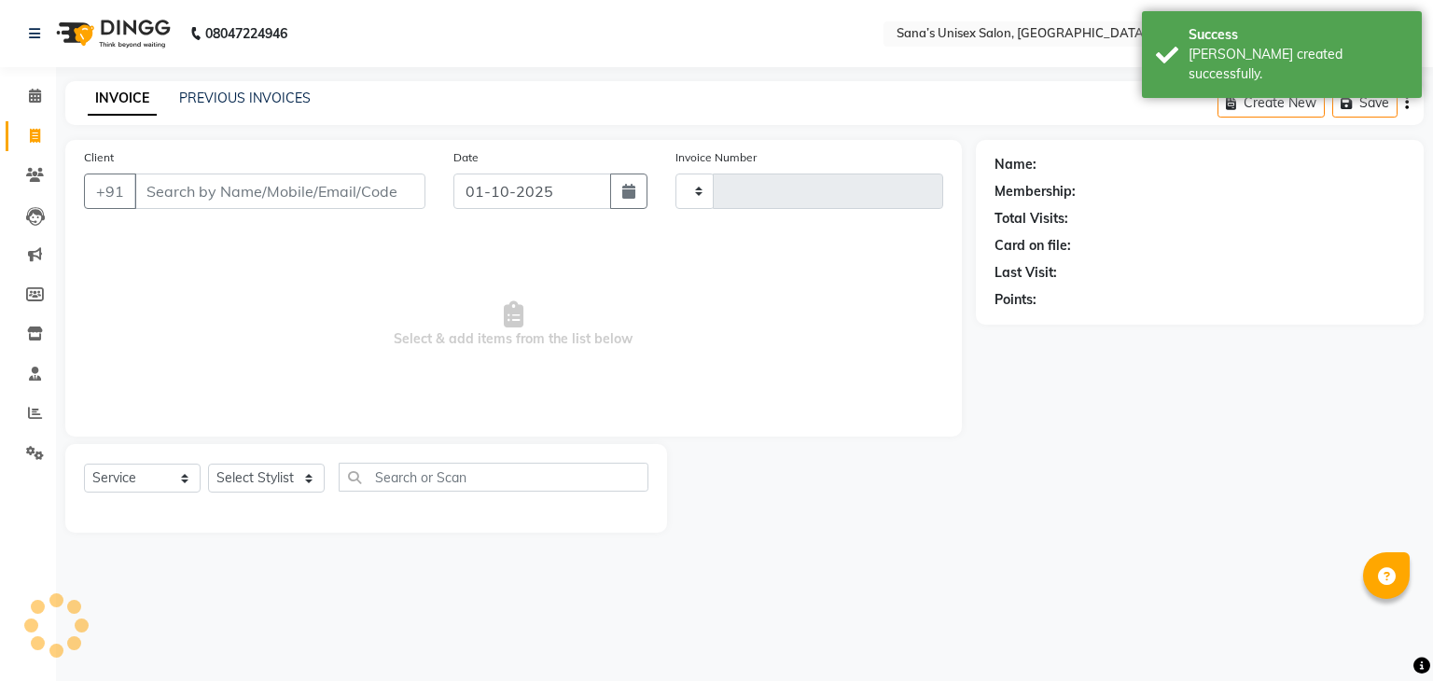
type input "1428"
select select "6091"
click at [258, 101] on link "PREVIOUS INVOICES" at bounding box center [245, 98] width 132 height 17
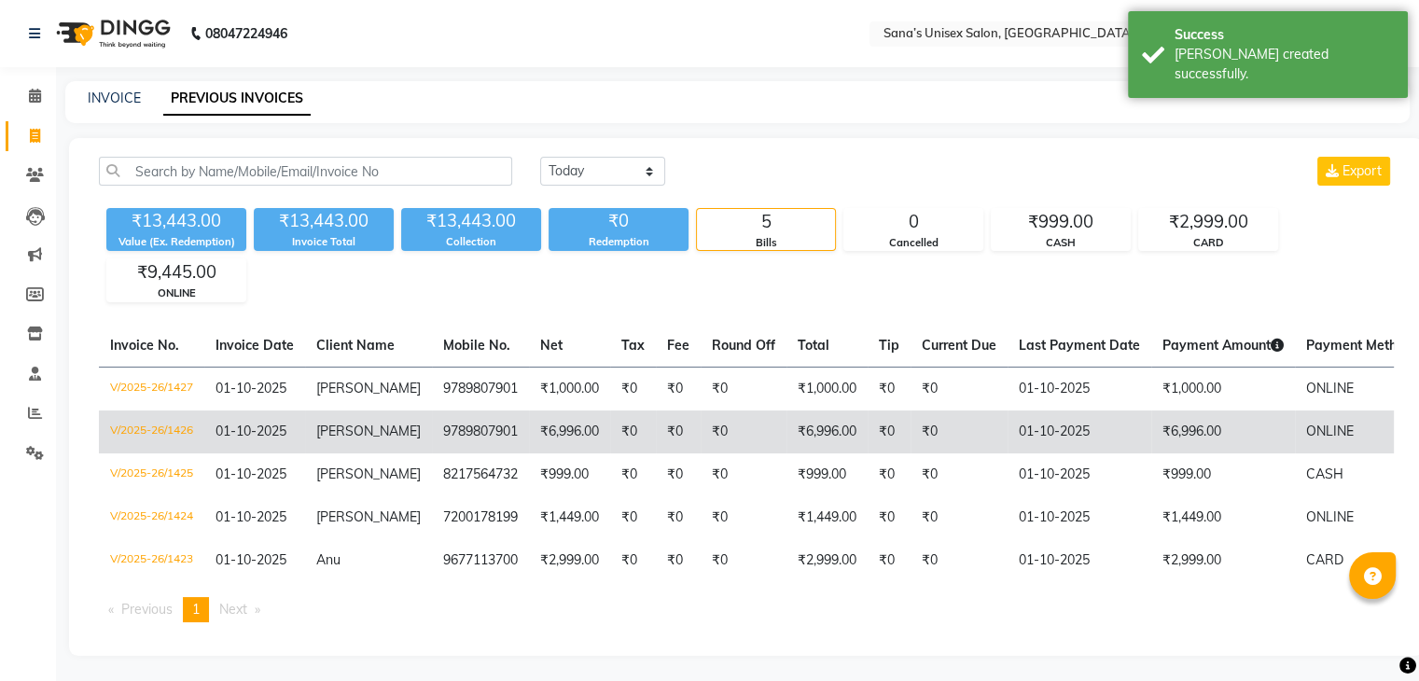
click at [314, 423] on td "Rhea" at bounding box center [368, 431] width 127 height 43
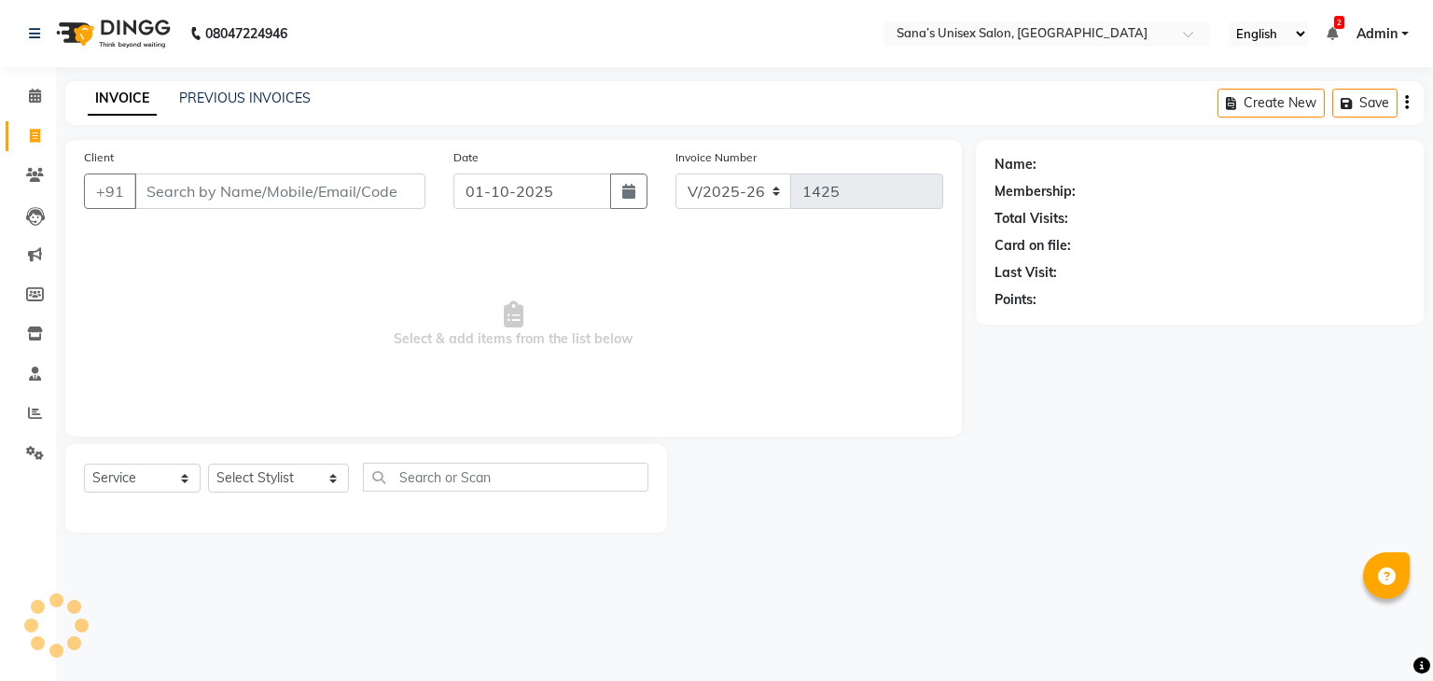
select select "6091"
select select "service"
click at [1336, 26] on span "2" at bounding box center [1339, 22] width 10 height 13
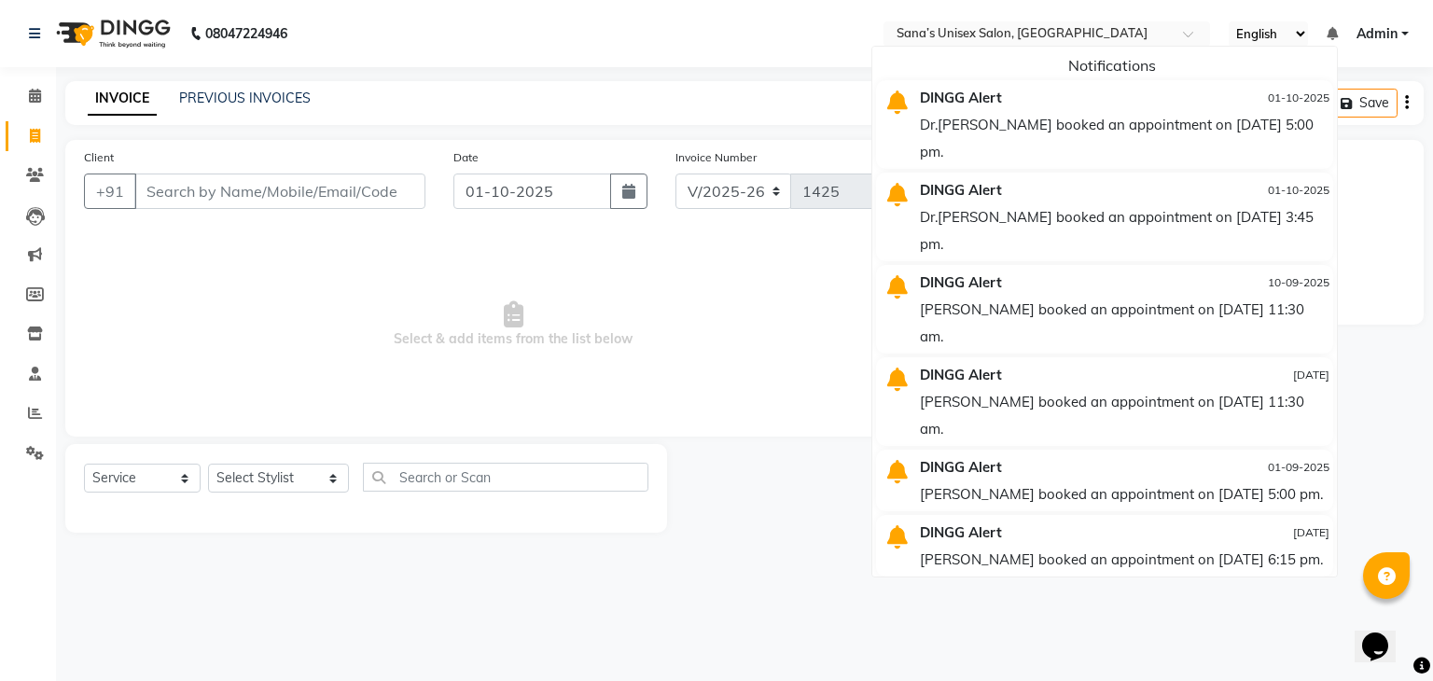
click at [1272, 108] on div "01-10-2025" at bounding box center [1271, 97] width 118 height 27
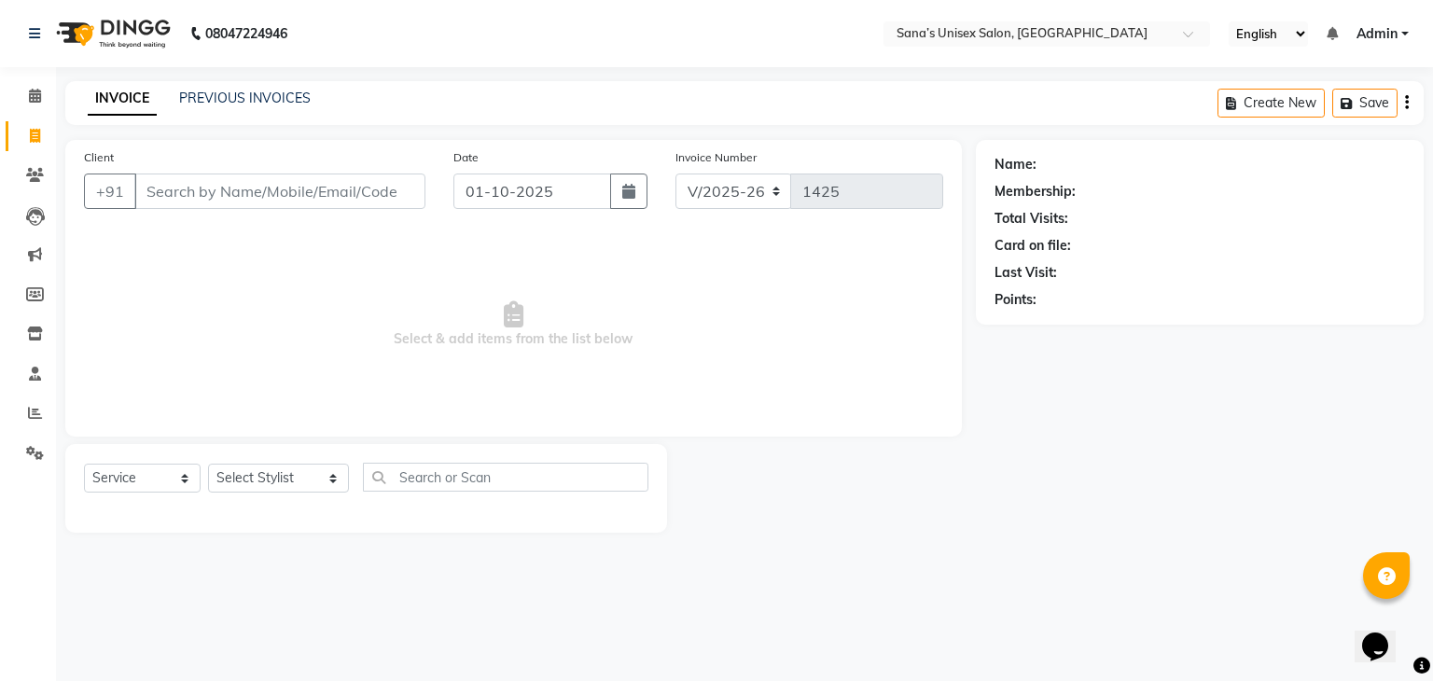
click at [1326, 35] on icon at bounding box center [1331, 33] width 11 height 13
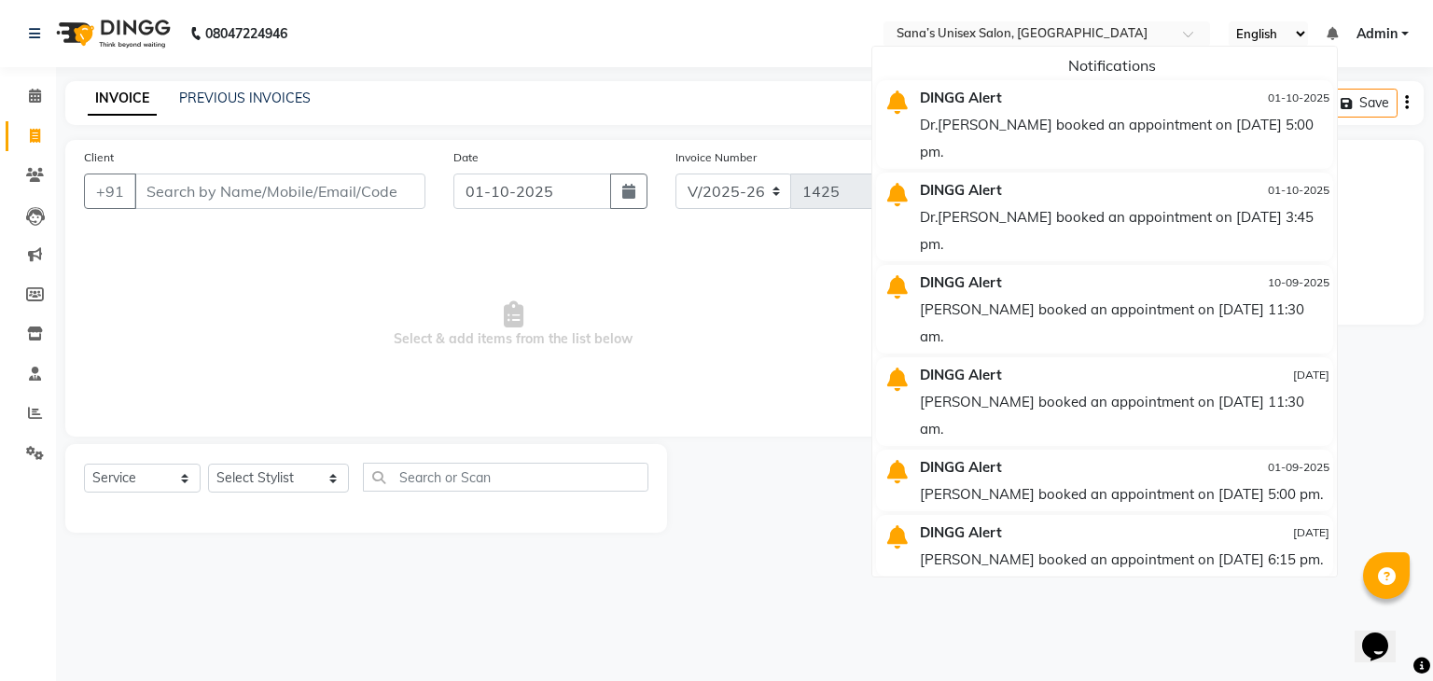
click at [1133, 139] on div "Dr.Sankamitra booked an appointment on 07-10-2025 at 5:00 pm." at bounding box center [1124, 138] width 409 height 54
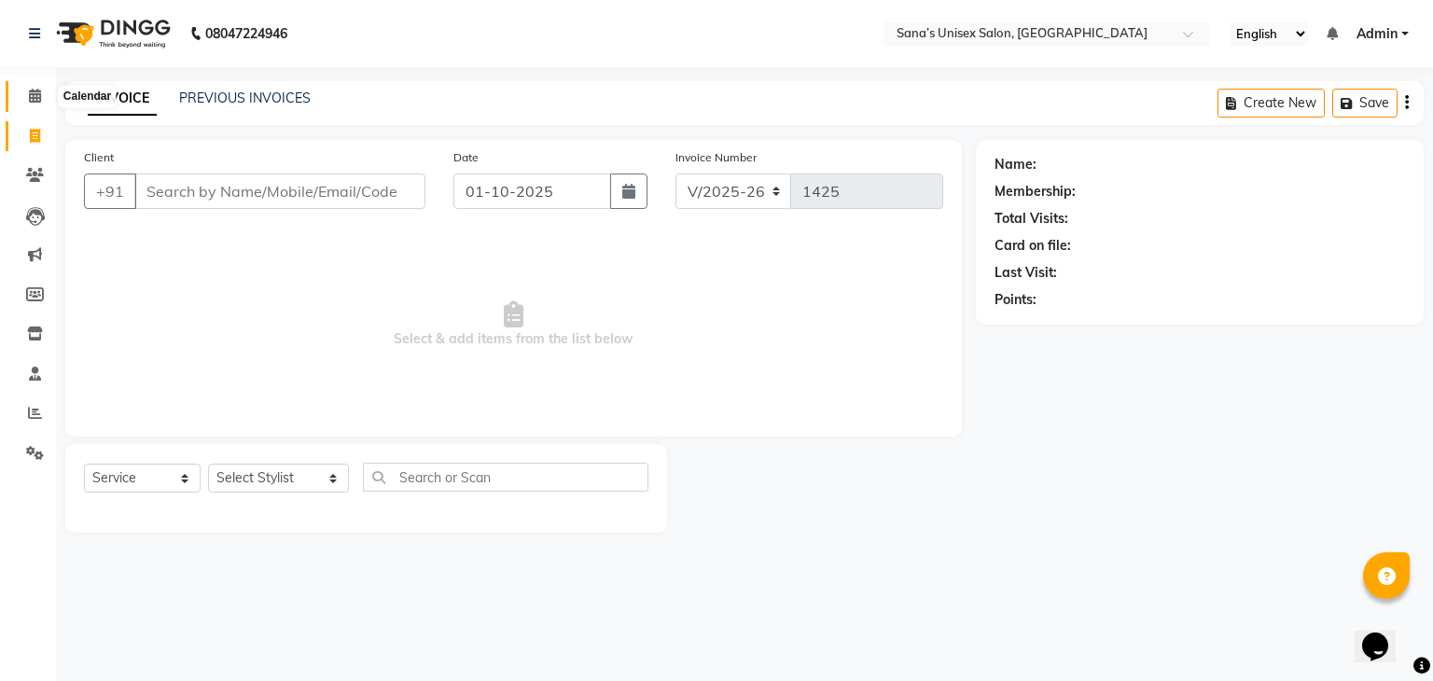
click at [33, 99] on icon at bounding box center [35, 96] width 12 height 14
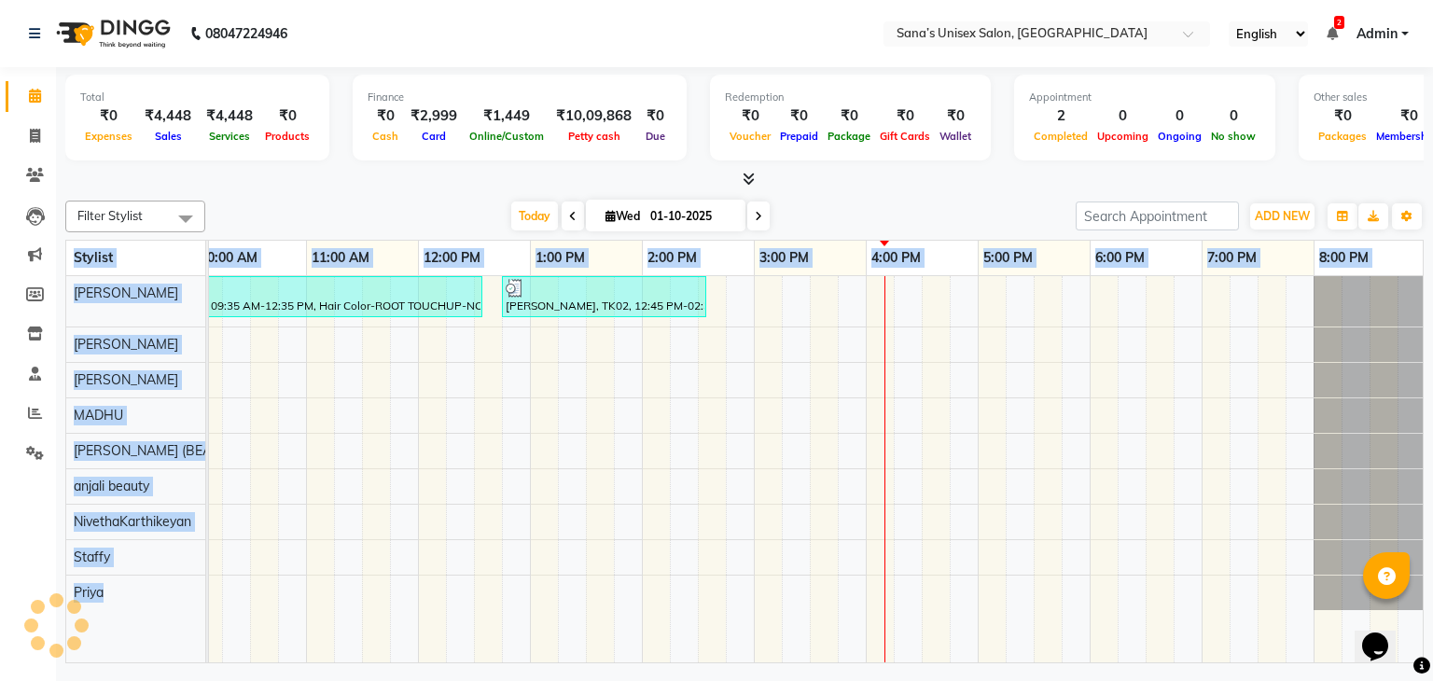
scroll to position [0, 241]
drag, startPoint x: 1432, startPoint y: 312, endPoint x: 923, endPoint y: 482, distance: 536.2
click at [923, 482] on div "Total ₹0 Expenses ₹4,448 Sales ₹4,448 Services ₹0 Products Finance ₹0 Cash ₹2,9…" at bounding box center [744, 367] width 1377 height 601
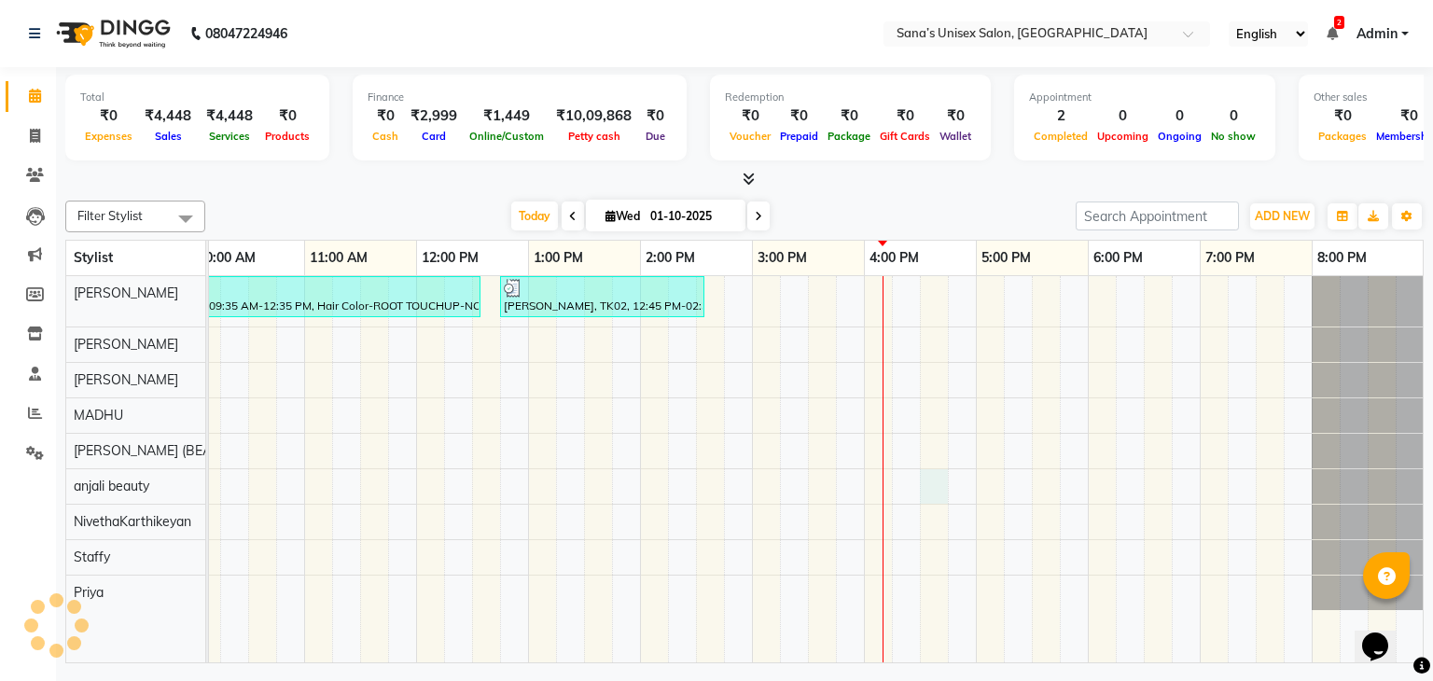
click at [923, 482] on div "Anu, TK01, 09:35 AM-12:35 PM, Hair Color-ROOT TOUCHUP-NON AMMONIA,Pedicure -SPA…" at bounding box center [695, 469] width 1455 height 387
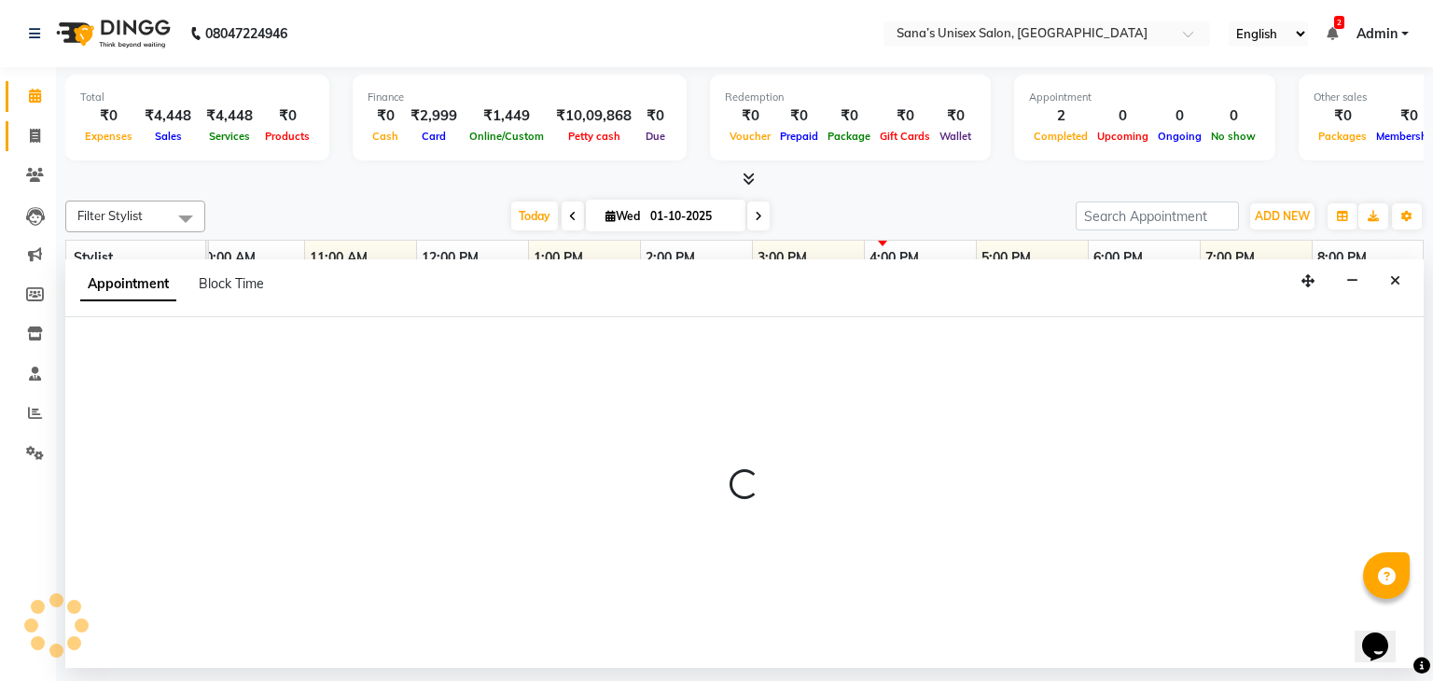
select select "73956"
select select "990"
select select "tentative"
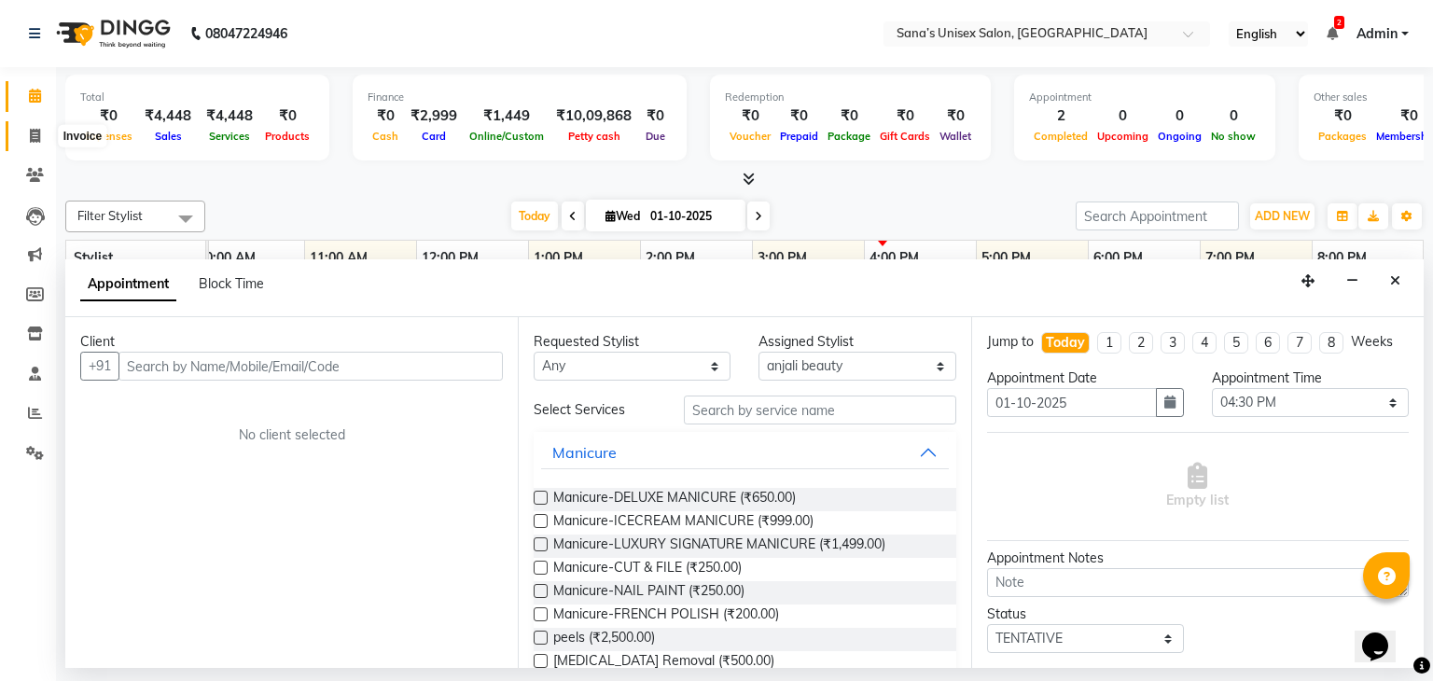
click at [35, 138] on icon at bounding box center [35, 136] width 10 height 14
select select "6091"
select select "service"
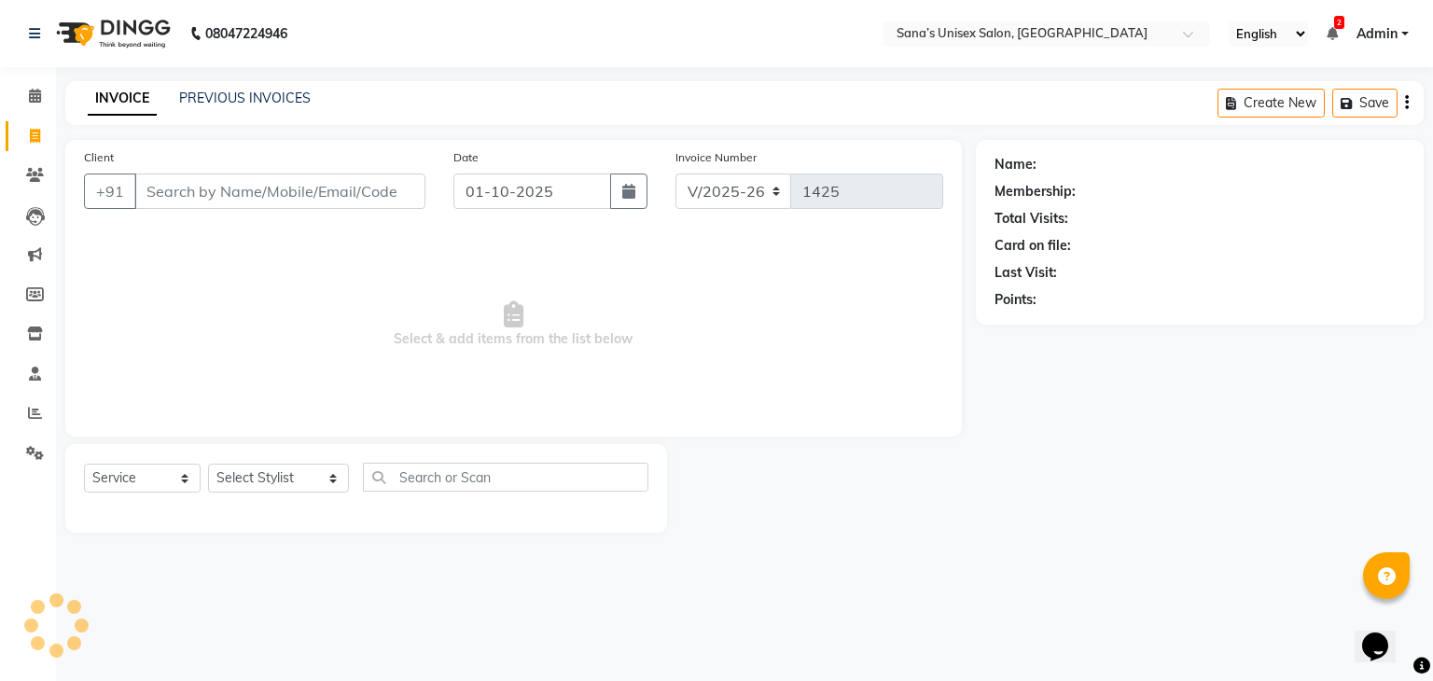
click at [1323, 40] on ul "English ENGLISH Español العربية मराठी हिंदी ગુજરાતી தமிழ் 中文 2 Notifications DI…" at bounding box center [1318, 33] width 199 height 25
click at [1327, 36] on icon at bounding box center [1331, 33] width 11 height 13
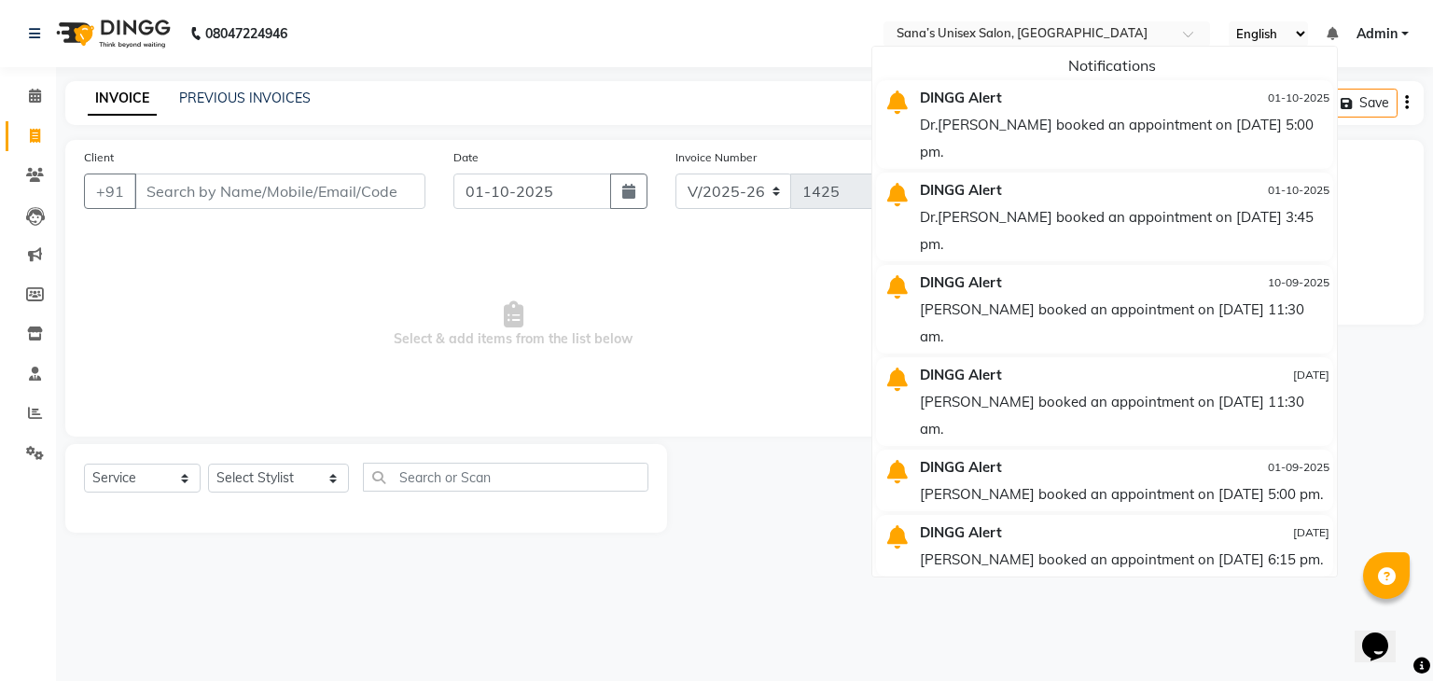
click at [1083, 123] on div "Dr.Sankamitra booked an appointment on 07-10-2025 at 5:00 pm." at bounding box center [1124, 138] width 409 height 54
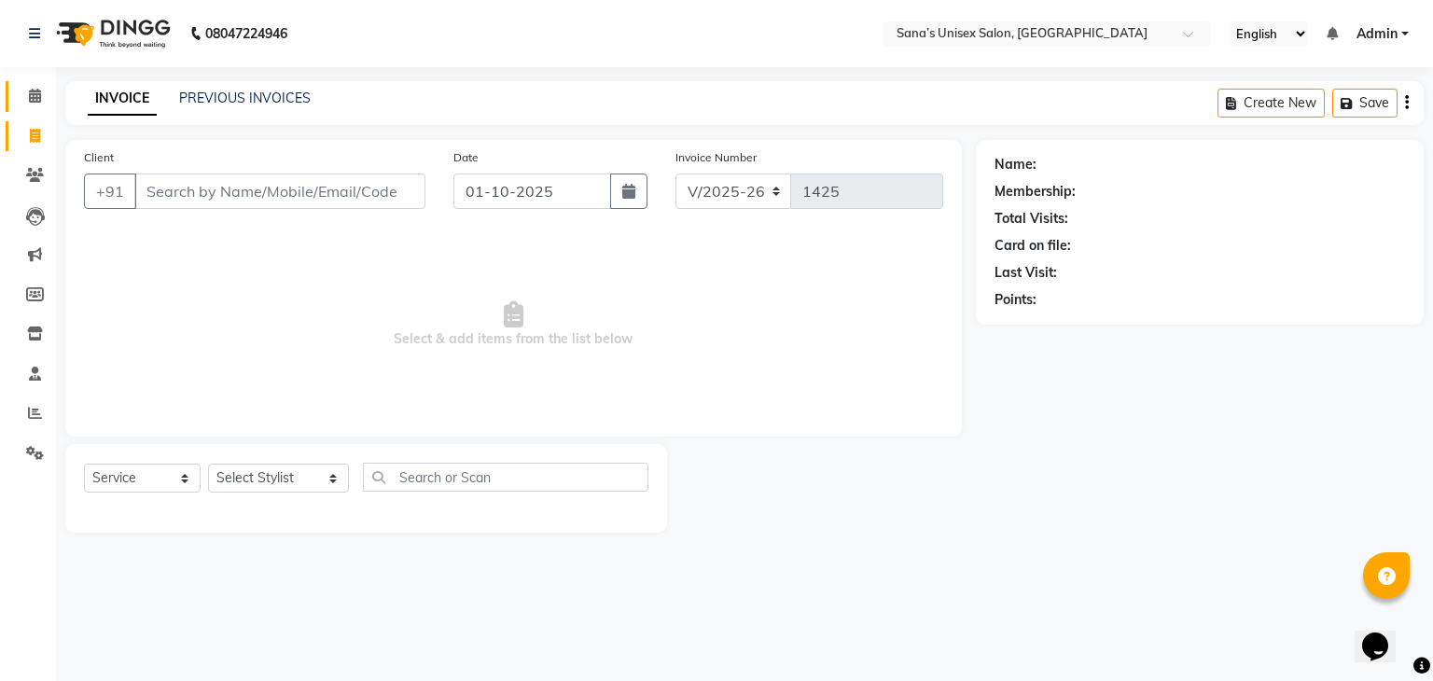
click at [34, 106] on link "Calendar" at bounding box center [28, 96] width 45 height 31
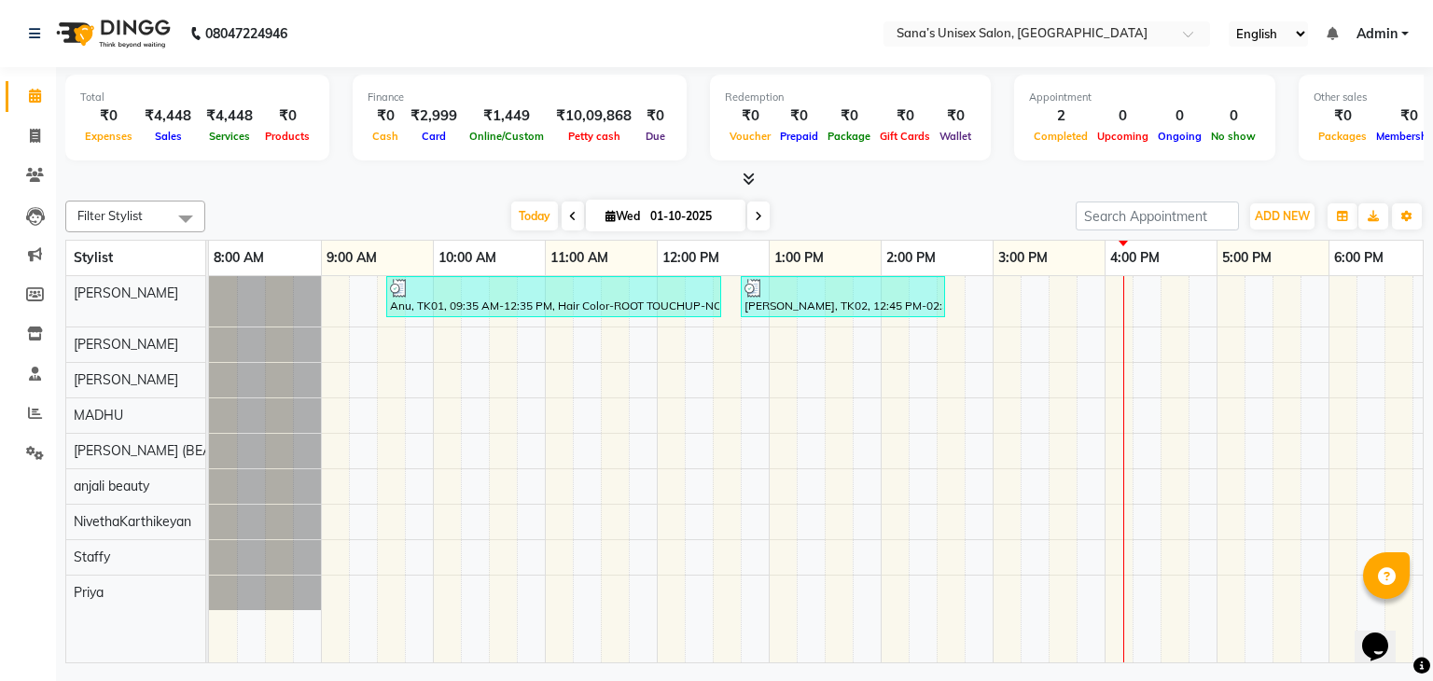
click at [34, 106] on link "Calendar" at bounding box center [28, 96] width 45 height 31
click at [37, 132] on icon at bounding box center [35, 136] width 10 height 14
select select "service"
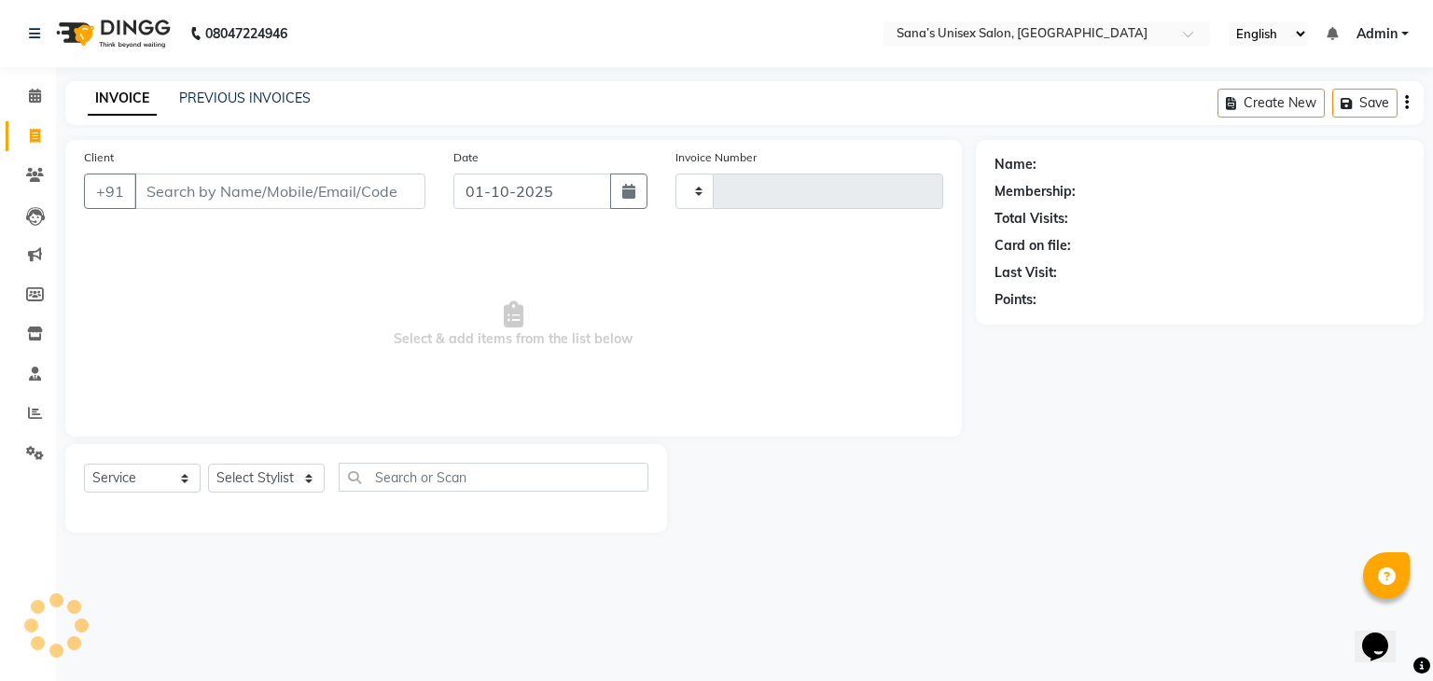
type input "1425"
select select "6091"
select select "service"
click at [275, 482] on select "Select Stylist anjali beauty MADHU [PERSON_NAME] (BEAUTY THERAPIST) [PERSON_NAM…" at bounding box center [278, 478] width 141 height 29
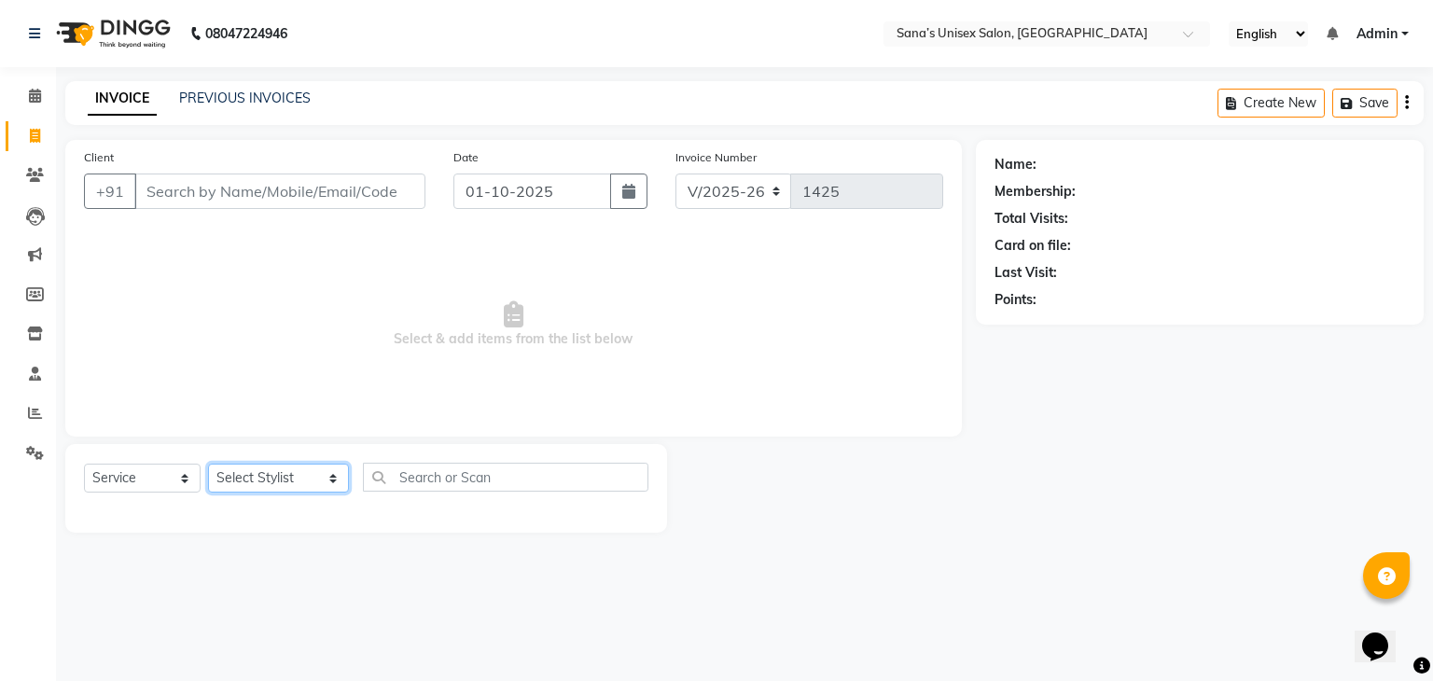
select select "45605"
click at [208, 465] on select "Select Stylist anjali beauty MADHU MUTHU MARI (BEAUTY THERAPIST) NANDHINI Nivet…" at bounding box center [278, 478] width 141 height 29
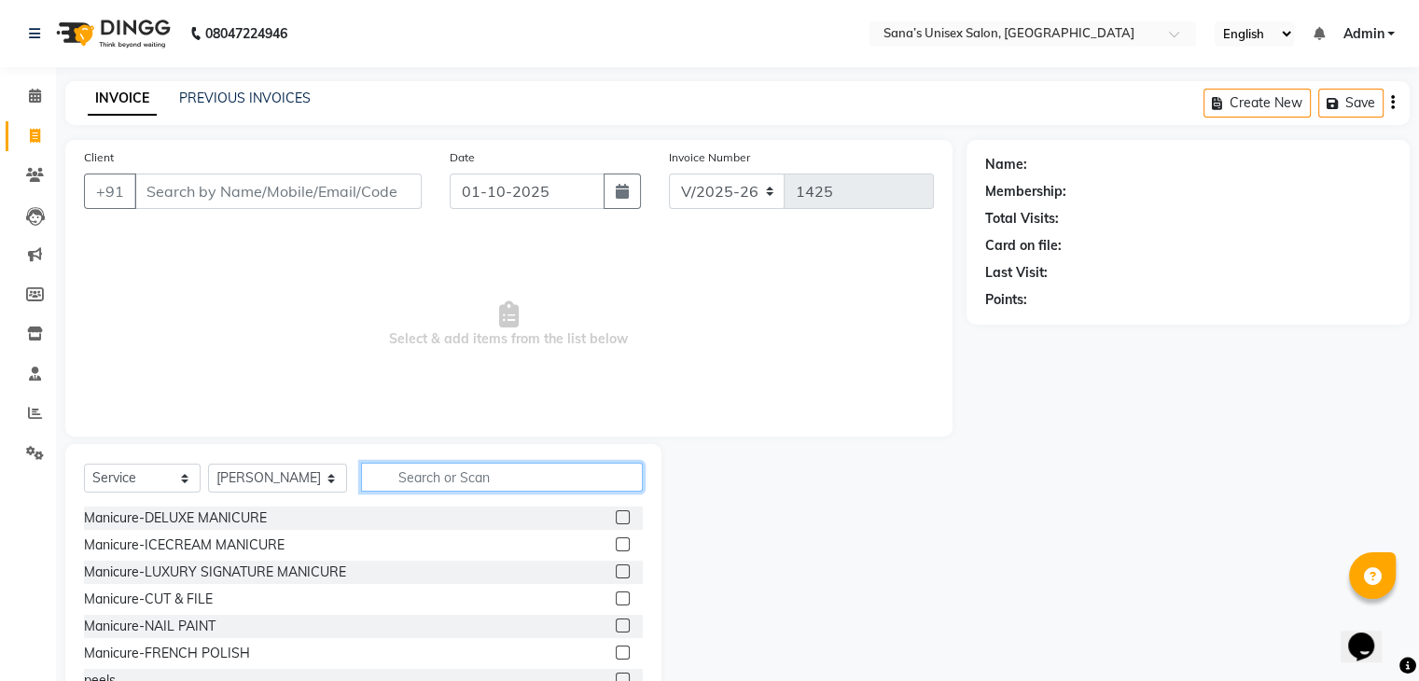
click at [418, 467] on input "text" at bounding box center [501, 477] width 281 height 29
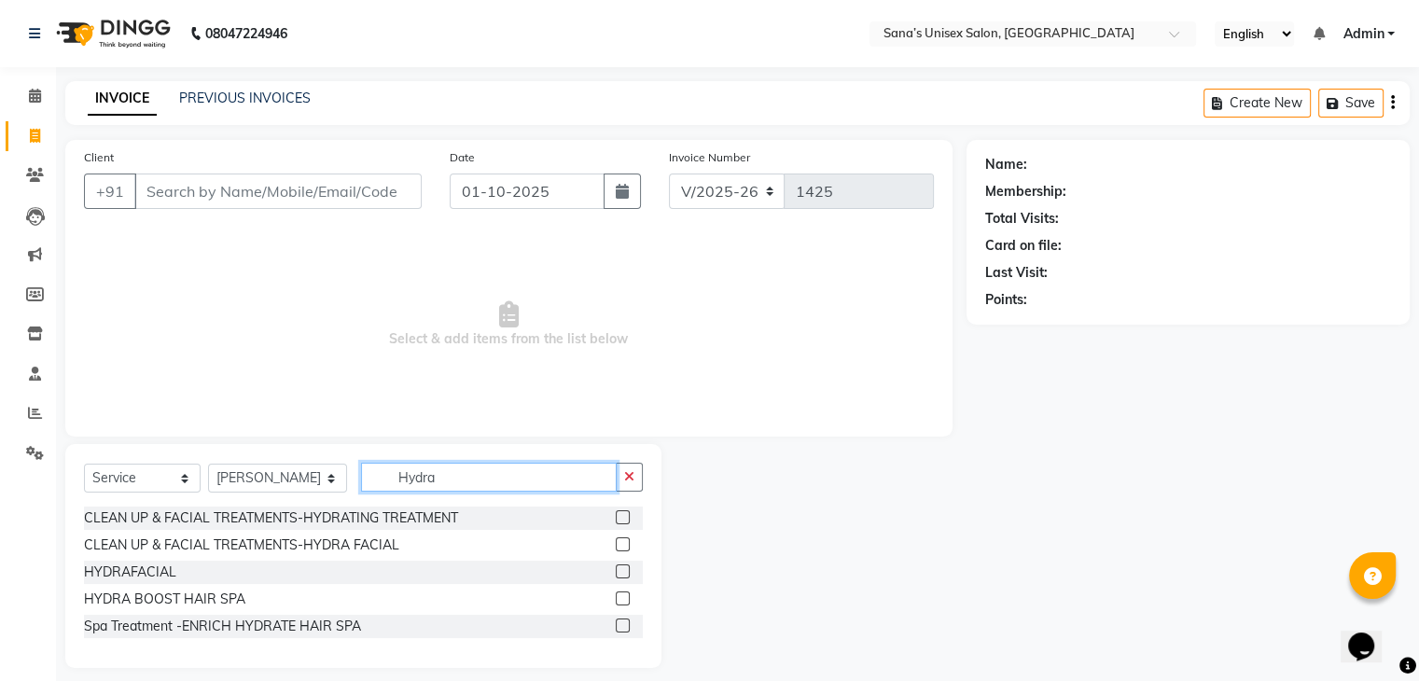
type input "Hydra"
click at [620, 572] on label at bounding box center [623, 571] width 14 height 14
click at [620, 572] on input "checkbox" at bounding box center [622, 572] width 12 height 12
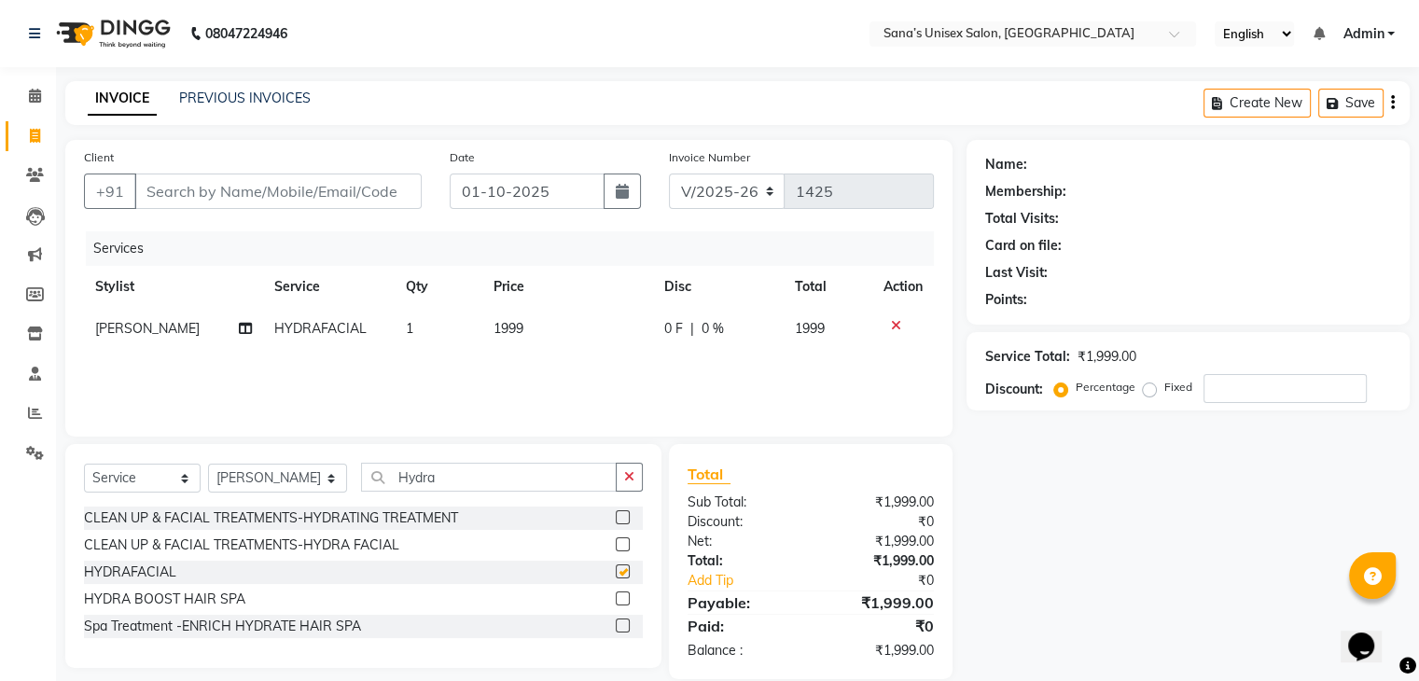
checkbox input "false"
click at [523, 328] on td "1999" at bounding box center [567, 329] width 171 height 42
select select "45605"
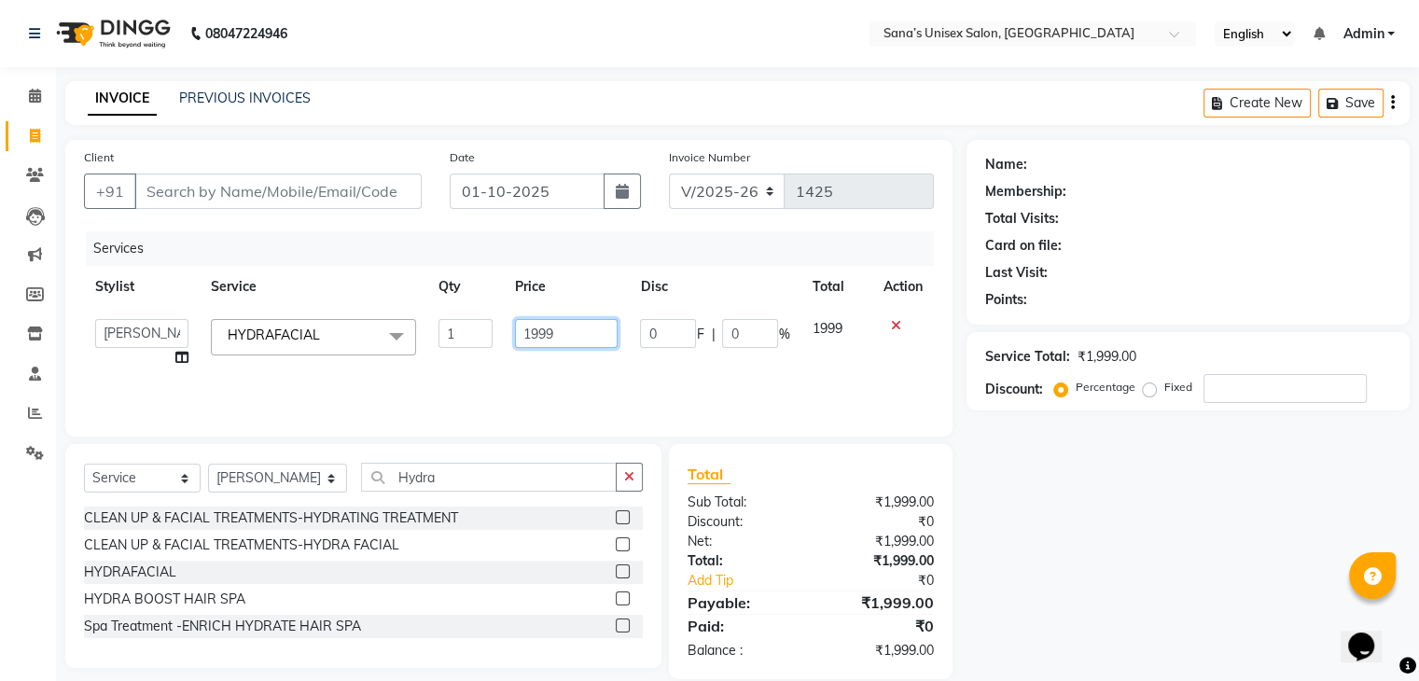
drag, startPoint x: 559, startPoint y: 344, endPoint x: 486, endPoint y: 338, distance: 73.0
click at [485, 343] on tr "anjali beauty MADHU MUTHU MARI (BEAUTY THERAPIST) NANDHINI NivethaKarthikeyan P…" at bounding box center [509, 343] width 850 height 71
type input "999"
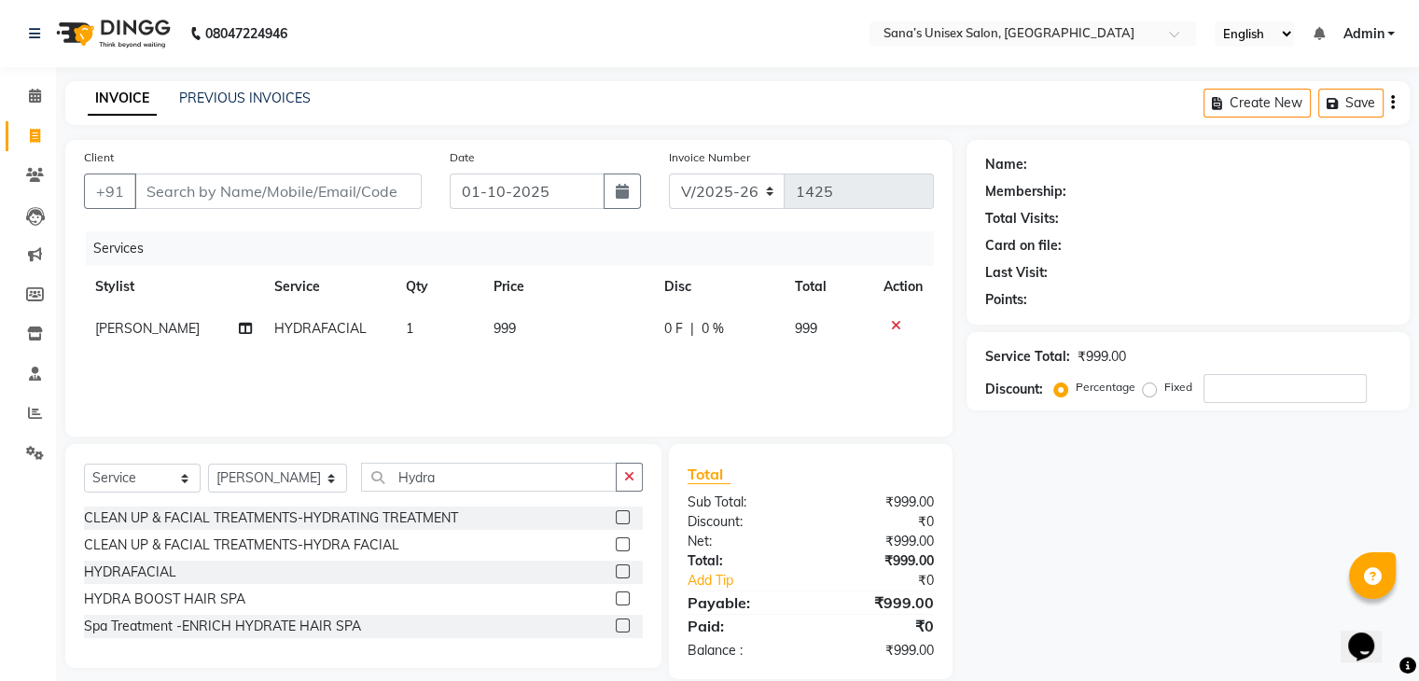
drag, startPoint x: 530, startPoint y: 375, endPoint x: 534, endPoint y: 393, distance: 18.3
click at [530, 380] on div "Services Stylist Service Qty Price Disc Total Action NANDHINI HYDRAFACIAL 1 999…" at bounding box center [509, 324] width 850 height 187
click at [240, 332] on icon at bounding box center [245, 328] width 13 height 13
select select "45605"
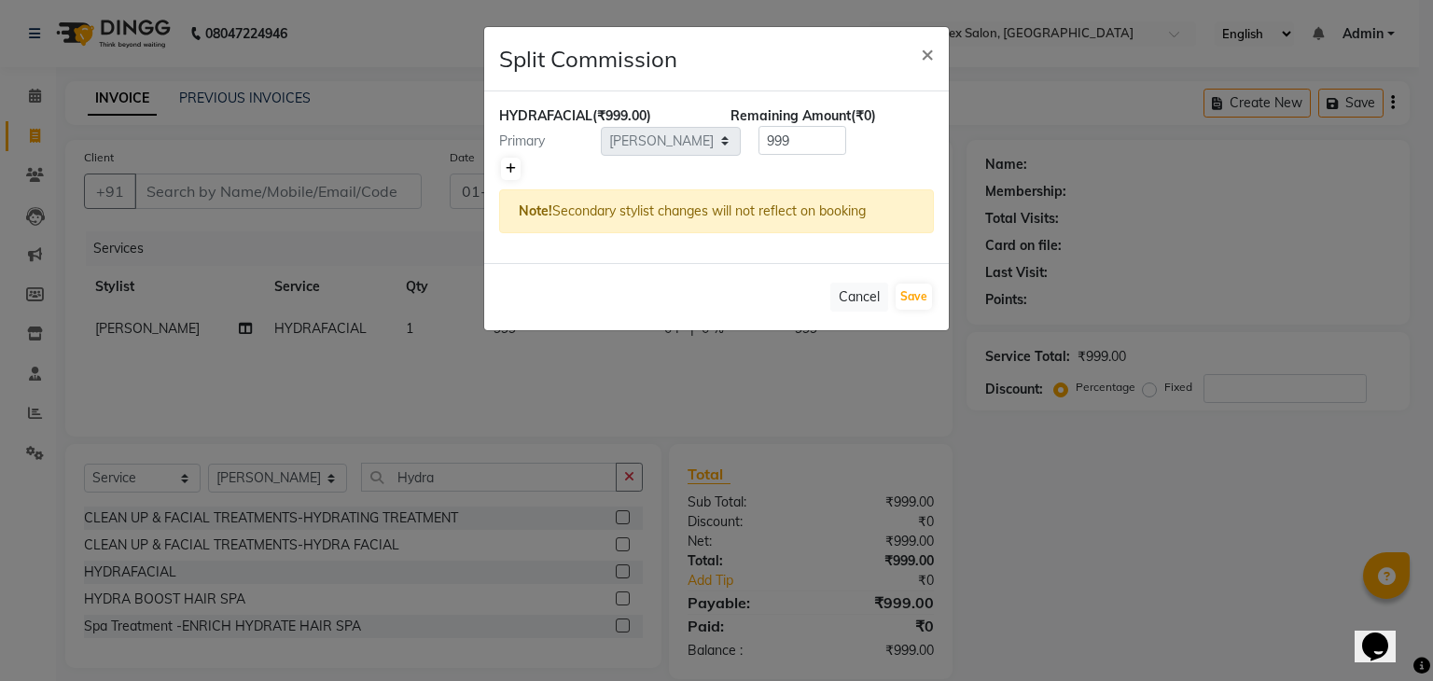
click at [511, 167] on icon at bounding box center [511, 168] width 10 height 11
type input "499.5"
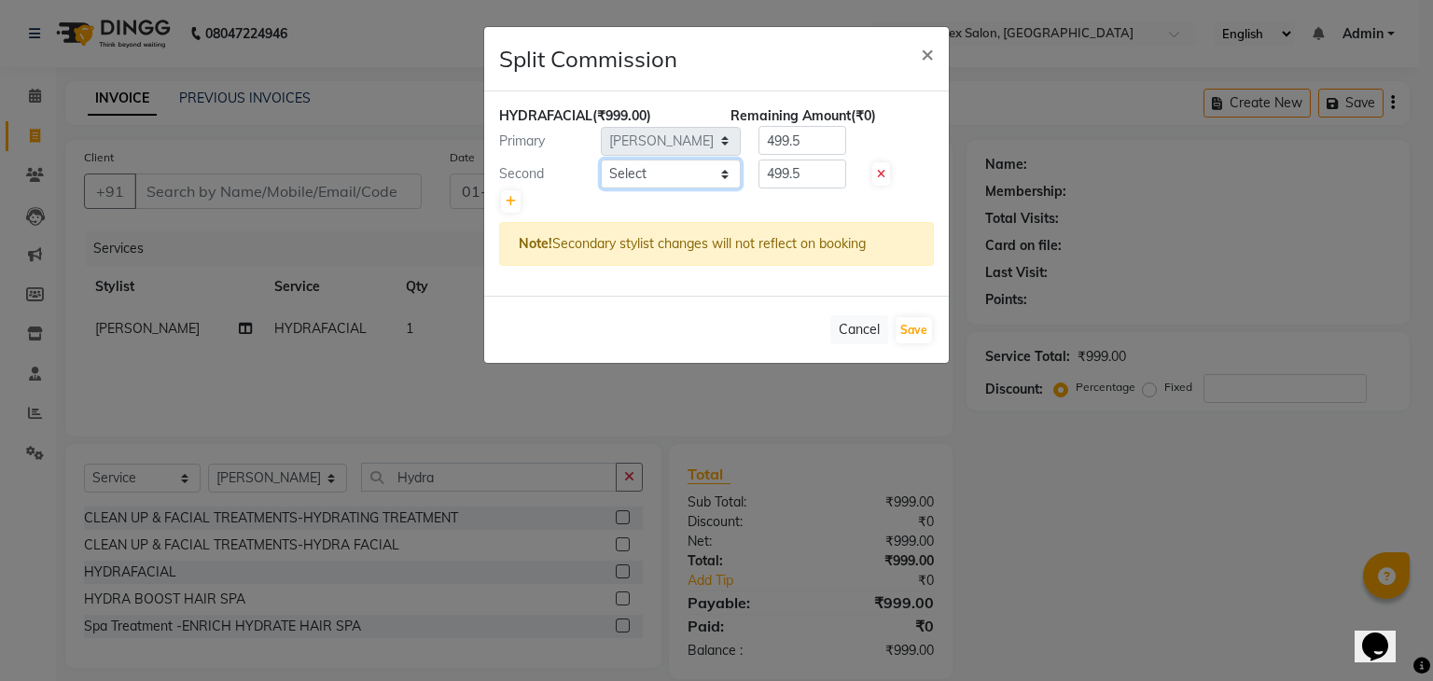
click at [627, 171] on select "Select anjali beauty MADHU MUTHU MARI (BEAUTY THERAPIST) NANDHINI NivethaKarthi…" at bounding box center [671, 174] width 140 height 29
select select "45708"
click at [601, 160] on select "Select anjali beauty MADHU MUTHU MARI (BEAUTY THERAPIST) NANDHINI NivethaKarthi…" at bounding box center [671, 174] width 140 height 29
click at [903, 317] on button "Save" at bounding box center [913, 330] width 36 height 26
select select "Select"
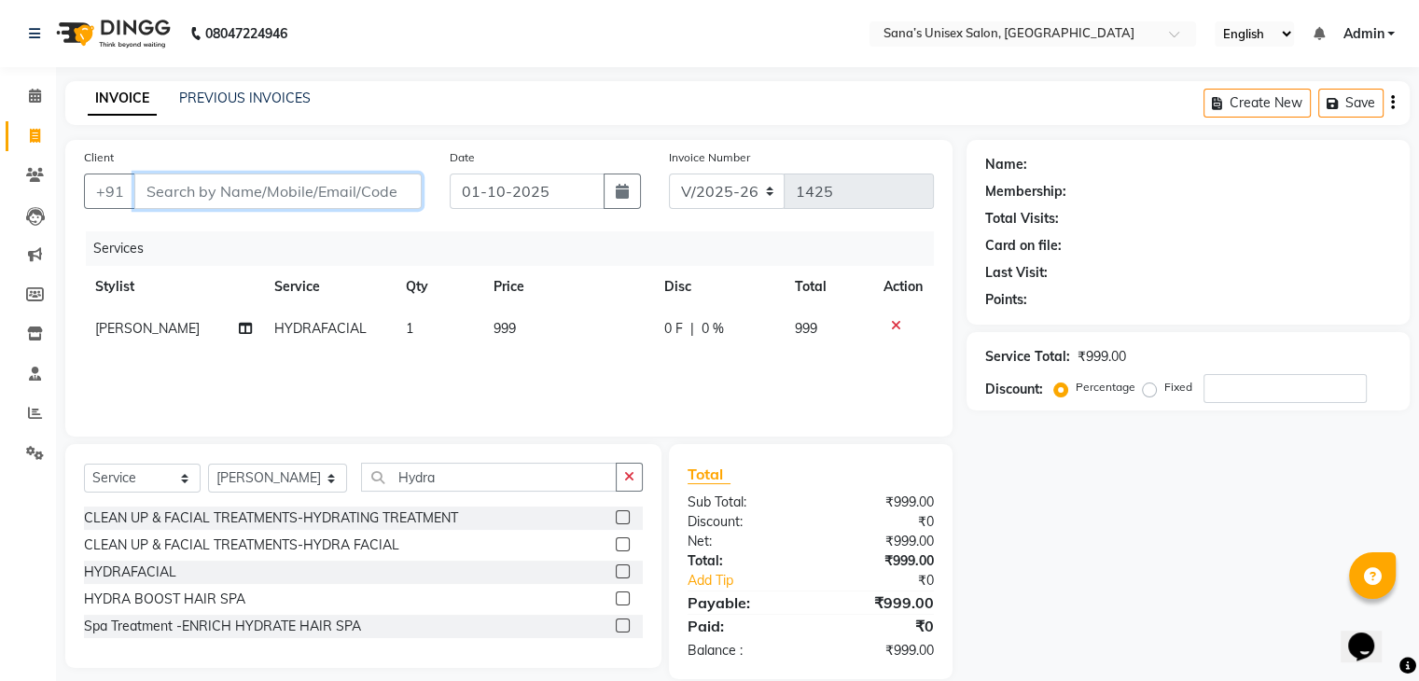
click at [230, 184] on input "Client" at bounding box center [277, 190] width 287 height 35
type input "8"
type input "0"
type input "8217564732"
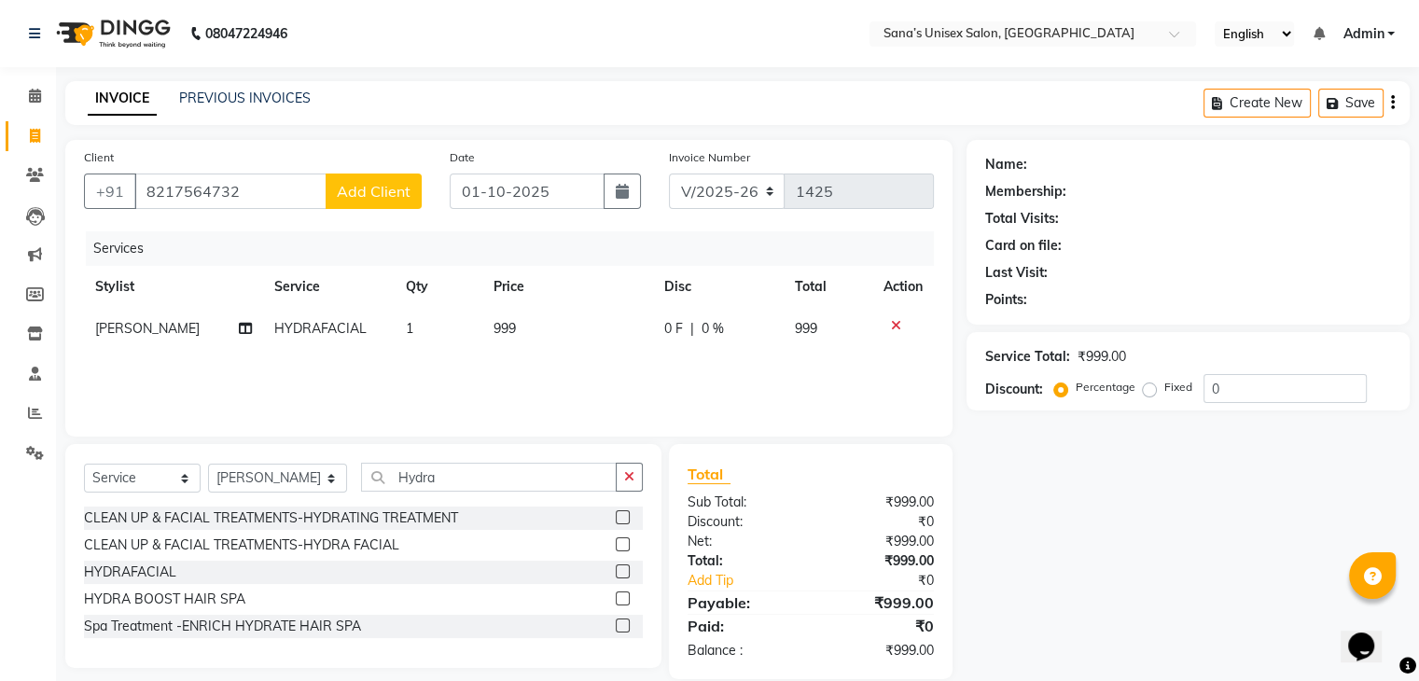
click at [350, 197] on span "Add Client" at bounding box center [374, 191] width 74 height 19
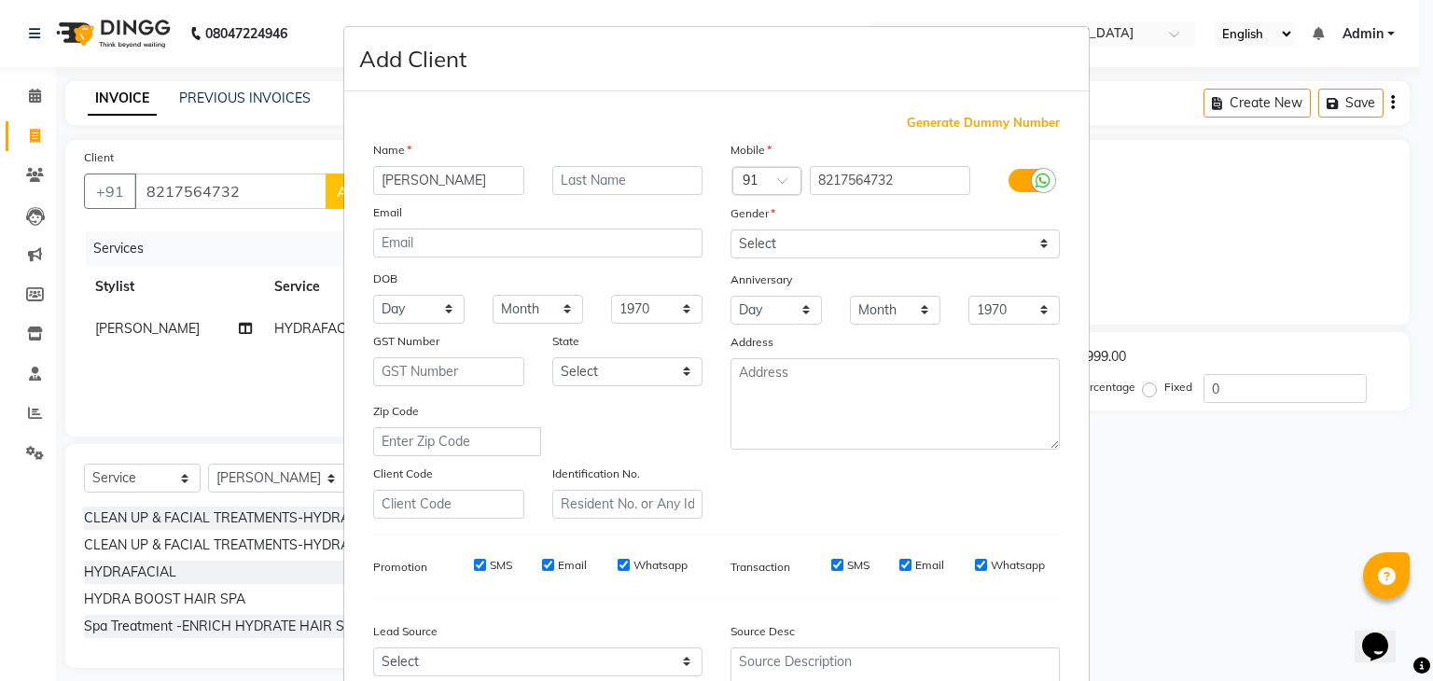
type input "[PERSON_NAME]"
click at [779, 243] on select "Select Male Female Other Prefer Not To Say" at bounding box center [894, 243] width 329 height 29
select select "male"
click at [730, 230] on select "Select Male Female Other Prefer Not To Say" at bounding box center [894, 243] width 329 height 29
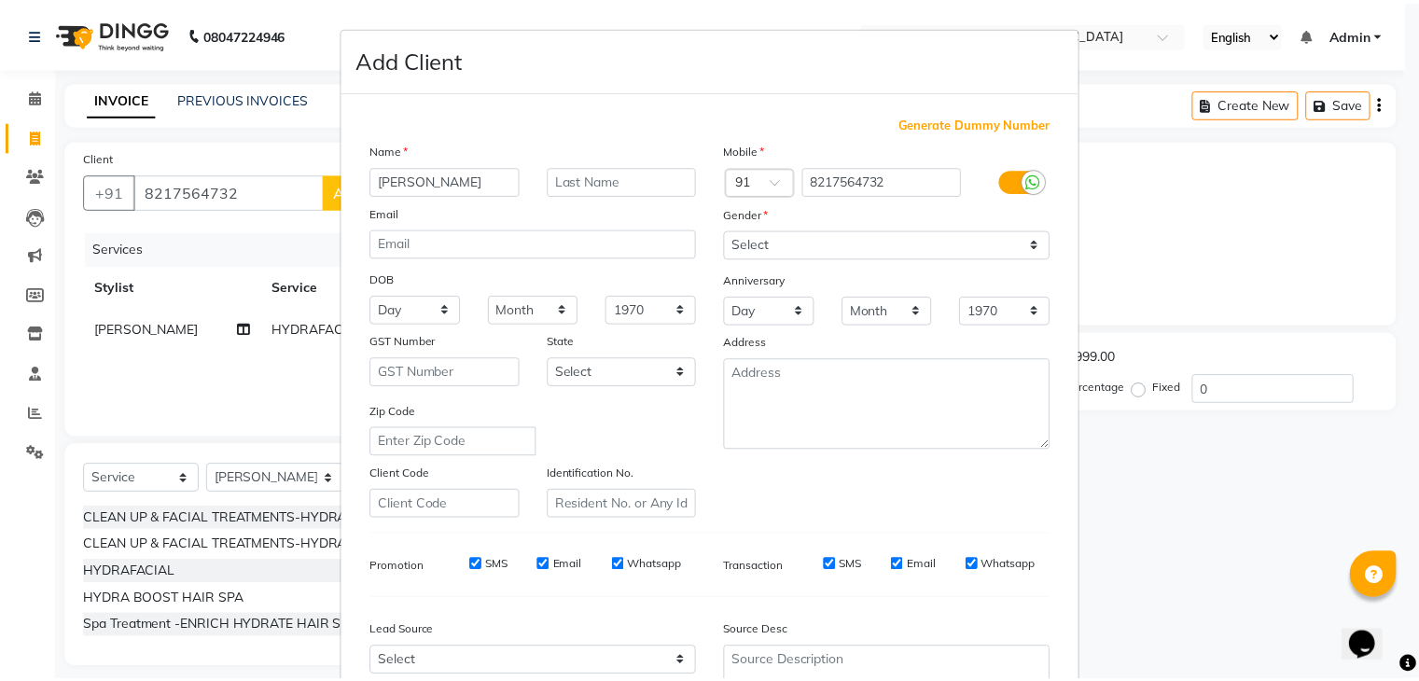
scroll to position [189, 0]
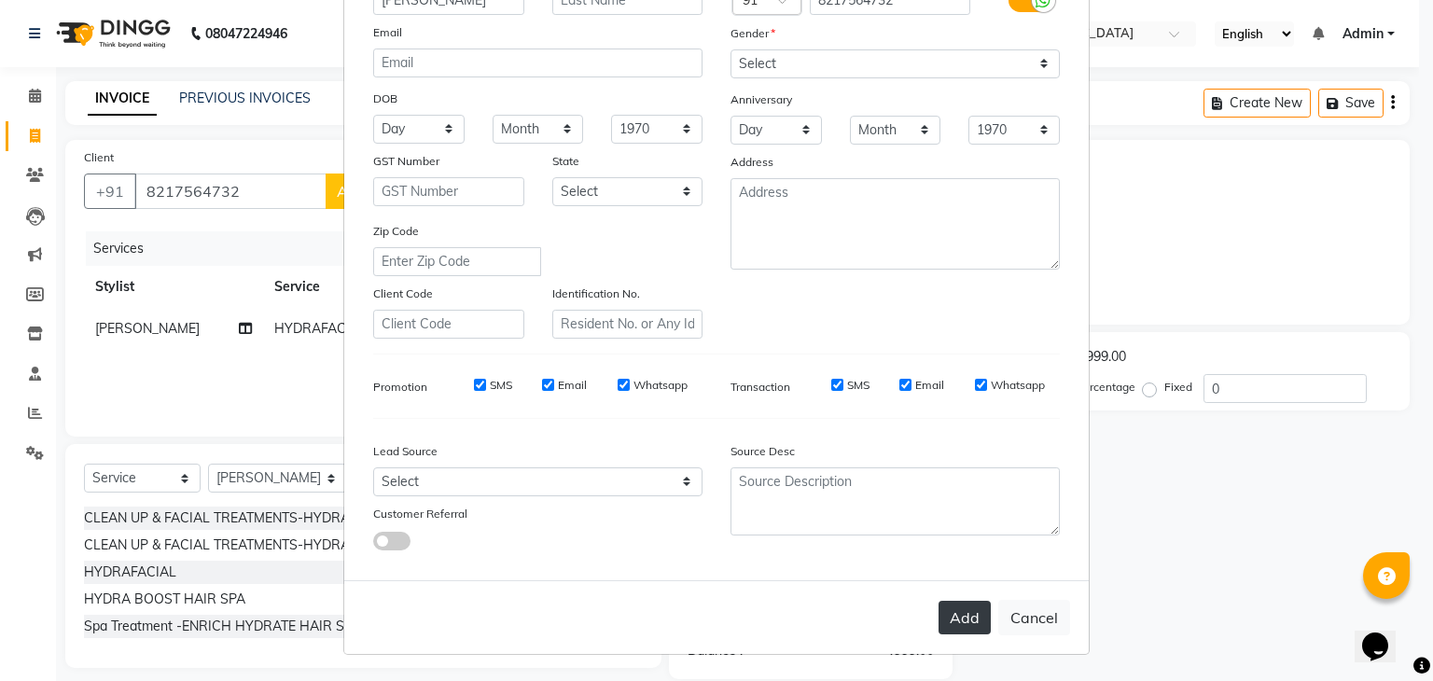
click at [959, 628] on button "Add" at bounding box center [964, 618] width 52 height 34
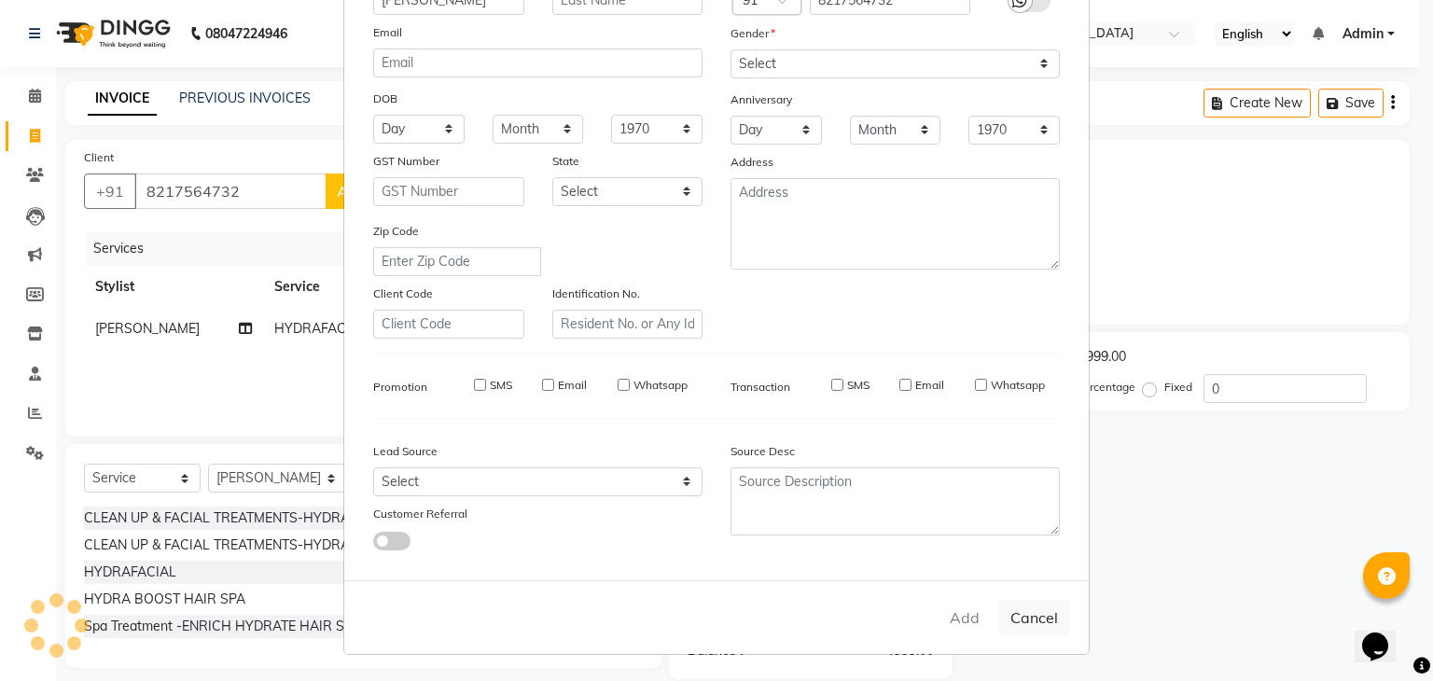
select select
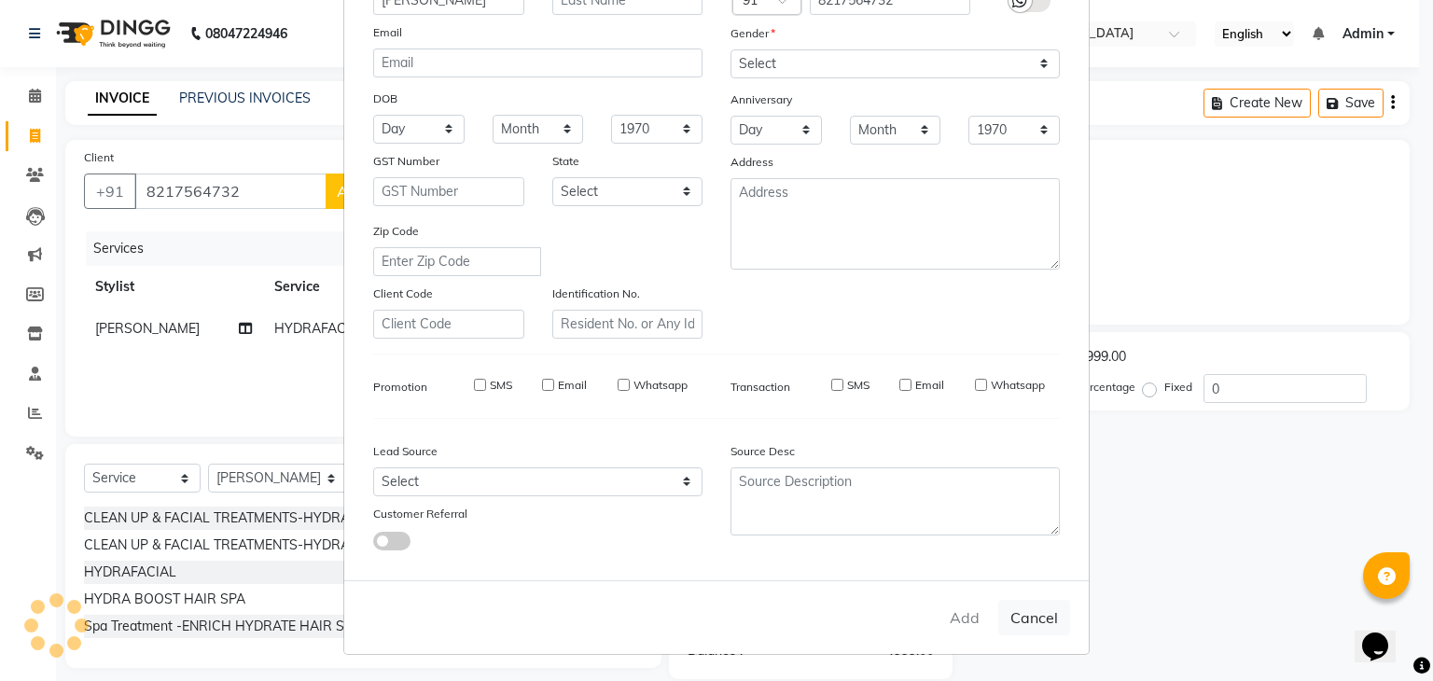
select select
checkbox input "false"
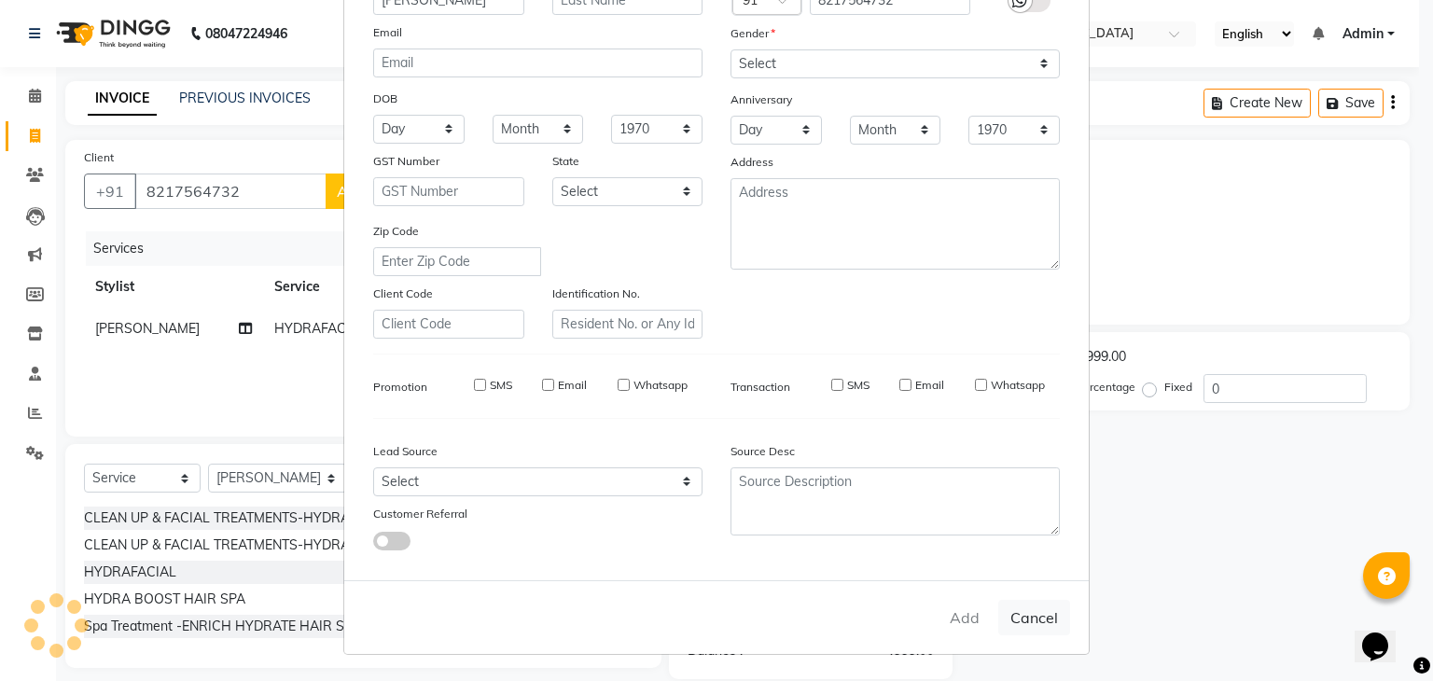
checkbox input "false"
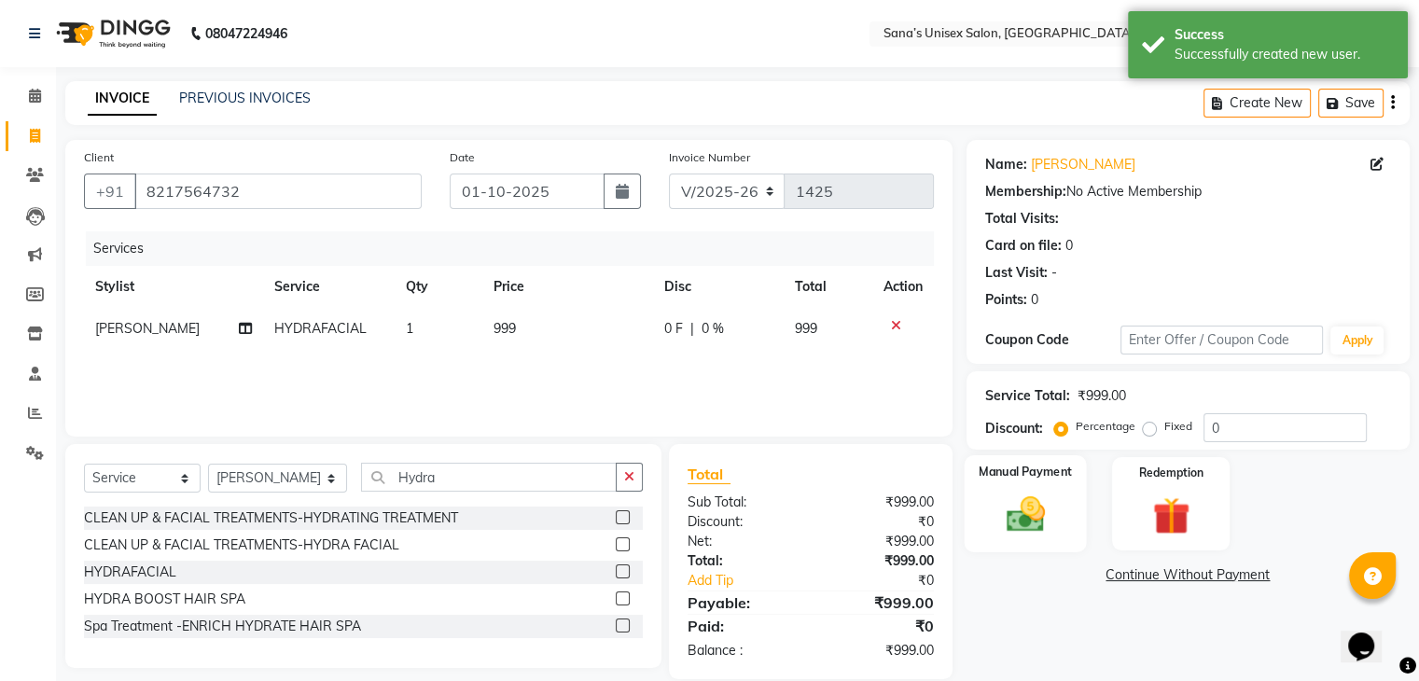
click at [1018, 496] on img at bounding box center [1024, 514] width 62 height 45
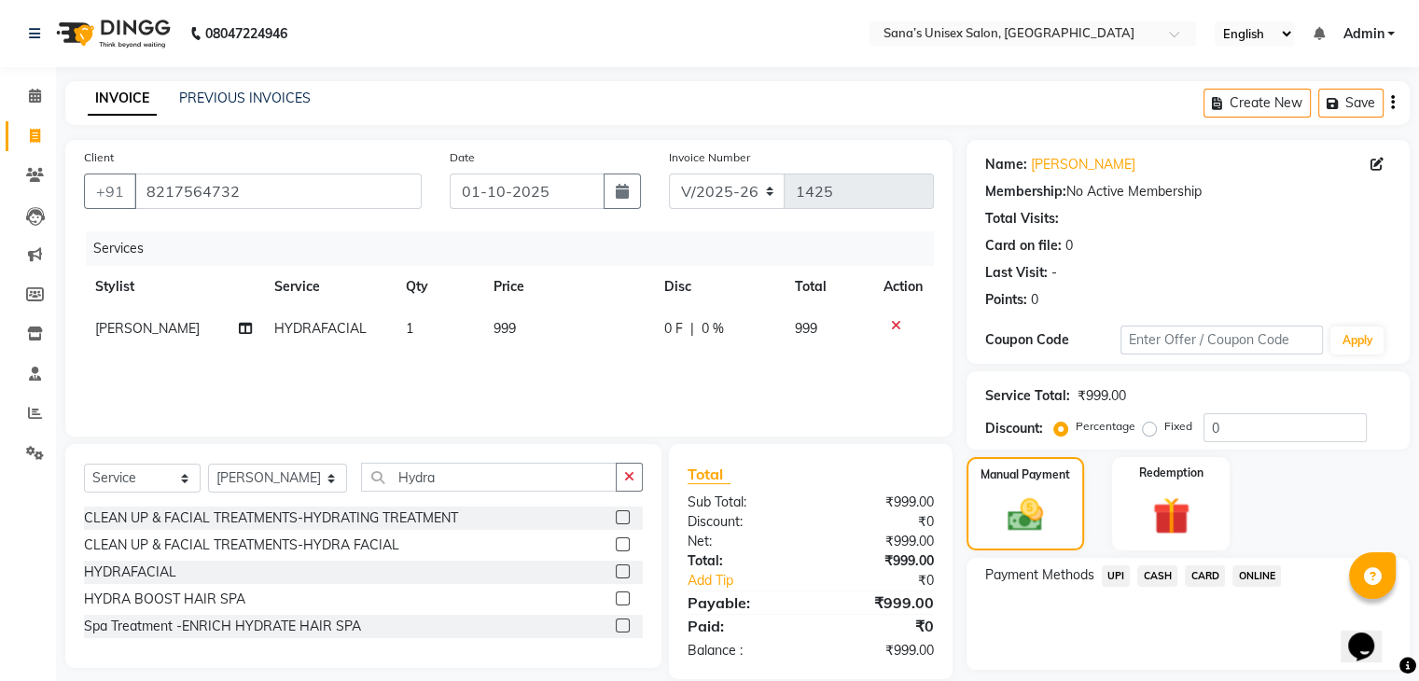
click at [1166, 572] on span "CASH" at bounding box center [1157, 575] width 40 height 21
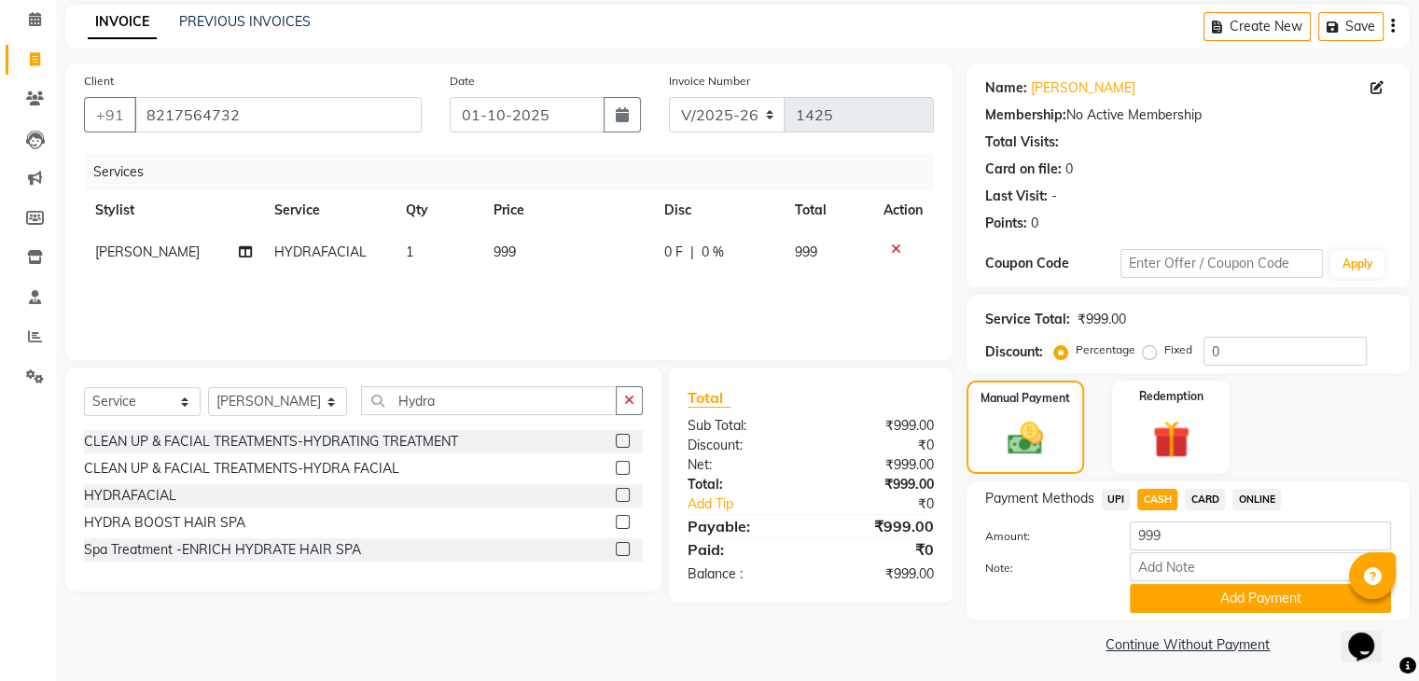
scroll to position [83, 0]
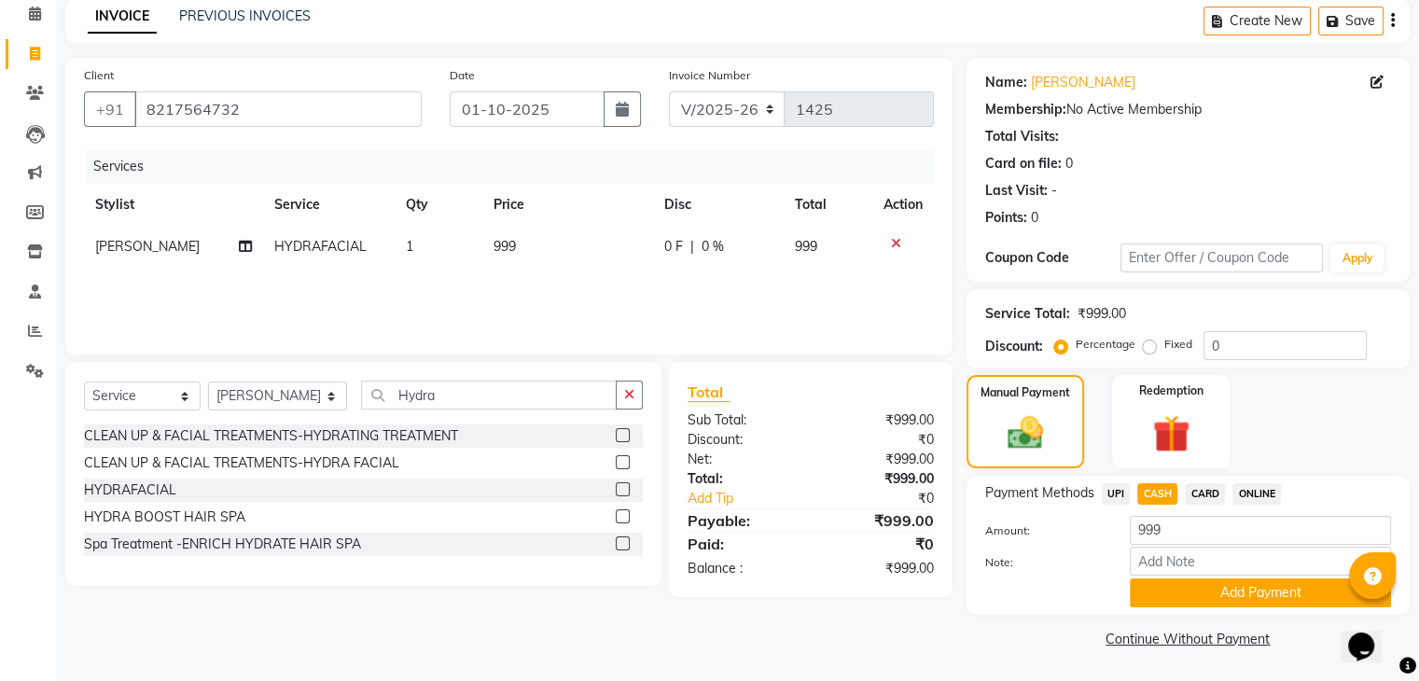
drag, startPoint x: 1258, startPoint y: 591, endPoint x: 1266, endPoint y: 576, distance: 17.5
click at [1258, 590] on button "Add Payment" at bounding box center [1260, 592] width 261 height 29
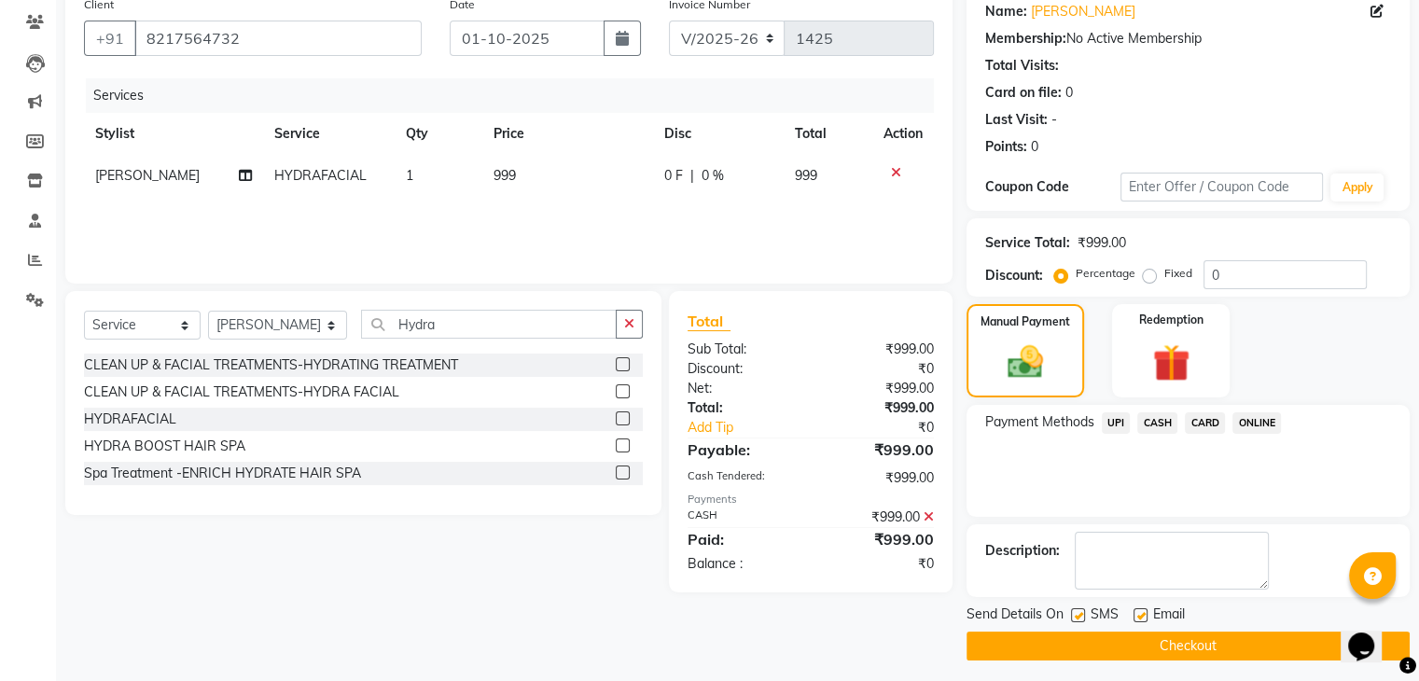
scroll to position [160, 0]
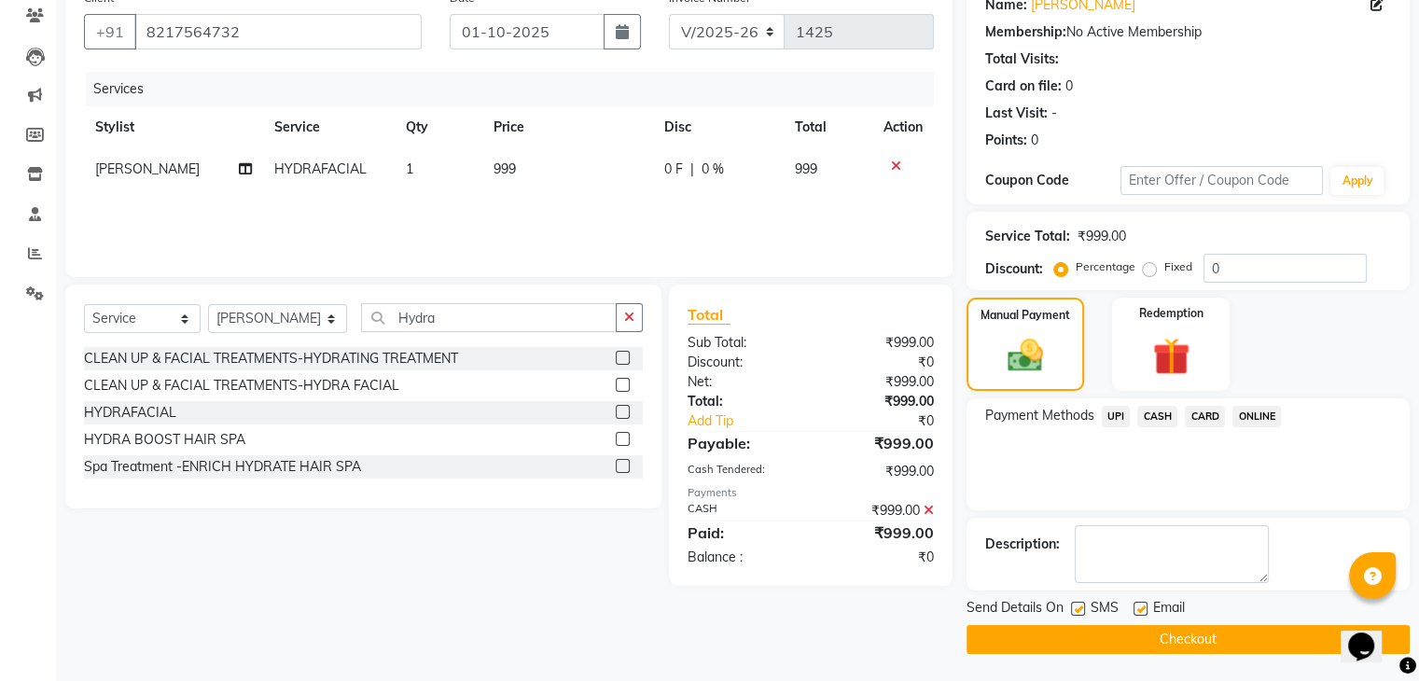
click at [1283, 631] on button "Checkout" at bounding box center [1187, 639] width 443 height 29
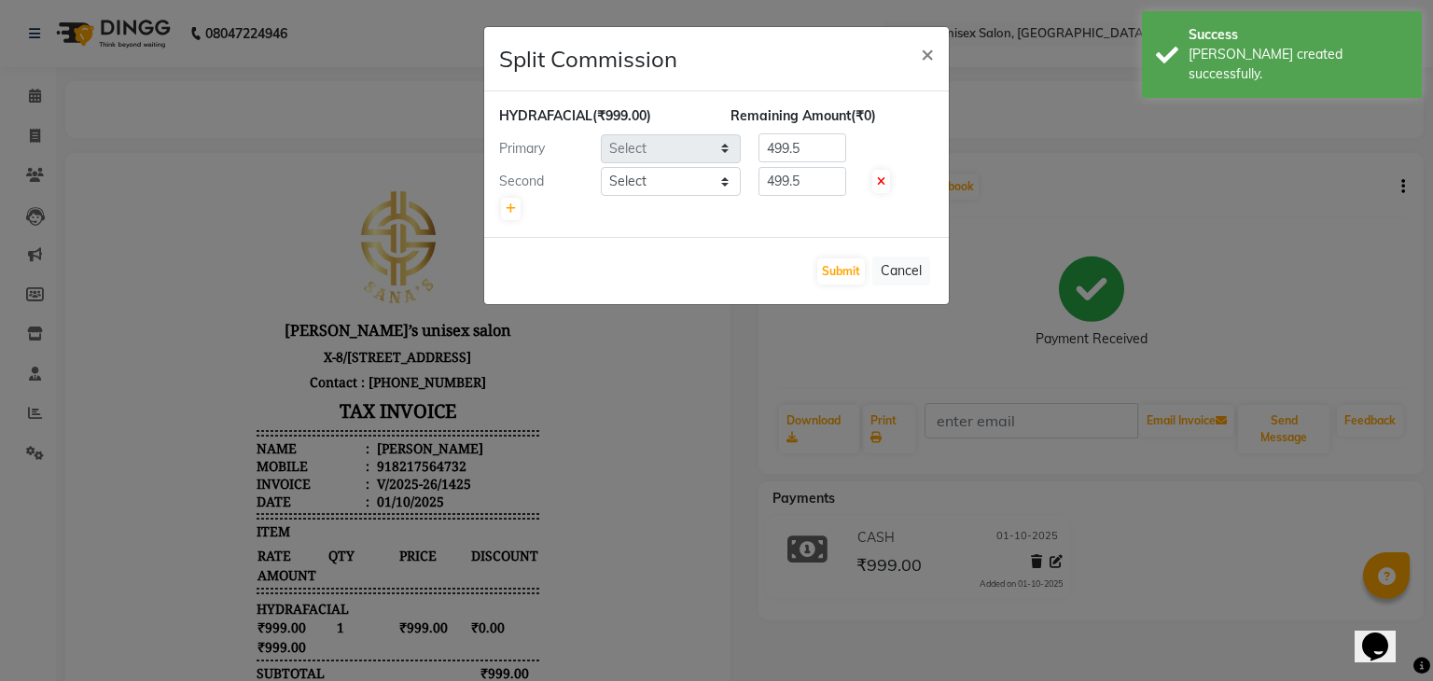
select select "45605"
select select "45708"
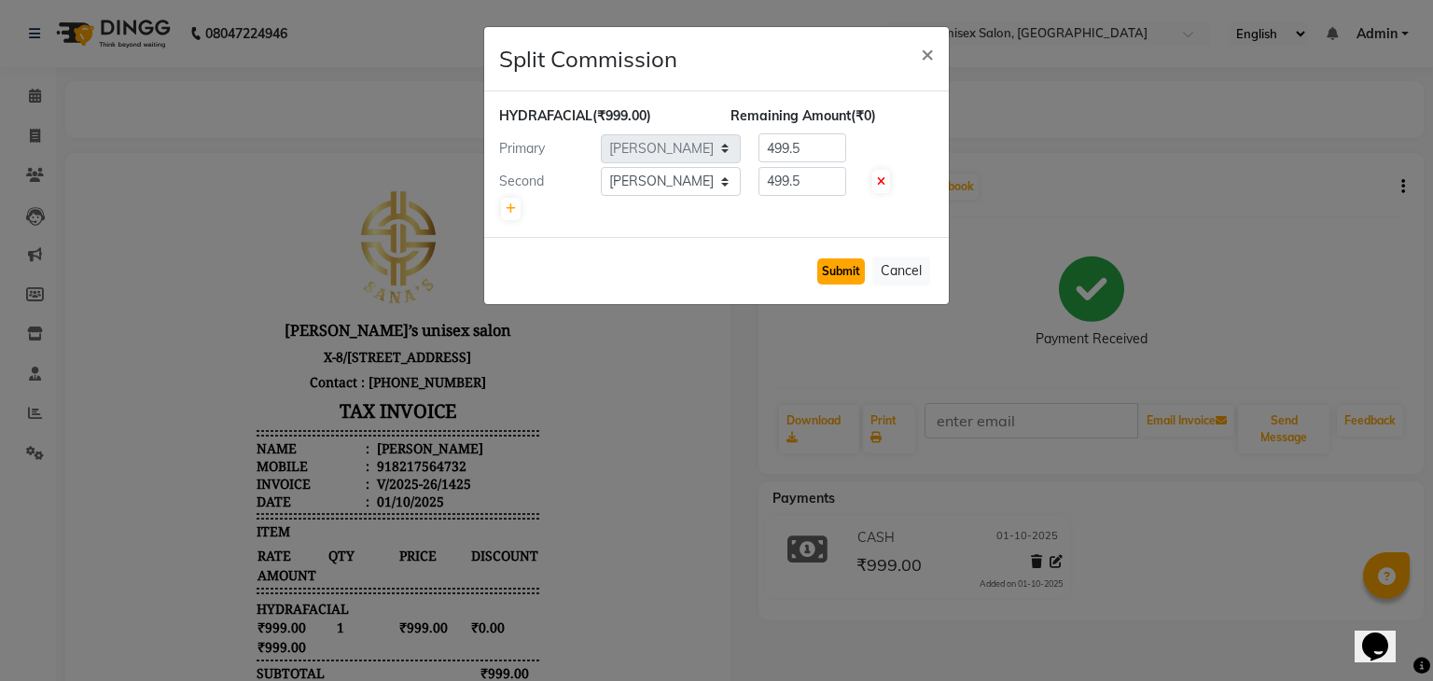
click at [843, 271] on button "Submit" at bounding box center [841, 271] width 48 height 26
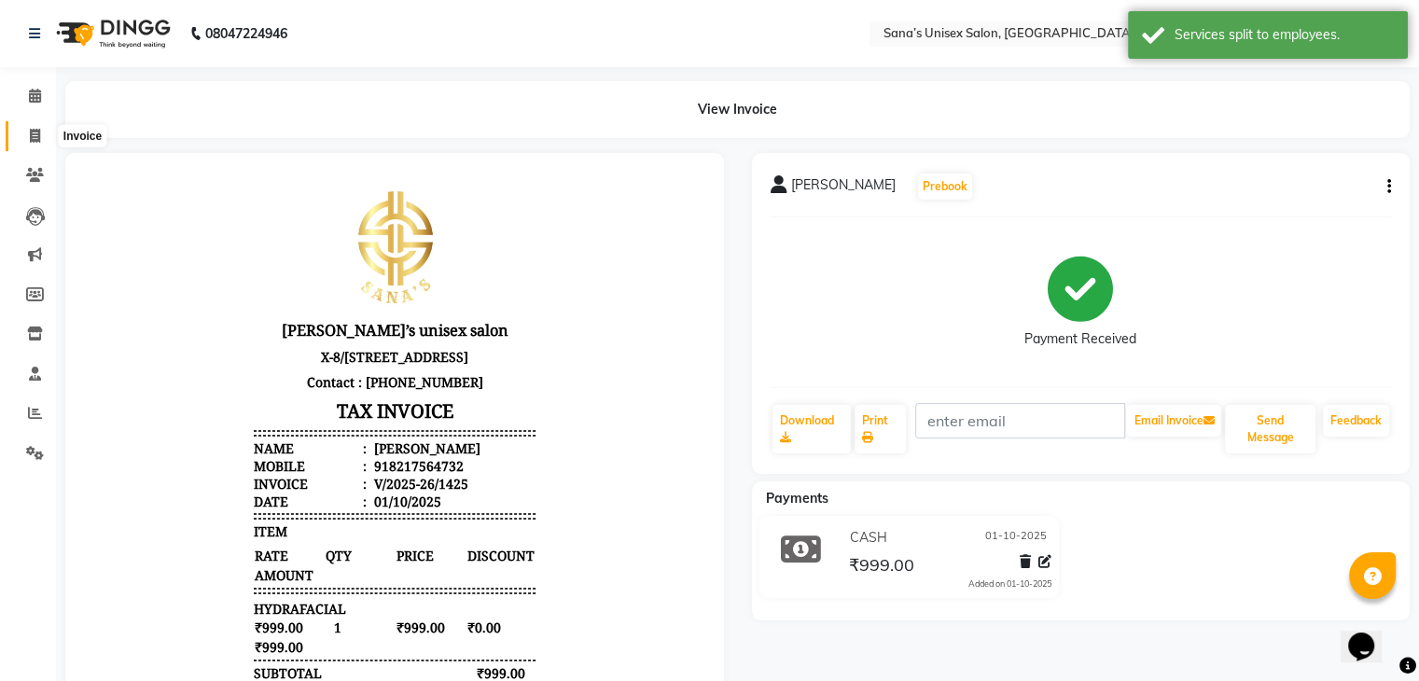
click at [30, 134] on icon at bounding box center [35, 136] width 10 height 14
select select "service"
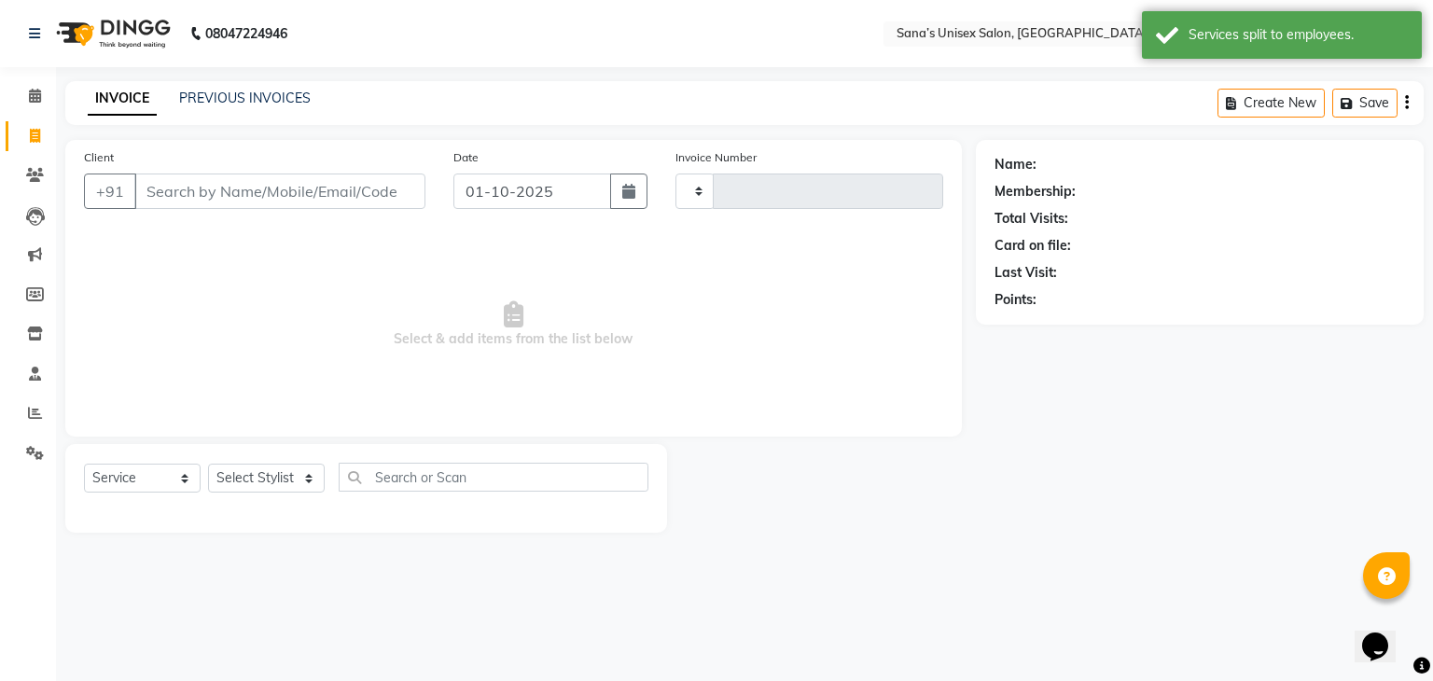
type input "1426"
select select "6091"
click at [276, 101] on link "PREVIOUS INVOICES" at bounding box center [245, 98] width 132 height 17
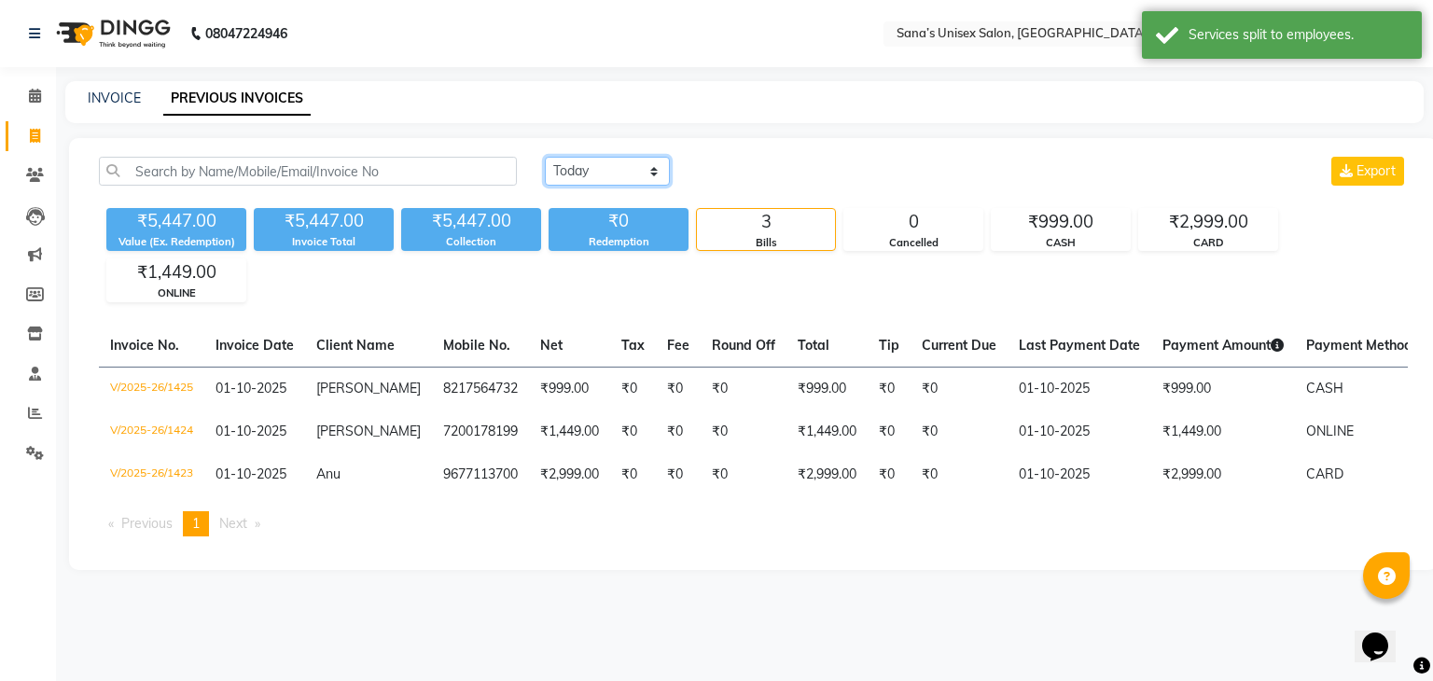
click at [563, 172] on select "Today Yesterday Custom Range" at bounding box center [607, 171] width 125 height 29
click at [742, 189] on div "Today Yesterday Custom Range Export" at bounding box center [976, 179] width 891 height 44
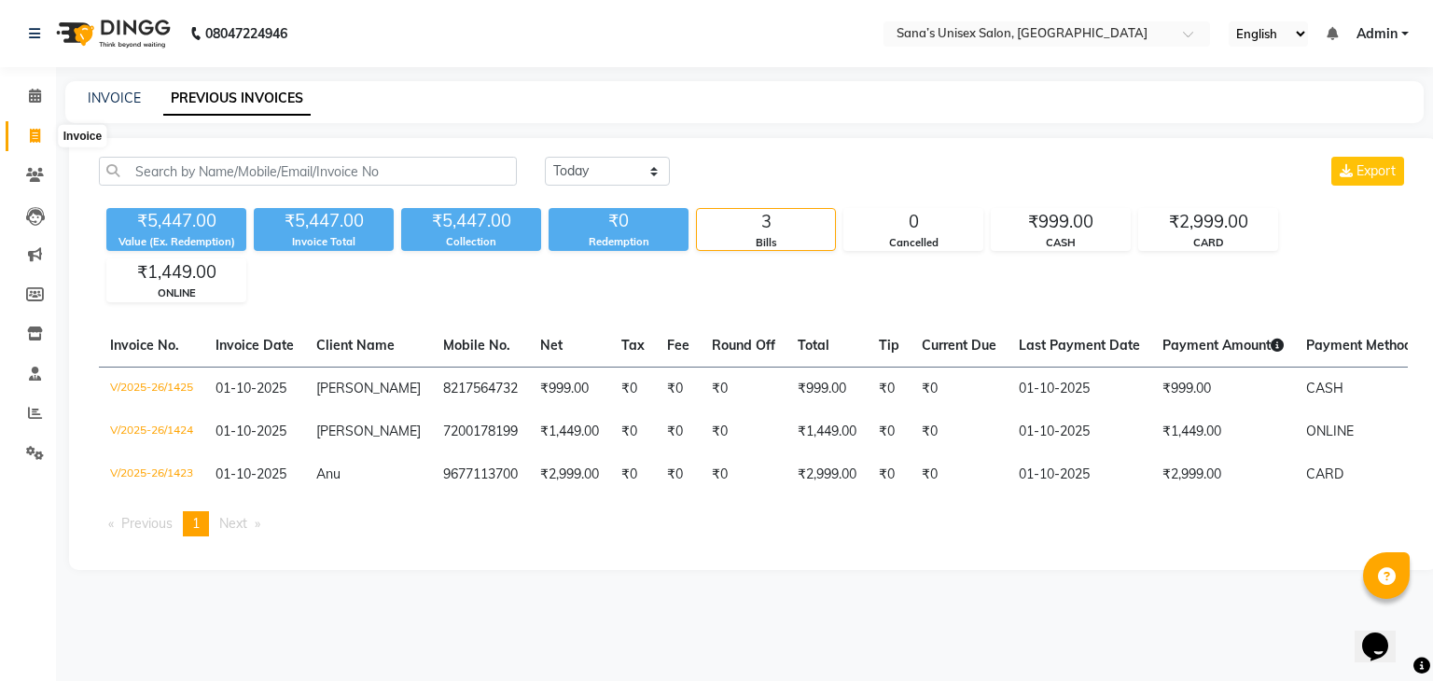
click at [34, 135] on icon at bounding box center [35, 136] width 10 height 14
select select "service"
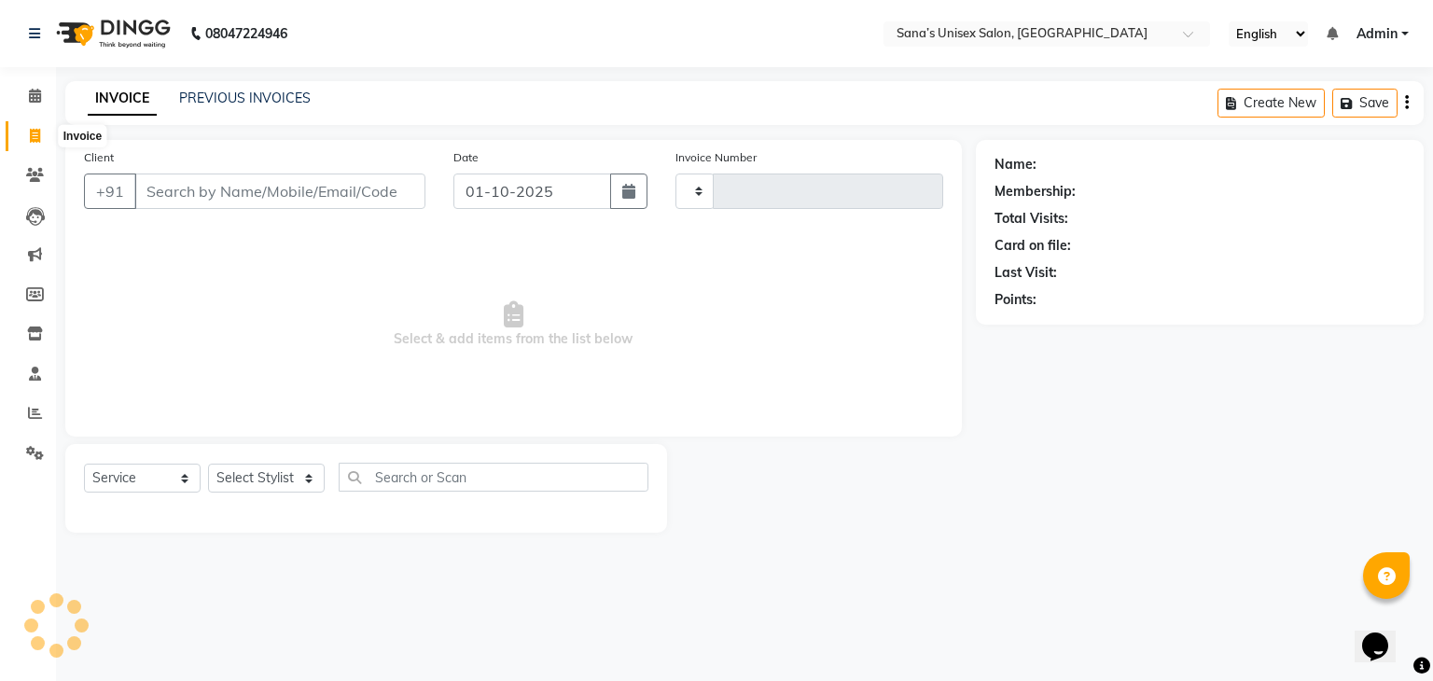
type input "1426"
select select "6091"
click at [202, 102] on link "PREVIOUS INVOICES" at bounding box center [245, 98] width 132 height 17
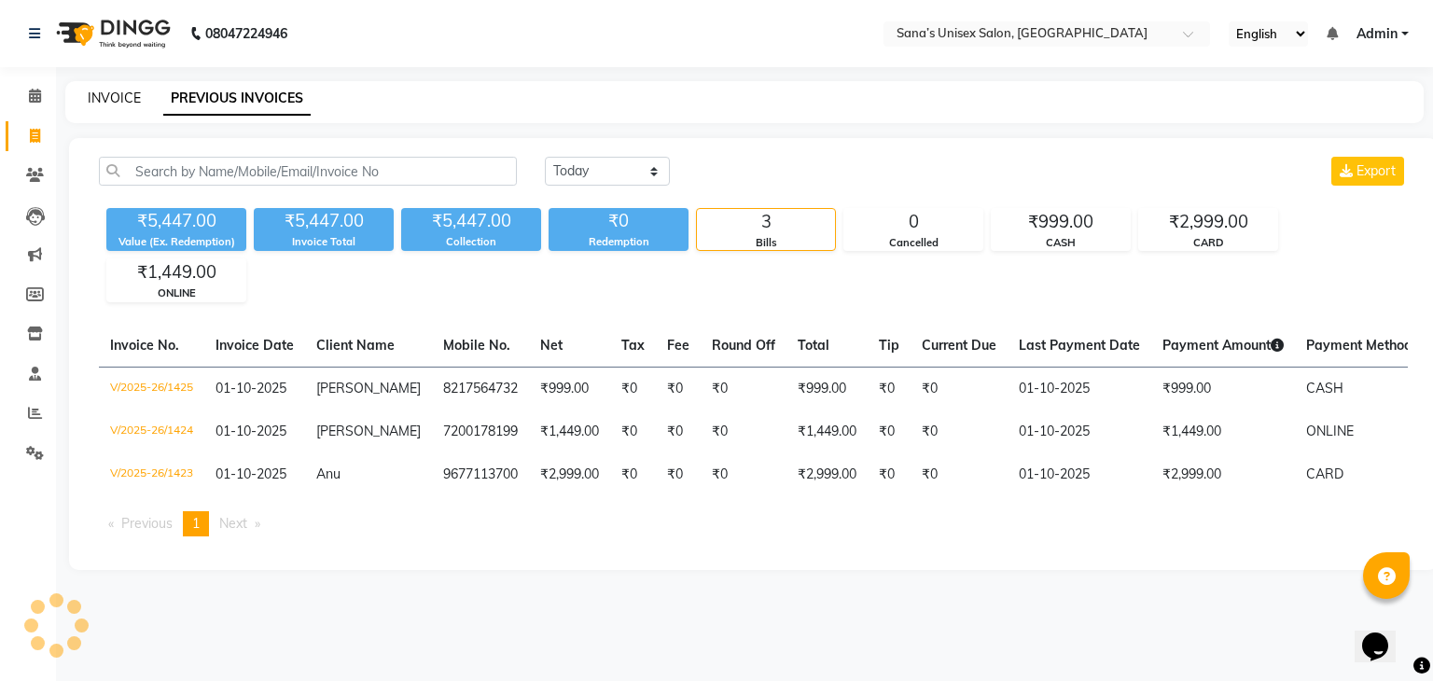
click at [110, 103] on link "INVOICE" at bounding box center [114, 98] width 53 height 17
select select "6091"
select select "service"
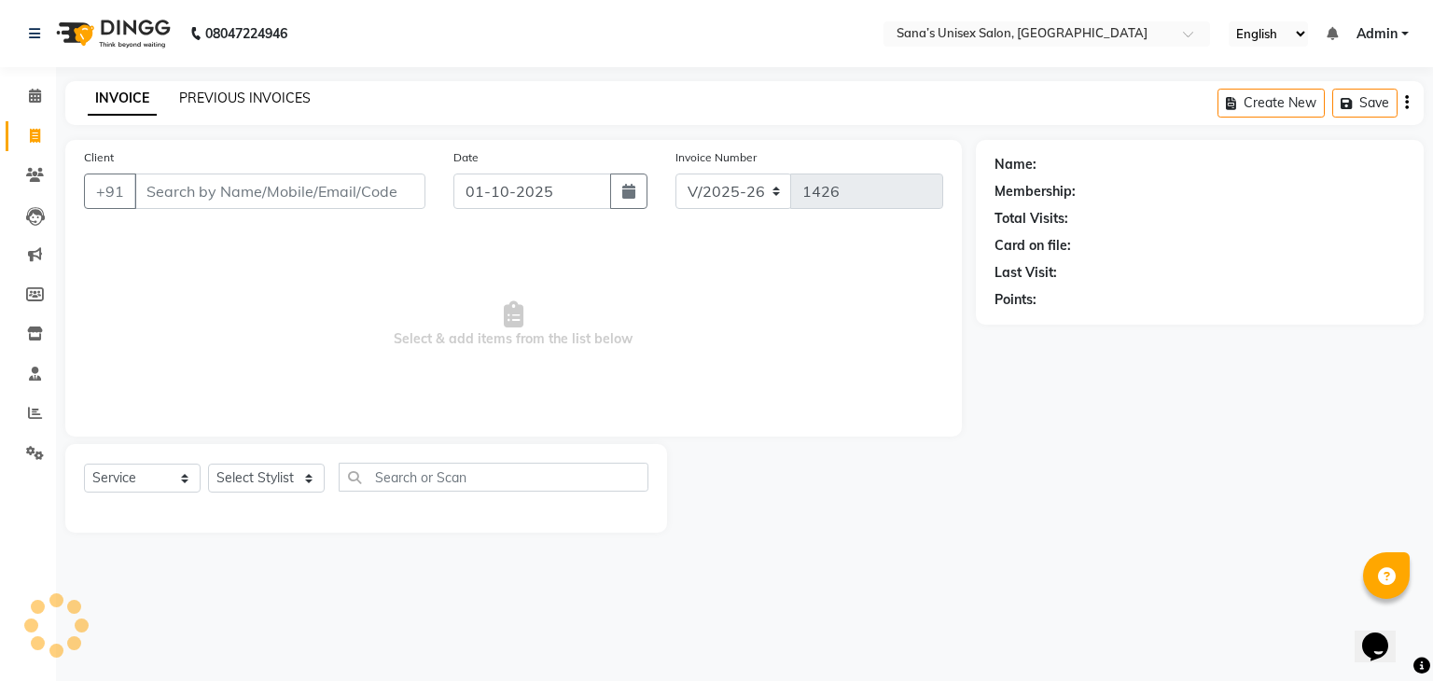
click at [241, 94] on link "PREVIOUS INVOICES" at bounding box center [245, 98] width 132 height 17
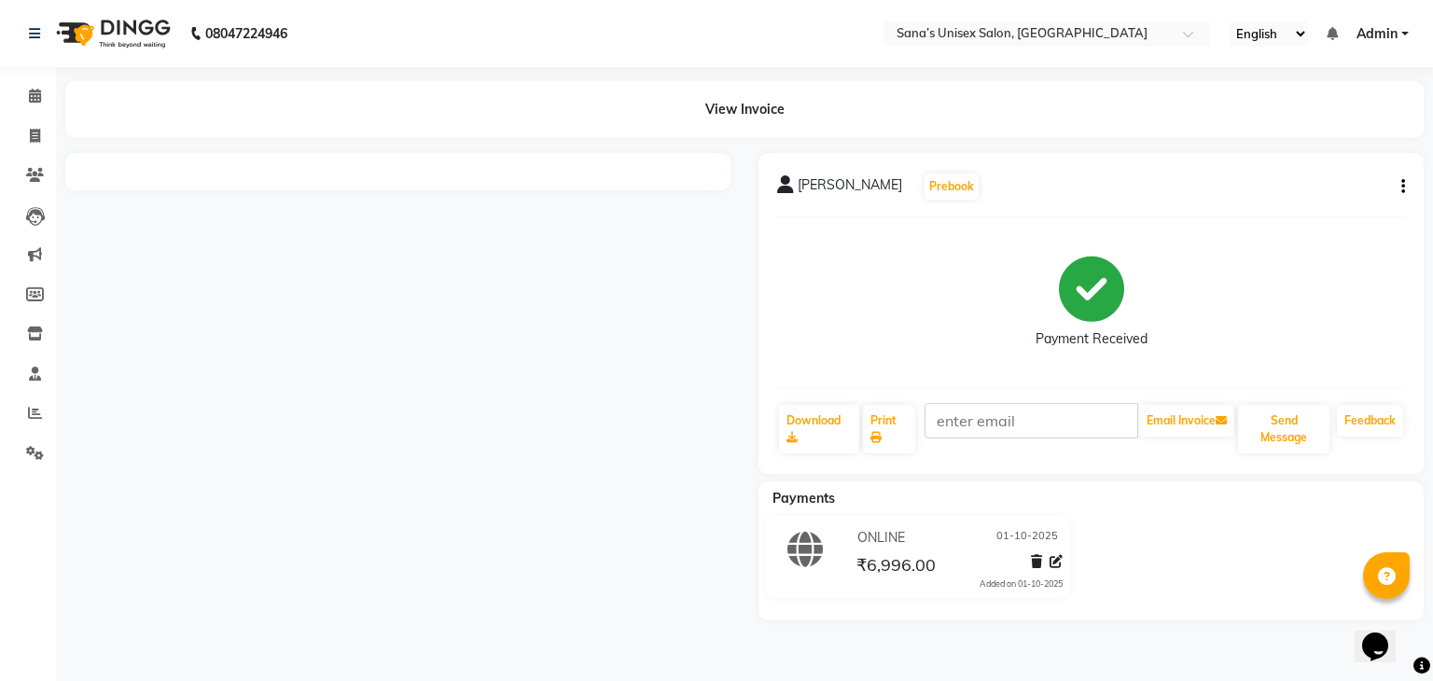
click at [1402, 187] on icon "button" at bounding box center [1403, 187] width 4 height 1
click at [1263, 214] on div "Edit Invoice" at bounding box center [1309, 210] width 128 height 23
select select "service"
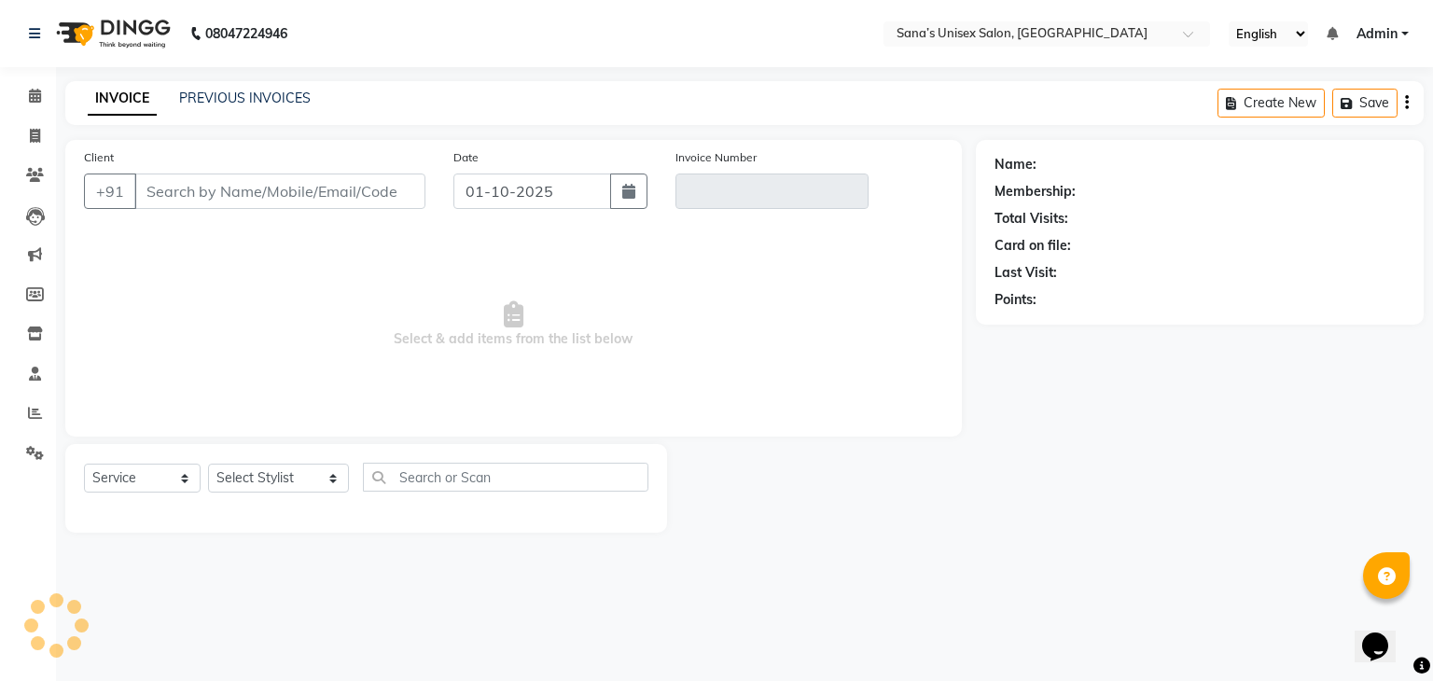
type input "9789807901"
type input "V/2025-26/1426"
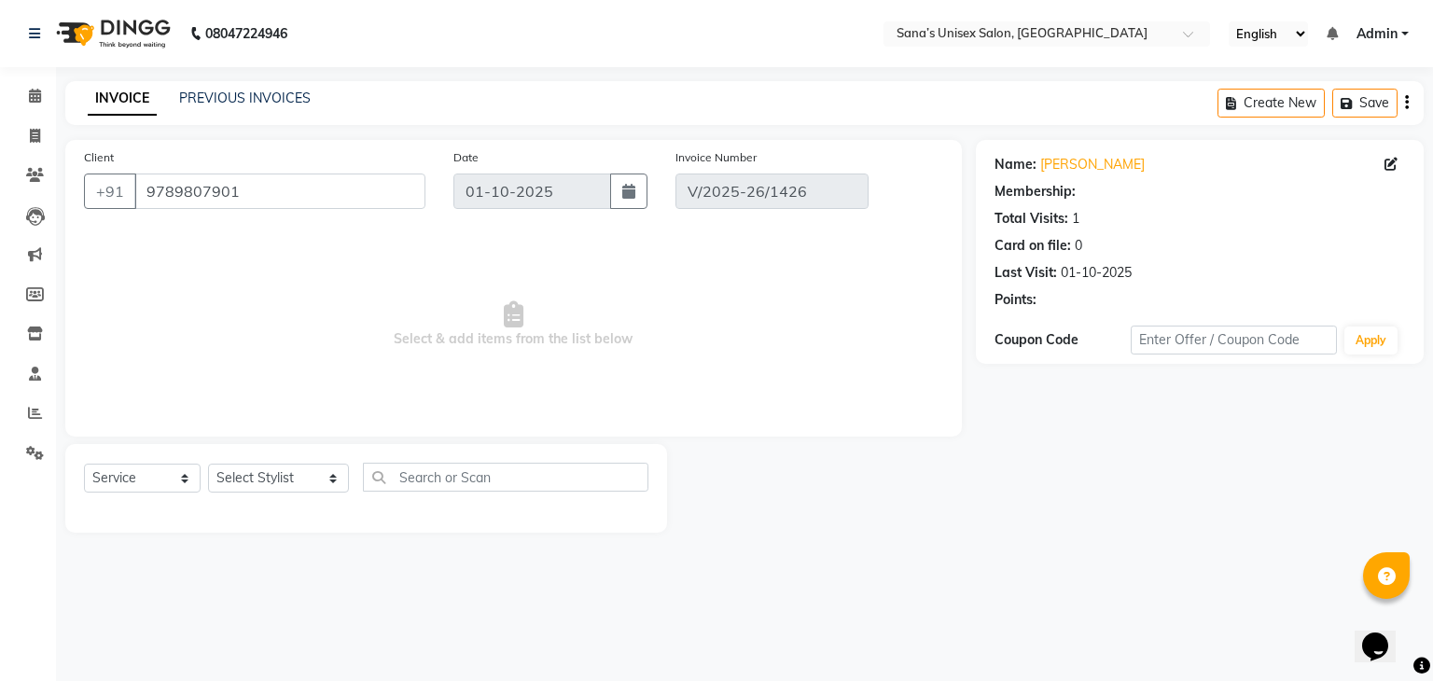
select select "select"
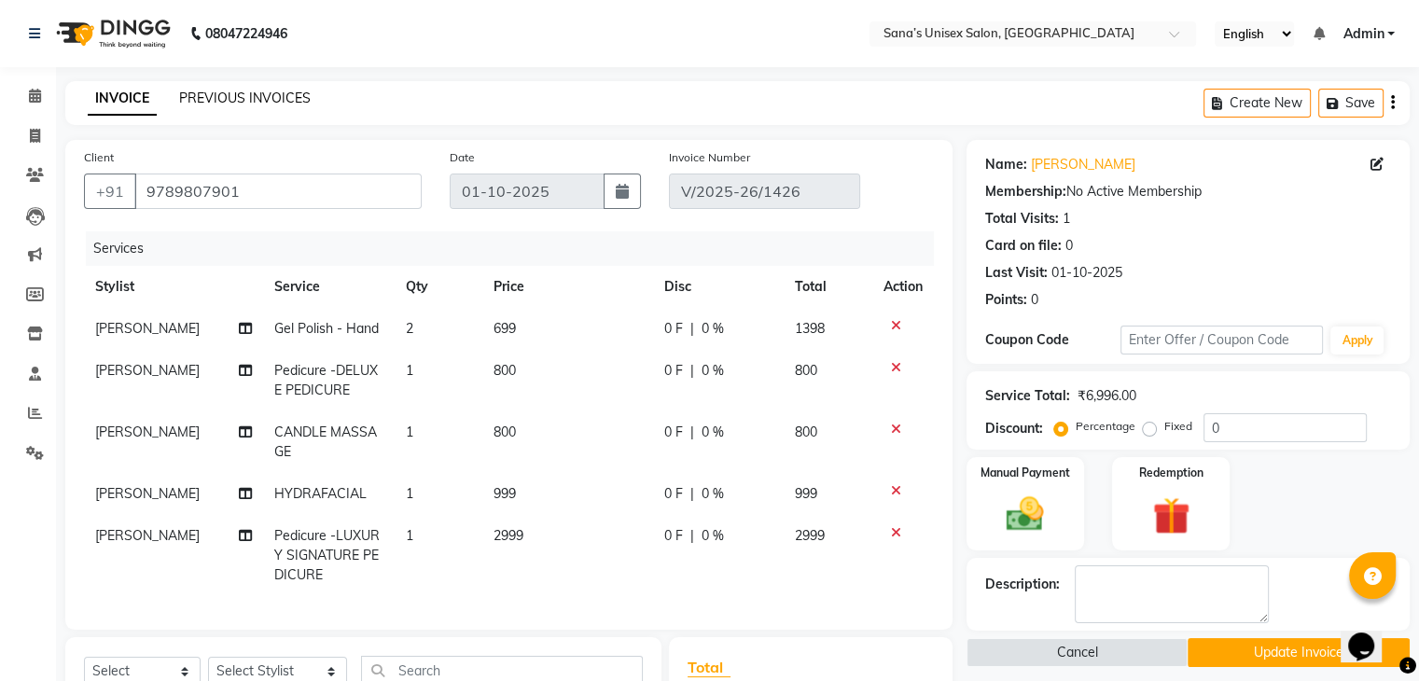
click at [198, 99] on link "PREVIOUS INVOICES" at bounding box center [245, 98] width 132 height 17
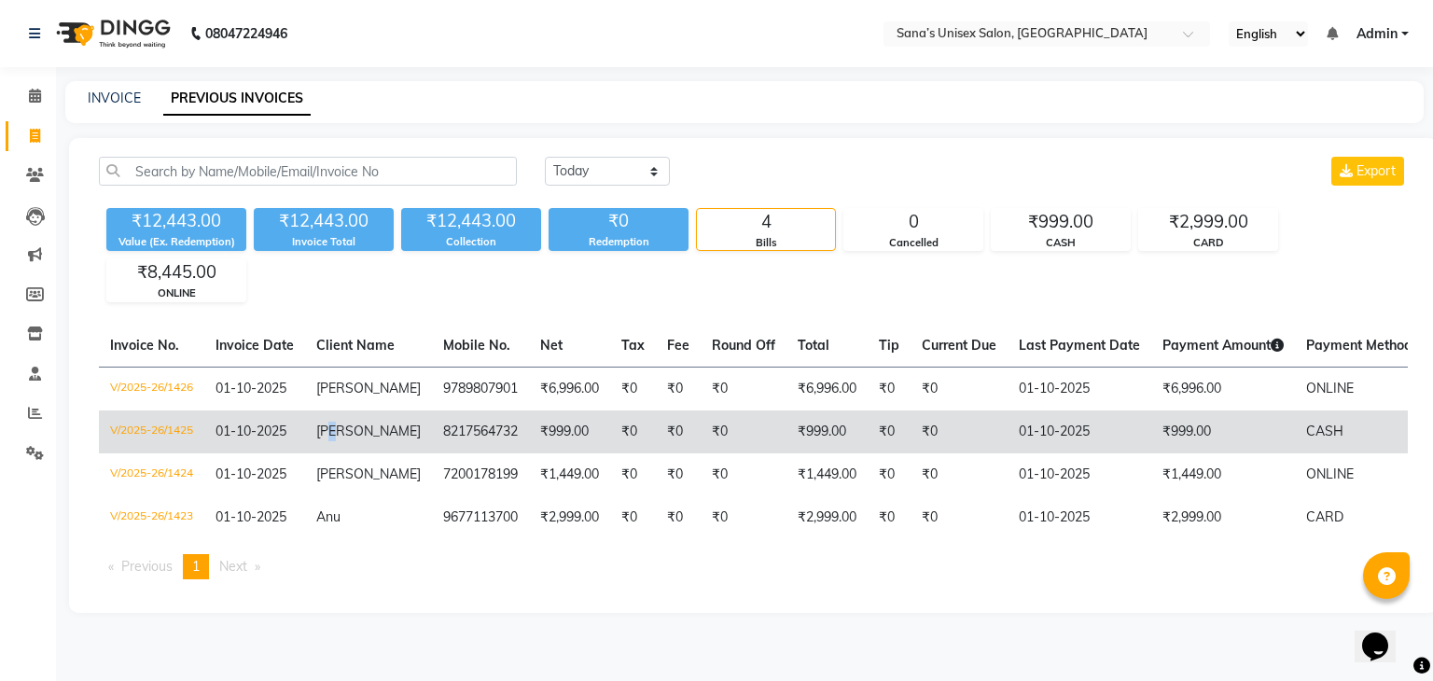
click at [331, 436] on span "[PERSON_NAME]" at bounding box center [368, 431] width 104 height 17
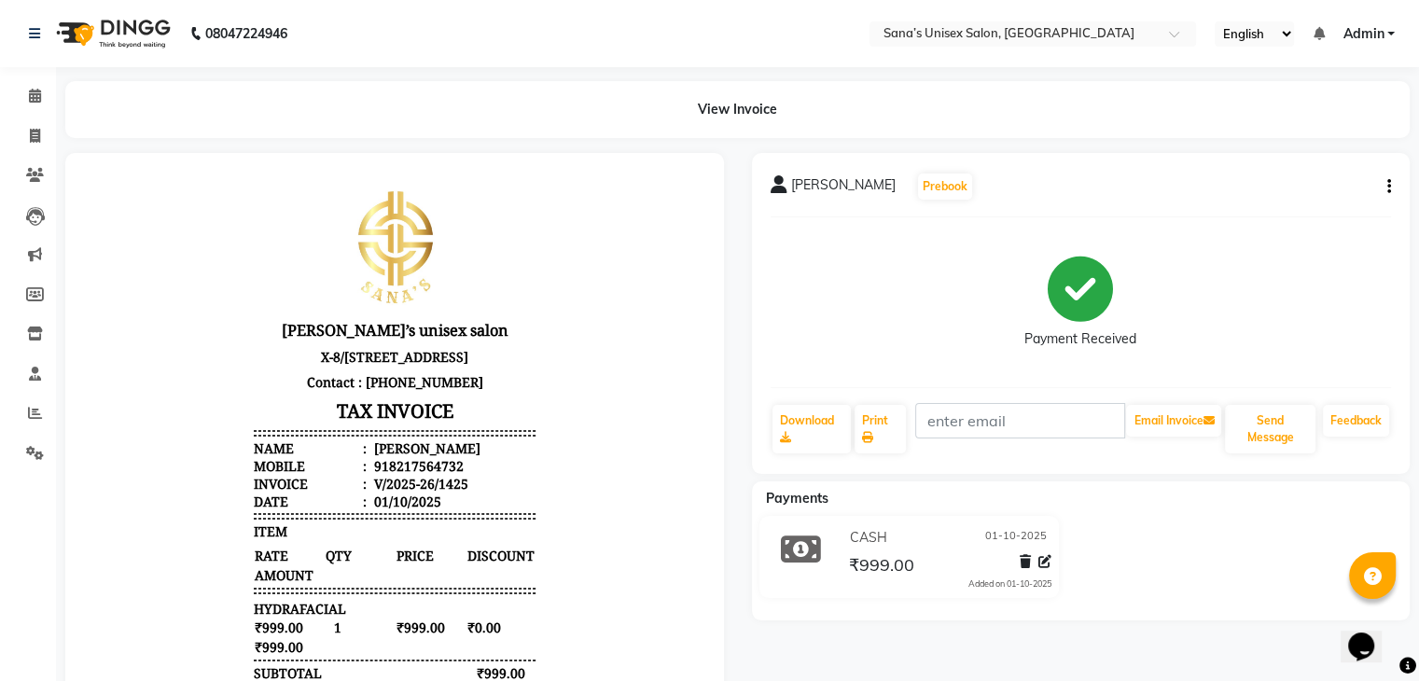
click at [1387, 187] on icon "button" at bounding box center [1389, 187] width 4 height 1
click at [1279, 208] on div "Edit Invoice" at bounding box center [1295, 210] width 128 height 23
select select "service"
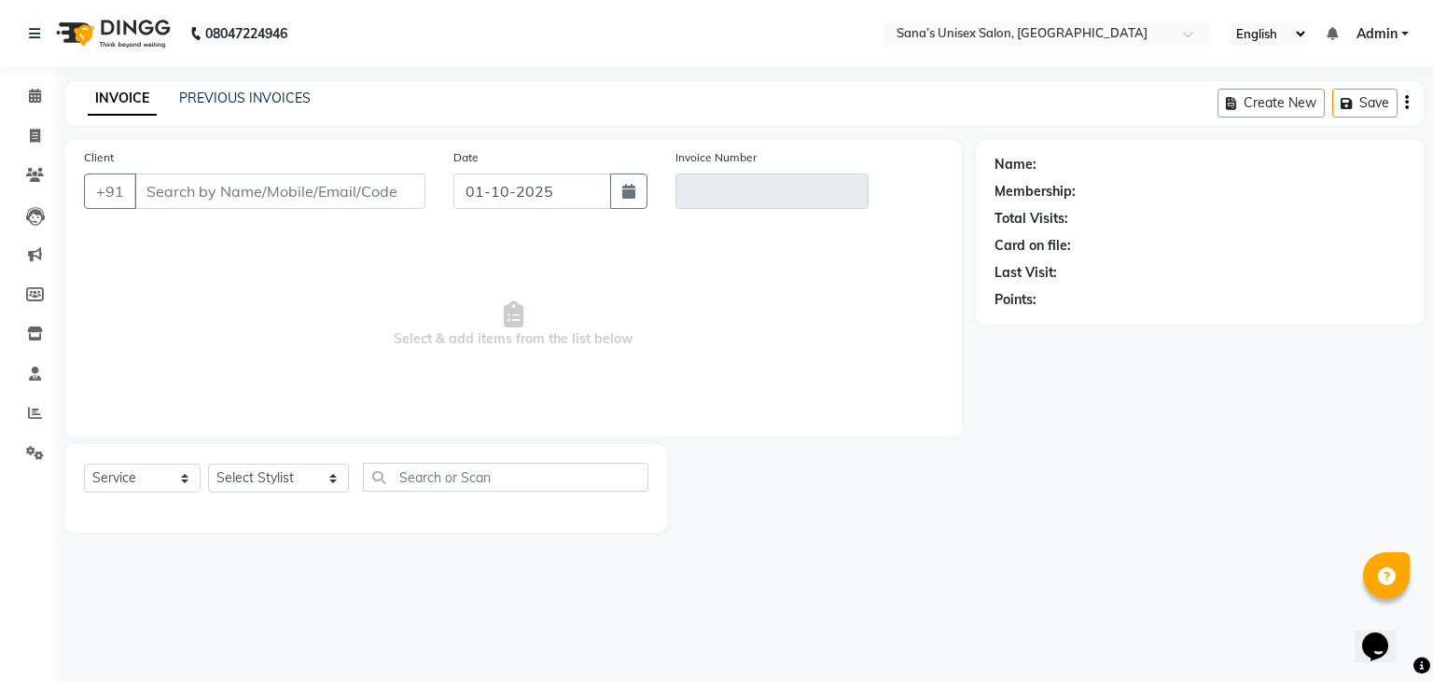
type input "8217564732"
type input "V/2025-26/1425"
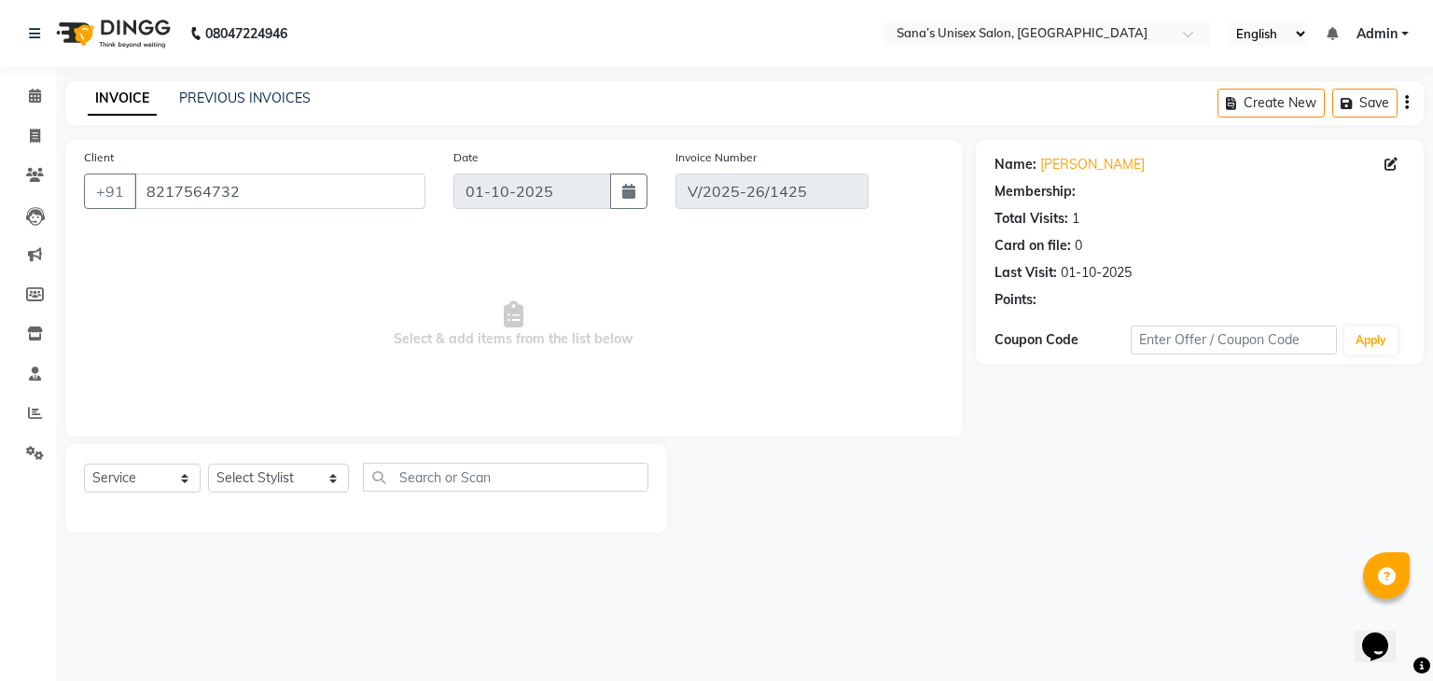
select select "select"
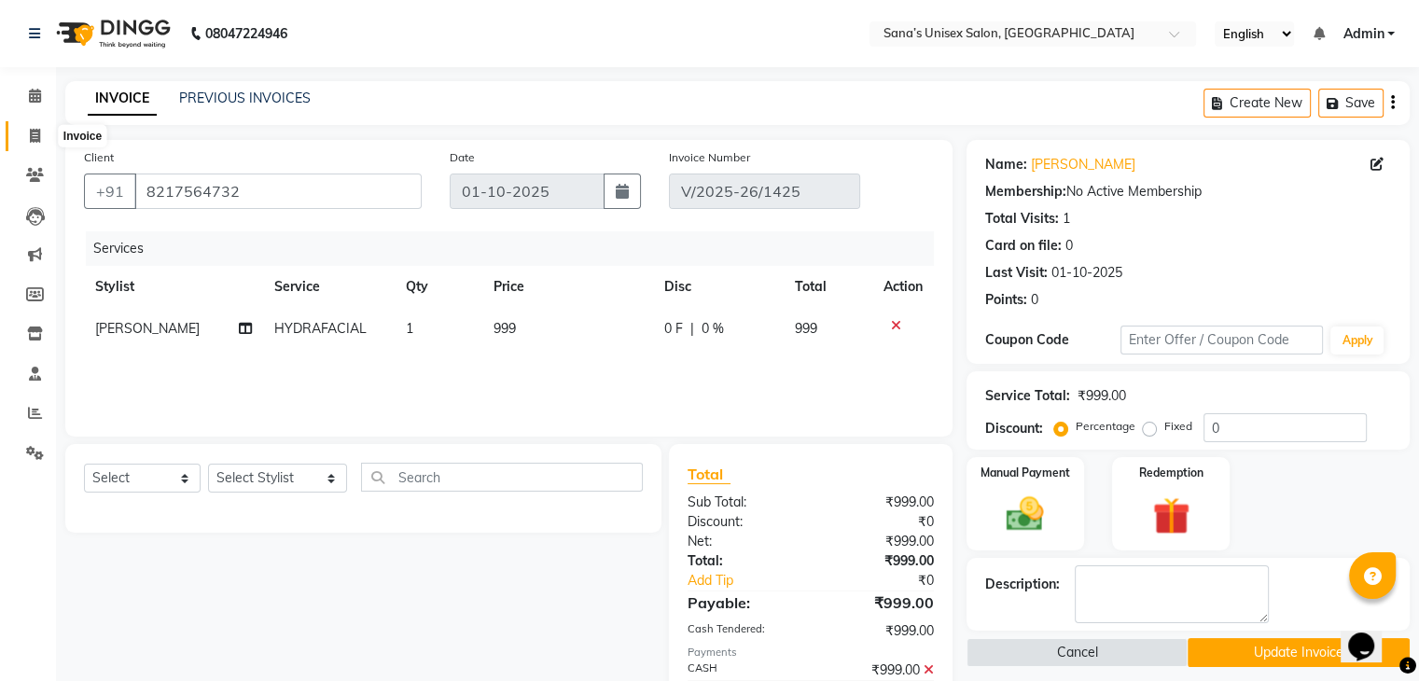
click at [37, 142] on icon at bounding box center [35, 136] width 10 height 14
select select "service"
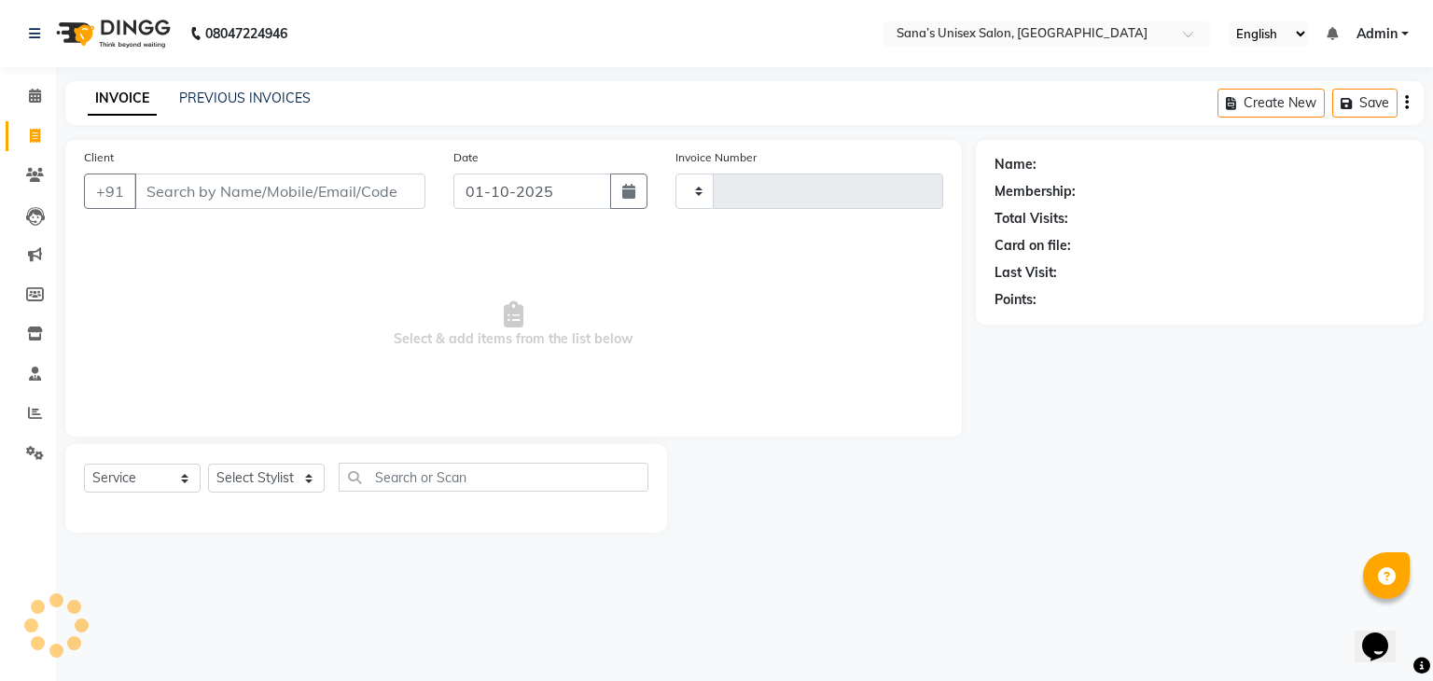
type input "1427"
select select "6091"
click at [229, 101] on link "PREVIOUS INVOICES" at bounding box center [245, 98] width 132 height 17
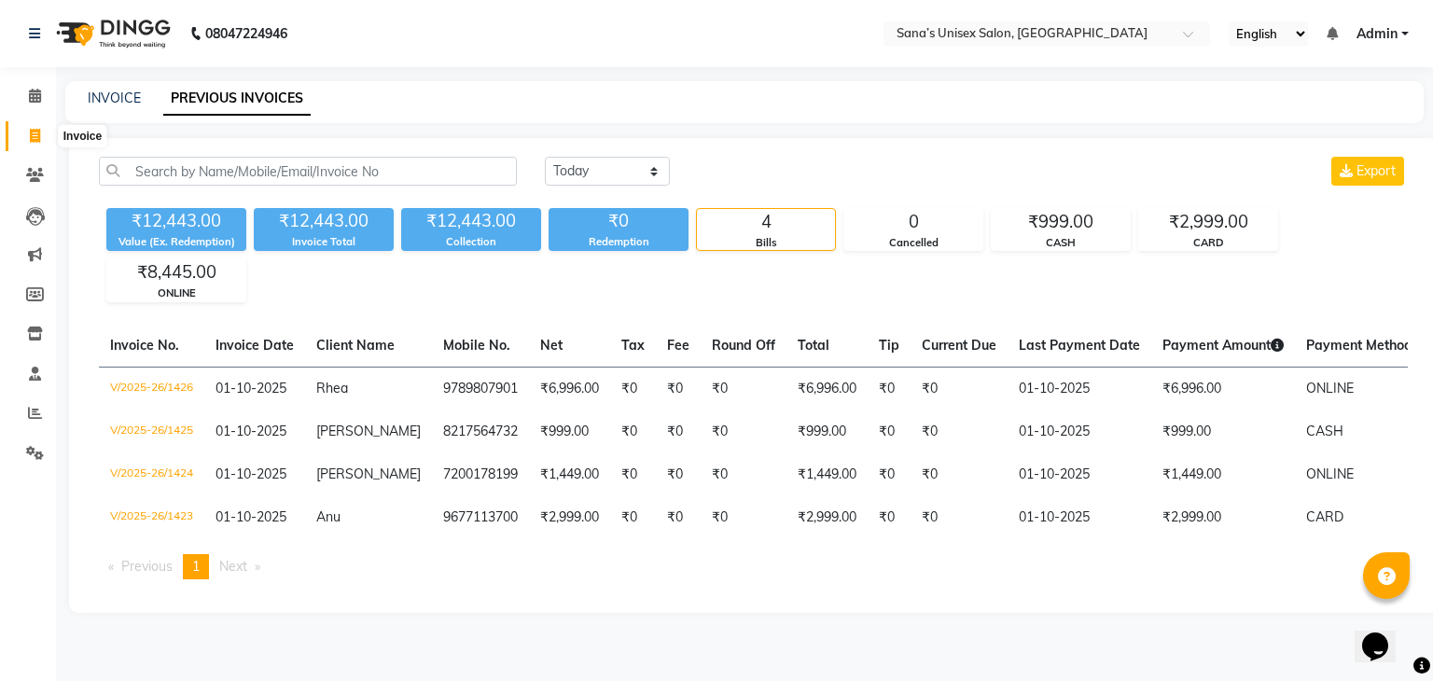
click at [32, 135] on icon at bounding box center [35, 136] width 10 height 14
select select "6091"
select select "service"
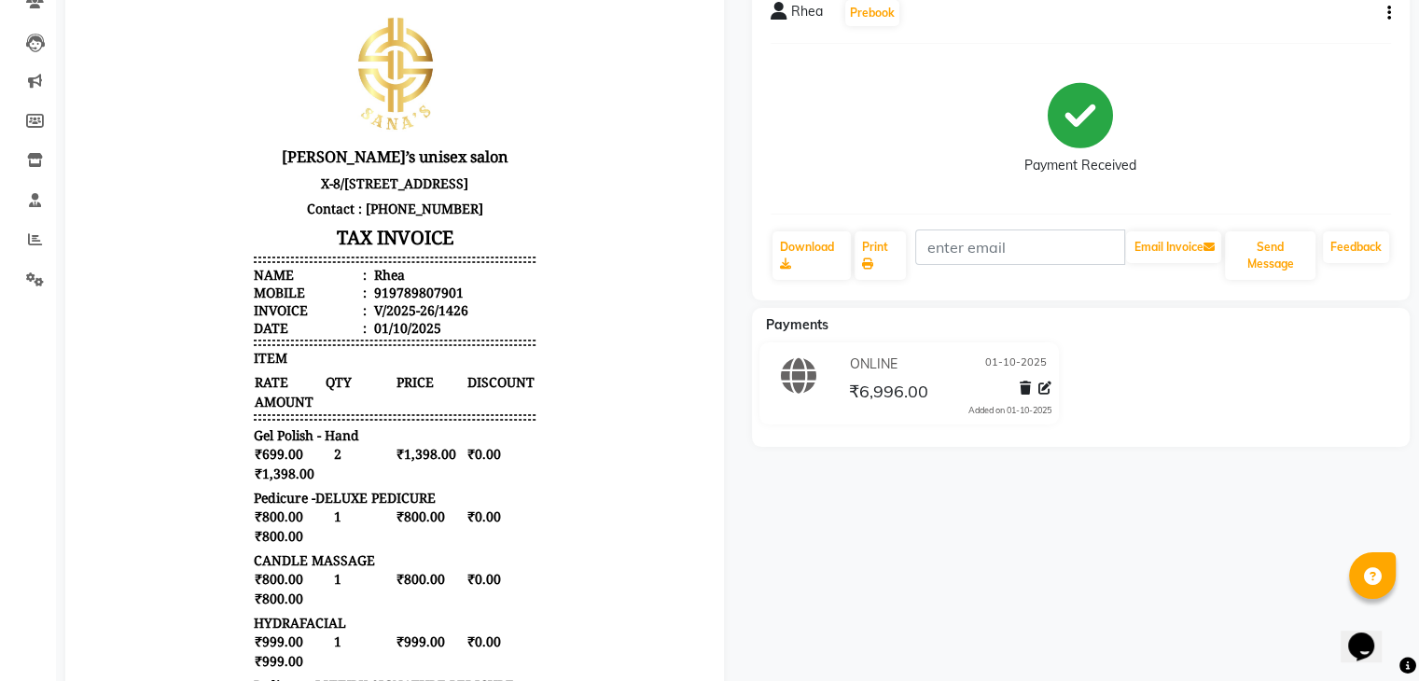
scroll to position [373, 0]
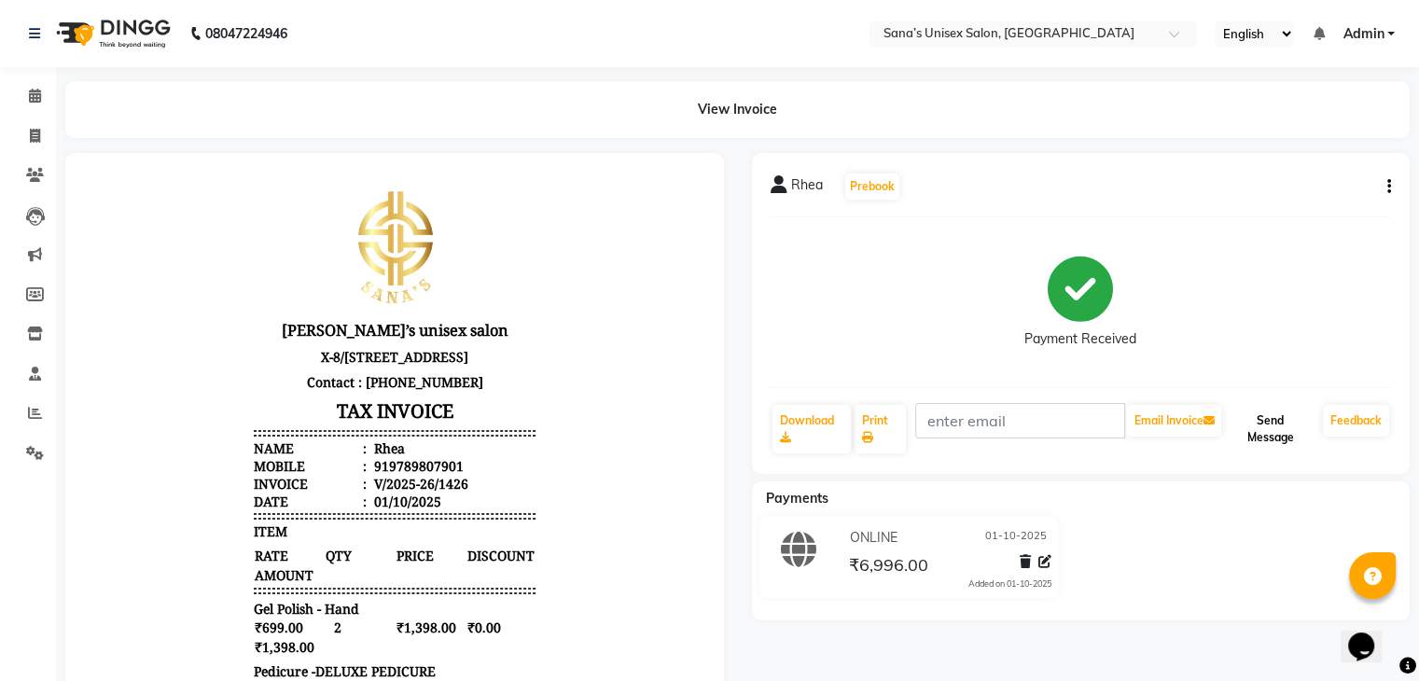
click at [1260, 426] on button "Send Message" at bounding box center [1270, 429] width 90 height 49
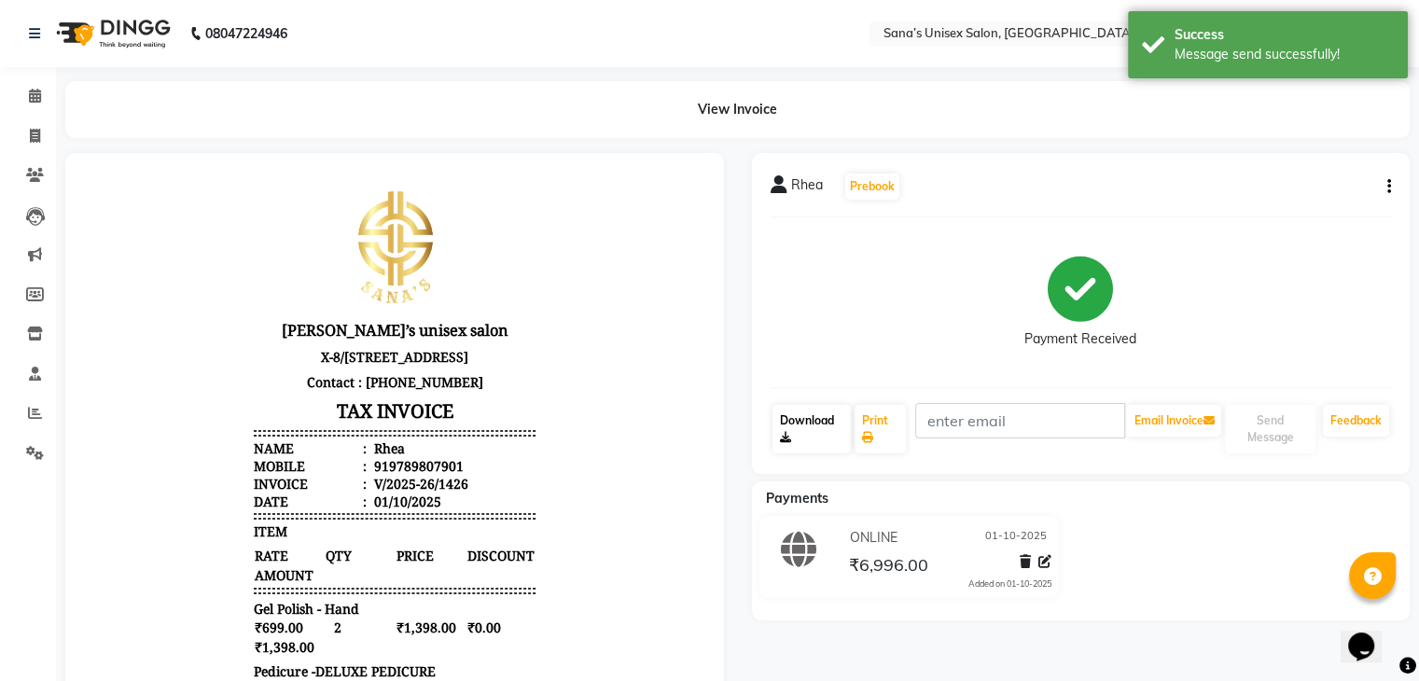
click at [818, 428] on link "Download" at bounding box center [811, 429] width 79 height 49
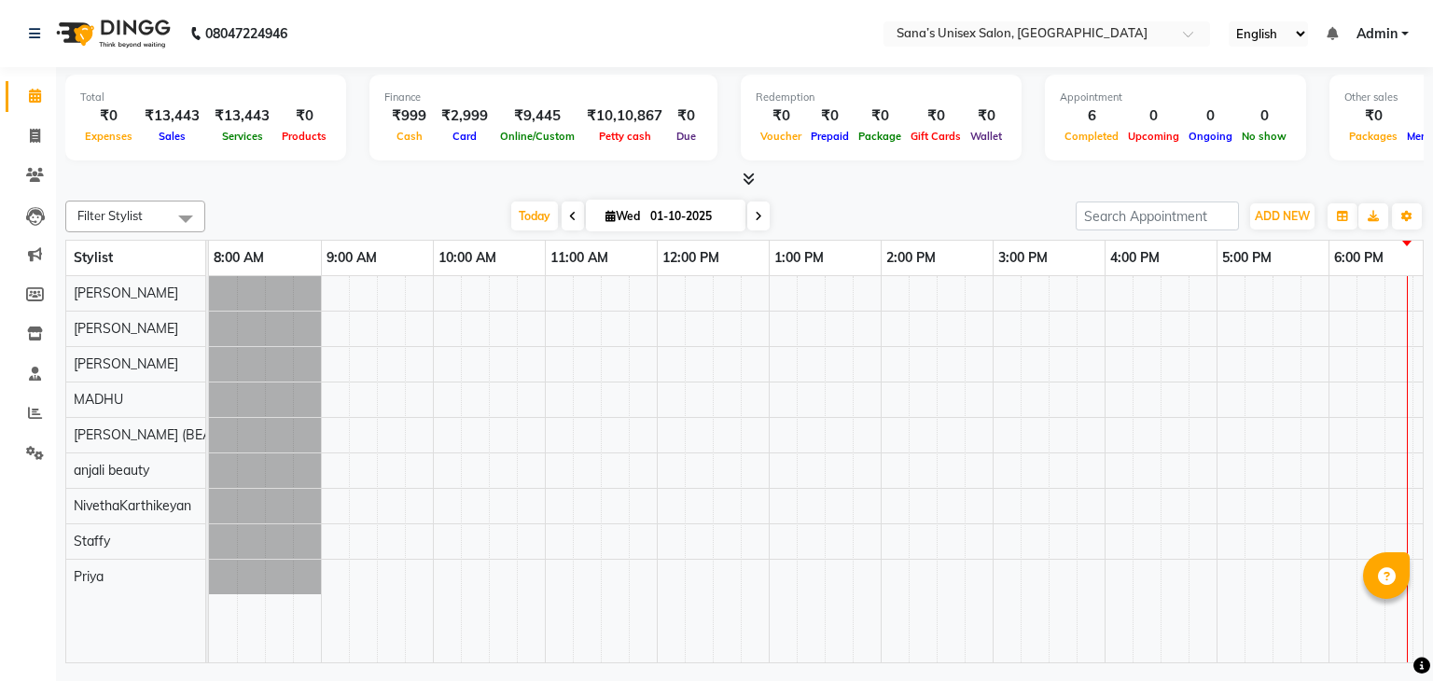
scroll to position [0, 241]
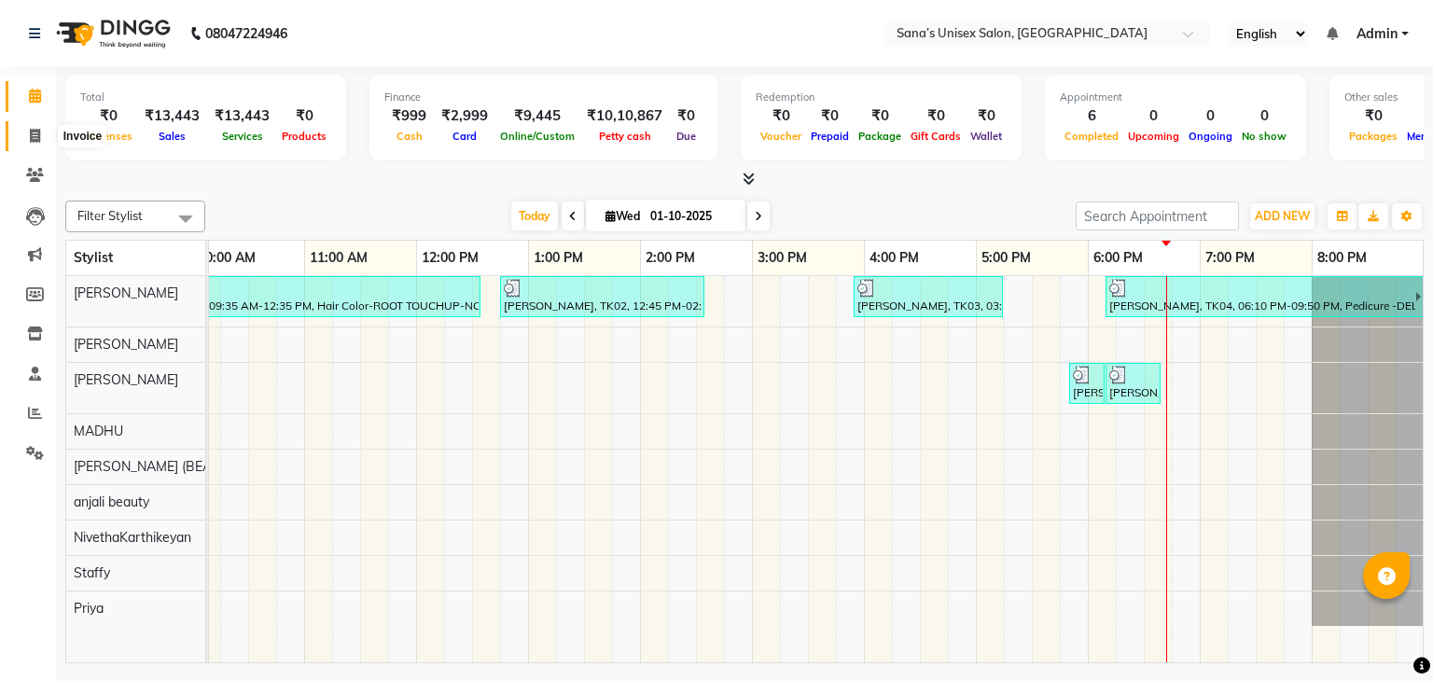
click at [26, 131] on span at bounding box center [35, 136] width 33 height 21
select select "service"
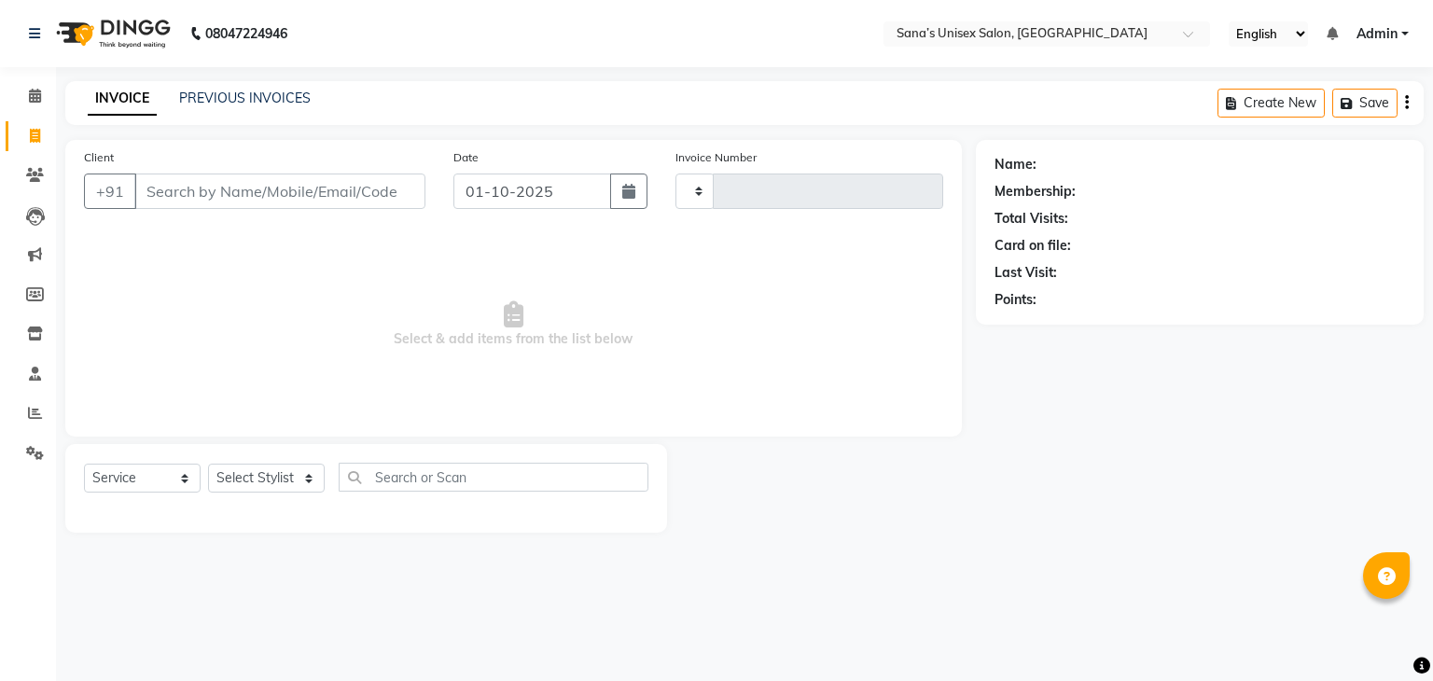
type input "1428"
select select "6091"
click at [204, 95] on link "PREVIOUS INVOICES" at bounding box center [245, 98] width 132 height 17
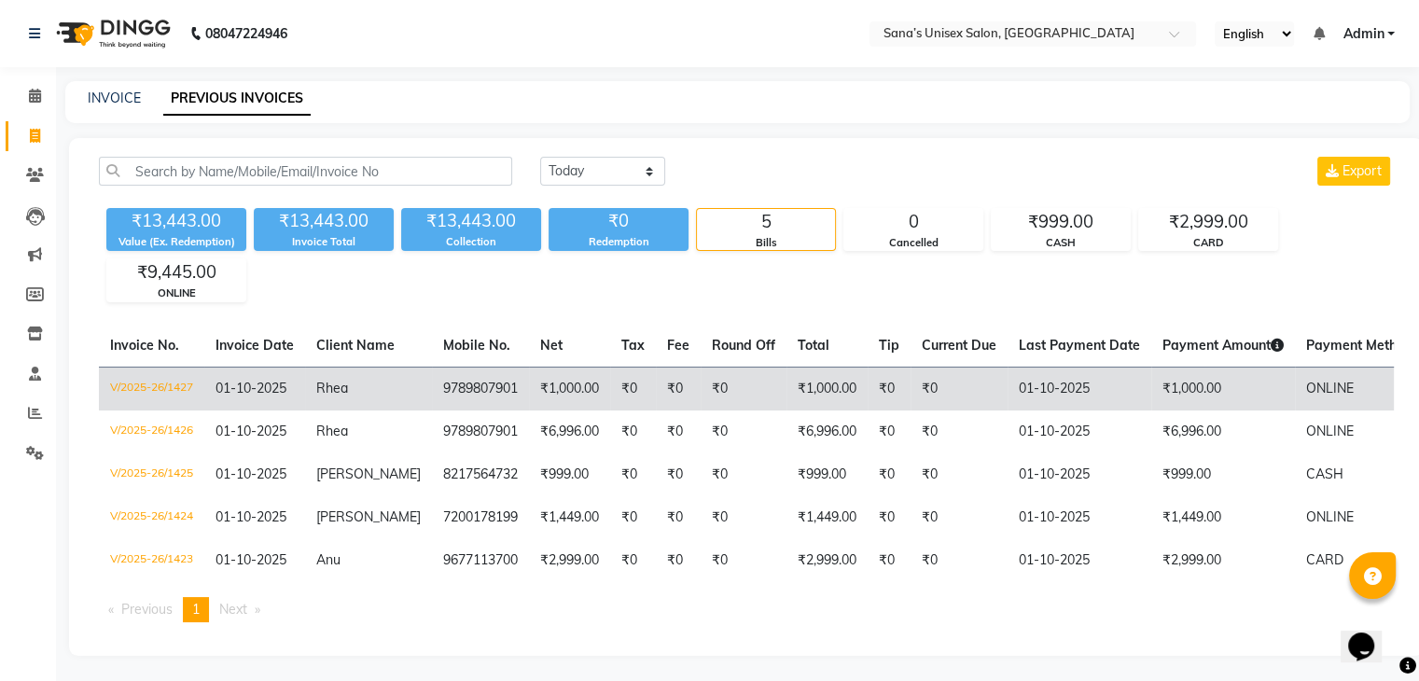
click at [225, 391] on span "01-10-2025" at bounding box center [250, 388] width 71 height 17
click at [328, 393] on span "Rhea" at bounding box center [332, 388] width 32 height 17
click at [302, 379] on td "01-10-2025" at bounding box center [254, 389] width 101 height 44
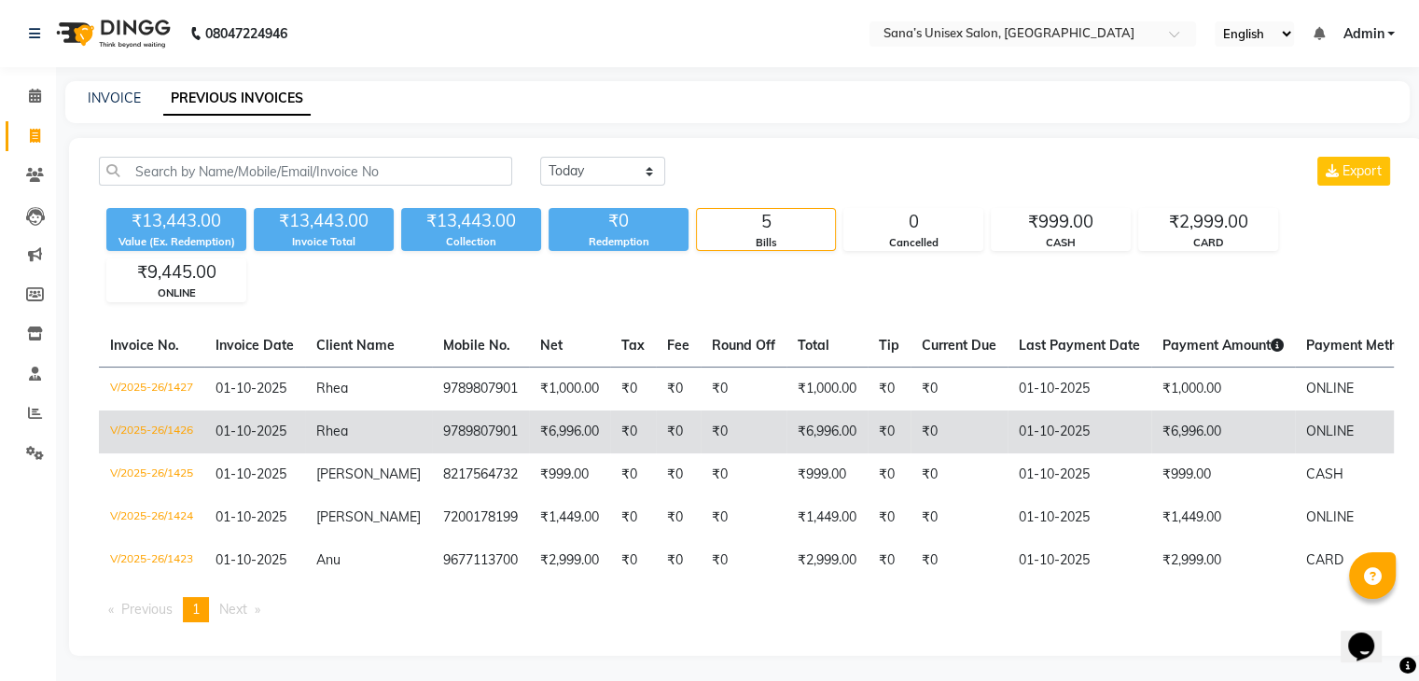
click at [325, 439] on td "Rhea" at bounding box center [368, 431] width 127 height 43
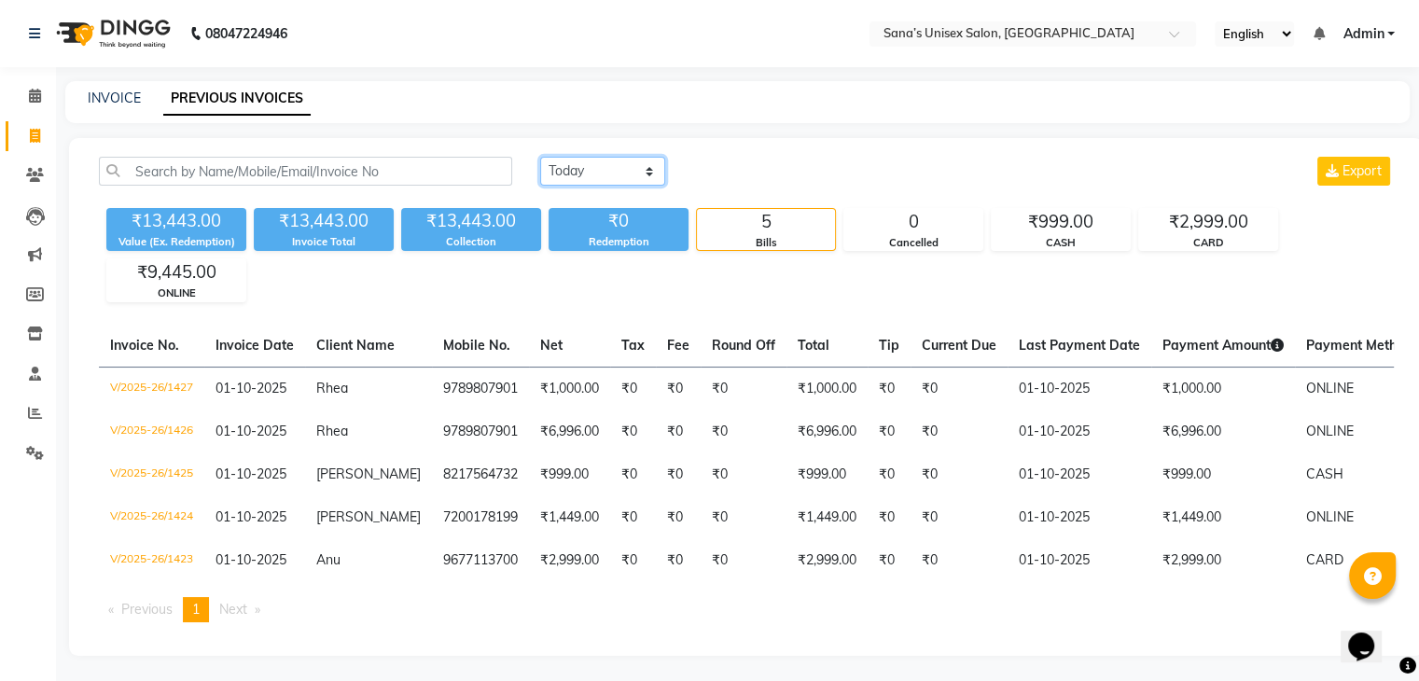
click at [592, 161] on select "Today Yesterday Custom Range" at bounding box center [602, 171] width 125 height 29
click at [540, 157] on select "Today Yesterday Custom Range" at bounding box center [602, 171] width 125 height 29
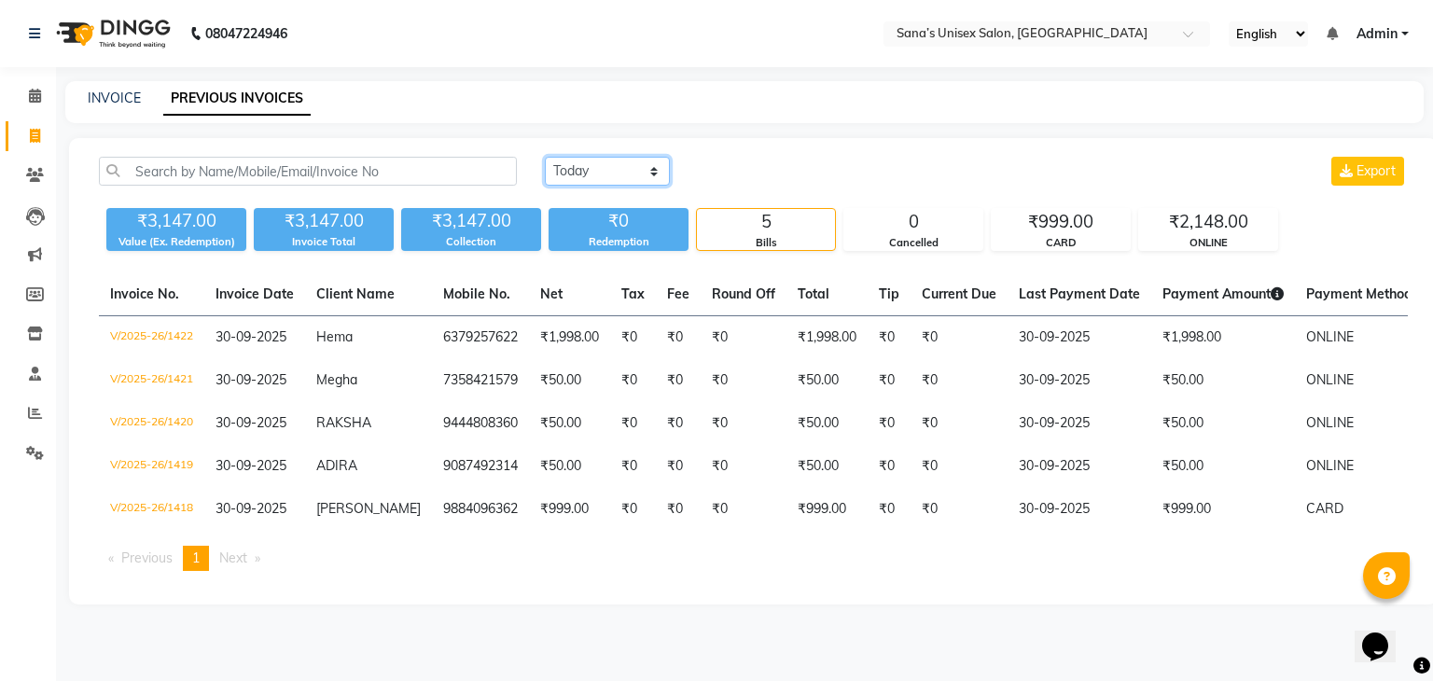
click at [608, 169] on select "Today Yesterday Custom Range" at bounding box center [607, 171] width 125 height 29
click at [757, 176] on div "Today Yesterday Custom Range Export" at bounding box center [976, 171] width 863 height 29
click at [593, 158] on select "Today Yesterday Custom Range" at bounding box center [607, 171] width 125 height 29
click at [545, 157] on select "Today Yesterday Custom Range" at bounding box center [607, 171] width 125 height 29
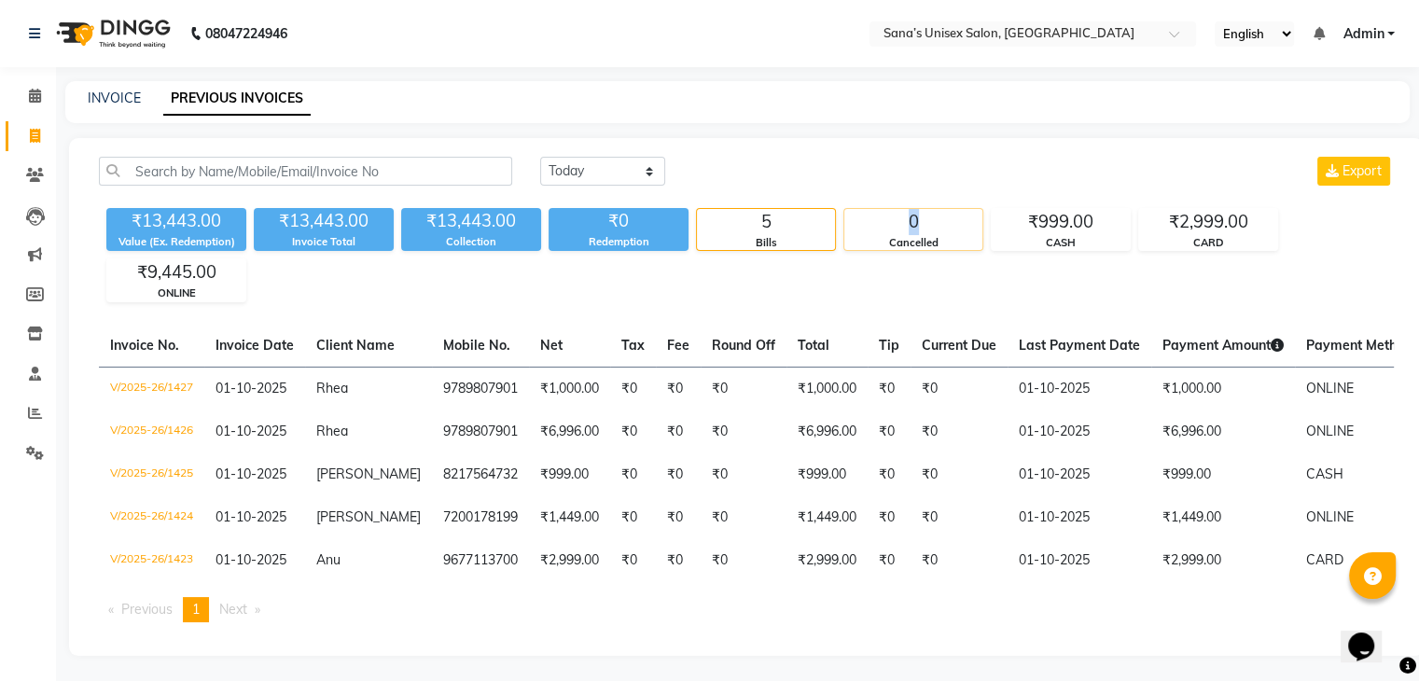
drag, startPoint x: 905, startPoint y: 221, endPoint x: 918, endPoint y: 223, distance: 13.2
click at [918, 223] on div "0" at bounding box center [913, 222] width 138 height 26
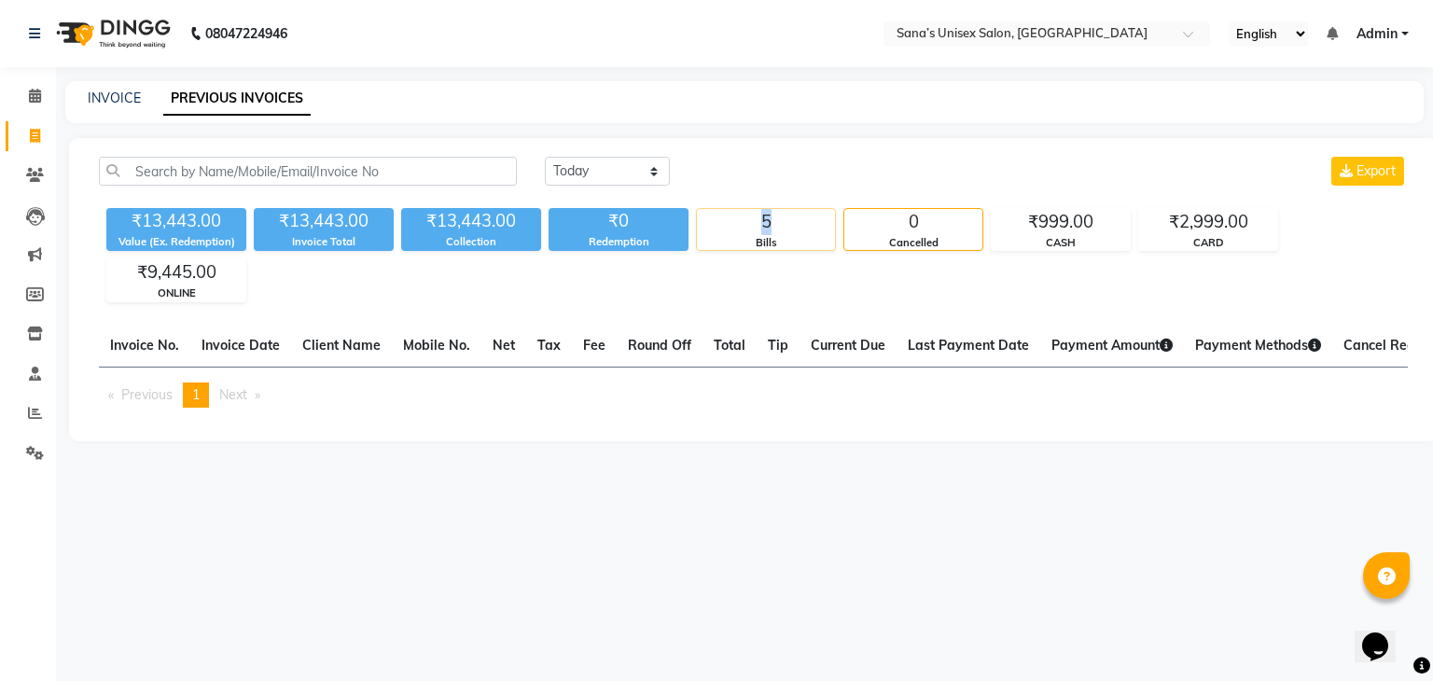
drag, startPoint x: 762, startPoint y: 217, endPoint x: 780, endPoint y: 225, distance: 19.2
click at [780, 225] on div "5" at bounding box center [766, 222] width 138 height 26
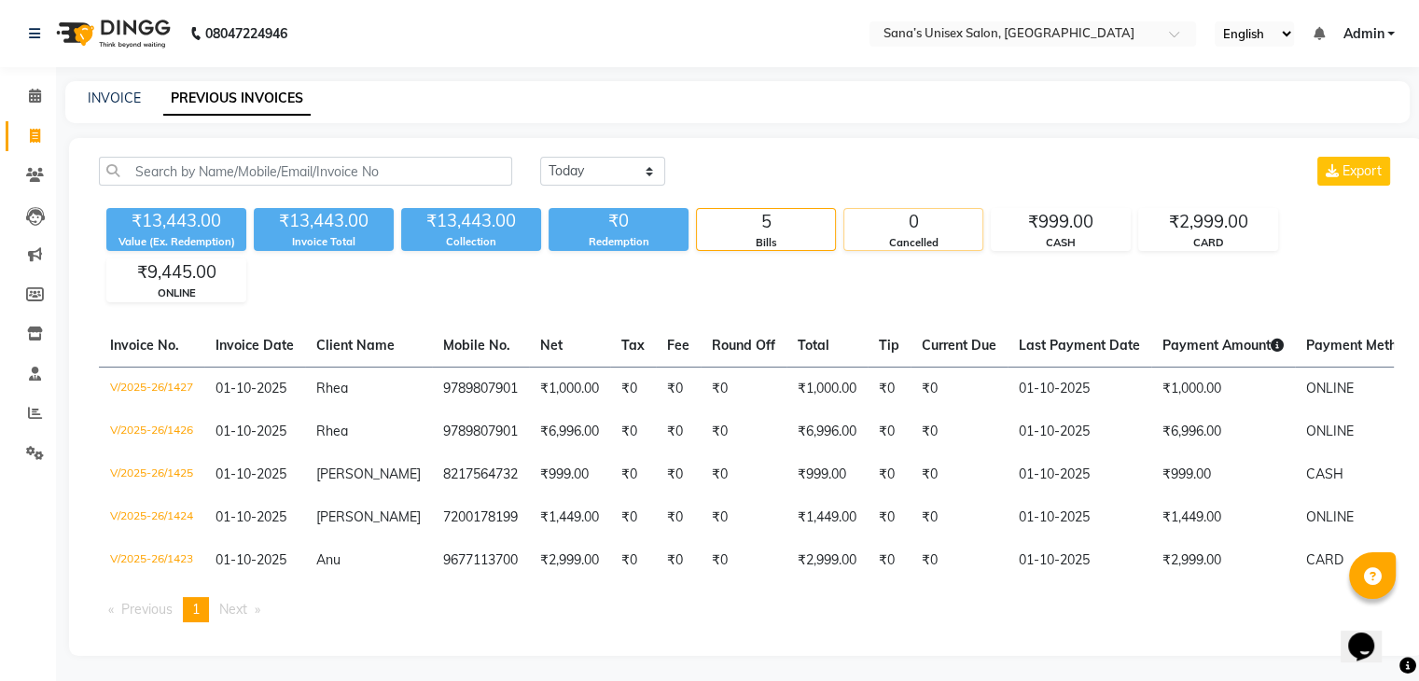
click at [914, 220] on div "0" at bounding box center [913, 222] width 138 height 26
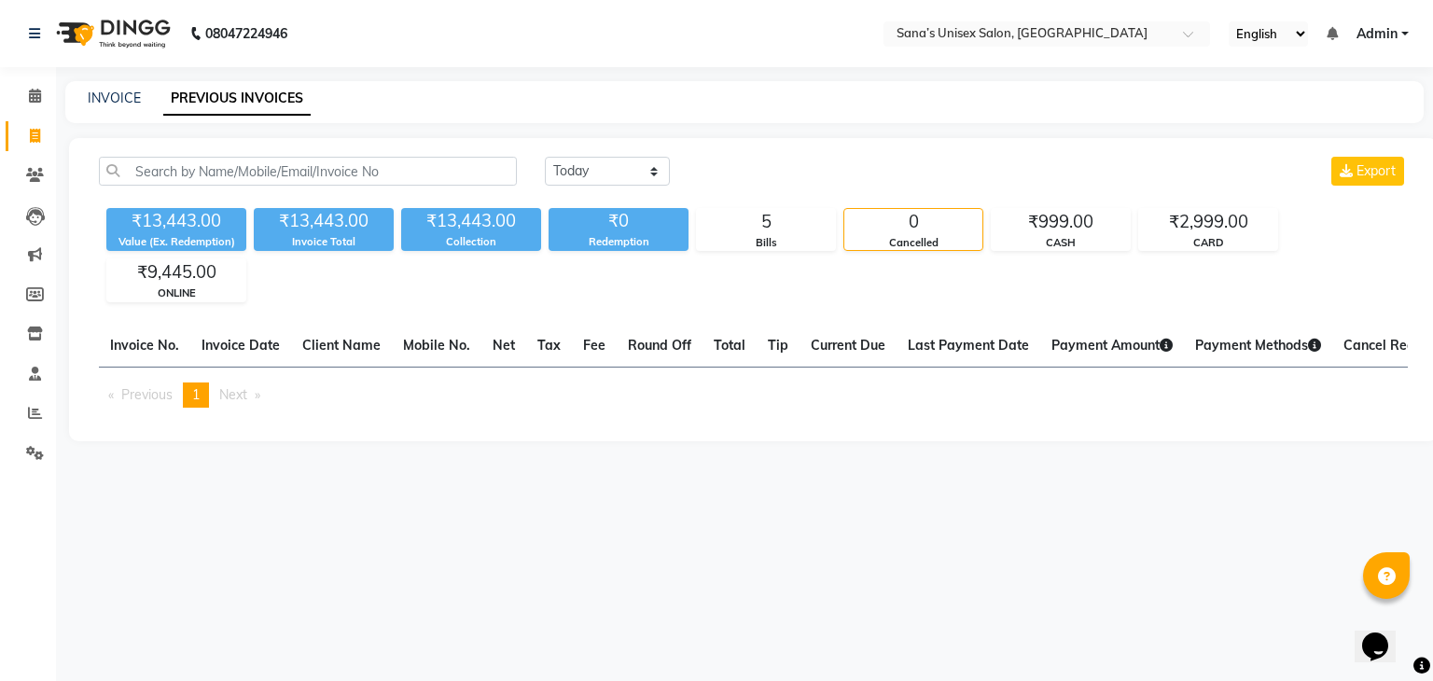
click at [424, 61] on nav "08047224946 Select Location × Sana’s Unisex Salon, Ashok Nagar English ENGLISH …" at bounding box center [716, 33] width 1433 height 67
click at [568, 169] on select "Today Yesterday Custom Range" at bounding box center [607, 171] width 125 height 29
click at [601, 173] on select "Today Yesterday Custom Range" at bounding box center [607, 171] width 125 height 29
select select "range"
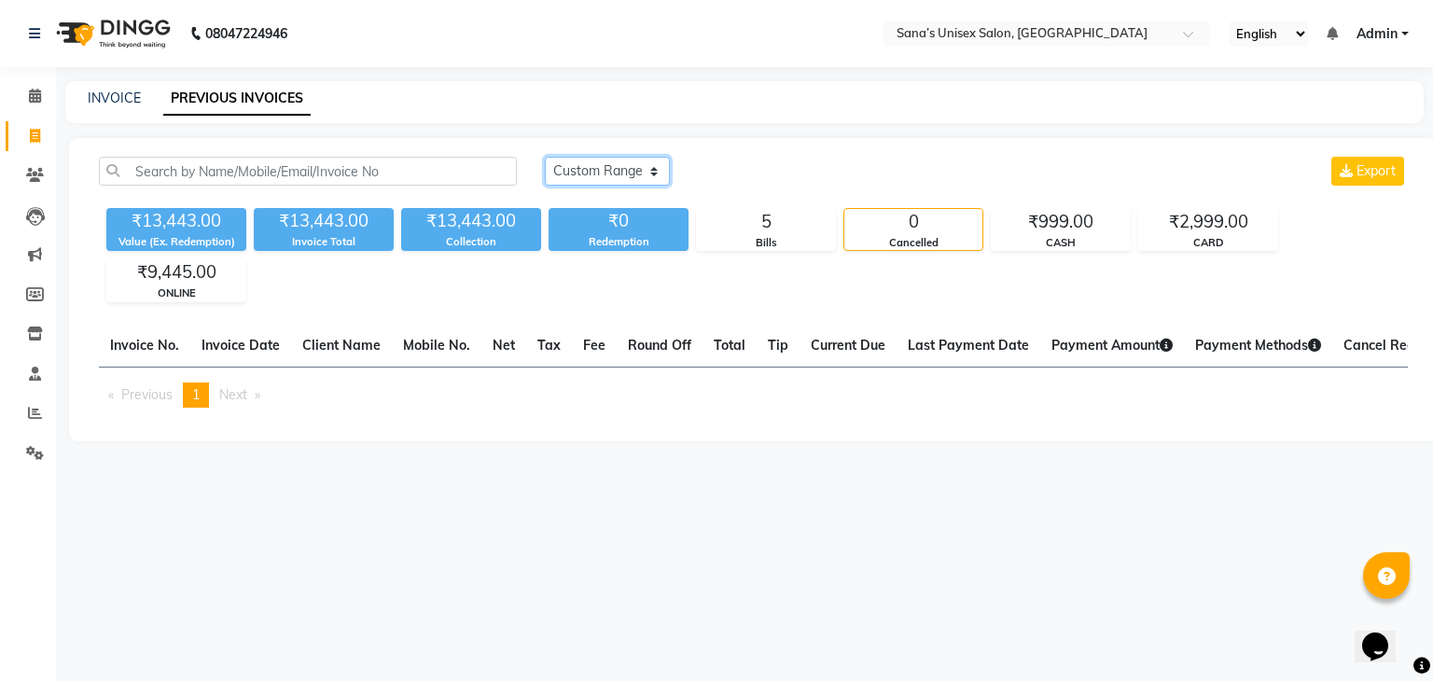
click at [545, 157] on select "Today Yesterday Custom Range" at bounding box center [607, 171] width 125 height 29
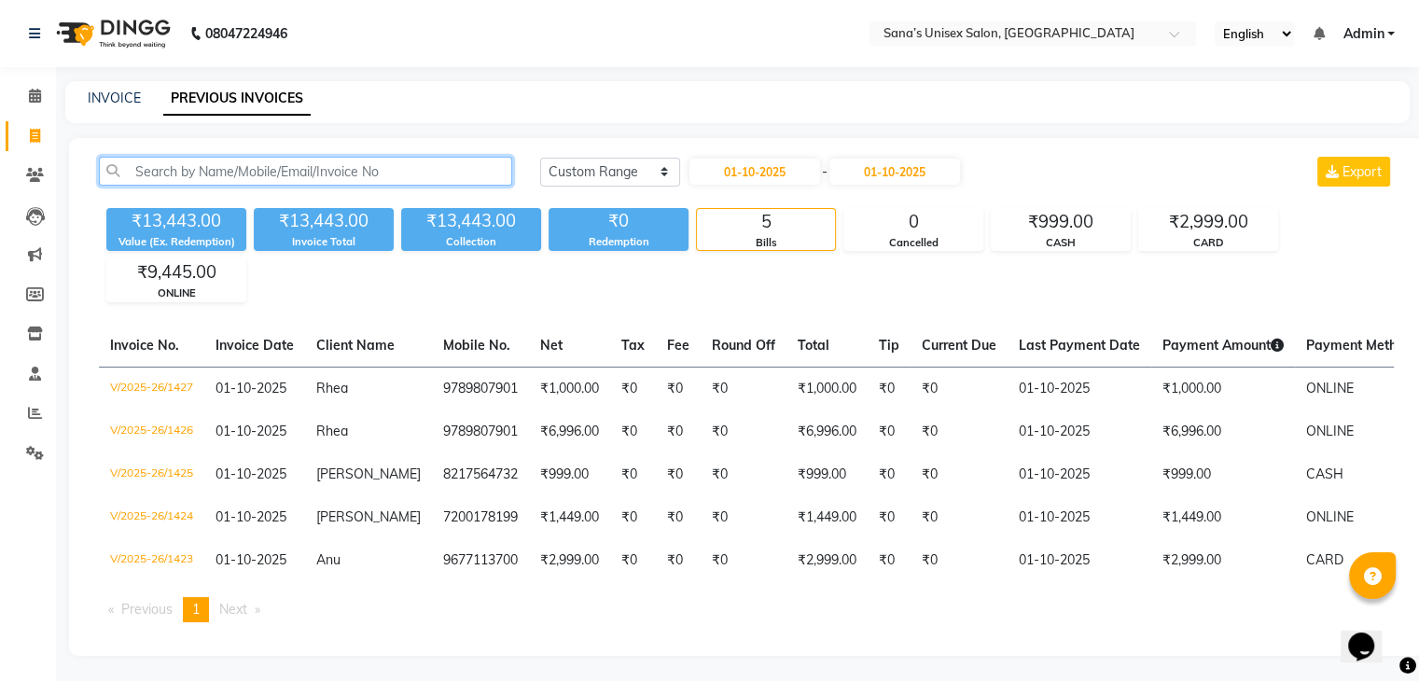
click at [448, 174] on input "text" at bounding box center [305, 171] width 413 height 29
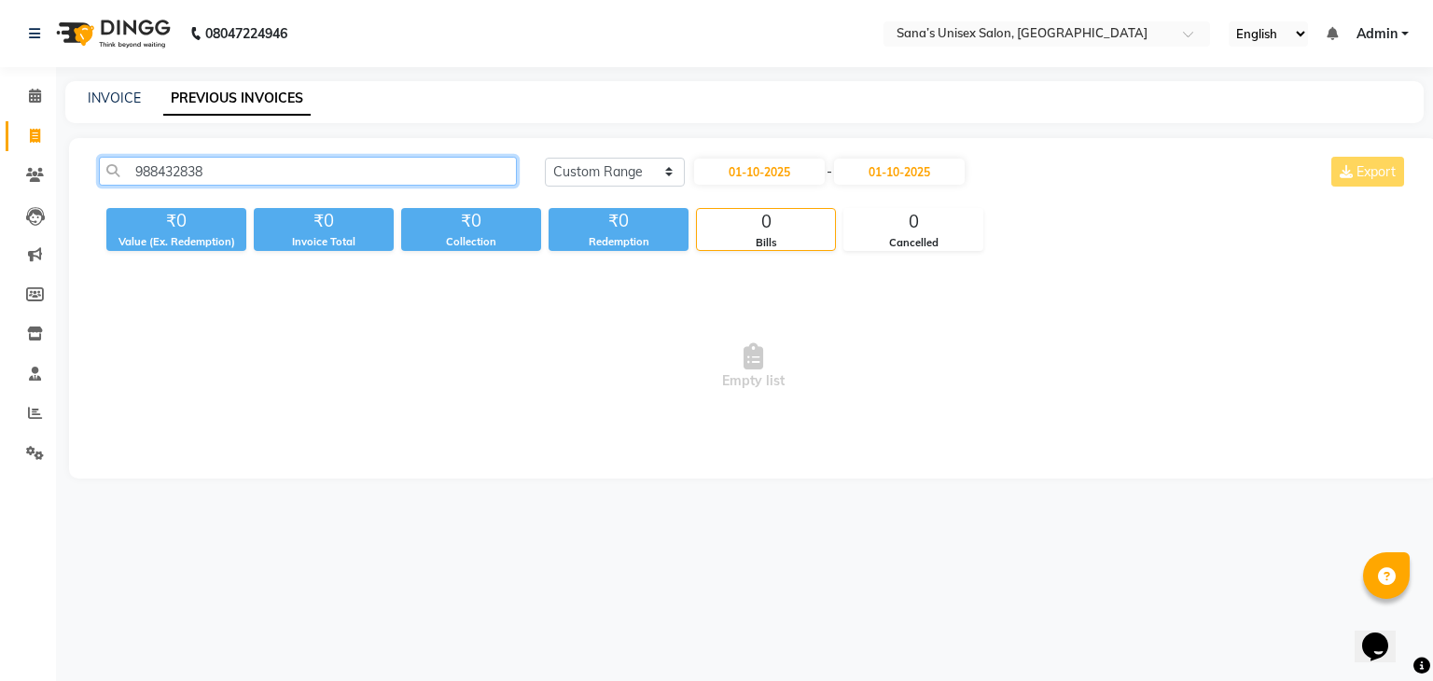
type input "9884328385"
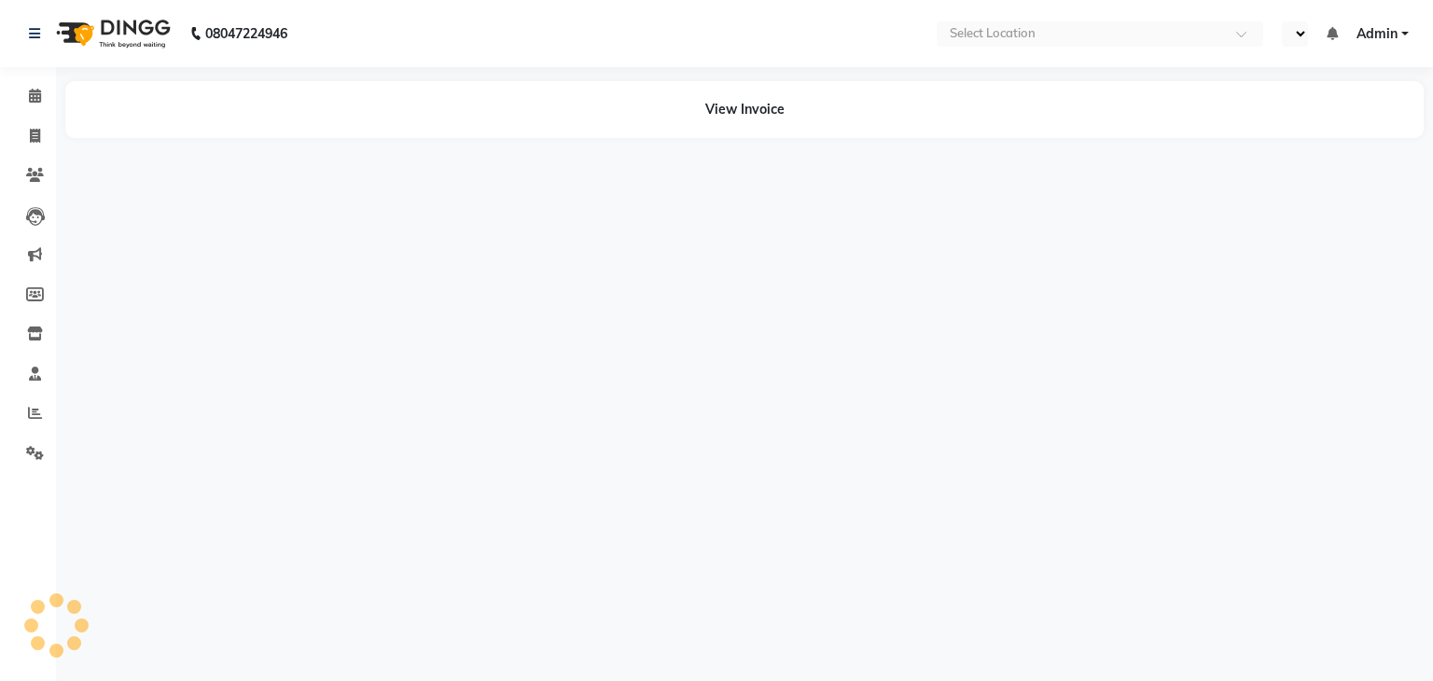
select select "en"
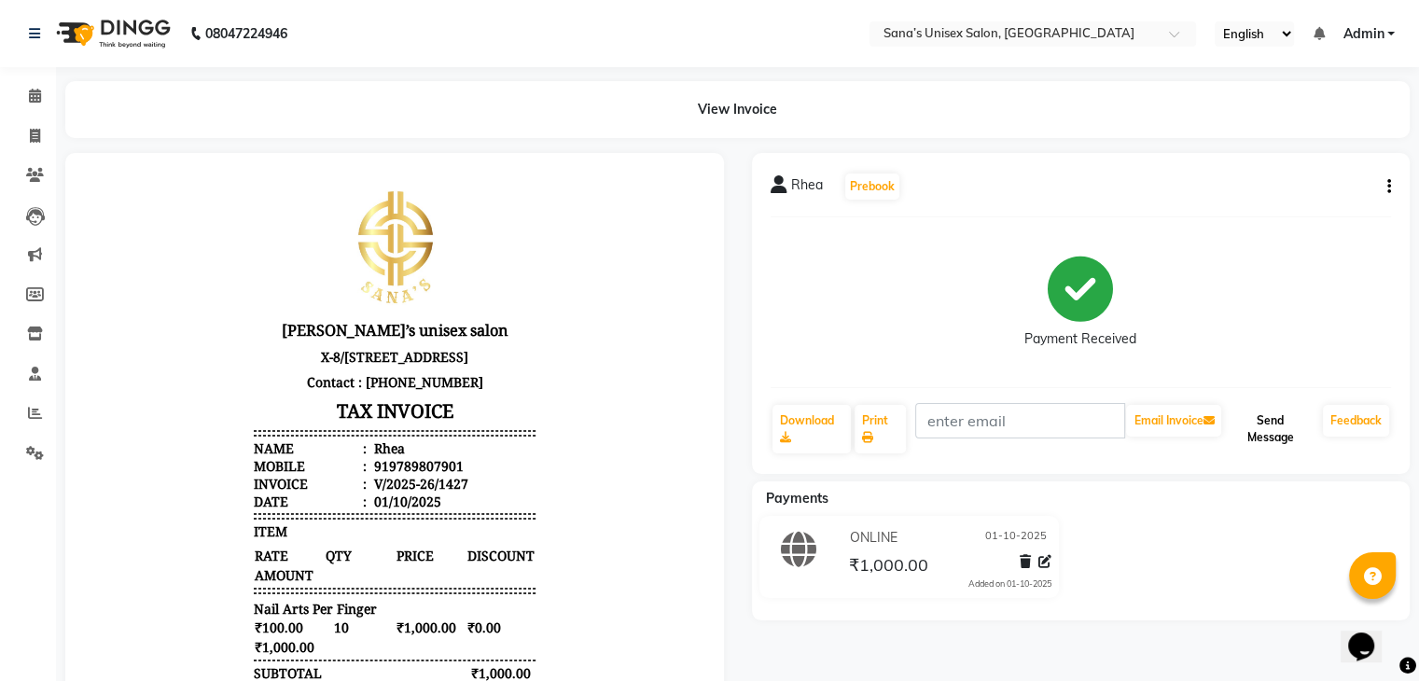
click at [1263, 429] on button "Send Message" at bounding box center [1270, 429] width 90 height 49
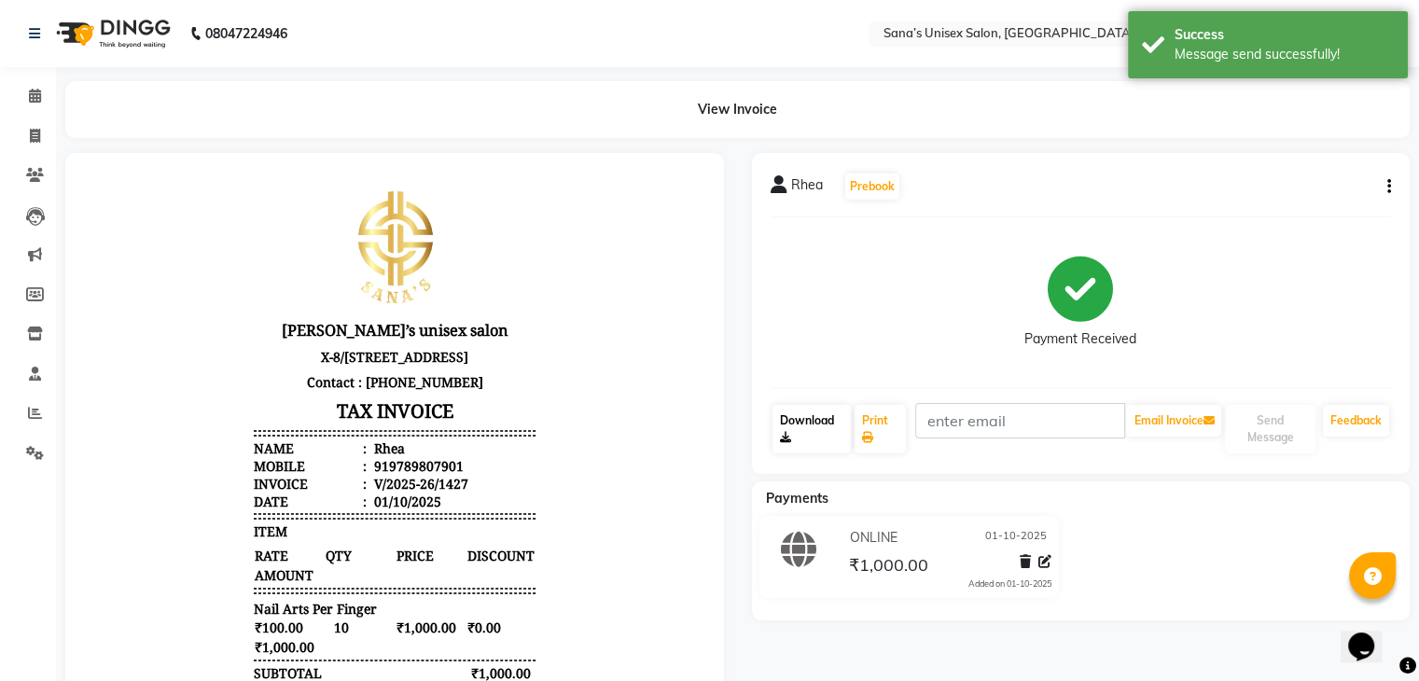
click at [796, 447] on link "Download" at bounding box center [811, 429] width 79 height 49
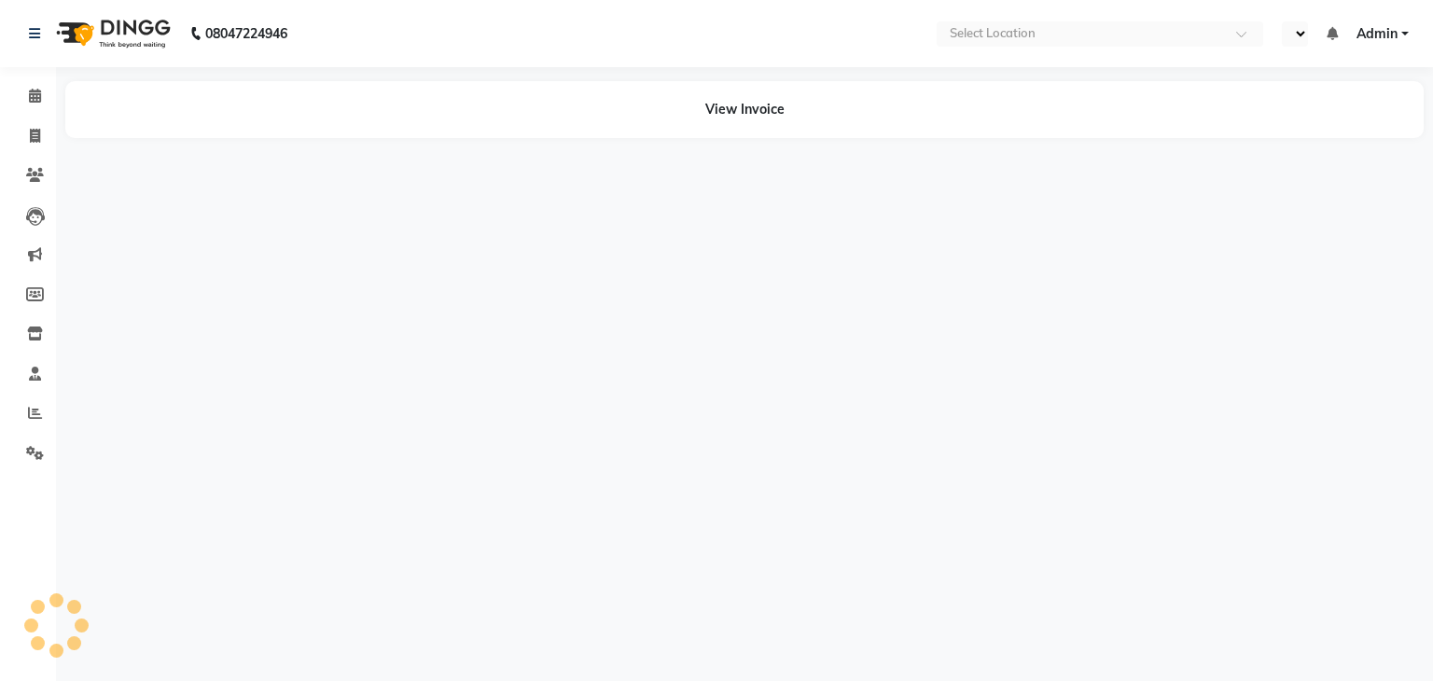
select select "en"
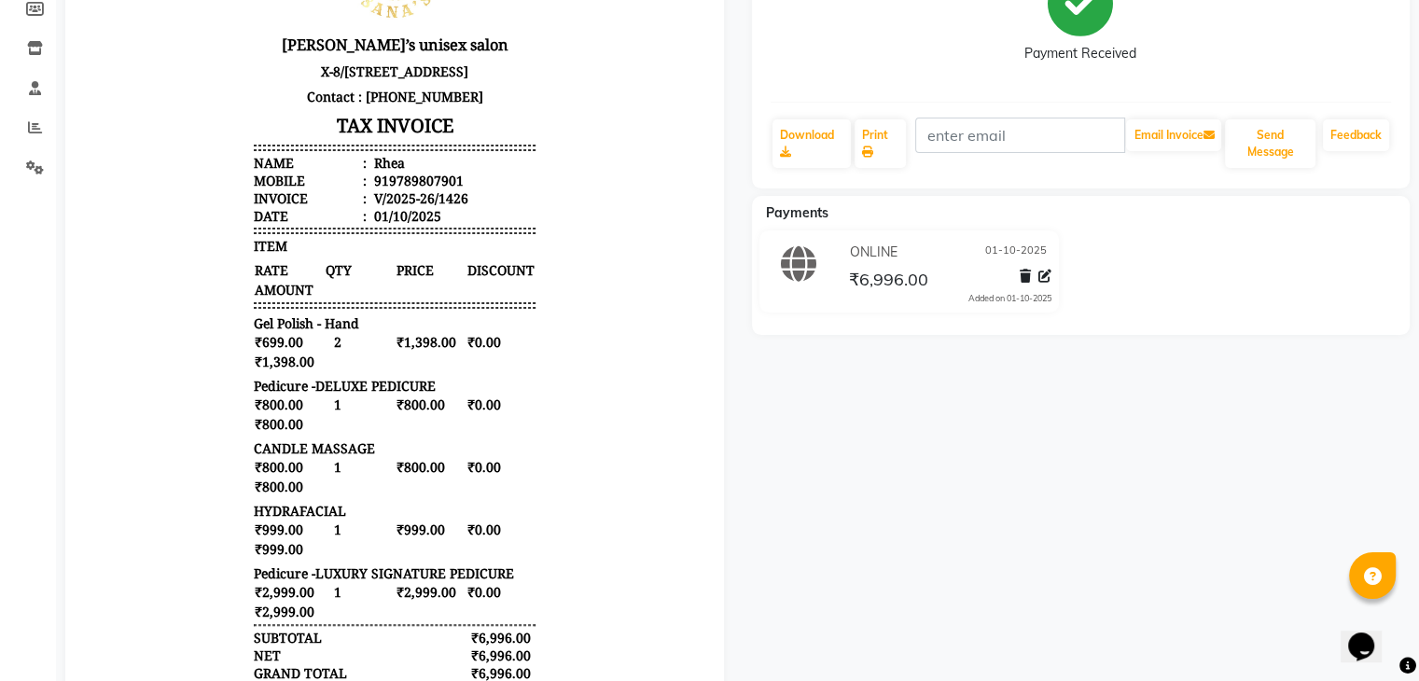
scroll to position [280, 0]
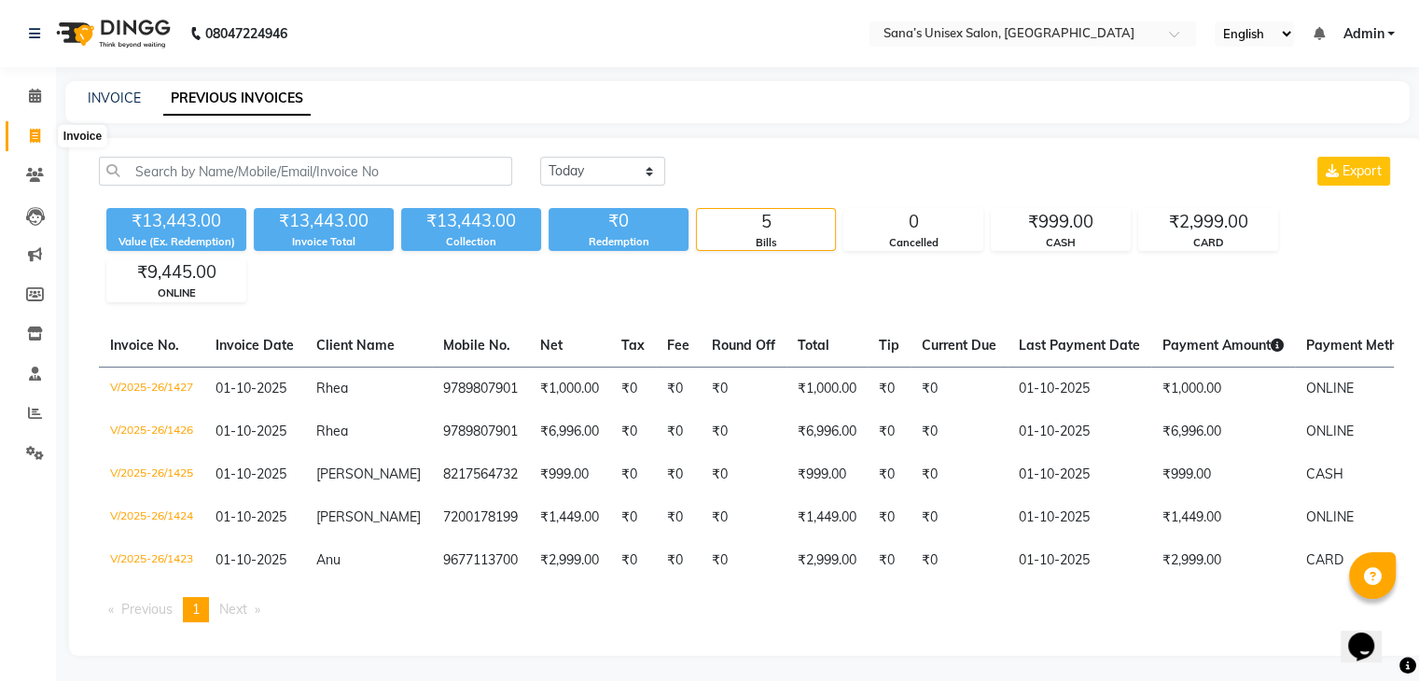
click at [33, 139] on icon at bounding box center [35, 136] width 10 height 14
select select "service"
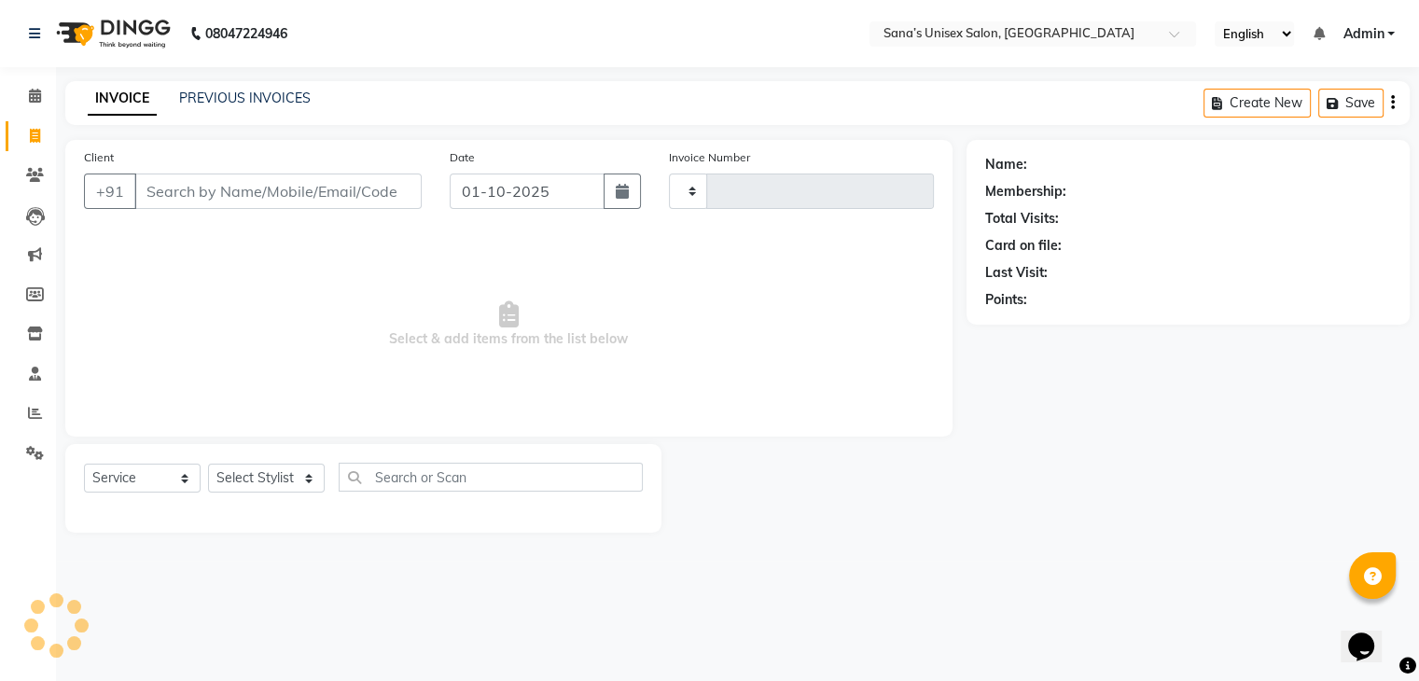
type input "1428"
select select "6091"
